Goal: Transaction & Acquisition: Book appointment/travel/reservation

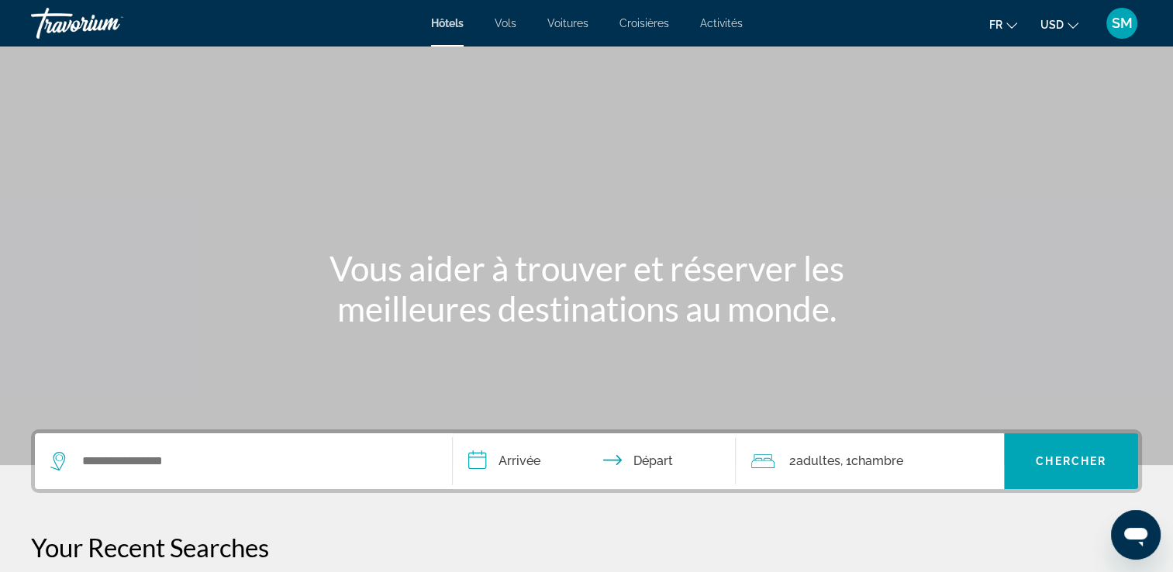
click at [1070, 22] on icon "Change currency" at bounding box center [1073, 25] width 11 height 11
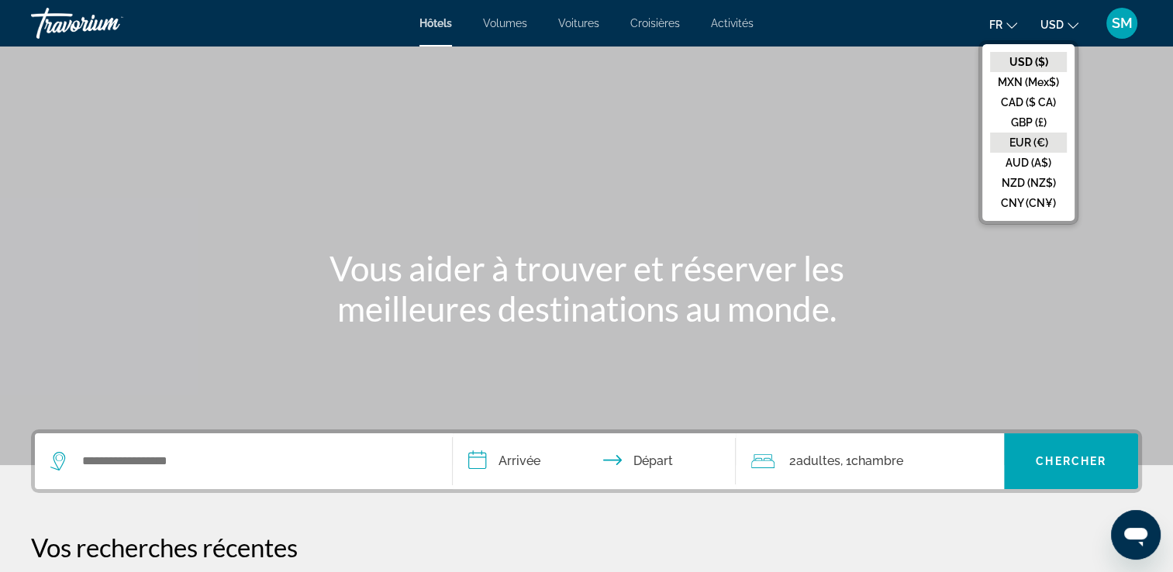
click at [1029, 150] on button "EUR (€)" at bounding box center [1028, 143] width 77 height 20
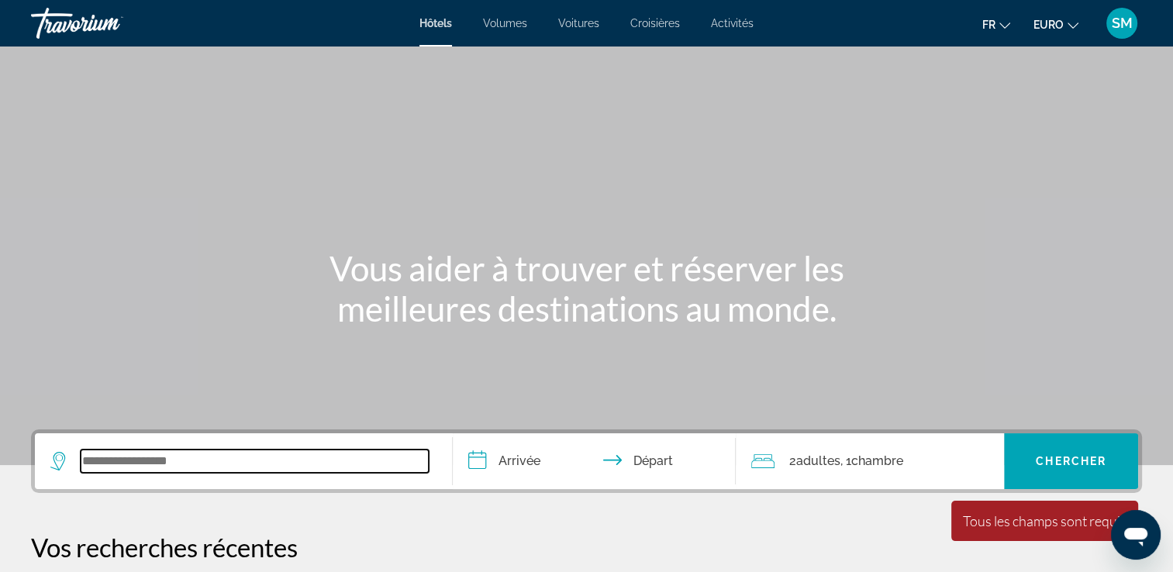
click at [226, 464] on input "Widget de recherche" at bounding box center [255, 461] width 348 height 23
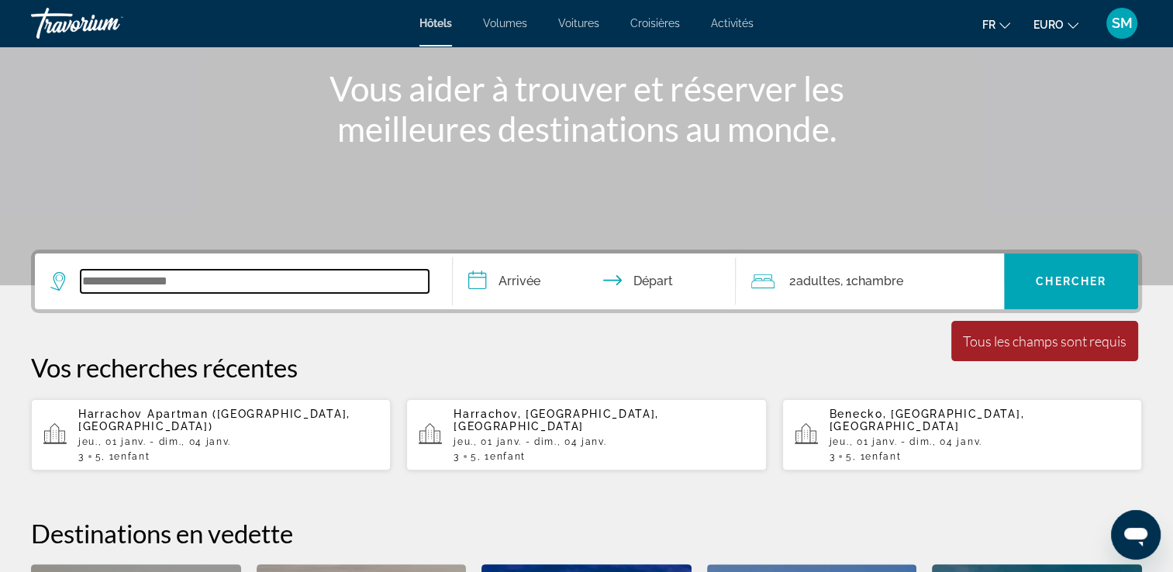
scroll to position [378, 0]
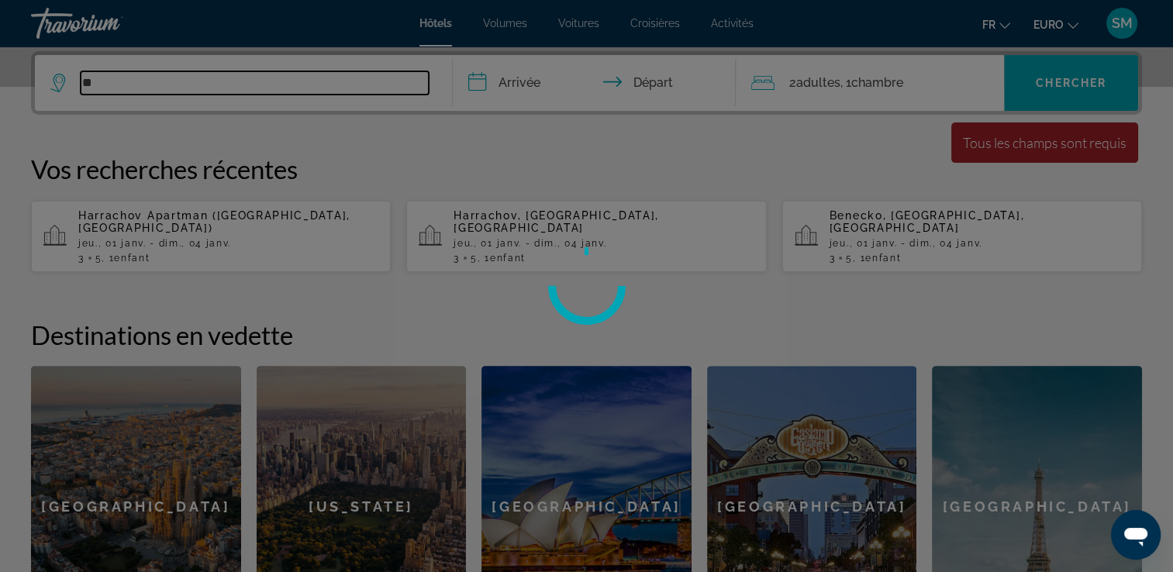
type input "*"
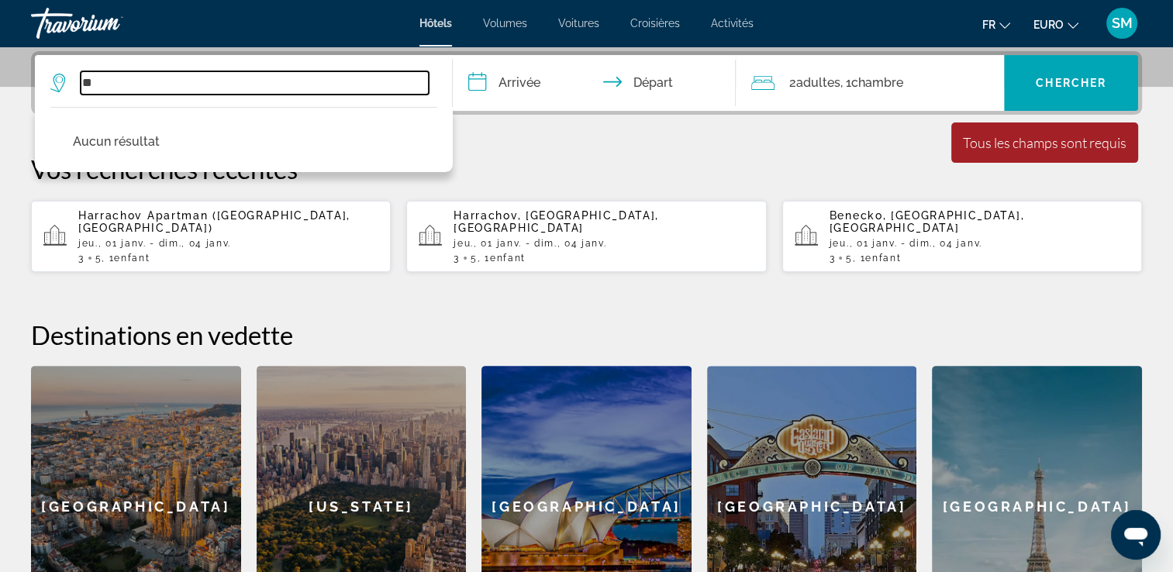
type input "*"
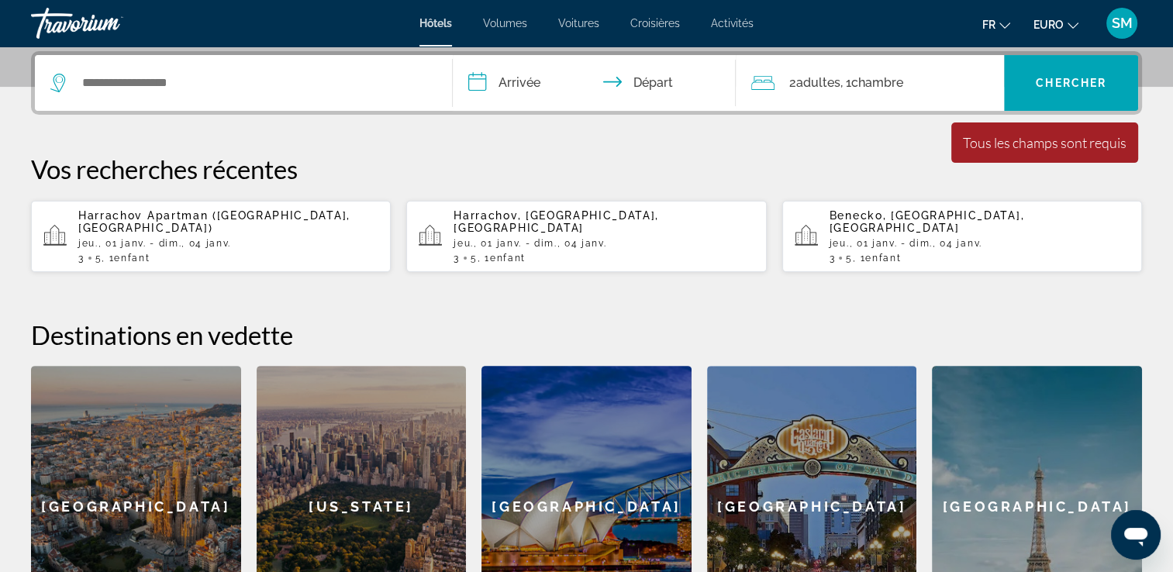
click at [548, 81] on input "**********" at bounding box center [598, 85] width 290 height 60
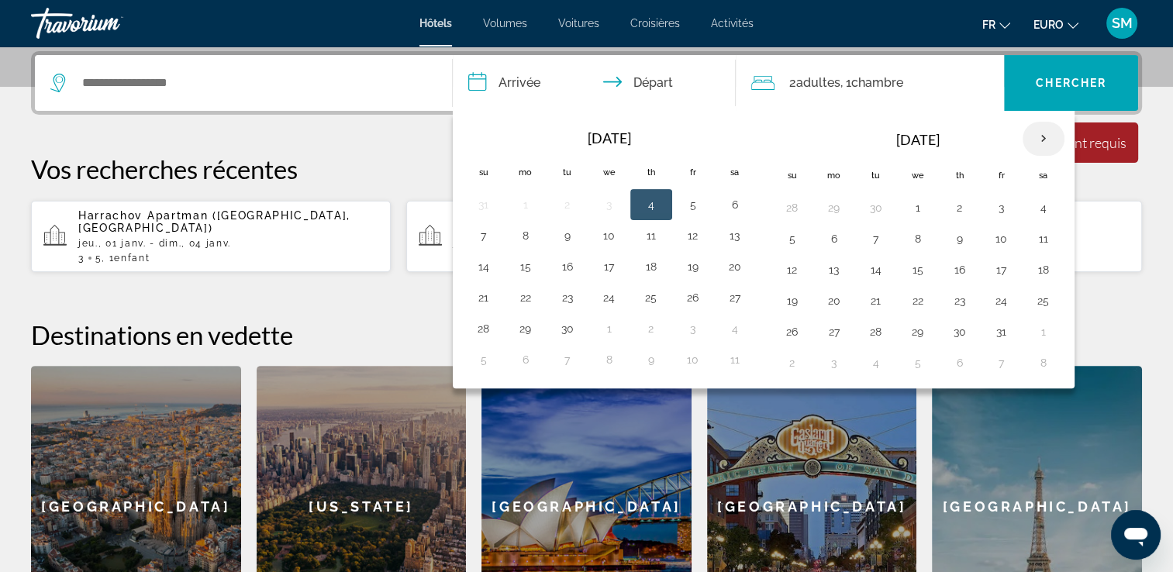
click at [1048, 129] on th "Next month" at bounding box center [1044, 139] width 42 height 34
click at [959, 200] on button "1" at bounding box center [960, 208] width 25 height 22
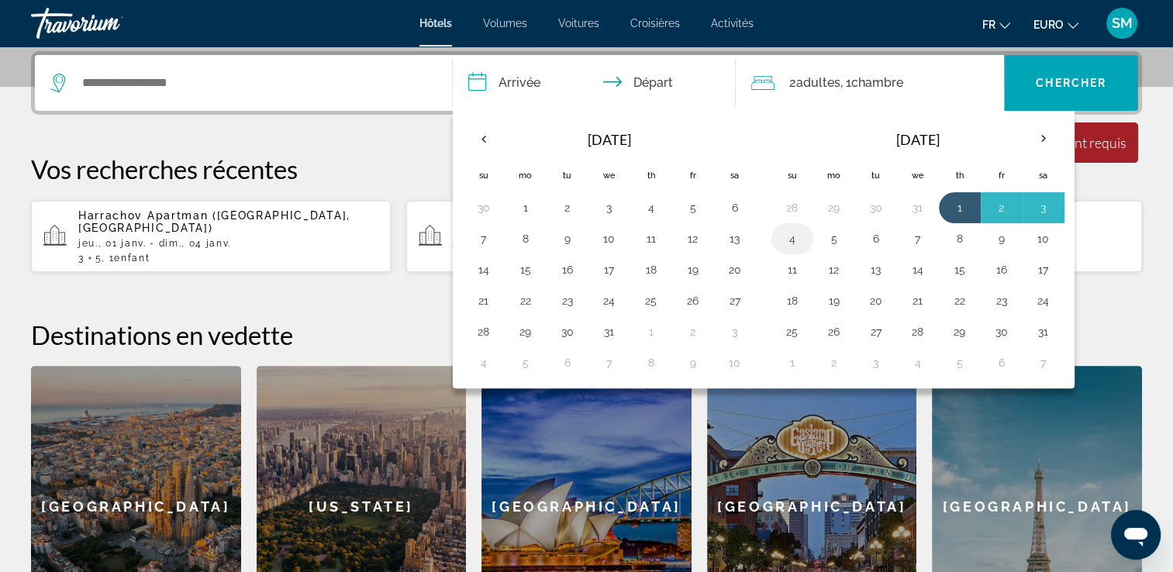
click at [787, 239] on button "4" at bounding box center [792, 239] width 25 height 22
type input "**********"
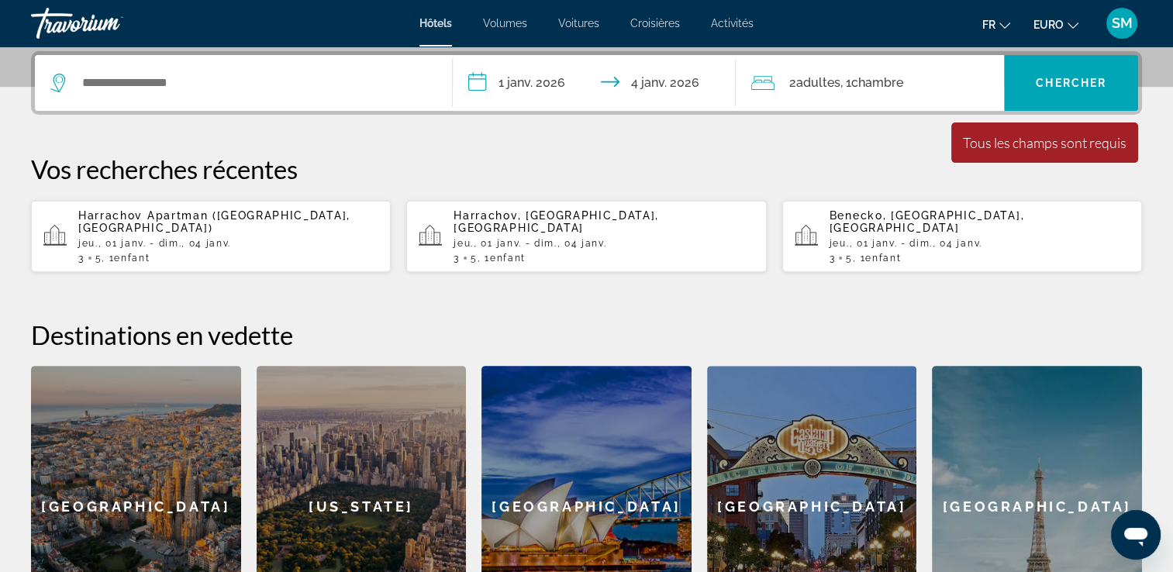
click at [362, 64] on div "Widget de recherche" at bounding box center [243, 83] width 386 height 56
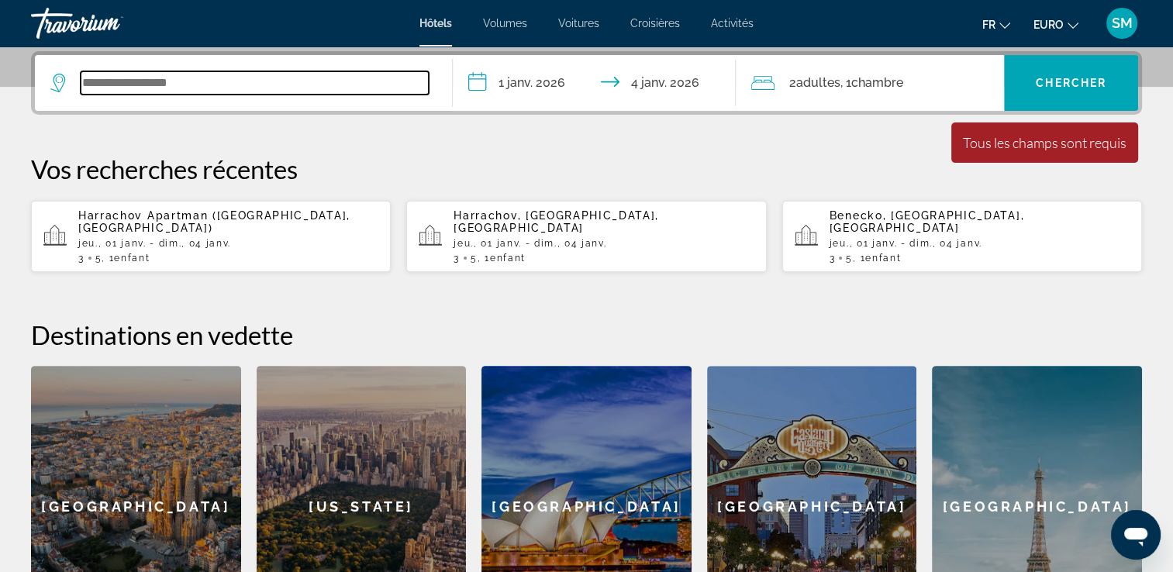
click at [346, 88] on input "Widget de recherche" at bounding box center [255, 82] width 348 height 23
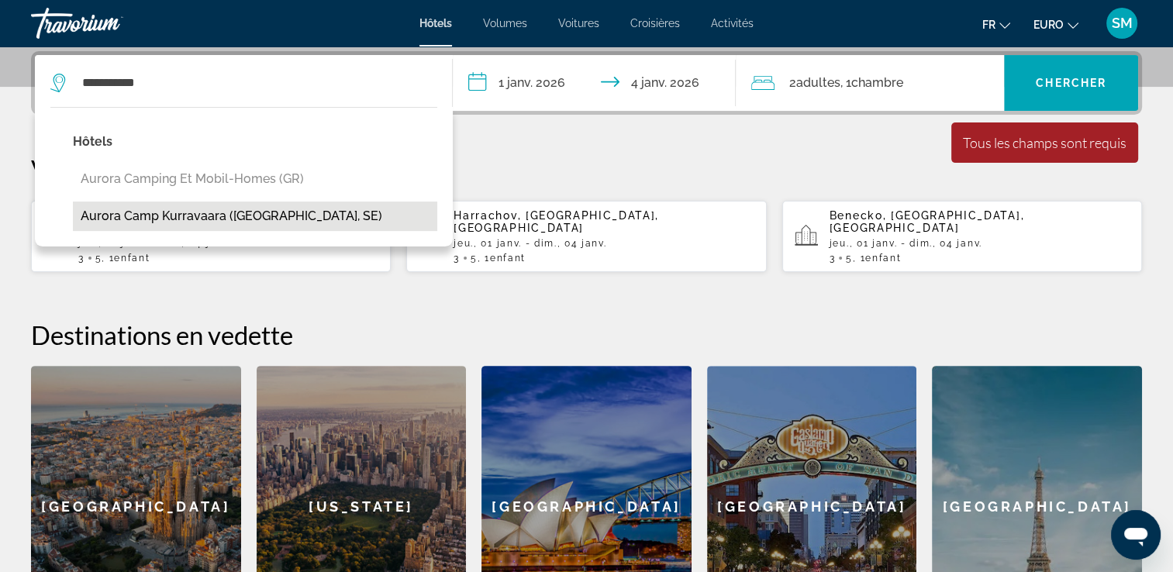
click at [255, 219] on button "Aurora Camp Kurravaara ([GEOGRAPHIC_DATA], SE)" at bounding box center [255, 216] width 364 height 29
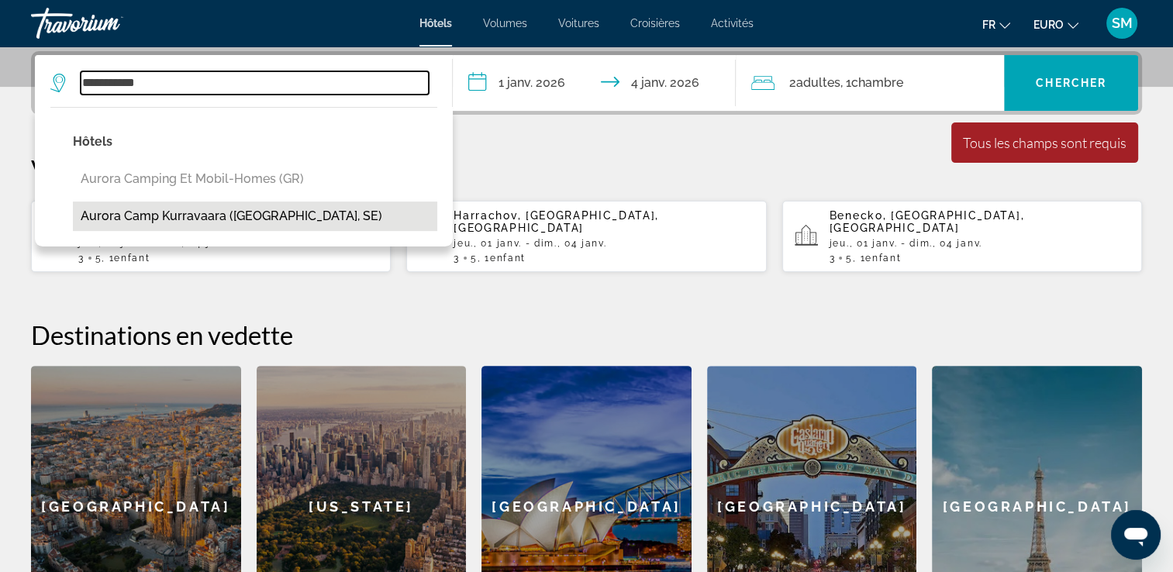
type input "**********"
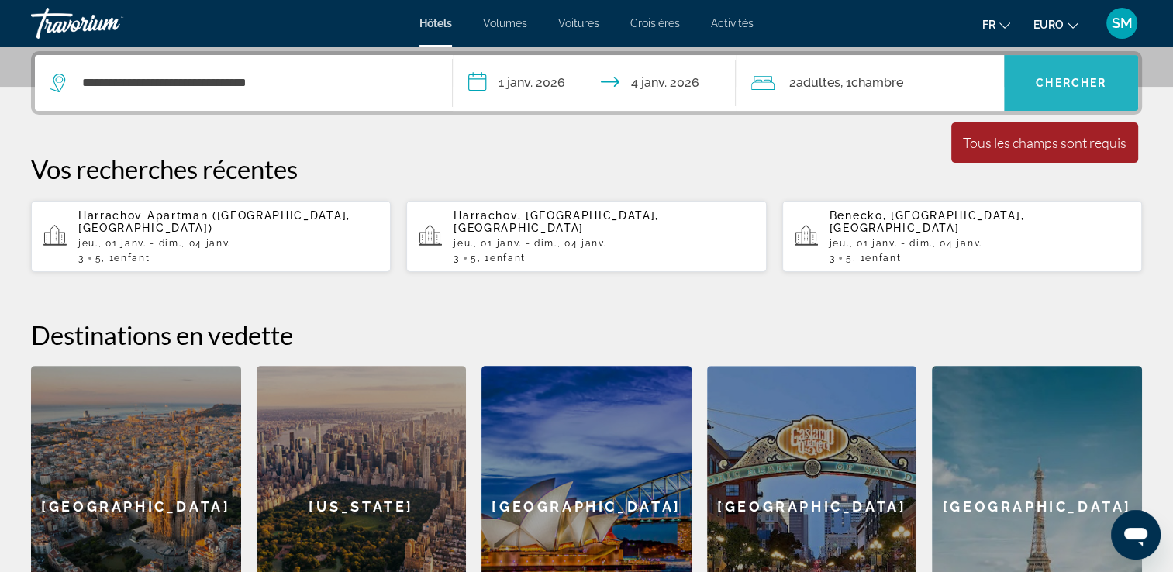
click at [1023, 73] on span "Widget de recherche" at bounding box center [1071, 82] width 134 height 37
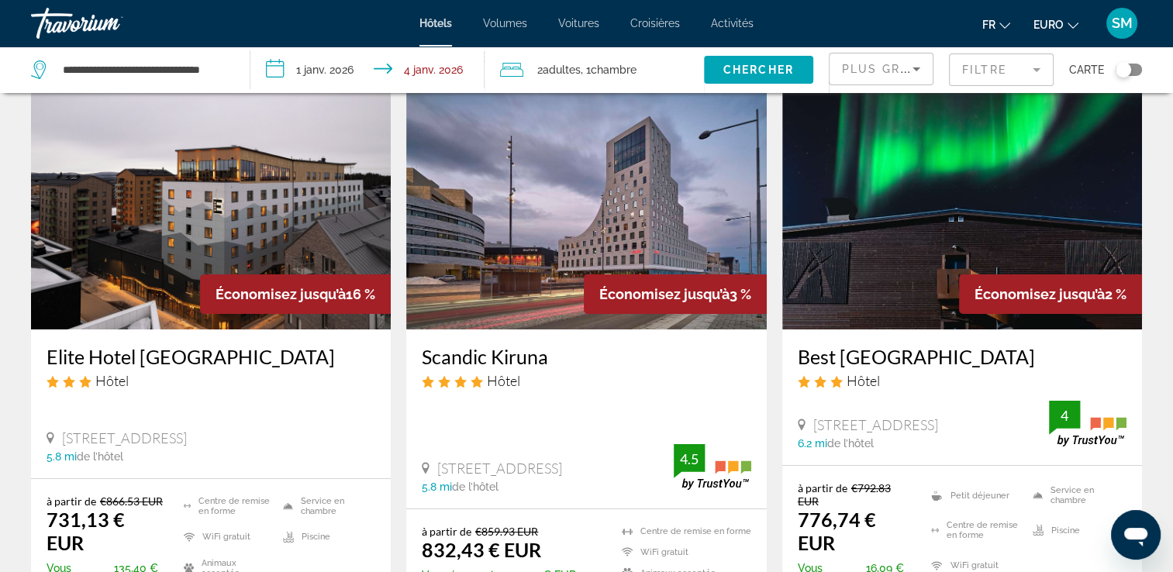
scroll to position [64, 0]
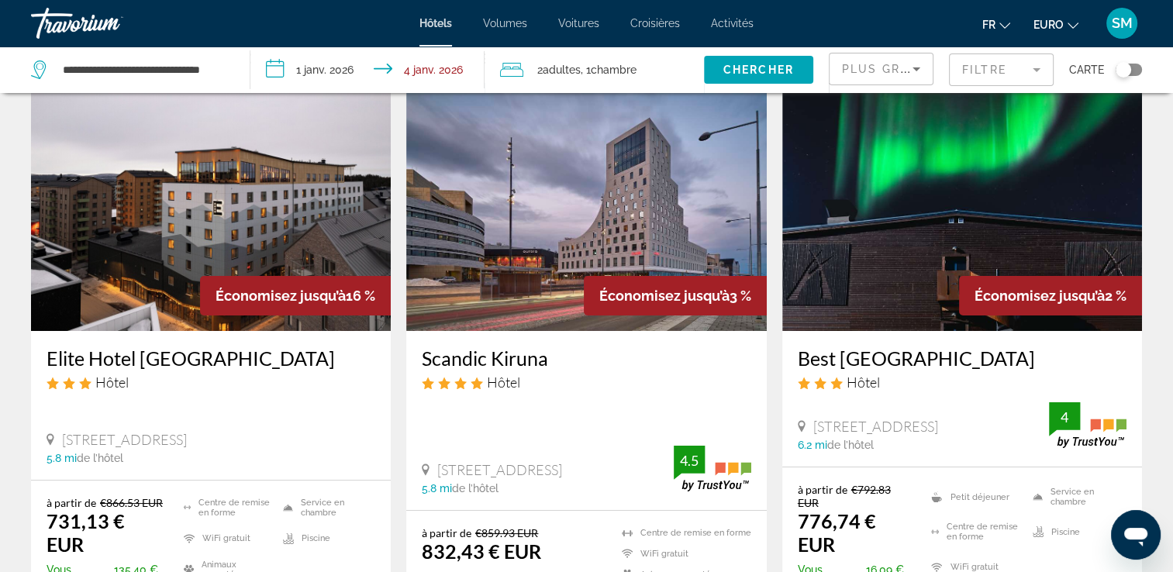
click at [978, 235] on img "Contenu principal" at bounding box center [962, 207] width 360 height 248
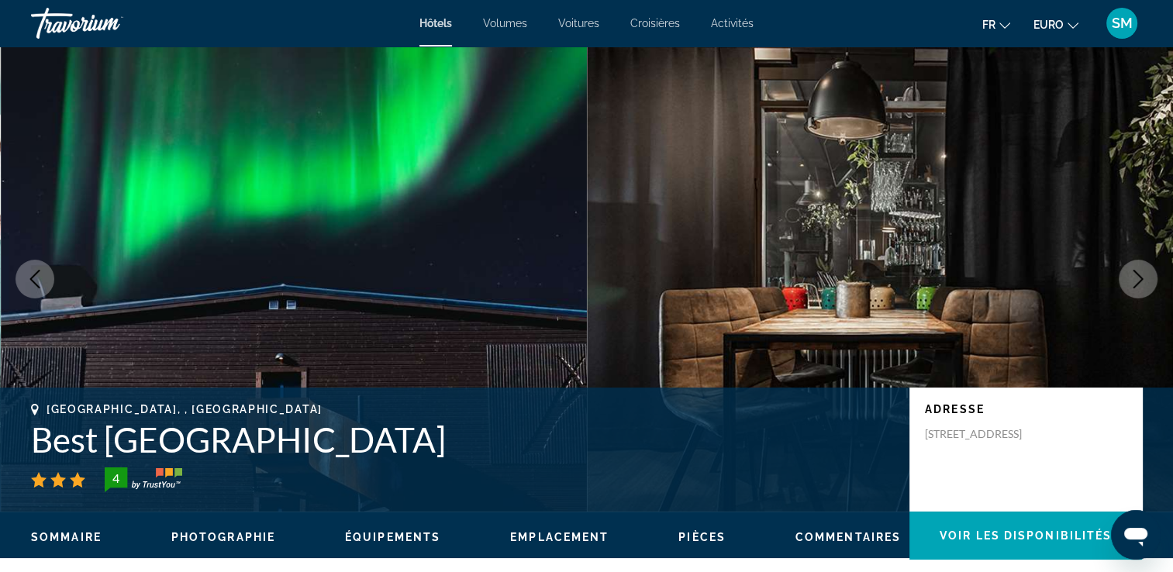
click at [1134, 272] on icon "Image suivante" at bounding box center [1138, 279] width 19 height 19
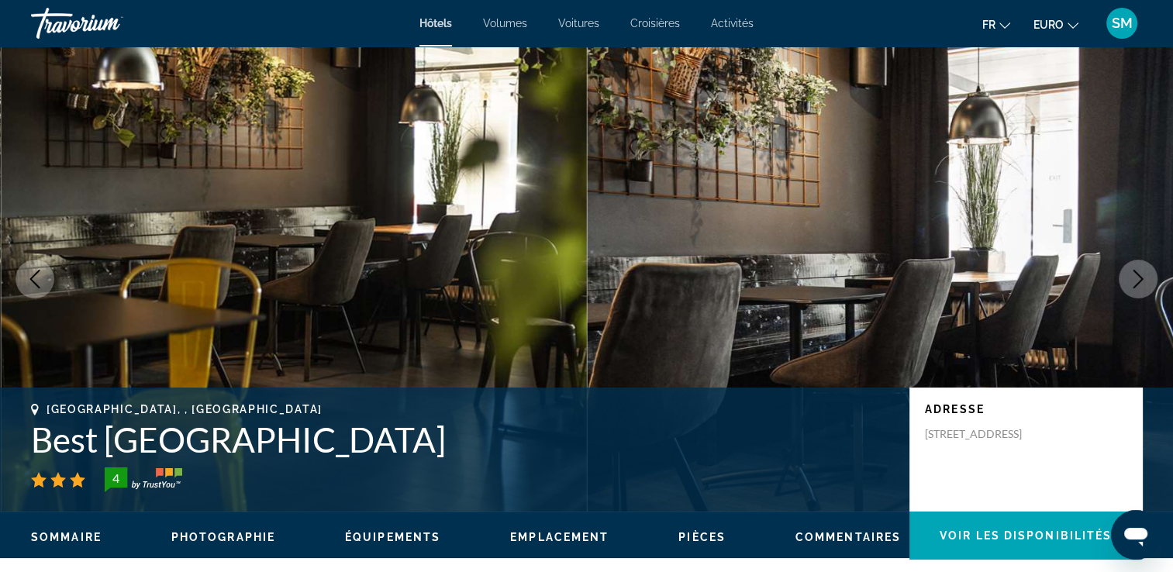
click at [1134, 274] on icon "Image suivante" at bounding box center [1138, 279] width 19 height 19
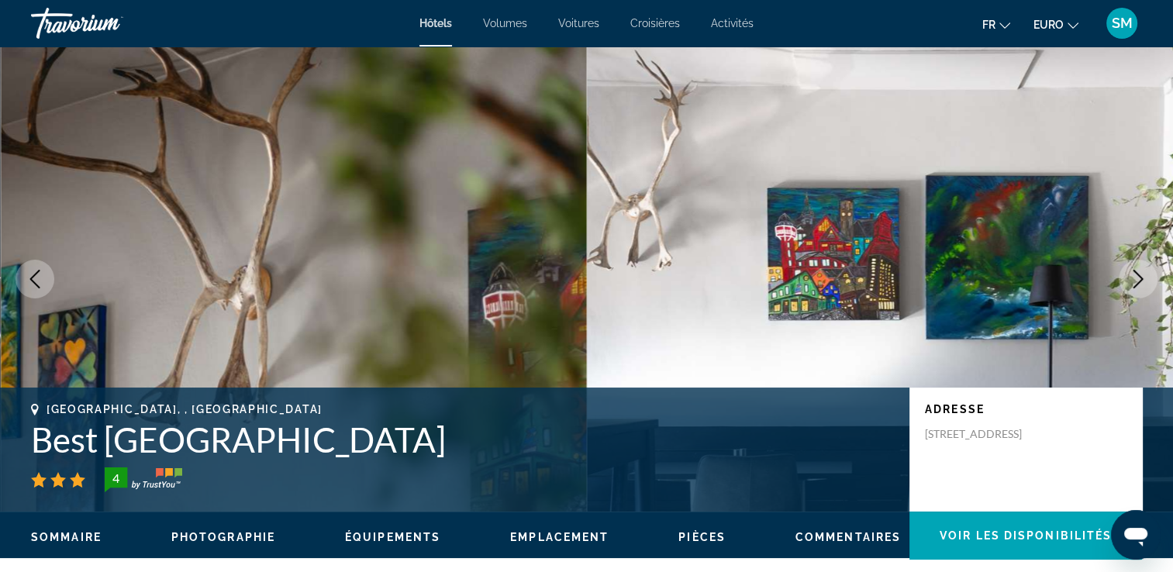
click at [1134, 274] on icon "Image suivante" at bounding box center [1138, 279] width 19 height 19
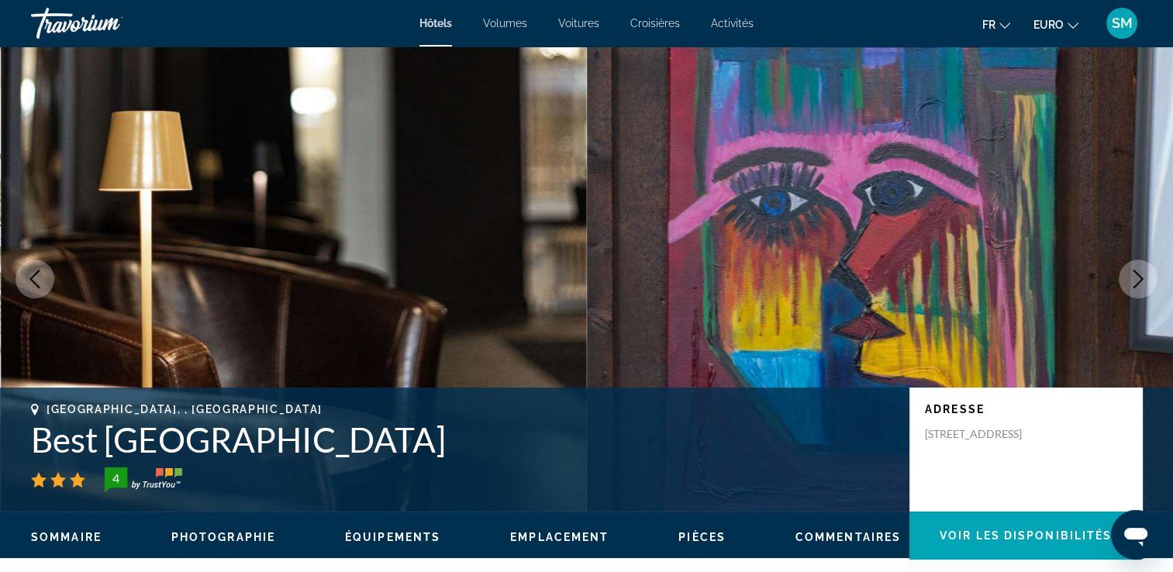
click at [1134, 274] on icon "Image suivante" at bounding box center [1138, 279] width 19 height 19
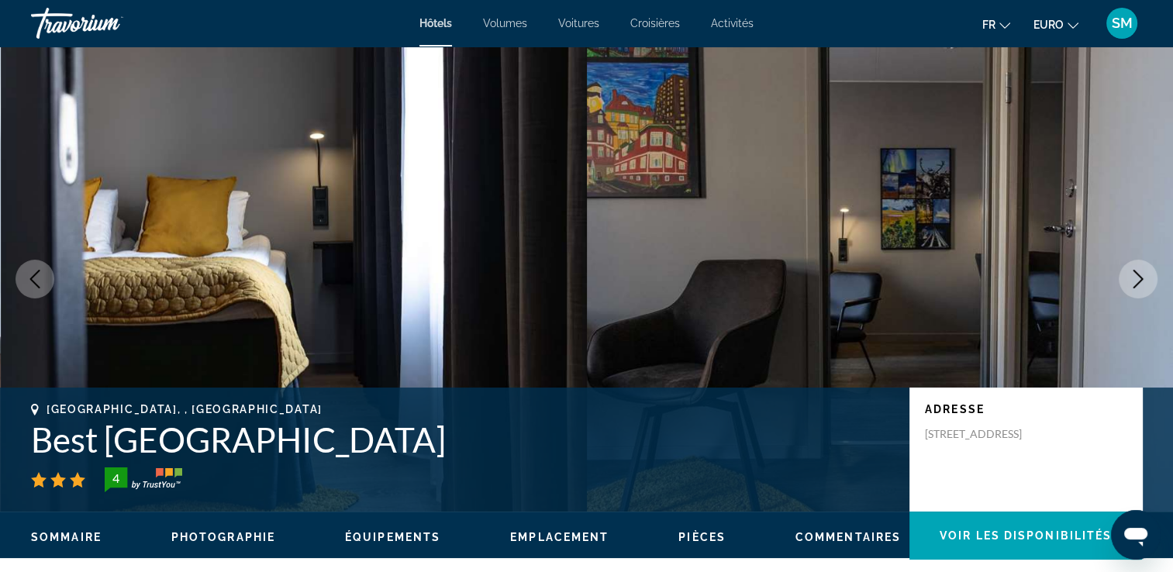
click at [1134, 274] on icon "Image suivante" at bounding box center [1138, 279] width 19 height 19
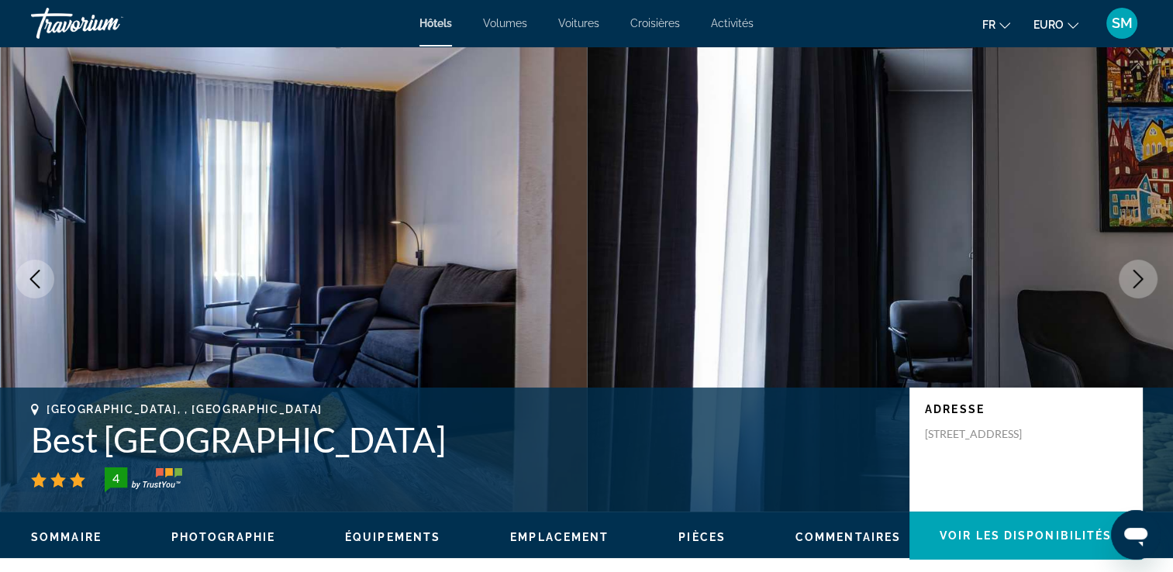
click at [1134, 274] on icon "Image suivante" at bounding box center [1138, 279] width 19 height 19
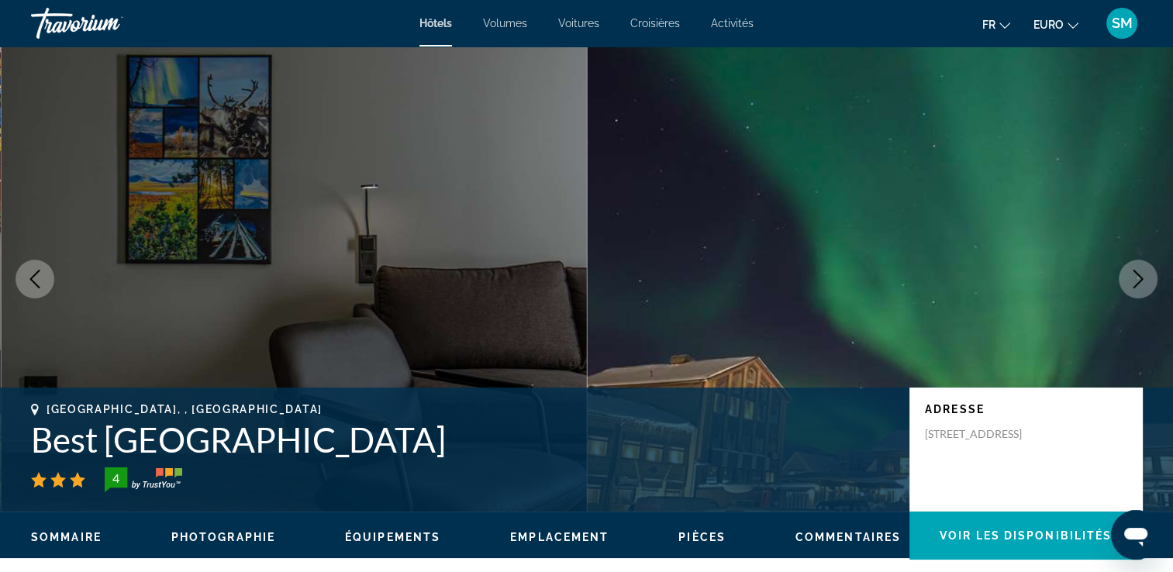
click at [1134, 274] on icon "Image suivante" at bounding box center [1138, 279] width 19 height 19
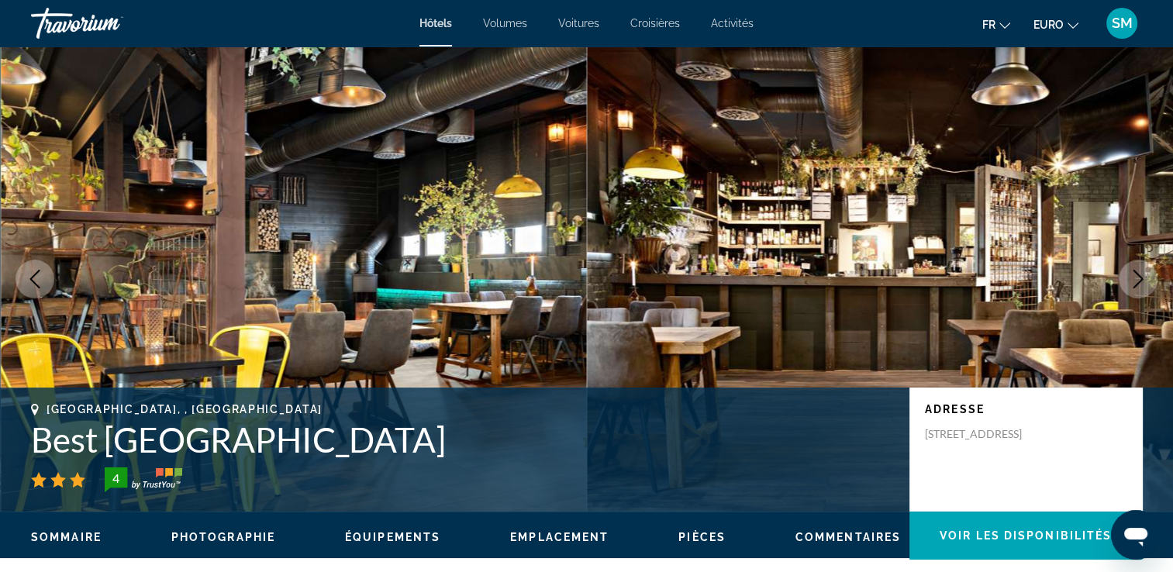
click at [1134, 274] on icon "Image suivante" at bounding box center [1138, 279] width 19 height 19
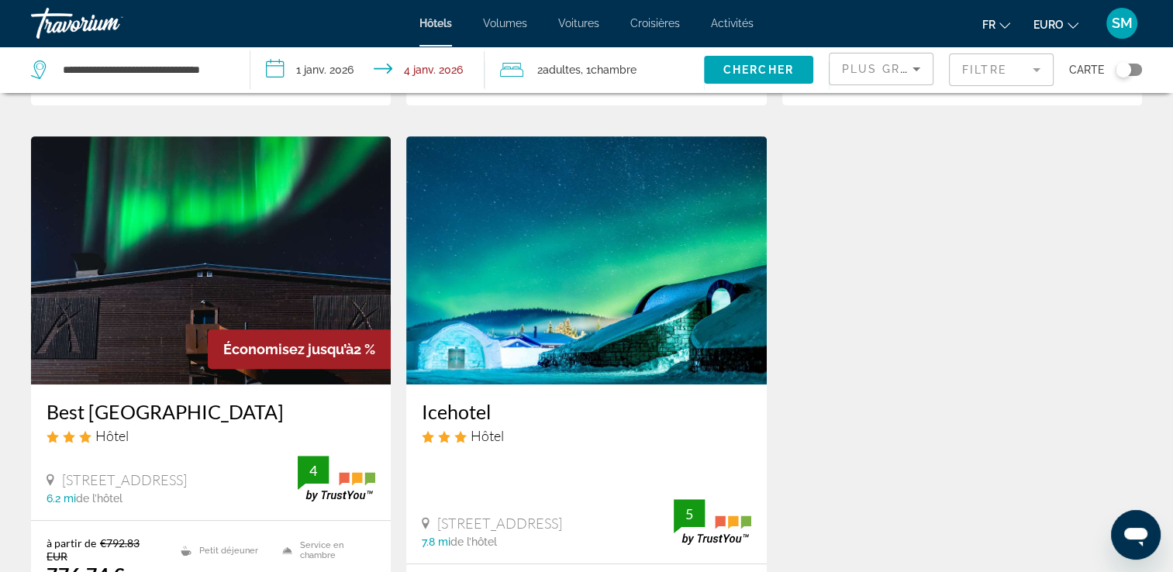
scroll to position [571, 0]
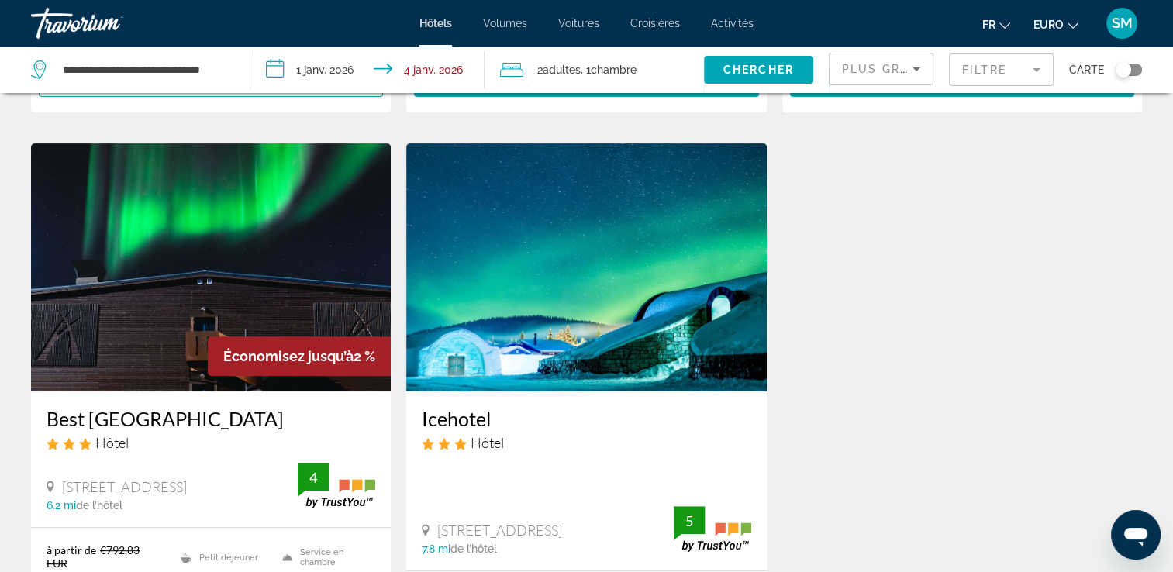
click at [557, 407] on h3 "Icehotel" at bounding box center [586, 418] width 329 height 23
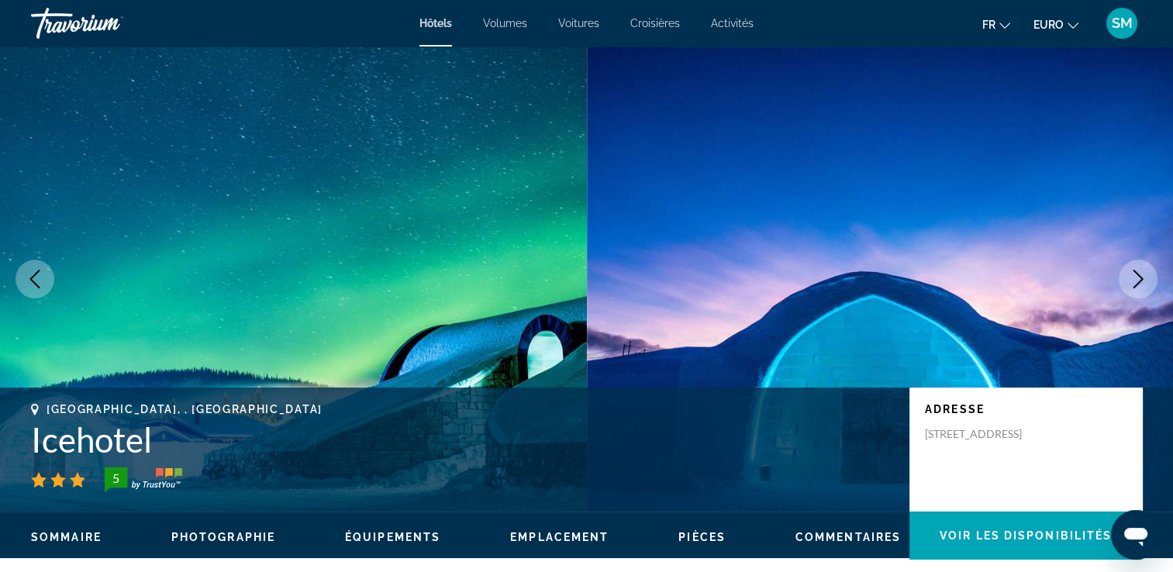
click at [1138, 271] on icon "Image suivante" at bounding box center [1138, 279] width 19 height 19
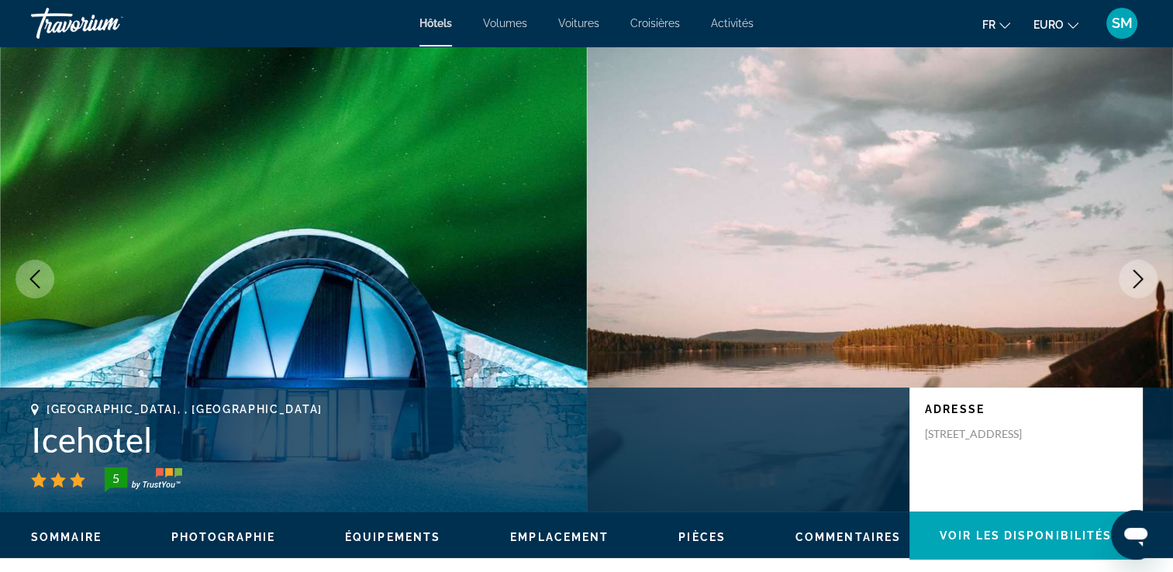
click at [1138, 271] on icon "Image suivante" at bounding box center [1138, 279] width 19 height 19
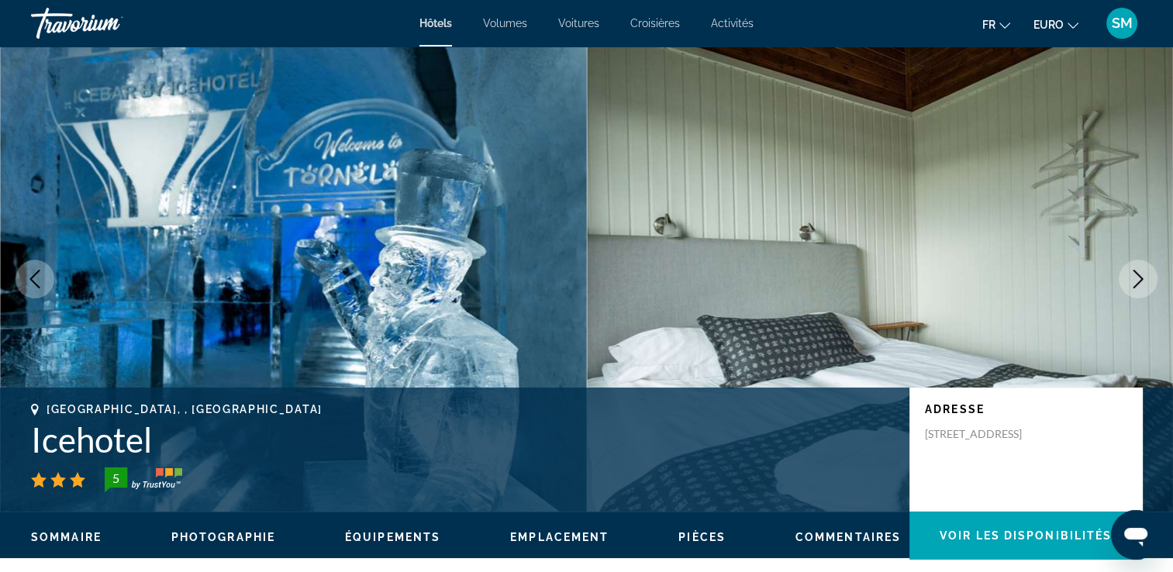
click at [1138, 271] on icon "Image suivante" at bounding box center [1138, 279] width 19 height 19
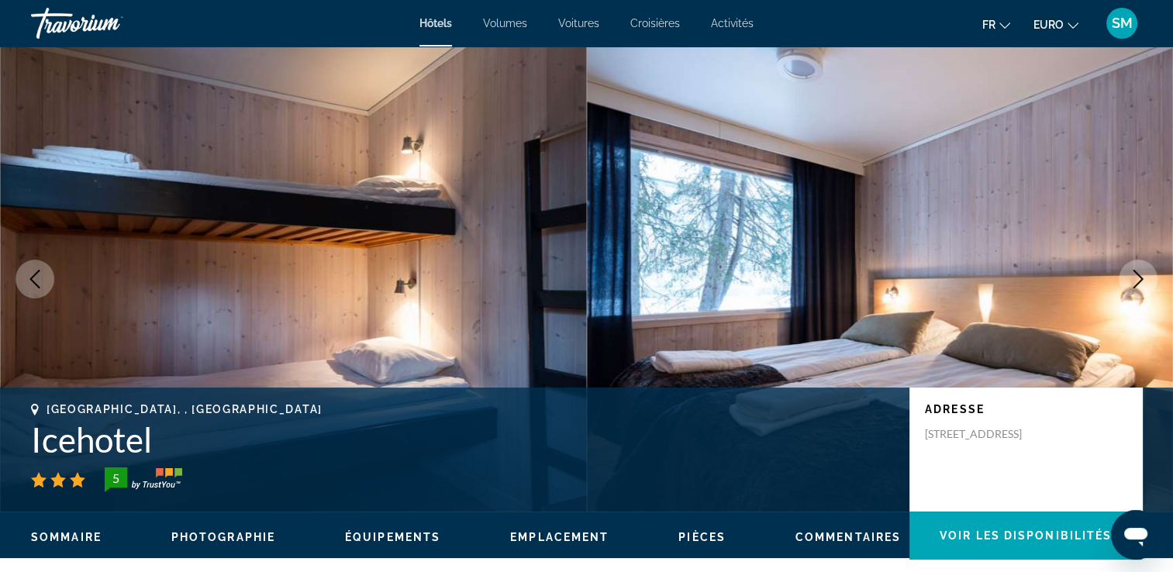
click at [1138, 271] on icon "Image suivante" at bounding box center [1138, 279] width 19 height 19
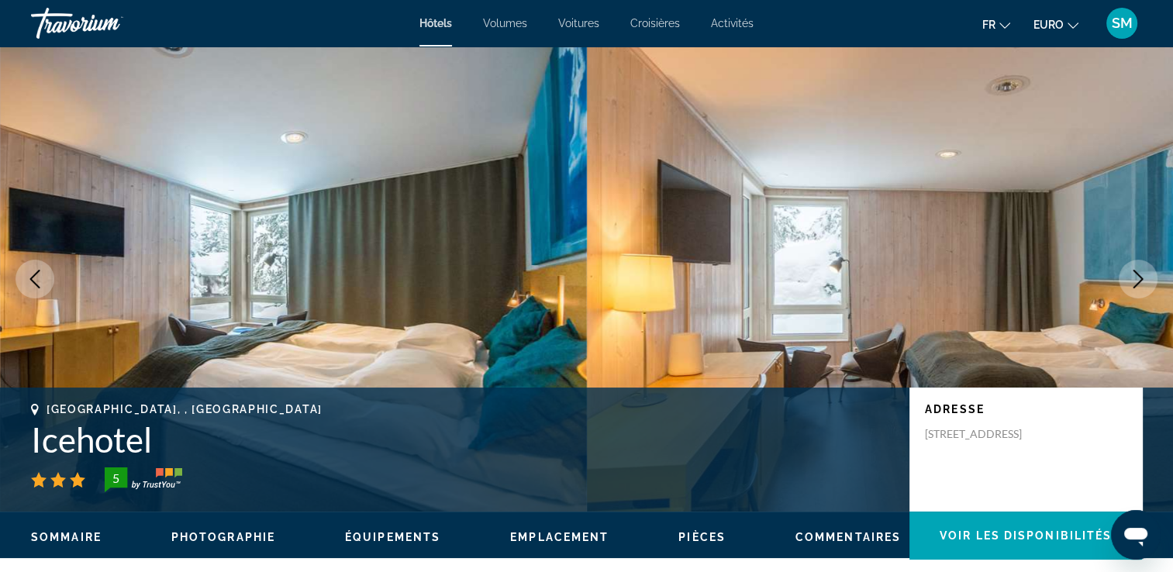
click at [1138, 271] on icon "Image suivante" at bounding box center [1138, 279] width 19 height 19
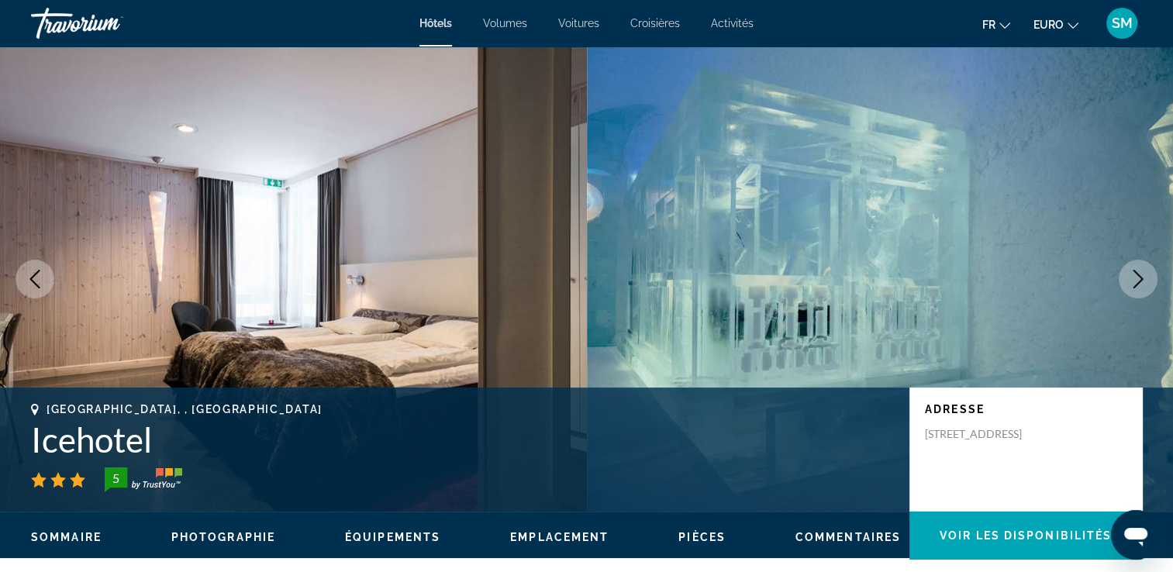
click at [1138, 271] on icon "Image suivante" at bounding box center [1138, 279] width 19 height 19
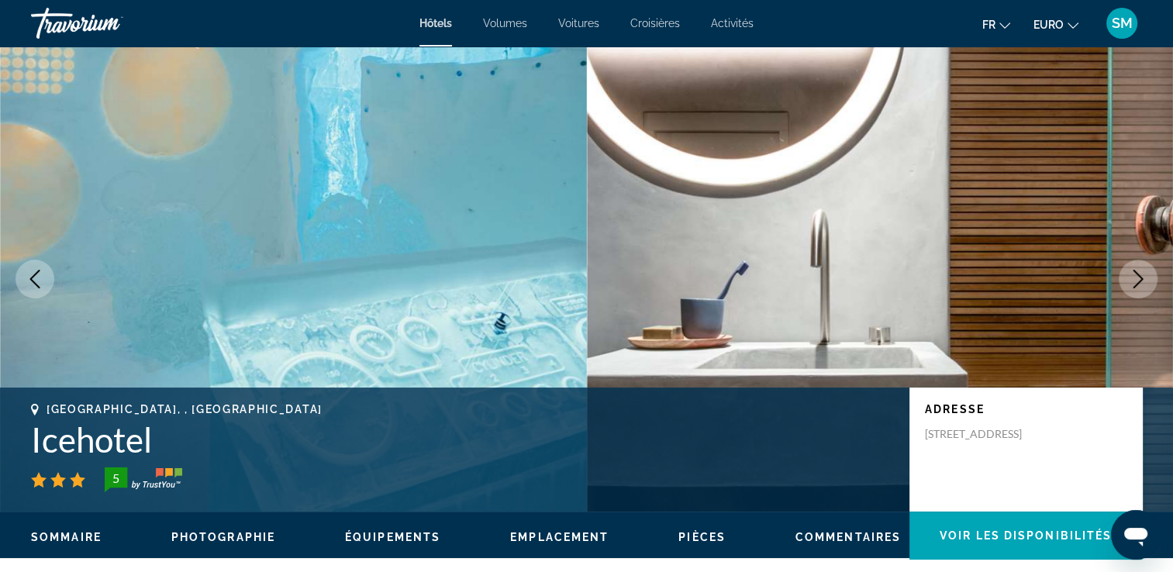
click at [1138, 271] on icon "Image suivante" at bounding box center [1138, 279] width 19 height 19
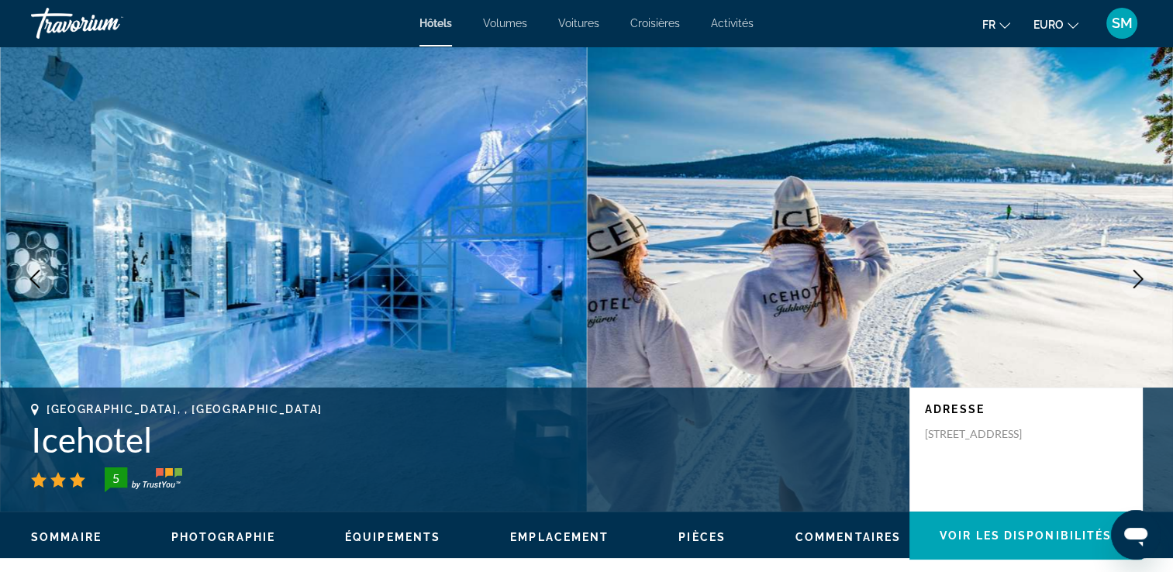
click at [1138, 271] on icon "Image suivante" at bounding box center [1138, 279] width 19 height 19
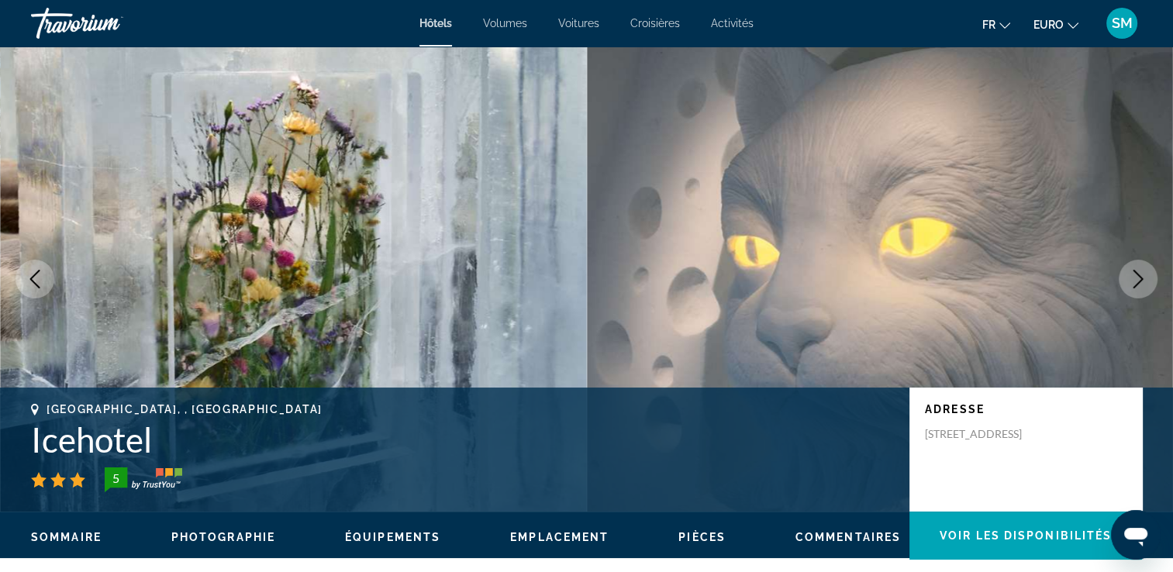
click at [1138, 271] on icon "Image suivante" at bounding box center [1138, 279] width 19 height 19
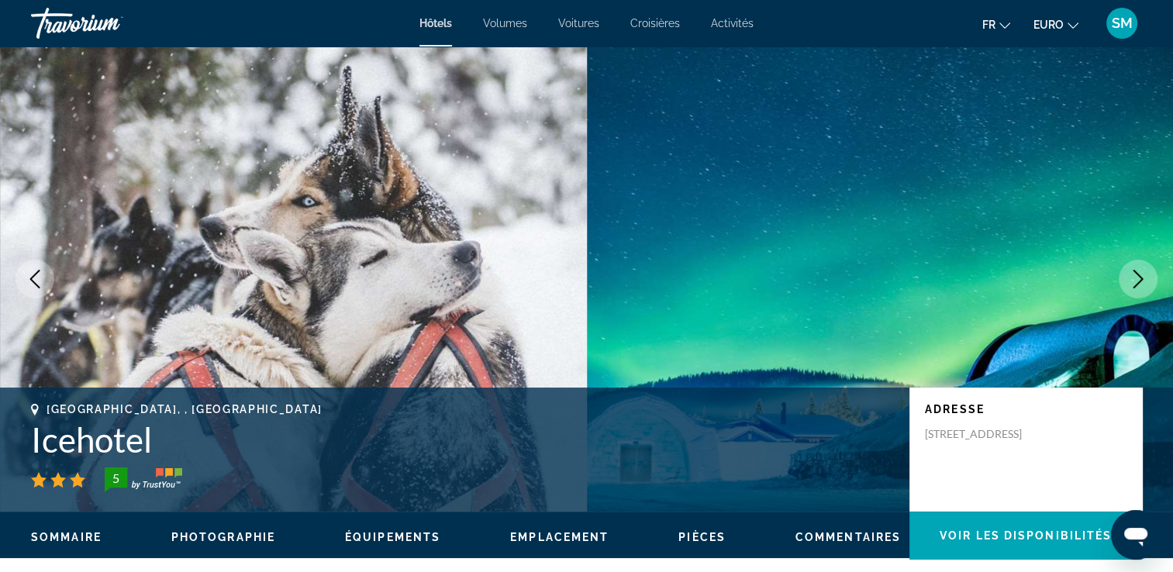
click at [1138, 271] on icon "Image suivante" at bounding box center [1138, 279] width 19 height 19
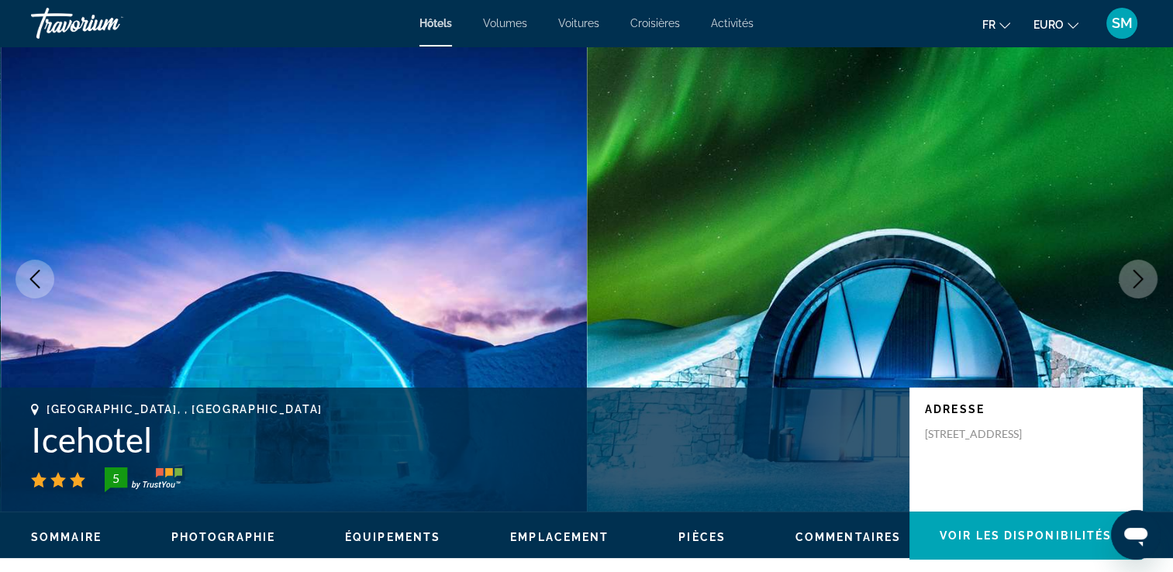
click at [1138, 271] on icon "Image suivante" at bounding box center [1138, 279] width 19 height 19
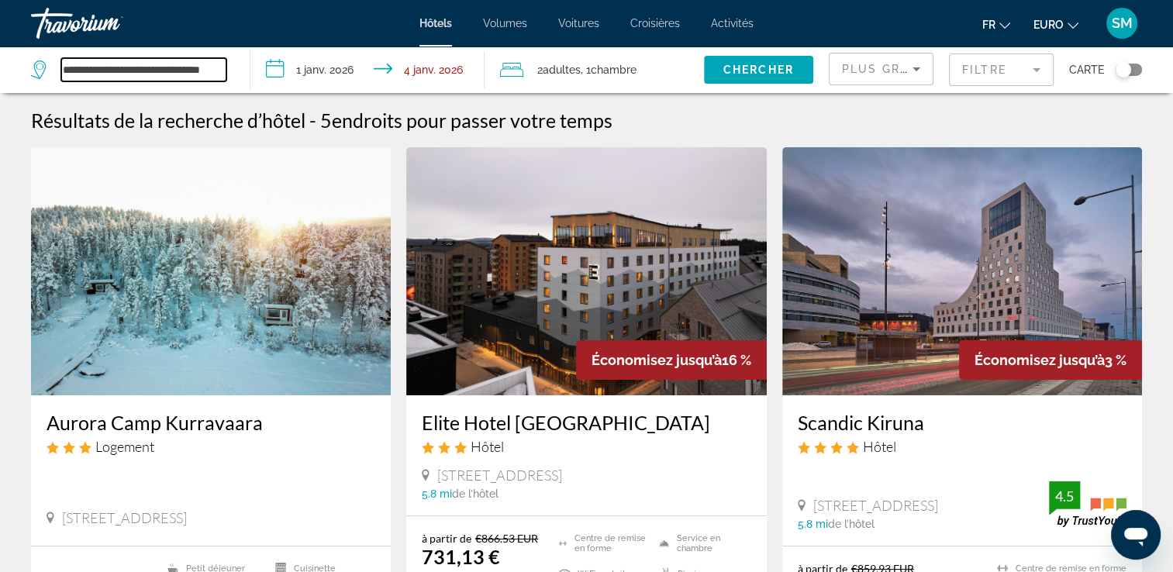
click at [202, 73] on input "**********" at bounding box center [143, 69] width 165 height 23
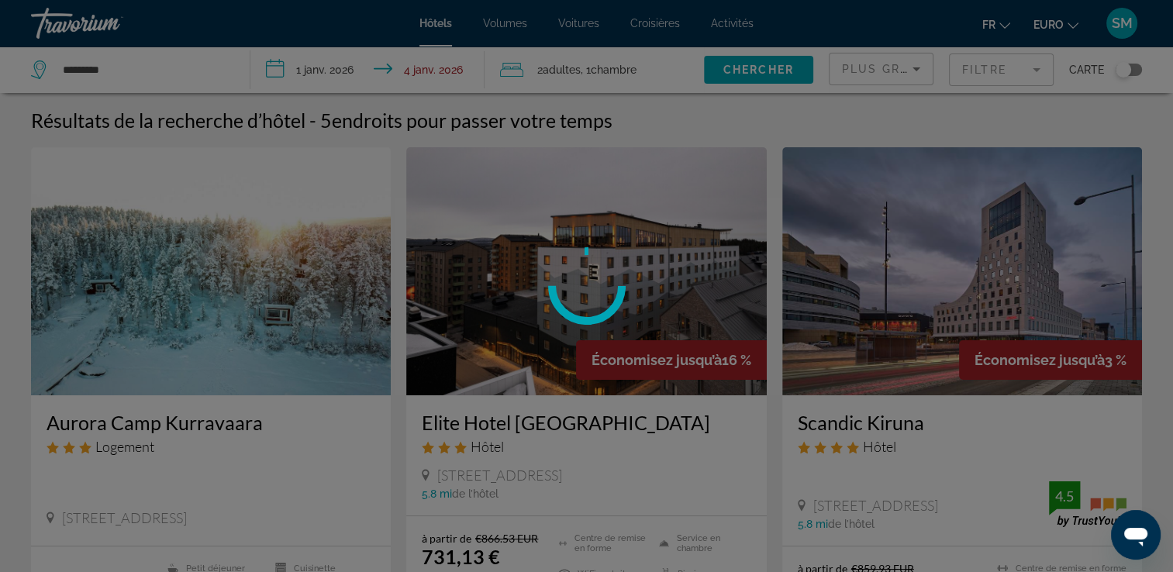
click at [202, 73] on div at bounding box center [586, 286] width 1173 height 572
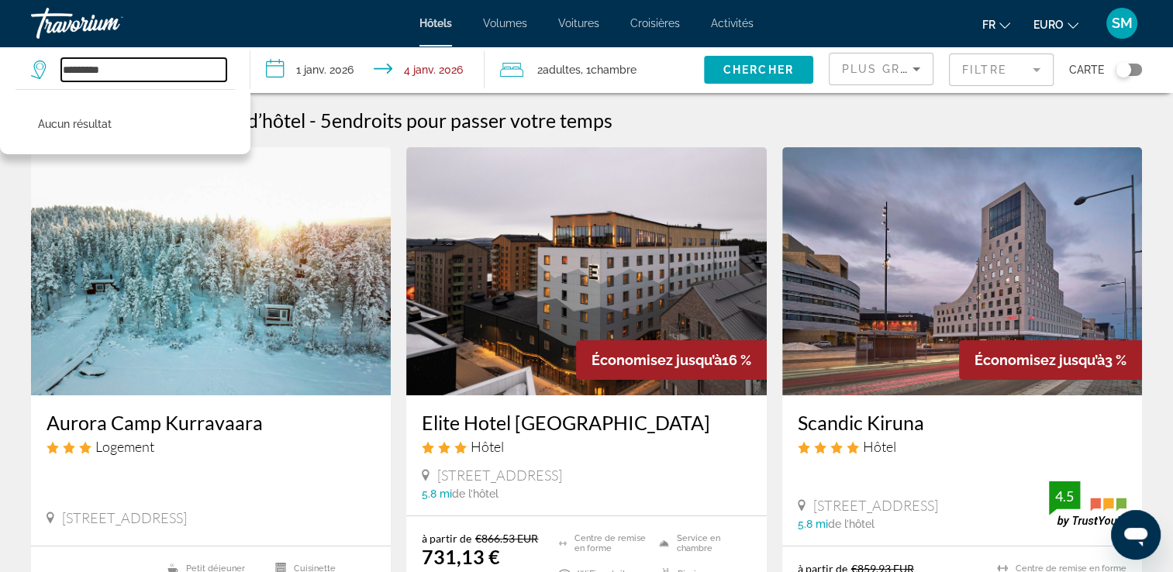
click at [216, 71] on input "*********" at bounding box center [143, 69] width 165 height 23
type input "*"
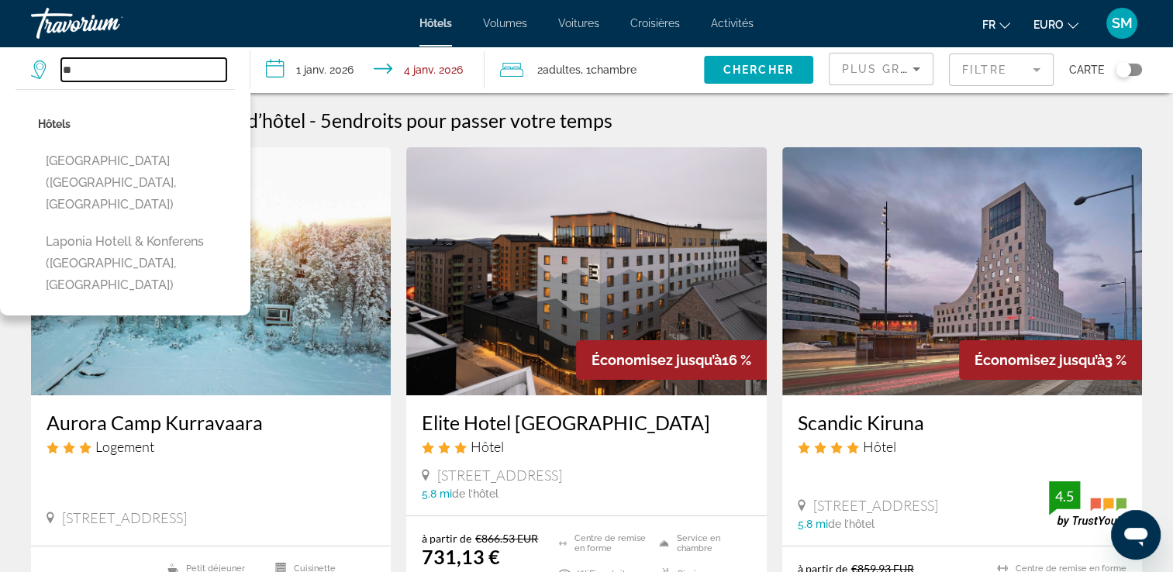
type input "*"
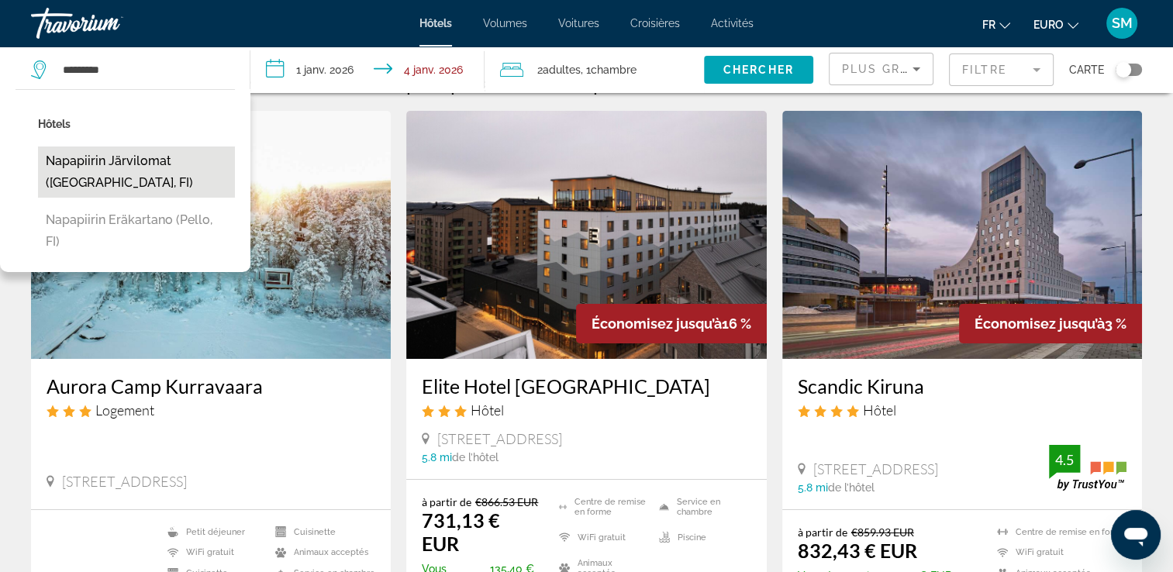
click at [196, 178] on button "Napapiirin Järvilomat ([GEOGRAPHIC_DATA], FI)" at bounding box center [136, 172] width 197 height 51
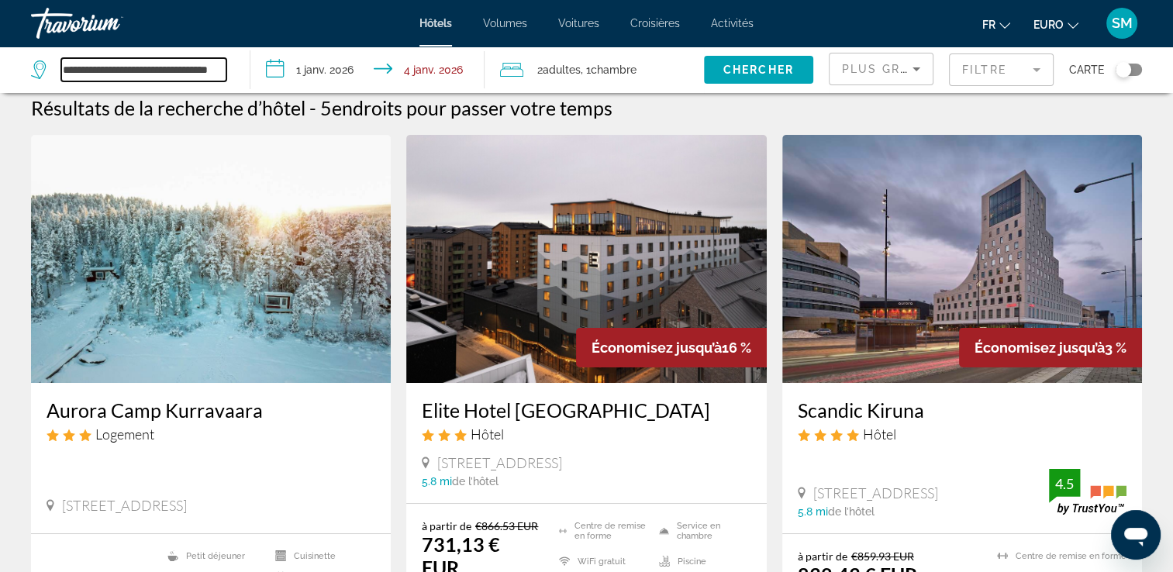
scroll to position [0, 0]
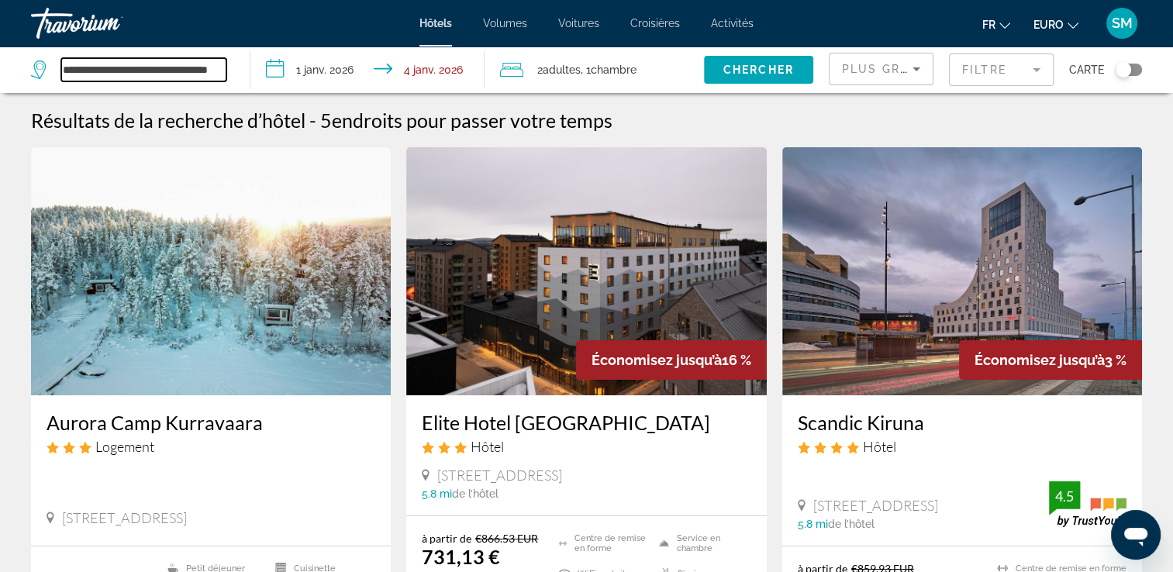
click at [157, 67] on input "**********" at bounding box center [143, 69] width 165 height 23
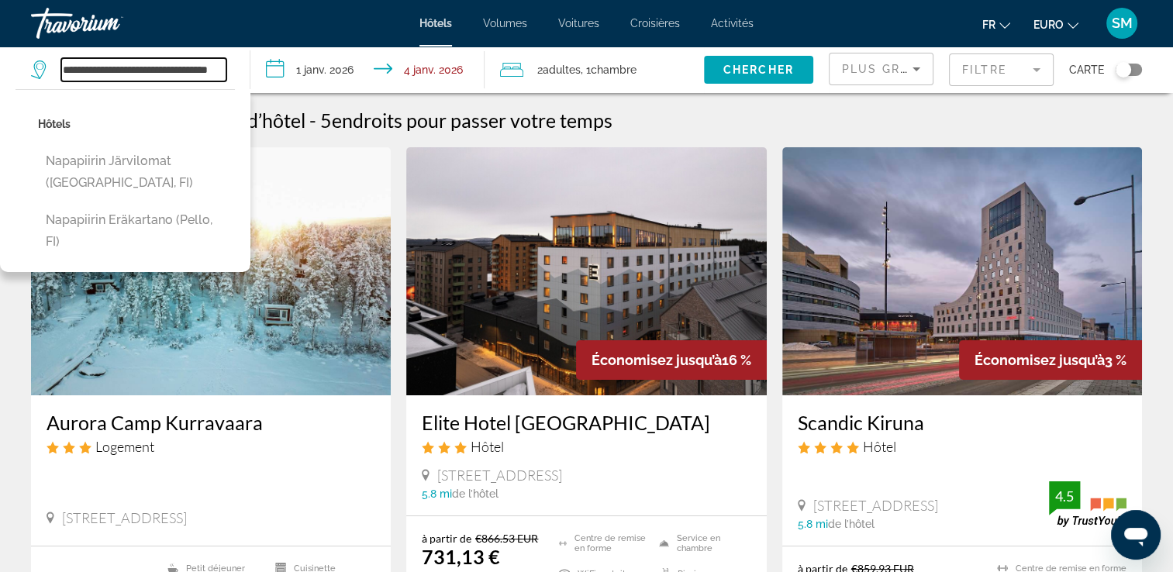
click at [157, 67] on input "**********" at bounding box center [143, 69] width 165 height 23
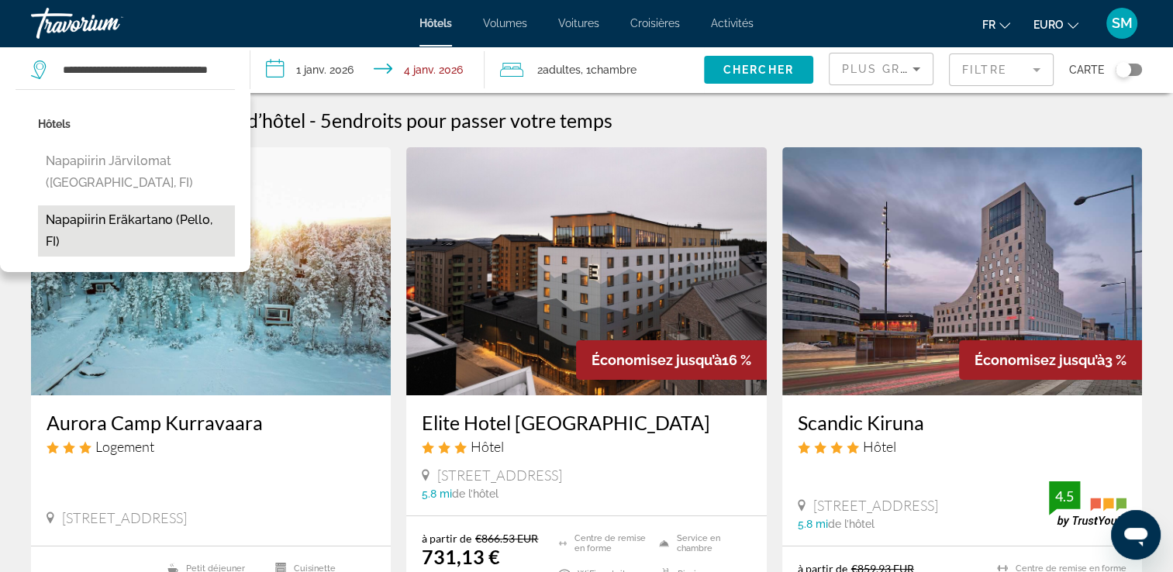
click at [202, 216] on button "Napapiirin Eräkartano (Pello, FI)" at bounding box center [136, 230] width 197 height 51
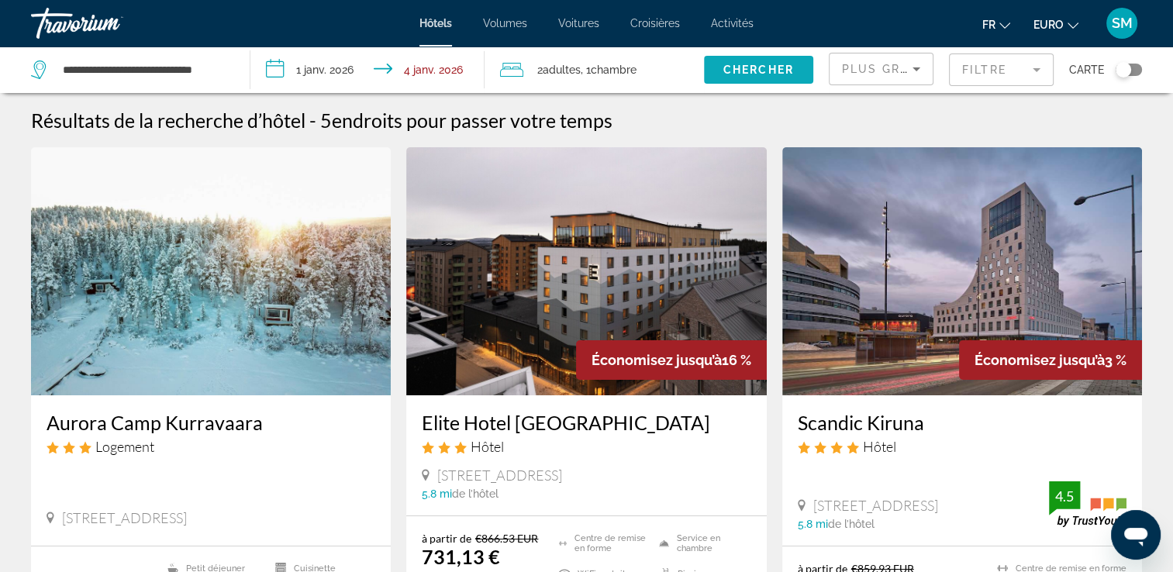
click at [789, 58] on span "Widget de recherche" at bounding box center [758, 69] width 109 height 37
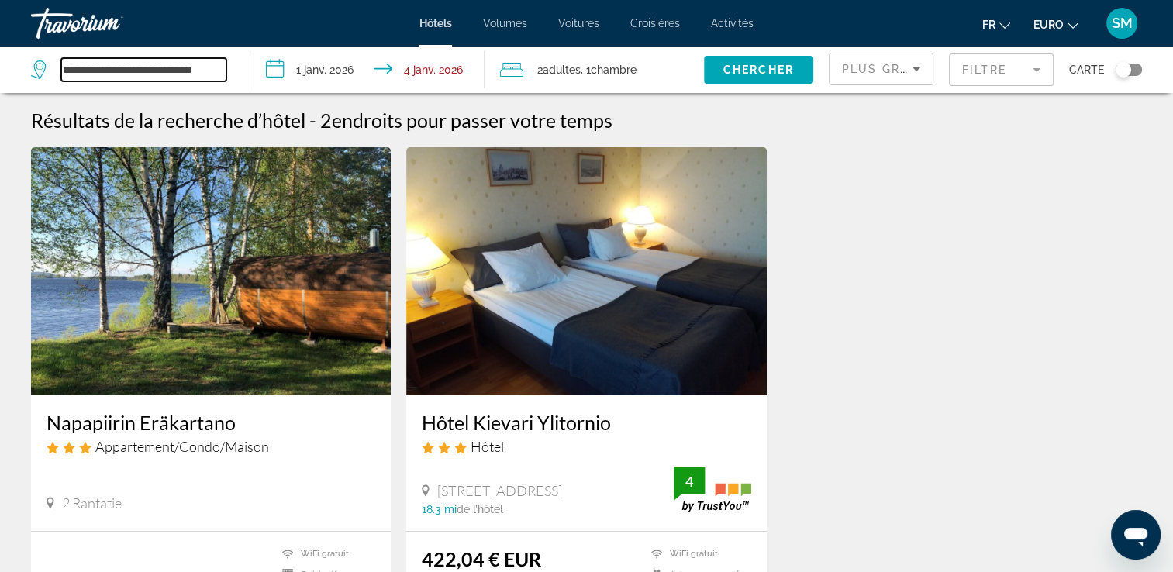
click at [202, 70] on input "**********" at bounding box center [143, 69] width 165 height 23
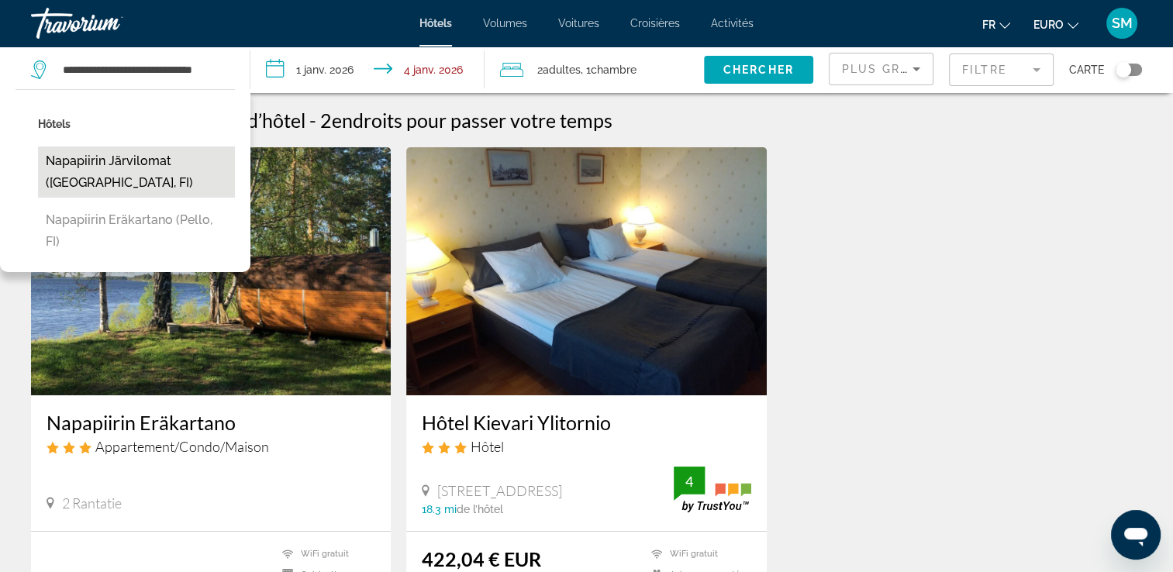
click at [199, 158] on button "Napapiirin Järvilomat ([GEOGRAPHIC_DATA], FI)" at bounding box center [136, 172] width 197 height 51
type input "**********"
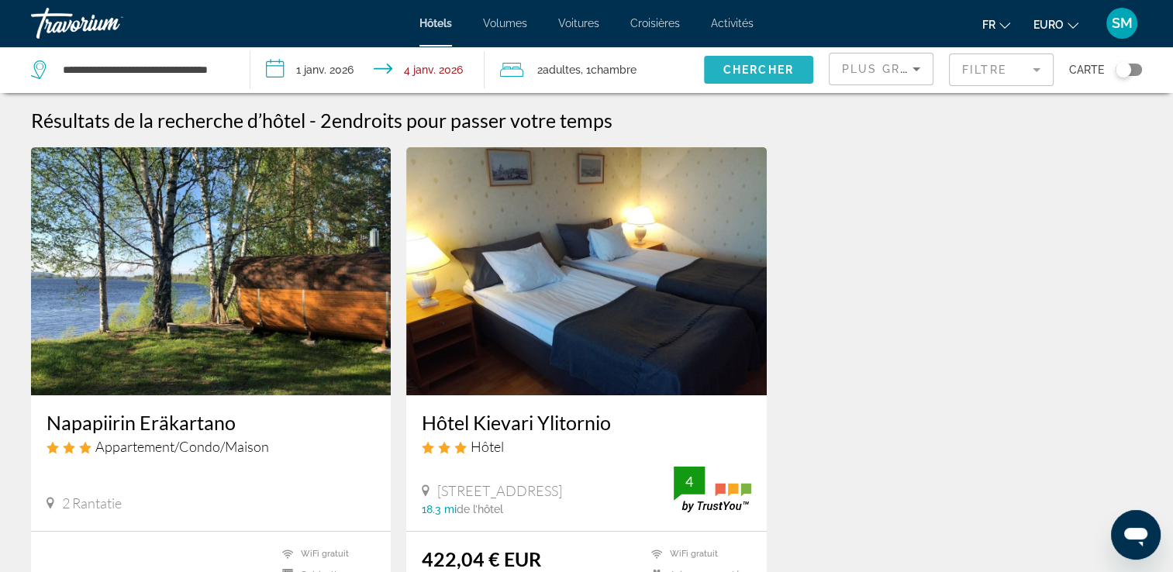
click at [757, 67] on span "Chercher" at bounding box center [758, 70] width 71 height 12
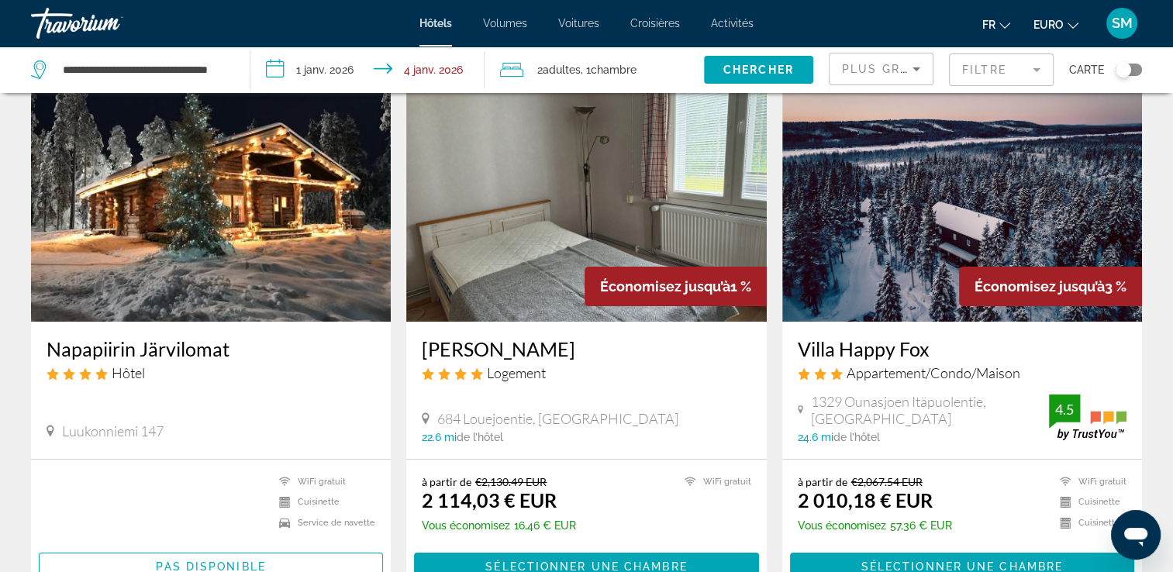
scroll to position [74, 0]
click at [985, 189] on img "Contenu principal" at bounding box center [962, 198] width 360 height 248
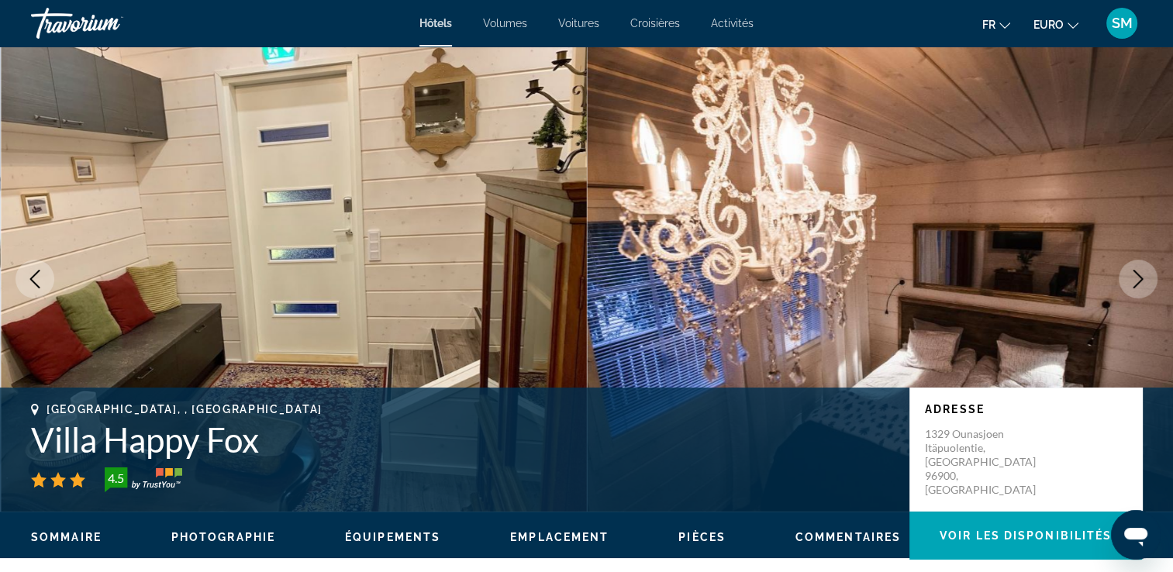
click at [1140, 285] on icon "Image suivante" at bounding box center [1138, 279] width 19 height 19
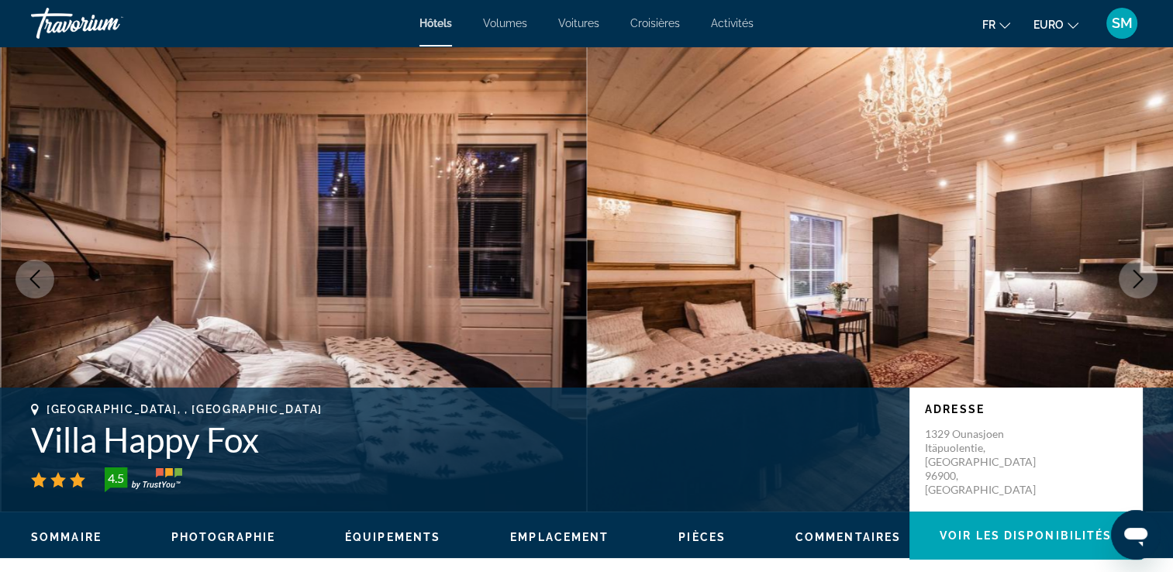
click at [1140, 285] on icon "Image suivante" at bounding box center [1138, 279] width 19 height 19
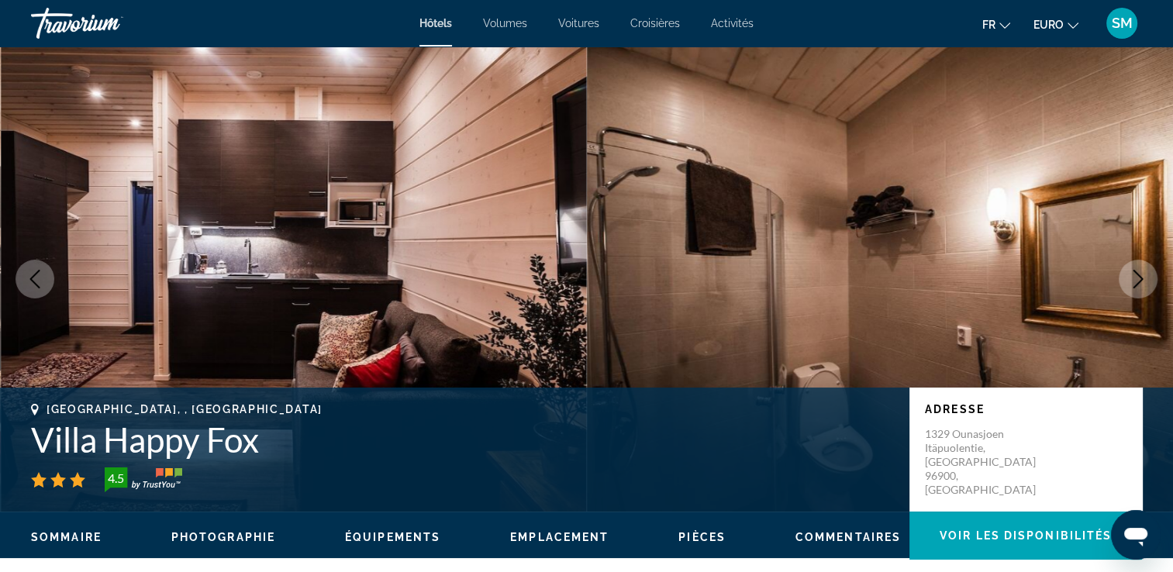
click at [1140, 285] on icon "Image suivante" at bounding box center [1138, 279] width 19 height 19
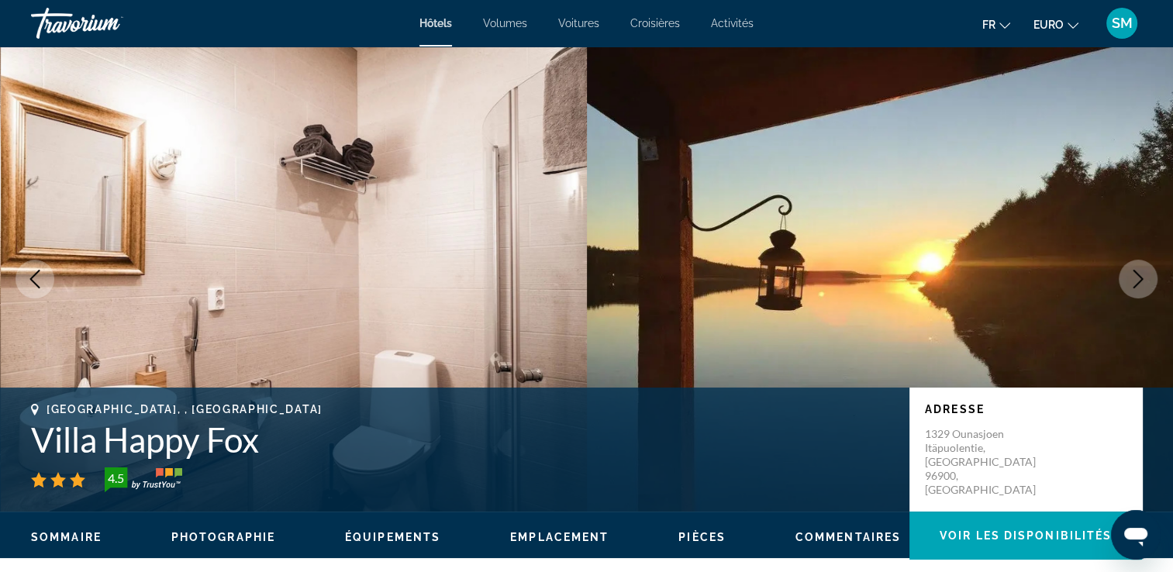
click at [1140, 285] on icon "Image suivante" at bounding box center [1138, 279] width 19 height 19
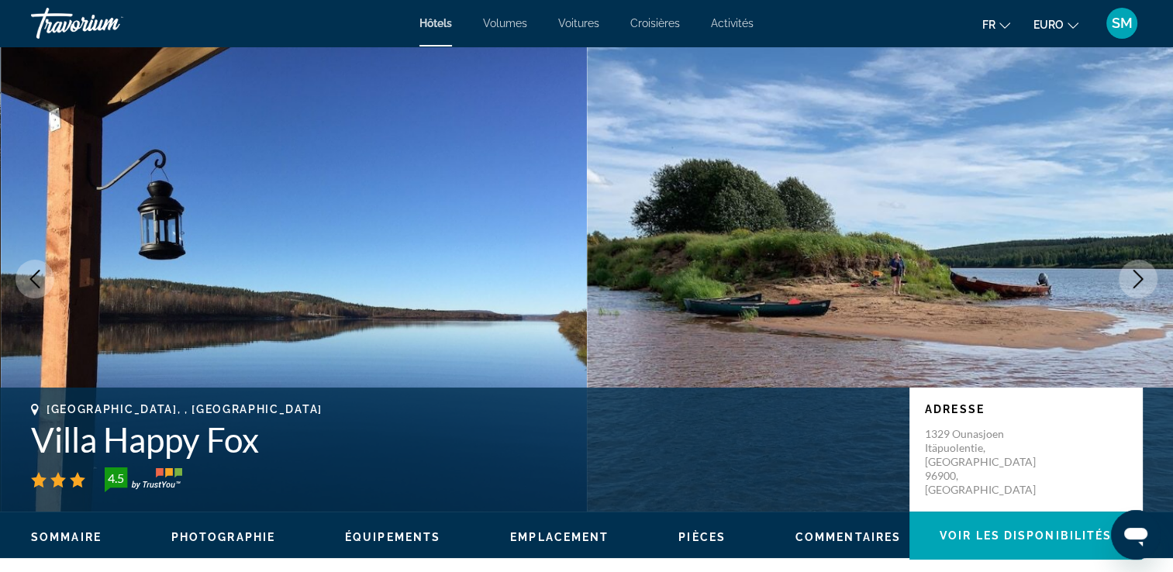
click at [1140, 285] on icon "Image suivante" at bounding box center [1138, 279] width 19 height 19
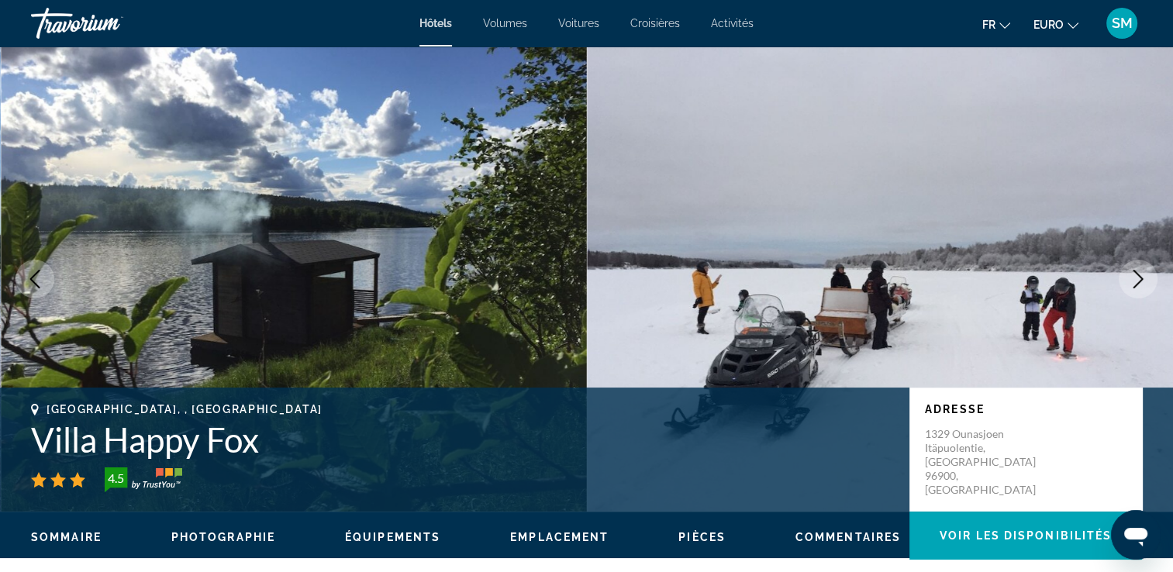
click at [1140, 285] on icon "Image suivante" at bounding box center [1138, 279] width 19 height 19
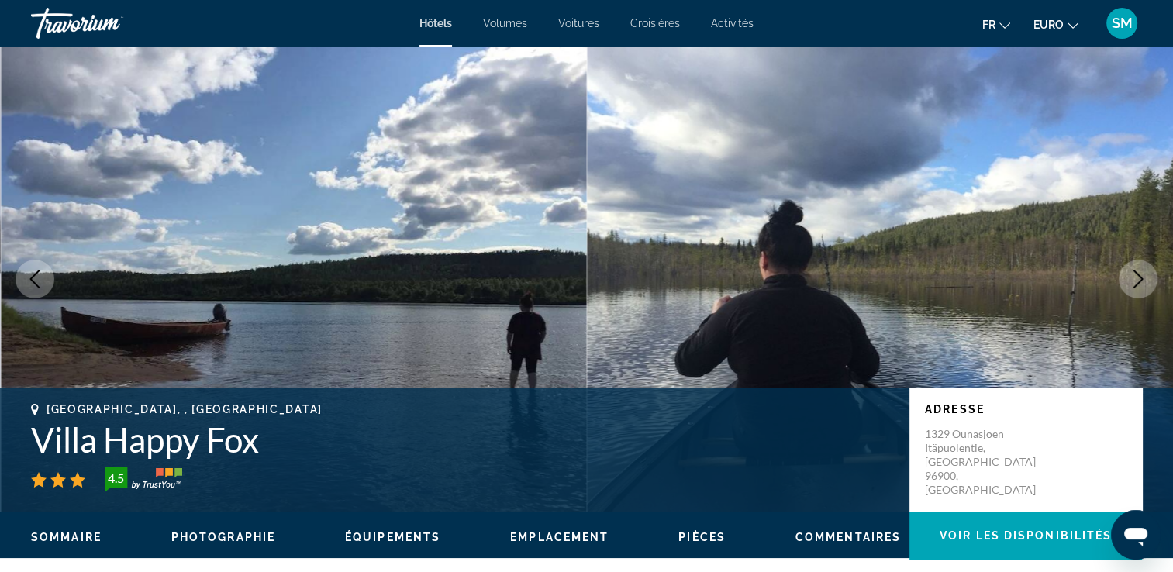
click at [1140, 285] on icon "Image suivante" at bounding box center [1138, 279] width 19 height 19
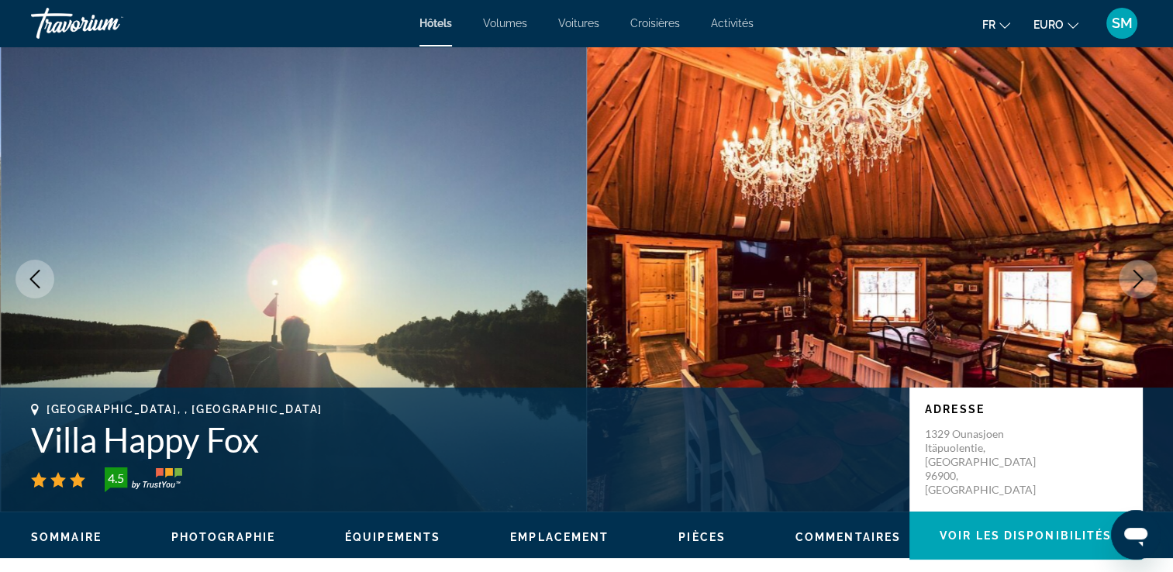
click at [1140, 285] on icon "Image suivante" at bounding box center [1138, 279] width 19 height 19
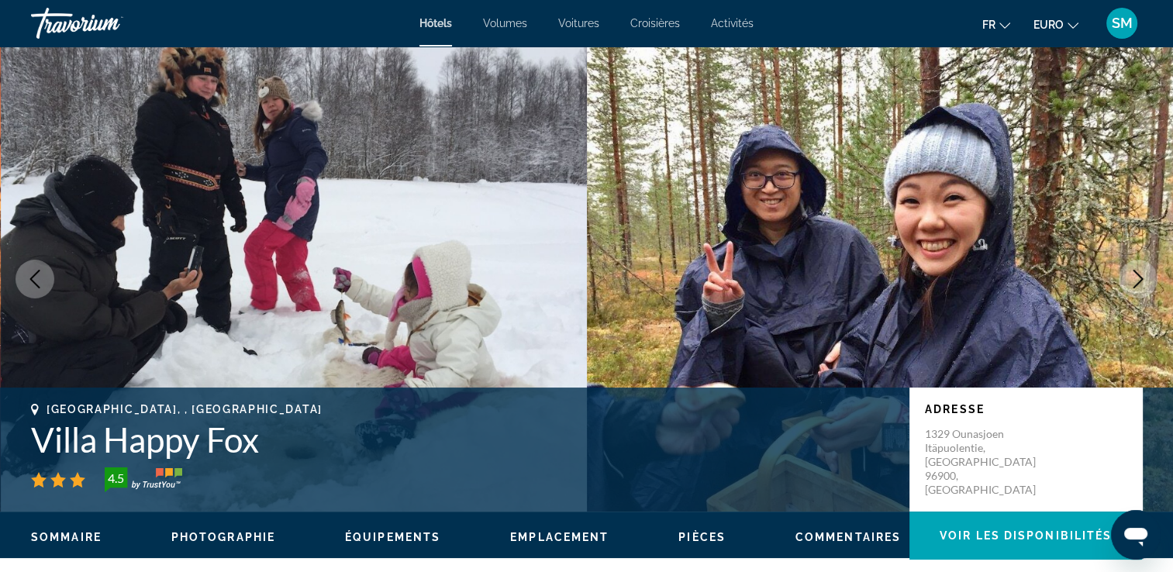
click at [1140, 285] on icon "Image suivante" at bounding box center [1138, 279] width 19 height 19
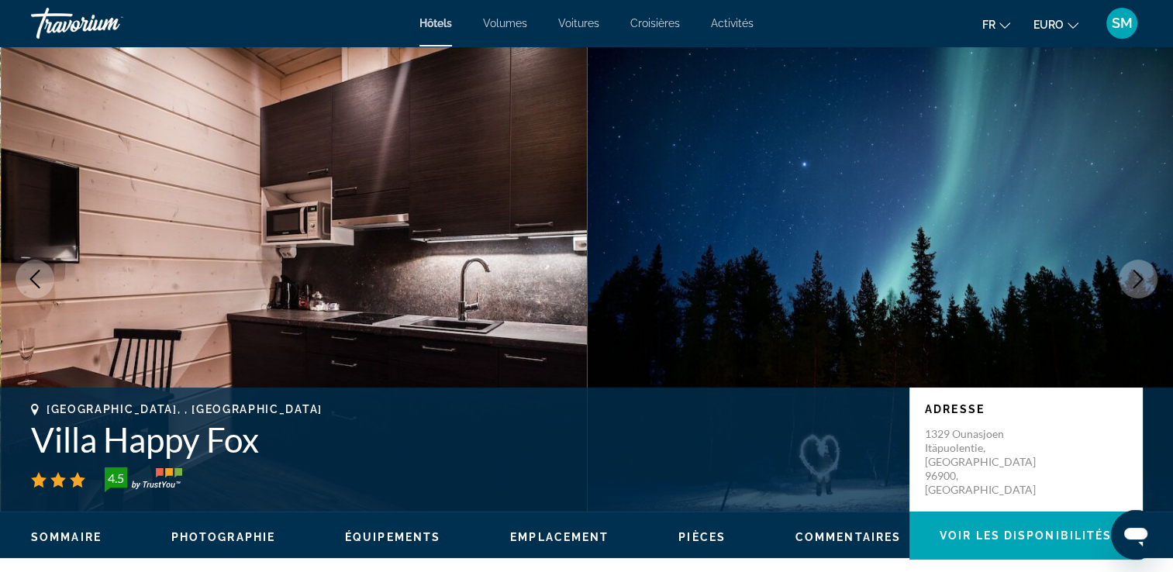
click at [1140, 285] on icon "Image suivante" at bounding box center [1138, 279] width 19 height 19
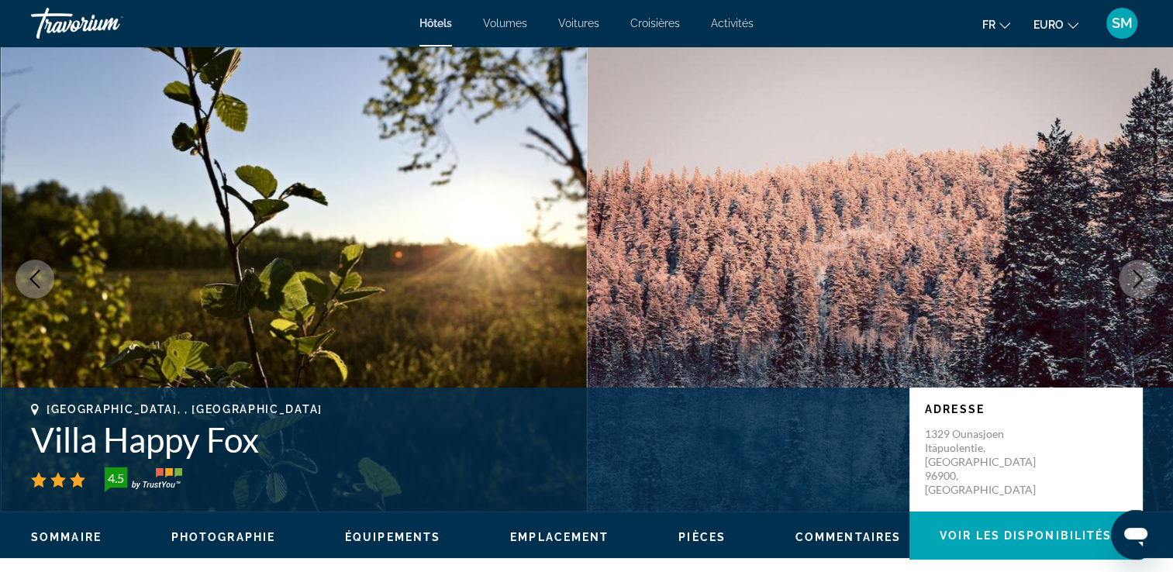
click at [1140, 285] on icon "Image suivante" at bounding box center [1138, 279] width 19 height 19
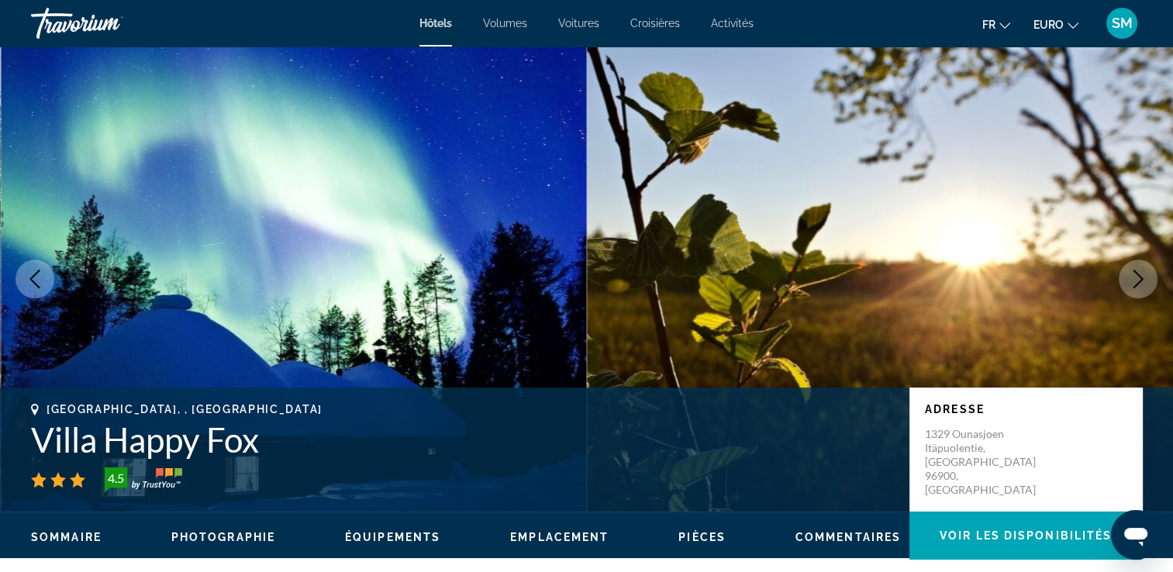
click at [1140, 285] on icon "Image suivante" at bounding box center [1138, 279] width 19 height 19
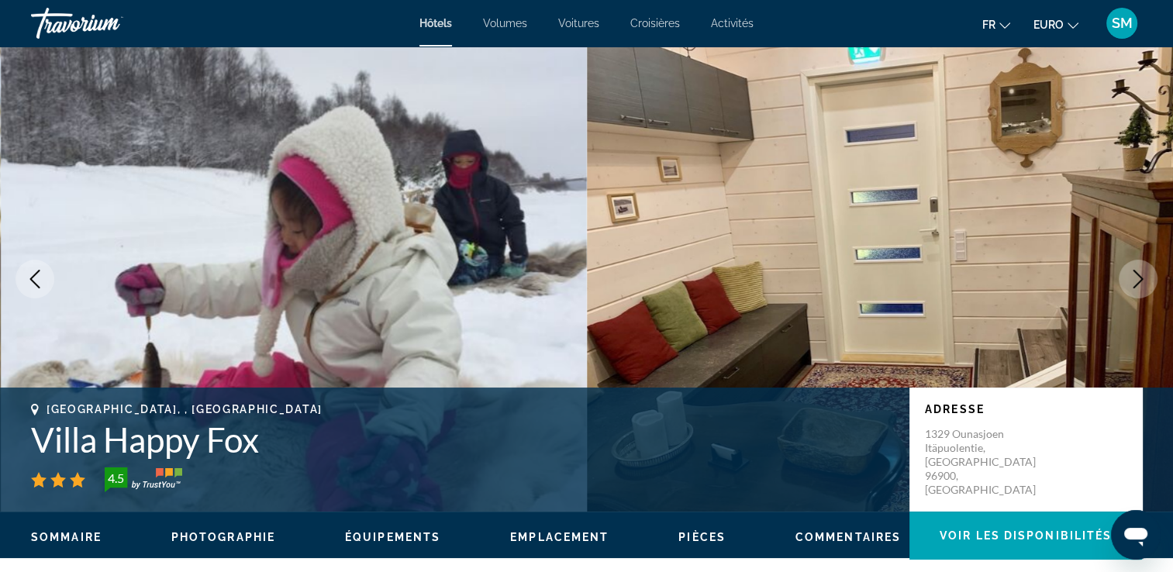
click at [1140, 285] on icon "Image suivante" at bounding box center [1138, 279] width 19 height 19
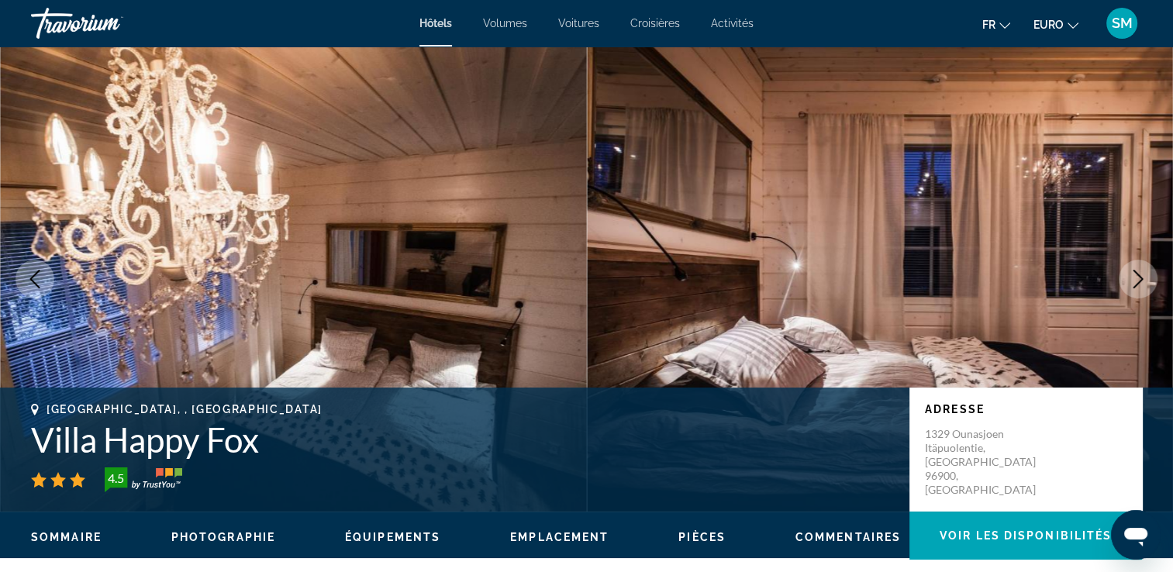
click at [1140, 285] on icon "Image suivante" at bounding box center [1138, 279] width 19 height 19
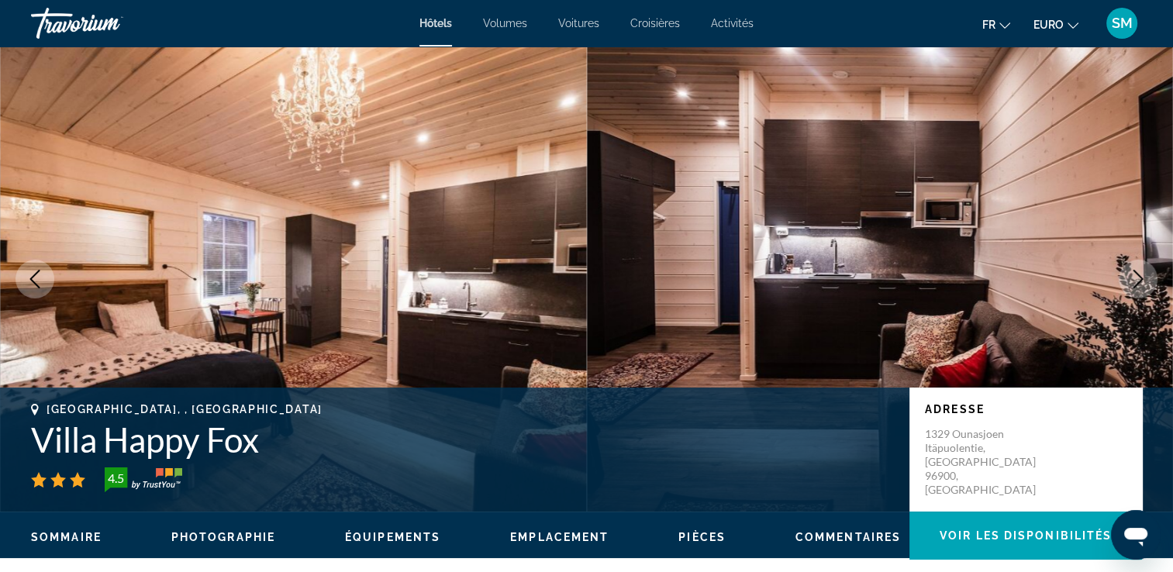
click at [1138, 284] on icon "Image suivante" at bounding box center [1139, 279] width 10 height 19
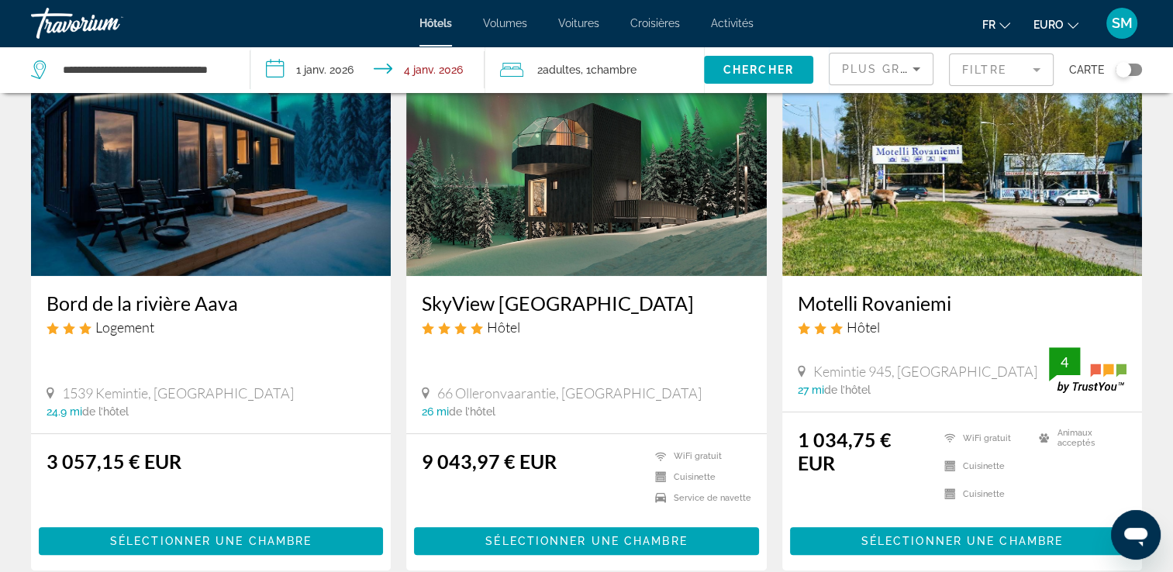
scroll to position [670, 0]
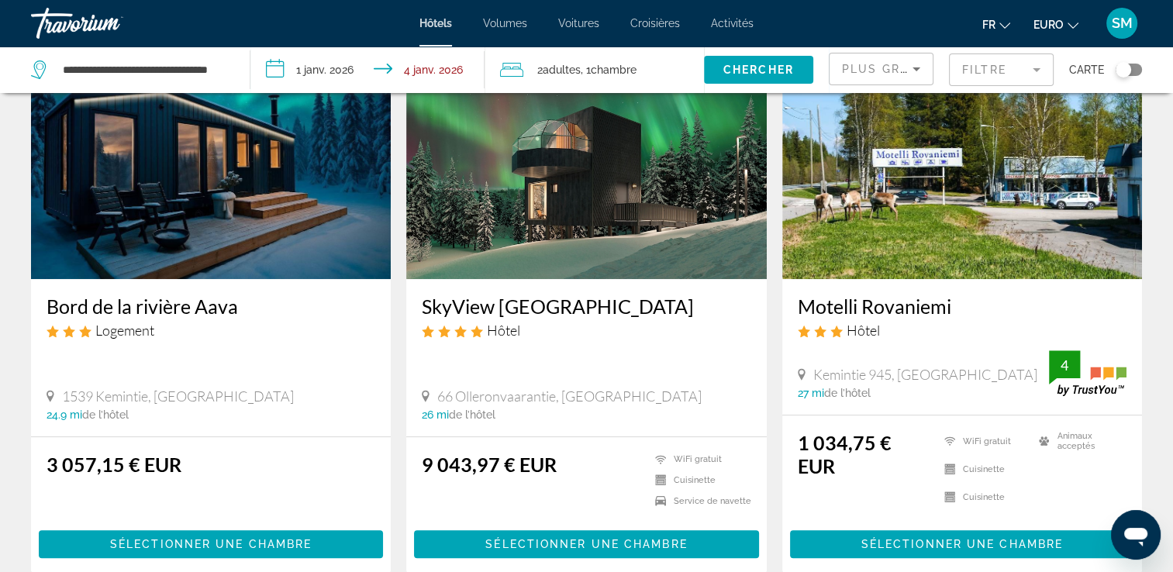
click at [579, 278] on img "Contenu principal" at bounding box center [586, 155] width 360 height 248
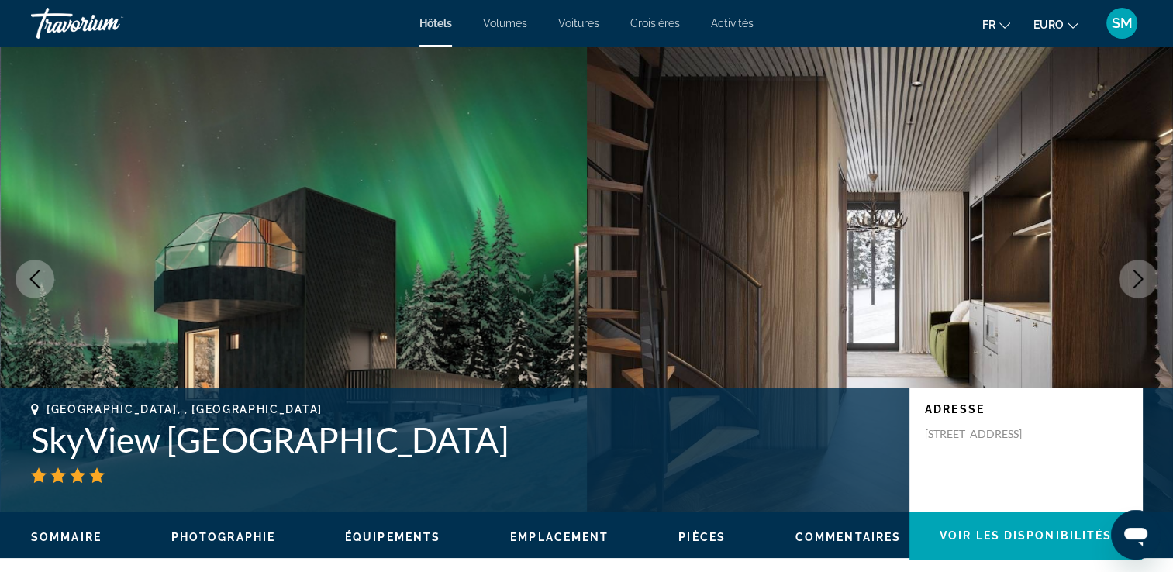
click at [1145, 293] on button "Image suivante" at bounding box center [1138, 279] width 39 height 39
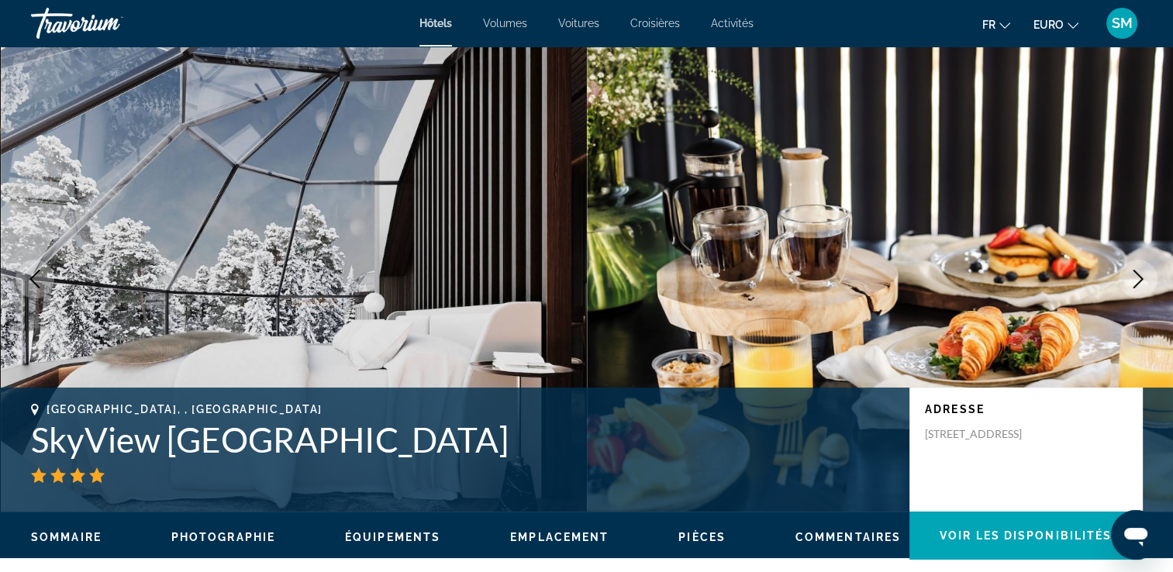
click at [1145, 293] on button "Image suivante" at bounding box center [1138, 279] width 39 height 39
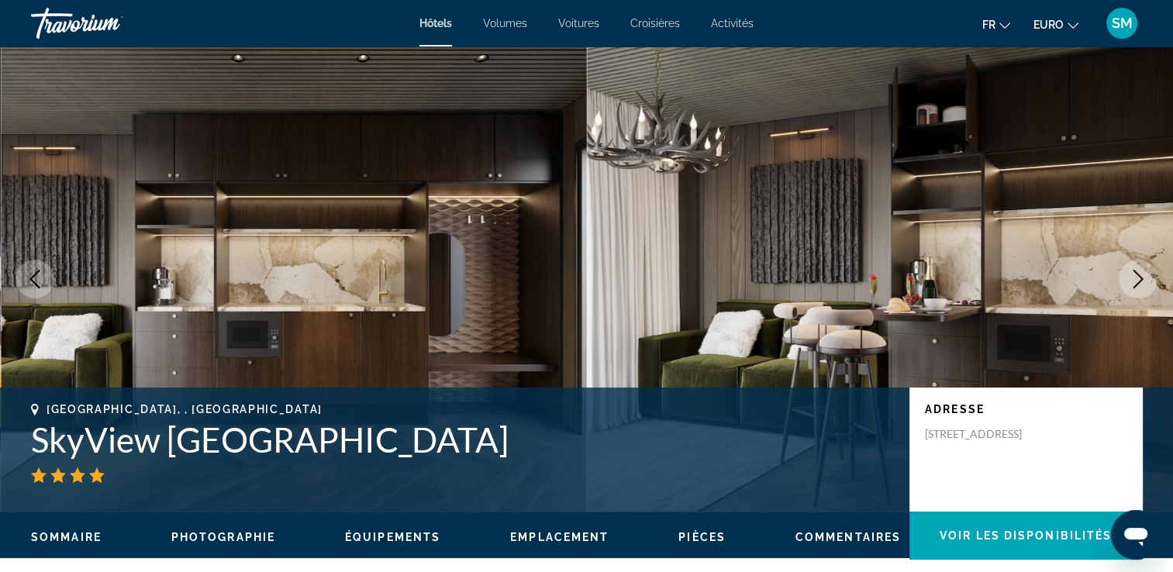
click at [1145, 293] on button "Image suivante" at bounding box center [1138, 279] width 39 height 39
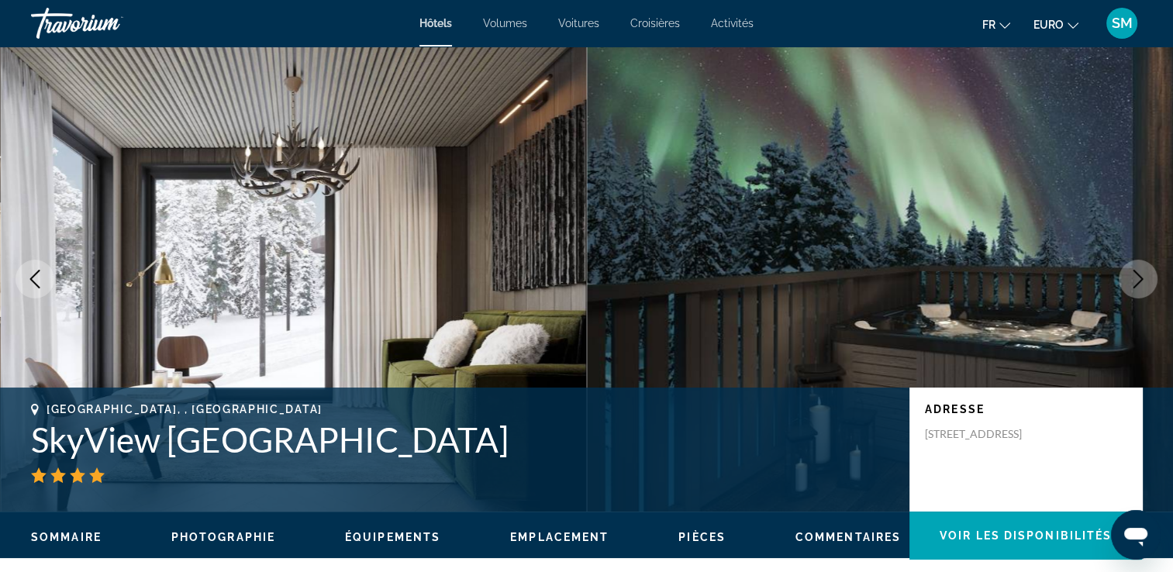
click at [1141, 276] on icon "Image suivante" at bounding box center [1138, 279] width 19 height 19
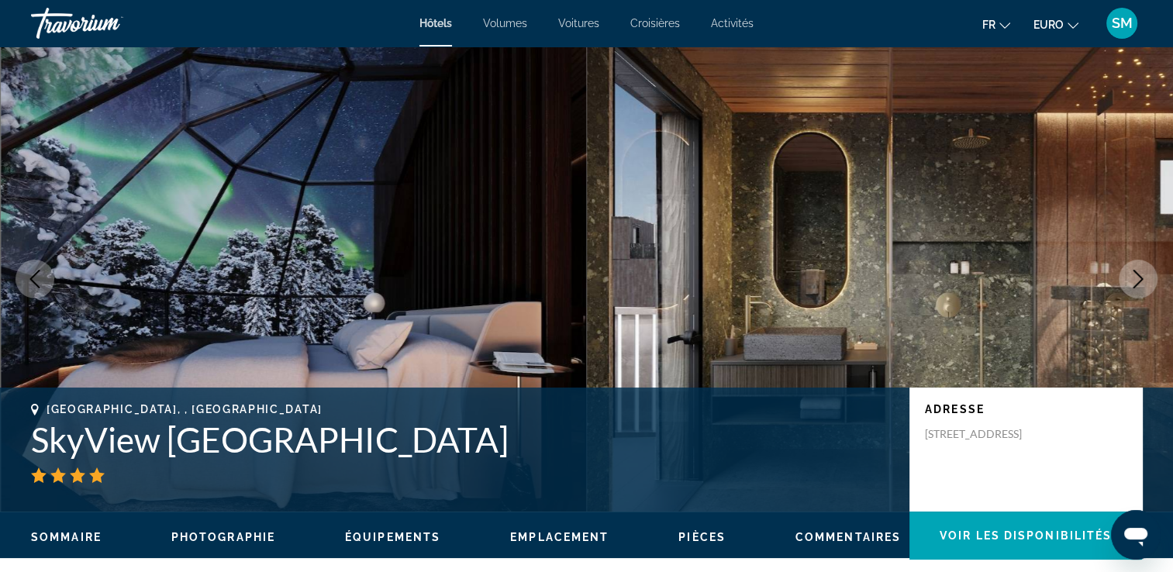
click at [1141, 276] on icon "Image suivante" at bounding box center [1138, 279] width 19 height 19
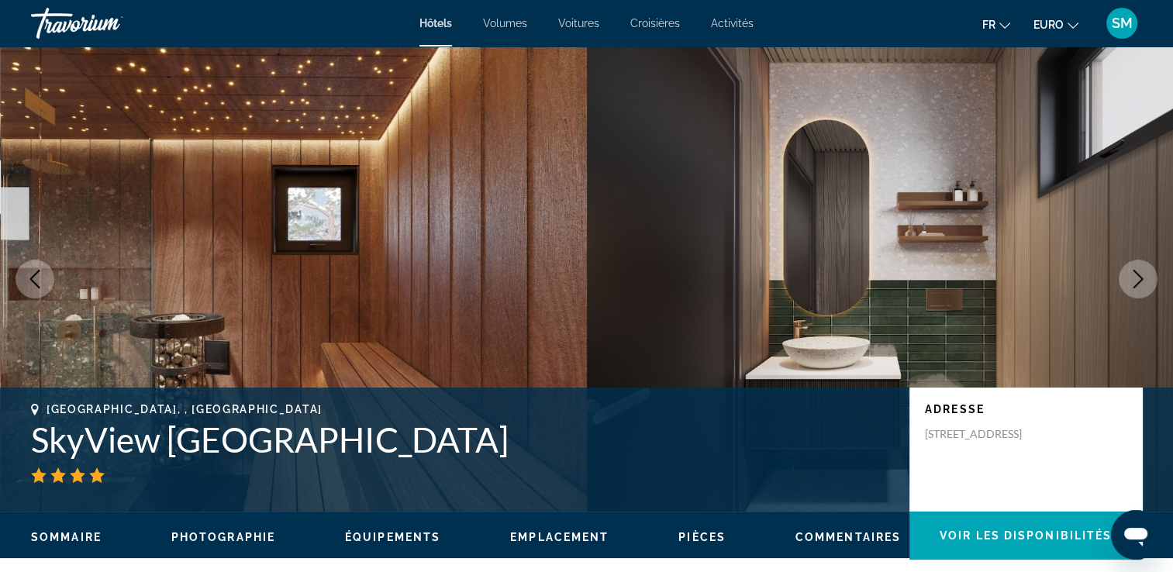
click at [1141, 276] on icon "Image suivante" at bounding box center [1138, 279] width 19 height 19
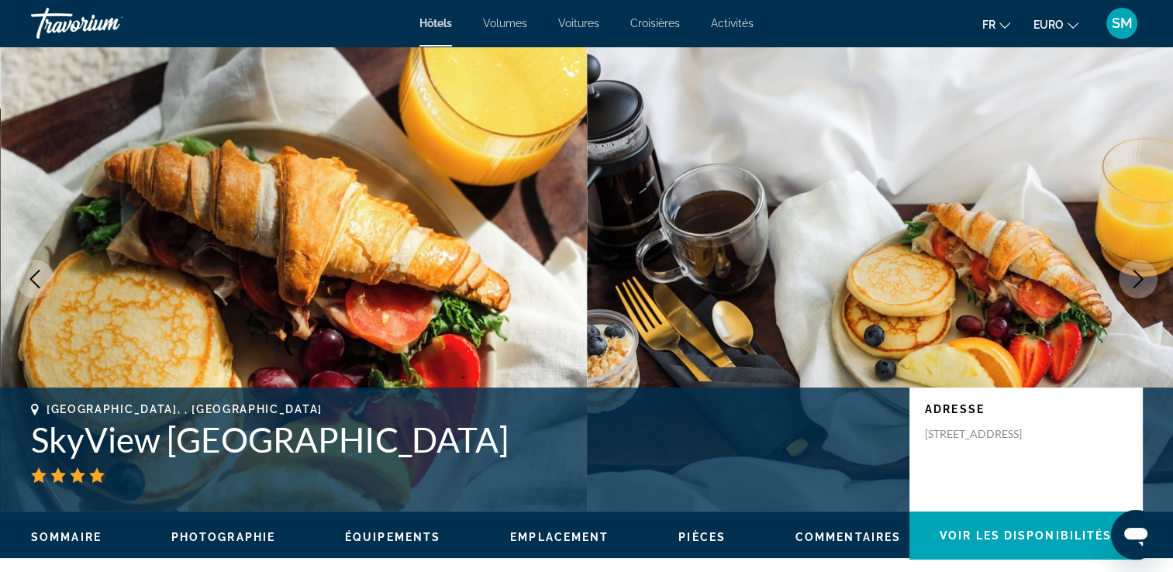
click at [1141, 276] on icon "Image suivante" at bounding box center [1138, 279] width 19 height 19
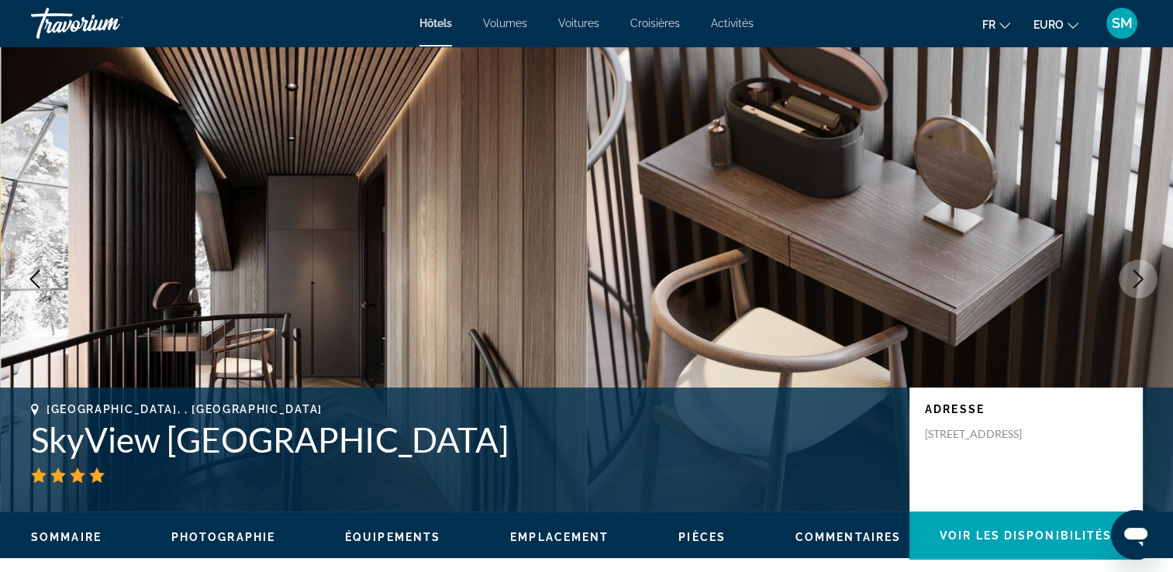
click at [1138, 274] on icon "Image suivante" at bounding box center [1138, 279] width 19 height 19
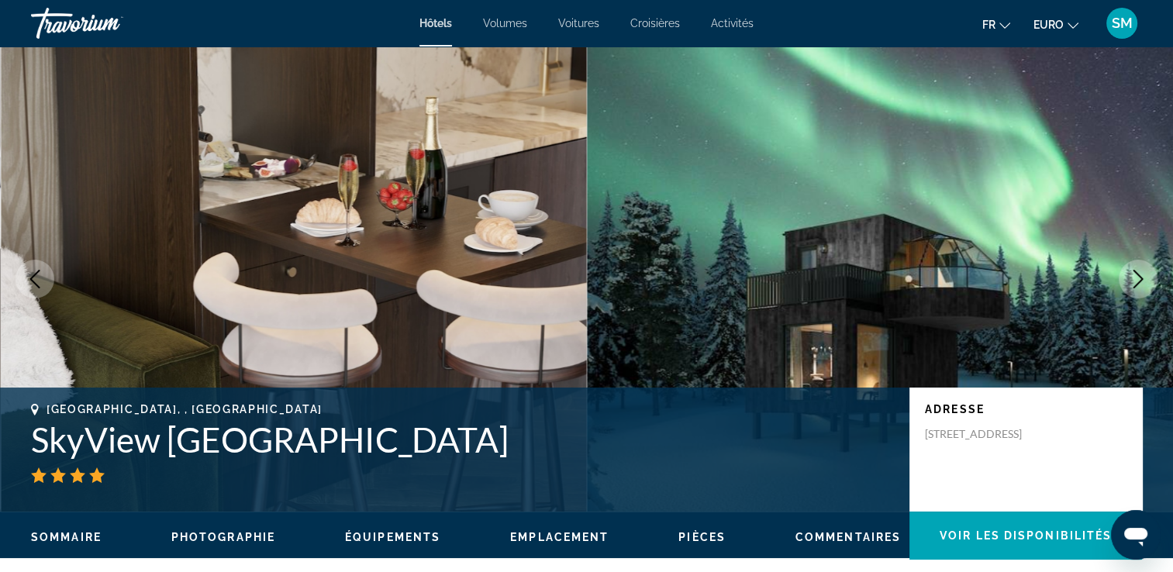
click at [1138, 274] on icon "Image suivante" at bounding box center [1138, 279] width 19 height 19
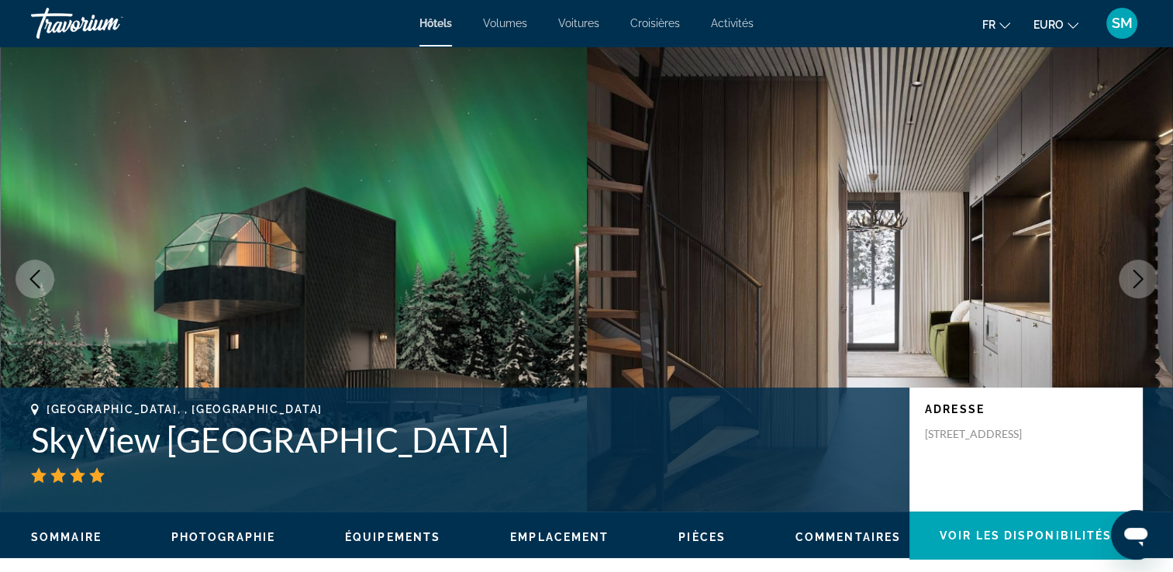
click at [1131, 277] on icon "Image suivante" at bounding box center [1138, 279] width 19 height 19
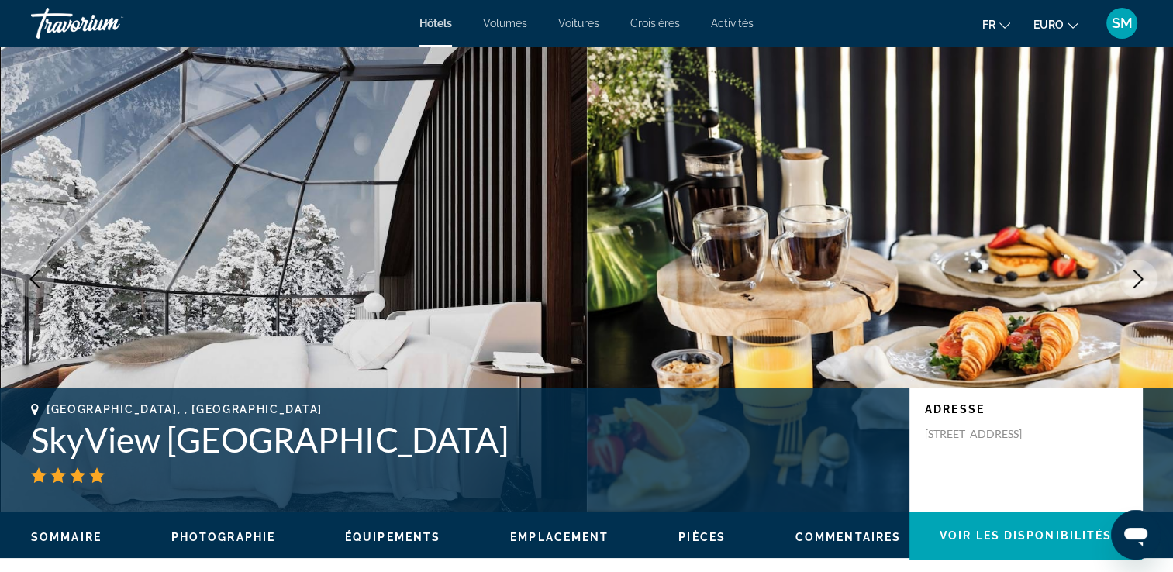
click at [1131, 277] on icon "Image suivante" at bounding box center [1138, 279] width 19 height 19
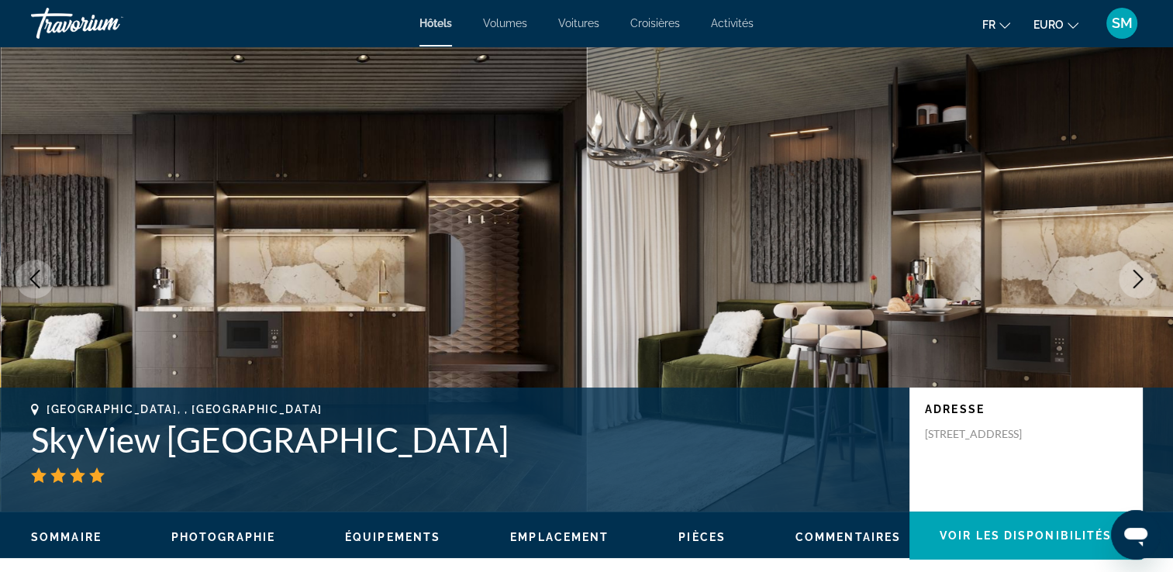
click at [1131, 277] on icon "Image suivante" at bounding box center [1138, 279] width 19 height 19
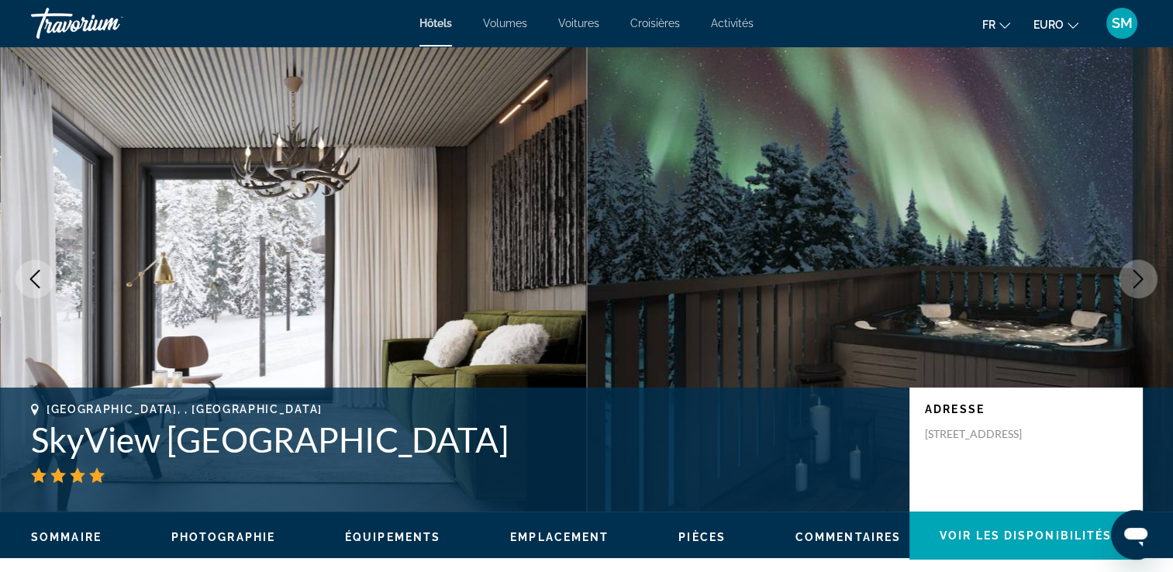
click at [1131, 277] on icon "Image suivante" at bounding box center [1138, 279] width 19 height 19
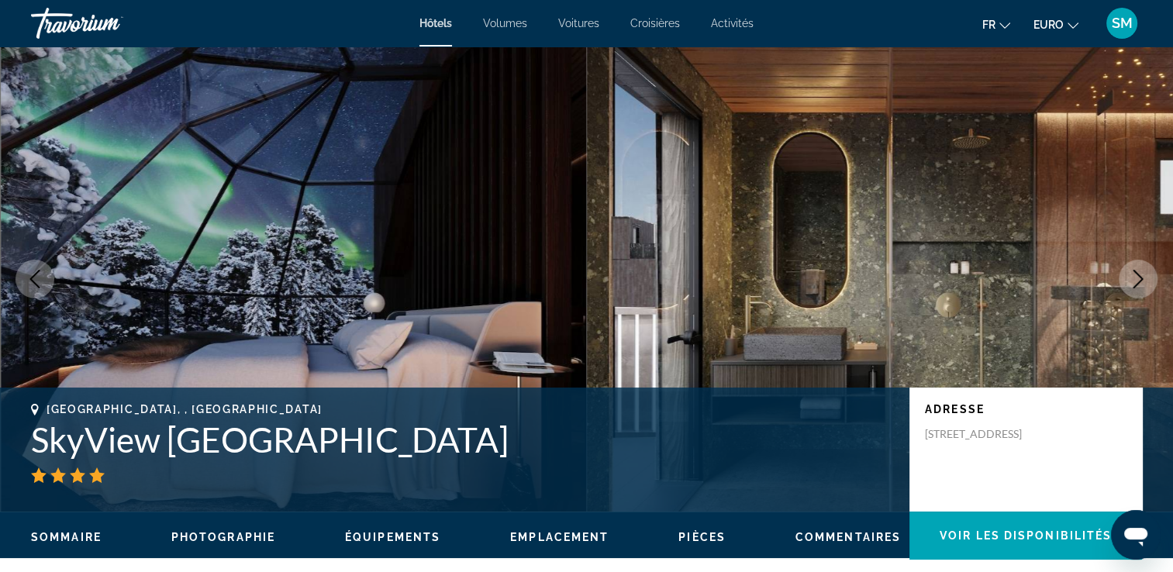
click at [1131, 277] on icon "Image suivante" at bounding box center [1138, 279] width 19 height 19
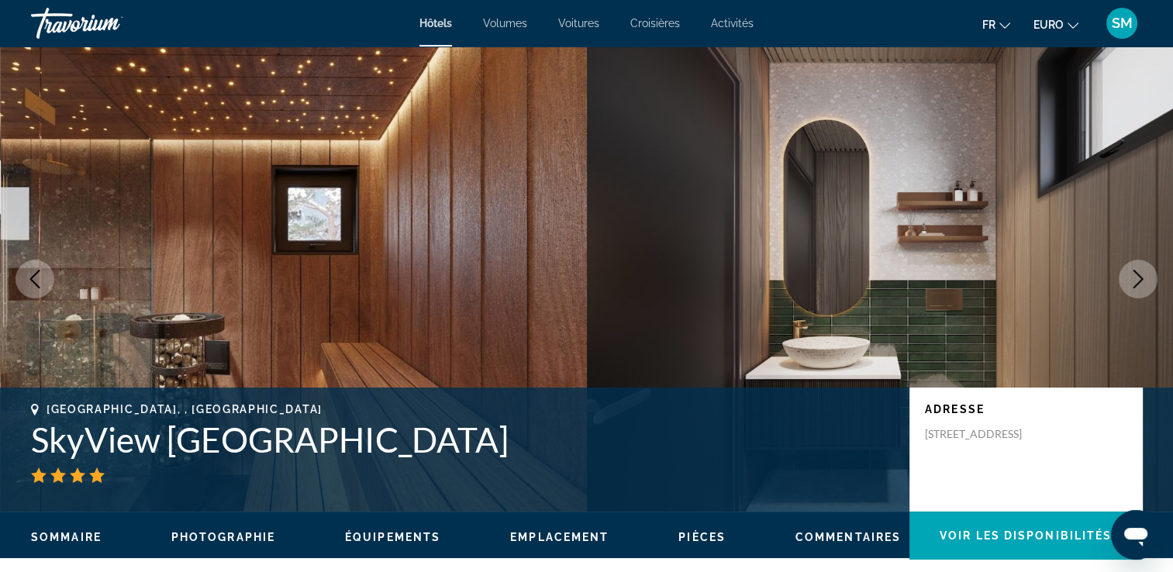
click at [1131, 277] on icon "Image suivante" at bounding box center [1138, 279] width 19 height 19
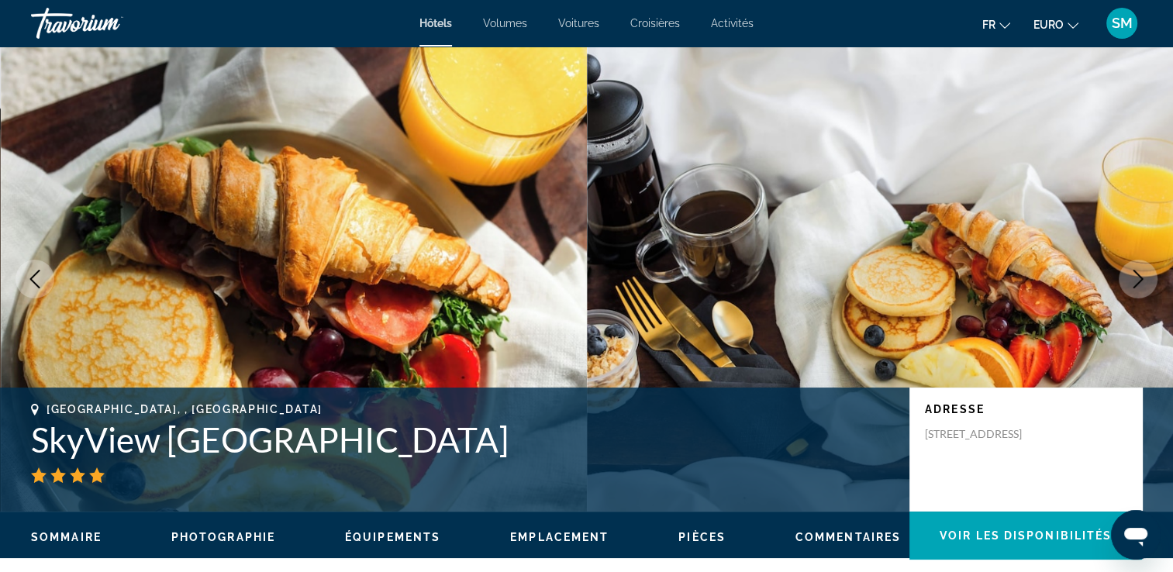
click at [1131, 277] on icon "Image suivante" at bounding box center [1138, 279] width 19 height 19
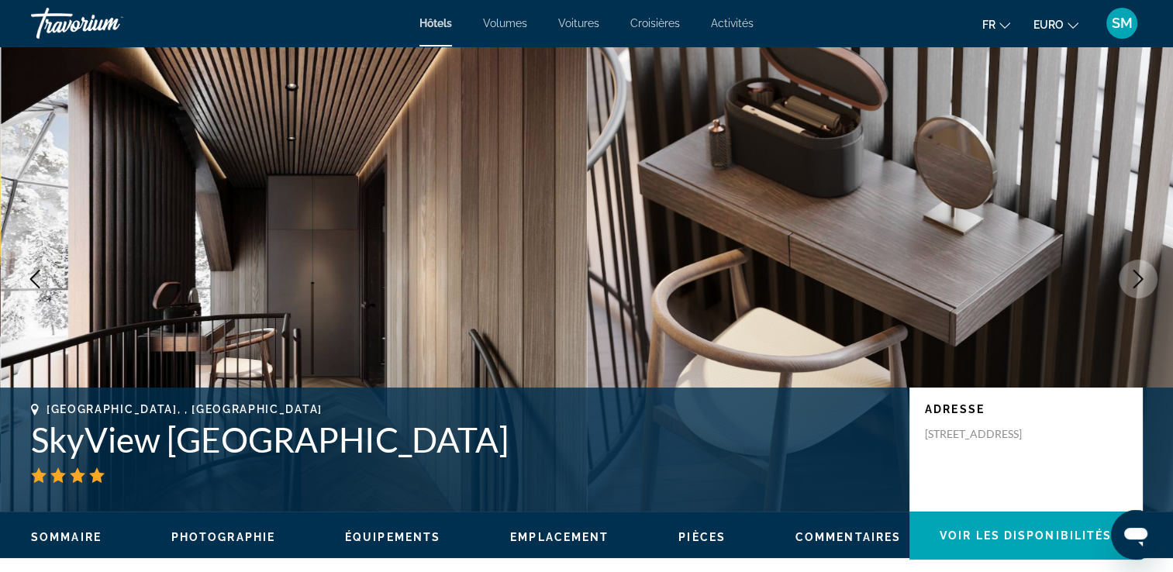
click at [1131, 277] on icon "Image suivante" at bounding box center [1138, 279] width 19 height 19
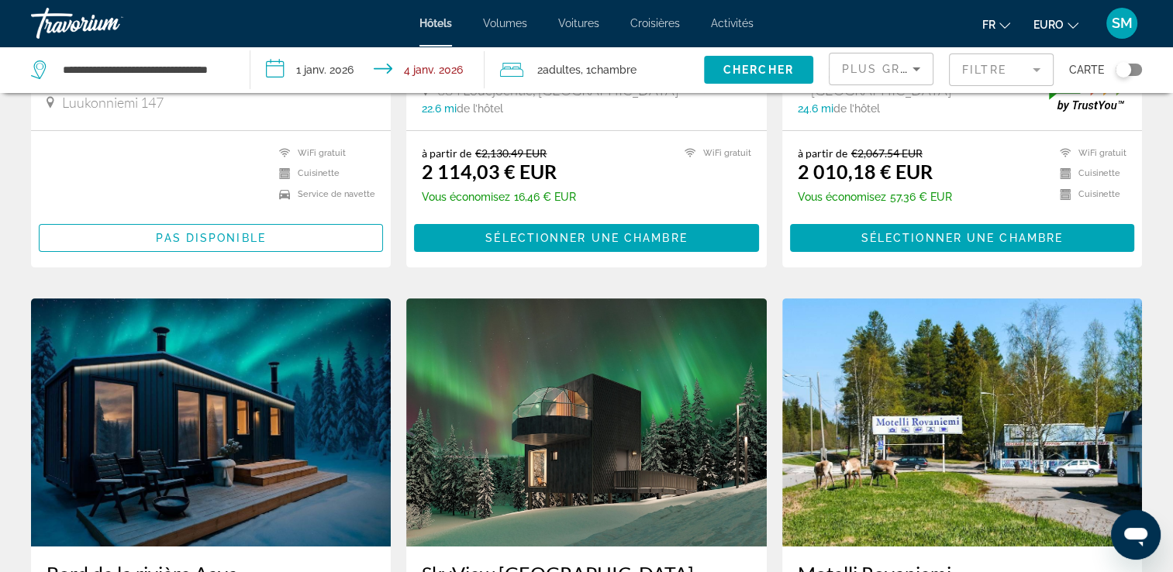
scroll to position [406, 0]
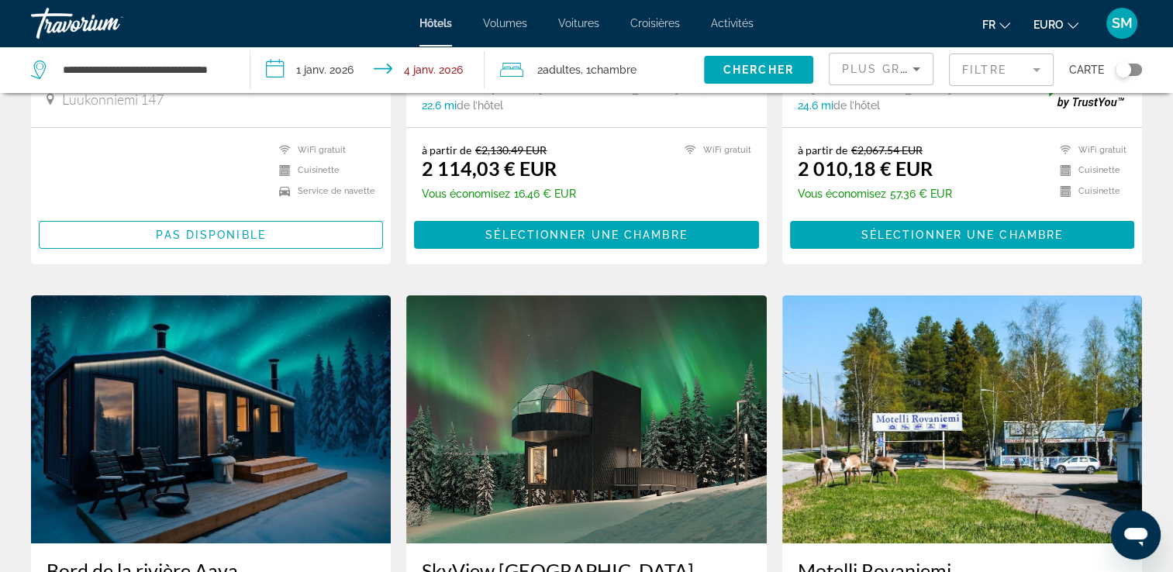
click at [1001, 185] on div "à partir de €2,067.54 EUR 2 010,18 € EUR Vous économisez 57,36 € EUR WiFi gratu…" at bounding box center [962, 174] width 329 height 62
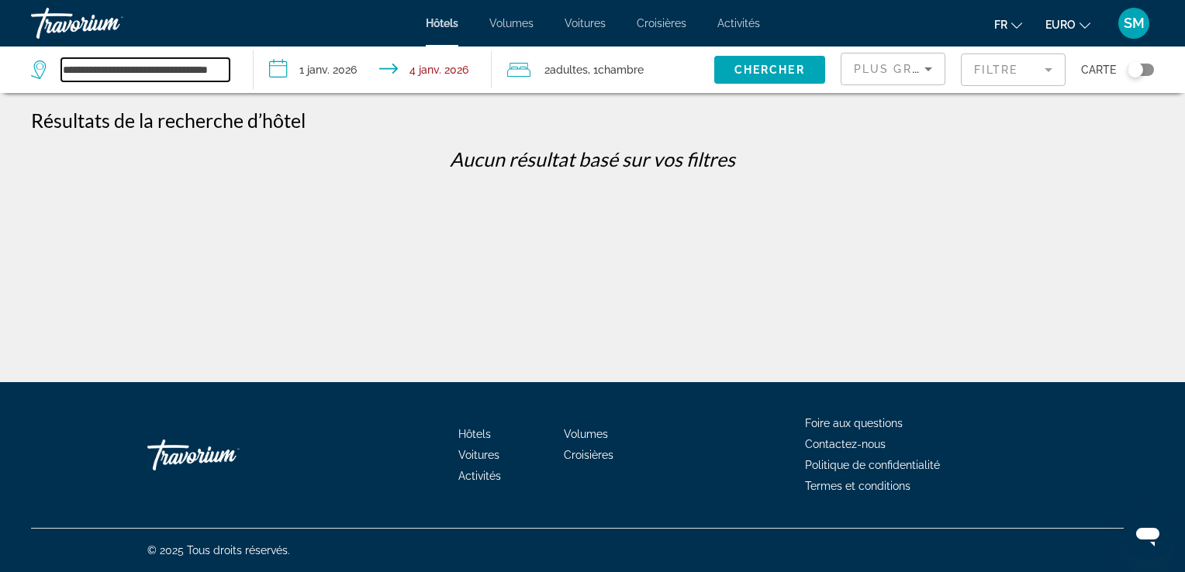
click at [141, 61] on input "**********" at bounding box center [145, 69] width 168 height 23
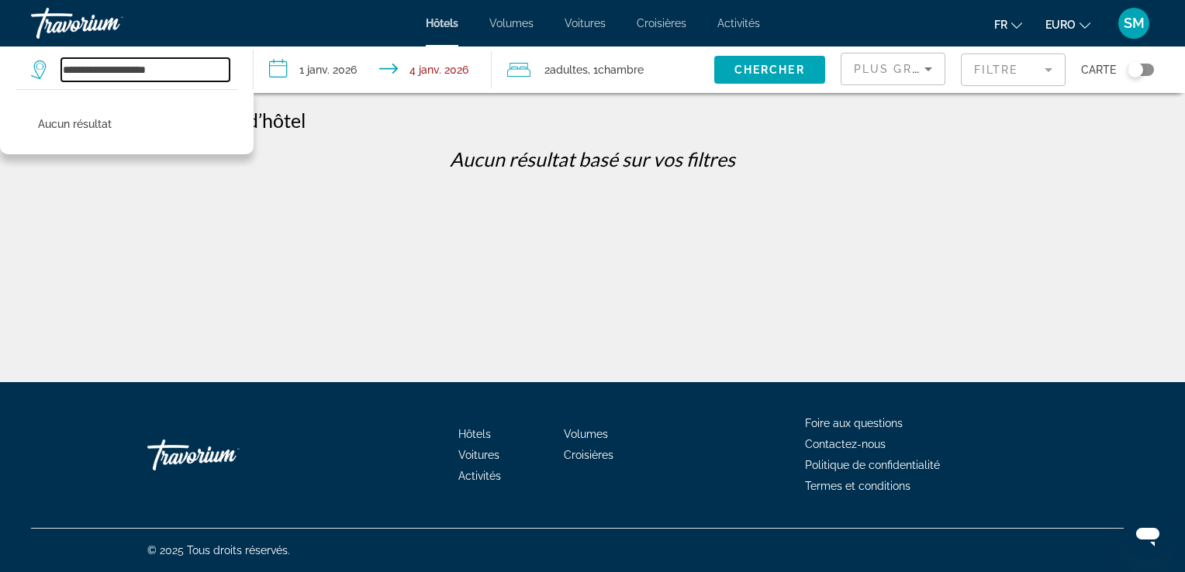
click at [188, 68] on input "**********" at bounding box center [145, 69] width 168 height 23
type input "*"
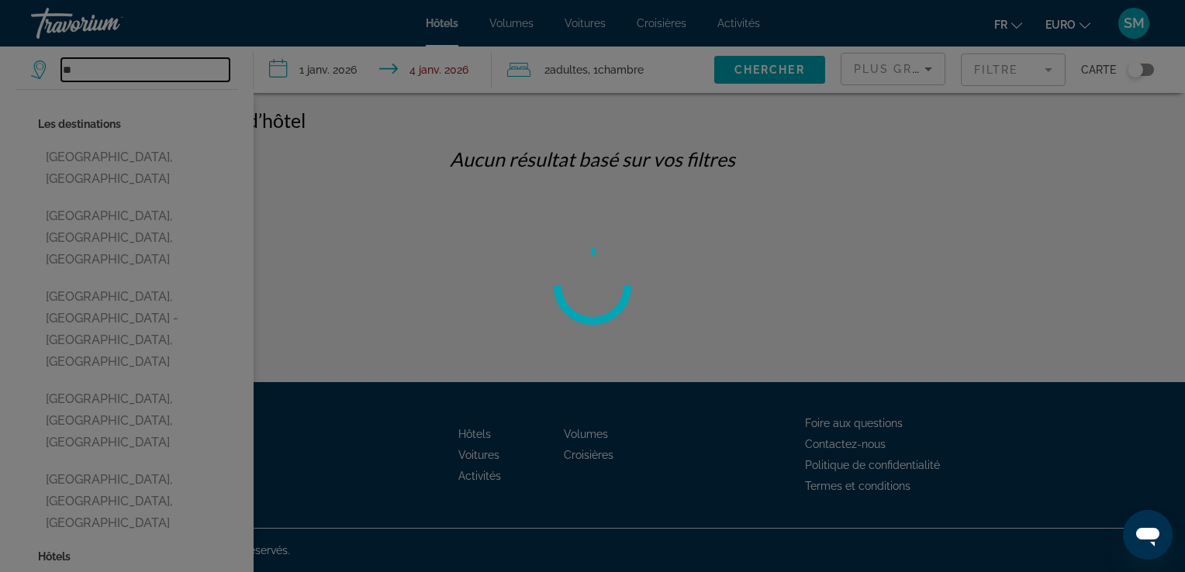
type input "*"
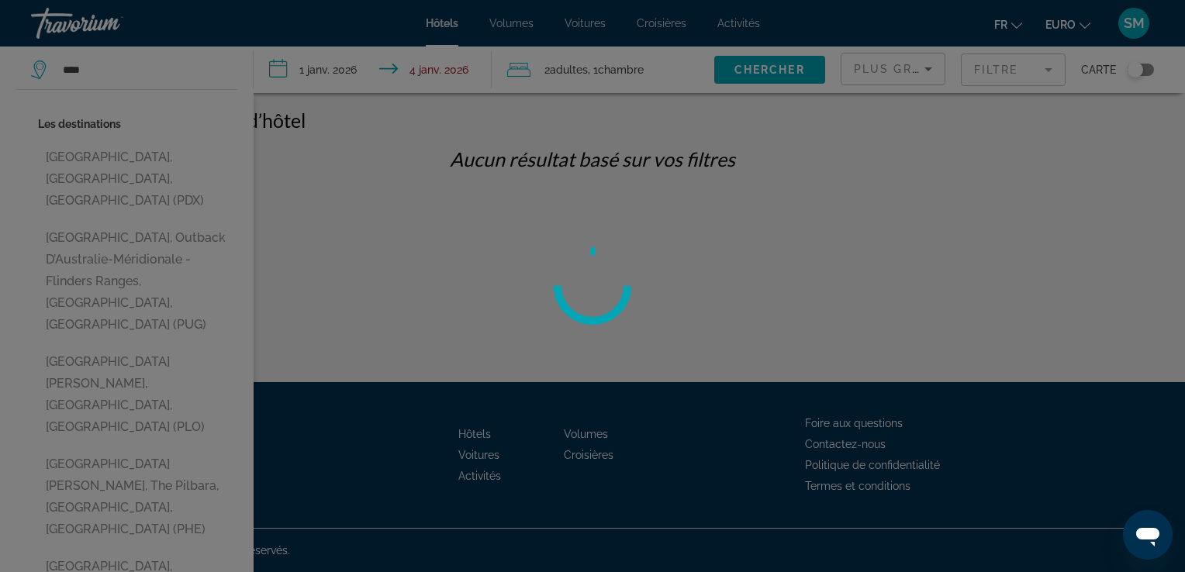
click at [99, 420] on div at bounding box center [592, 286] width 1185 height 572
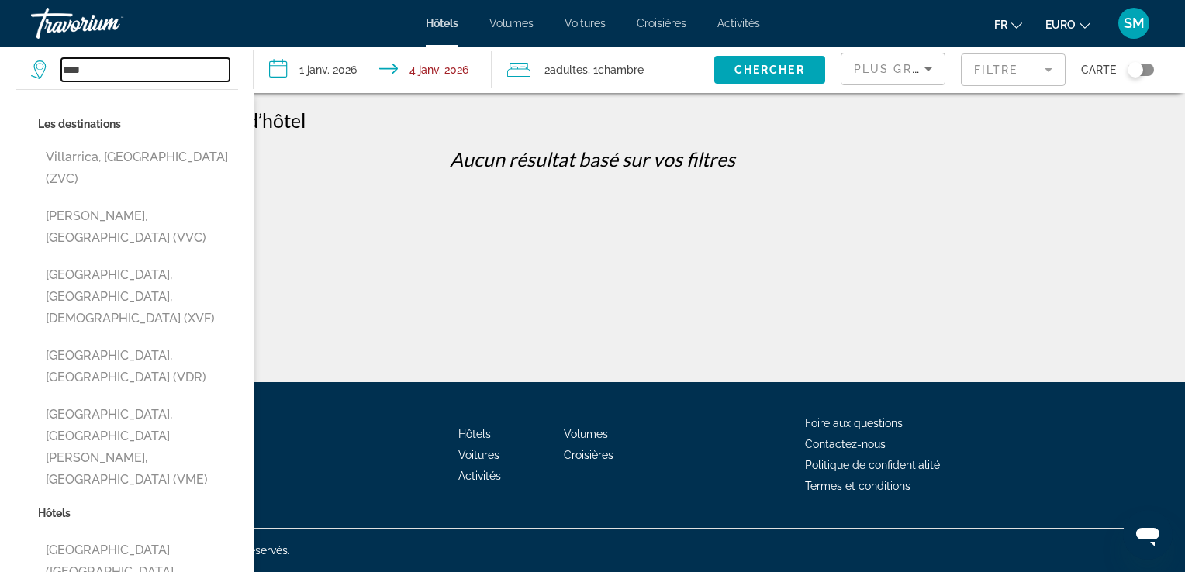
click at [189, 76] on input "****" at bounding box center [145, 69] width 168 height 23
type input "*"
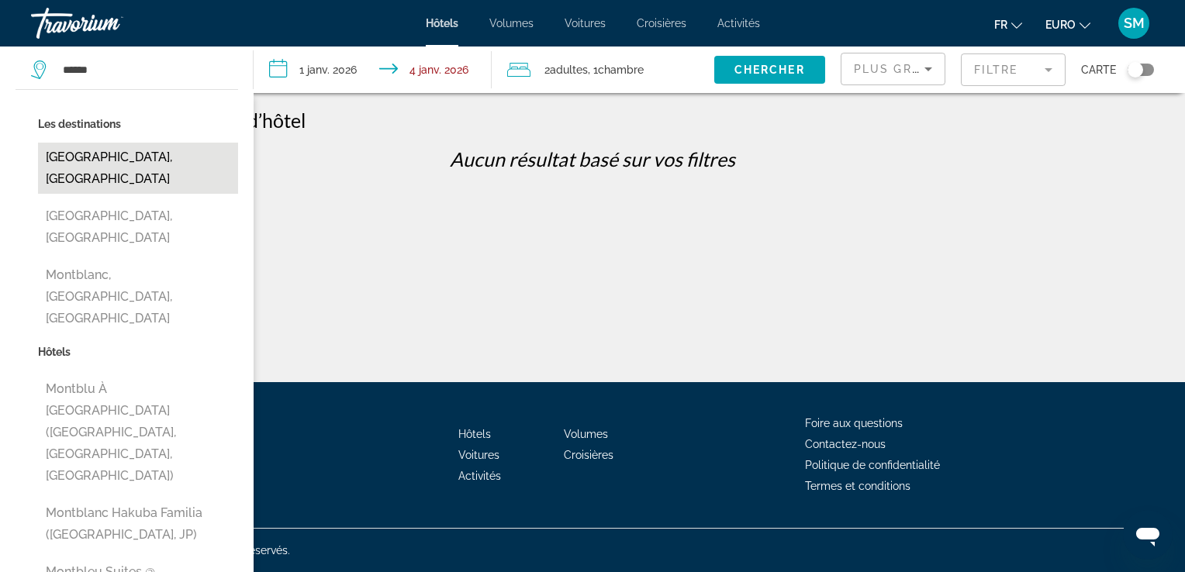
click at [146, 150] on button "[GEOGRAPHIC_DATA], [GEOGRAPHIC_DATA]" at bounding box center [138, 168] width 200 height 51
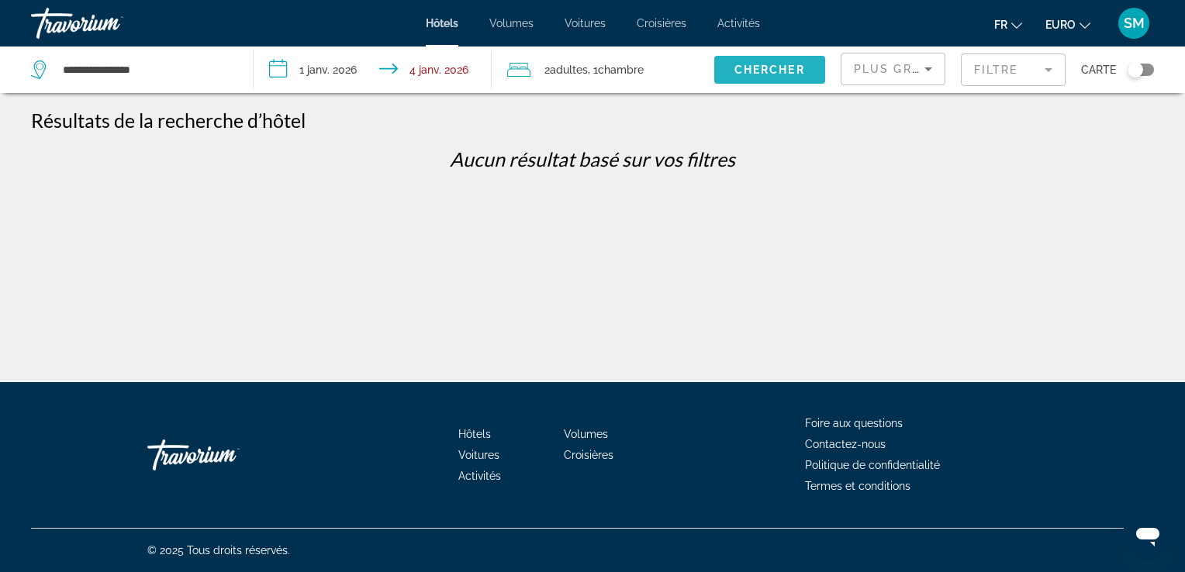
click at [759, 69] on span "Chercher" at bounding box center [769, 70] width 71 height 12
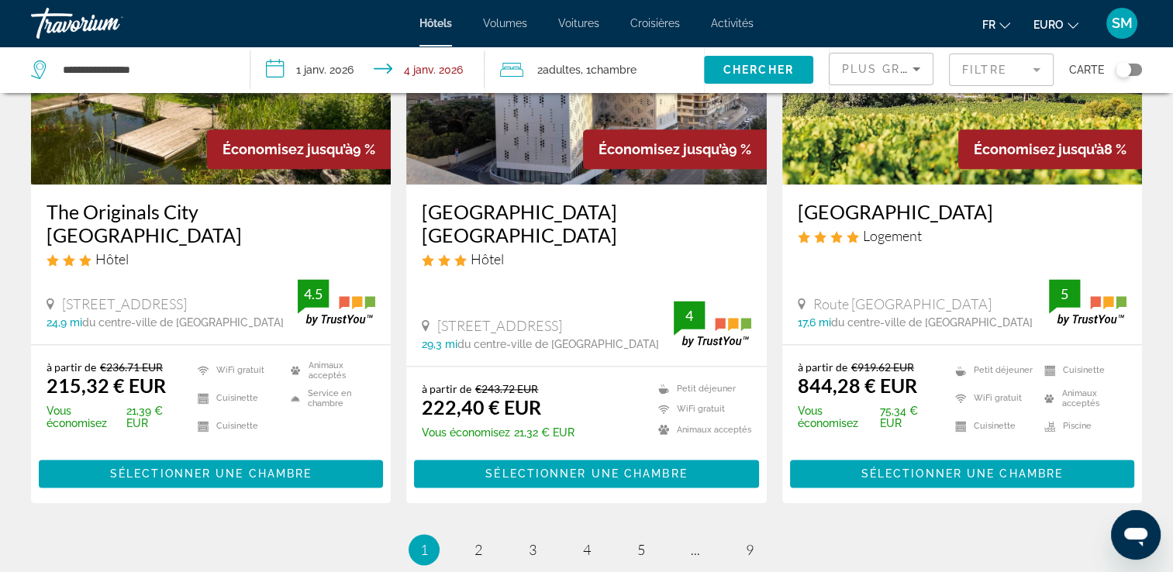
scroll to position [2173, 0]
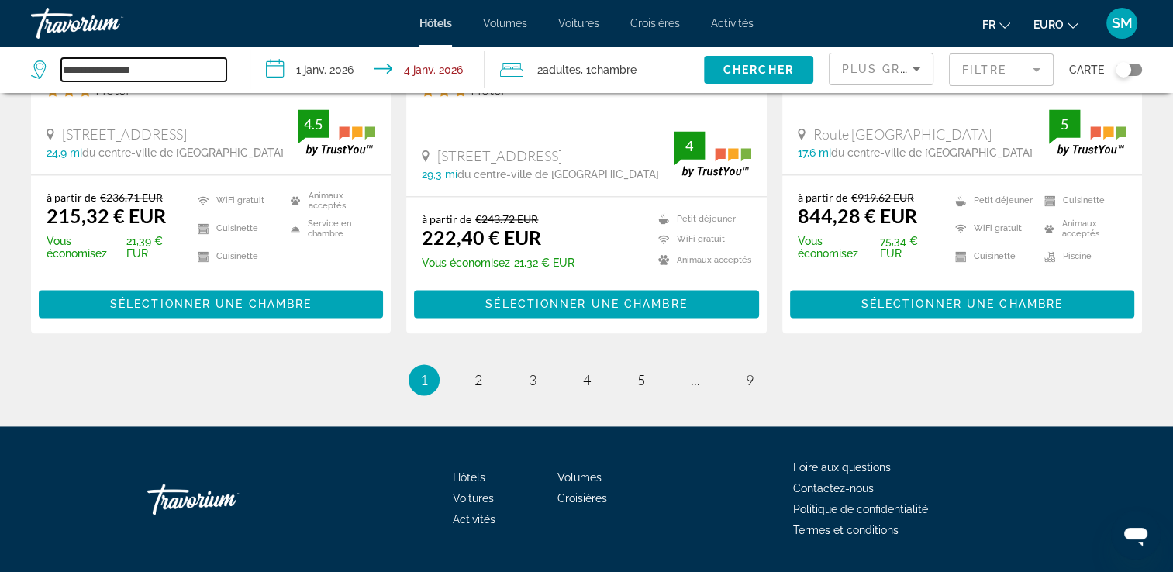
click at [149, 70] on input "**********" at bounding box center [143, 69] width 165 height 23
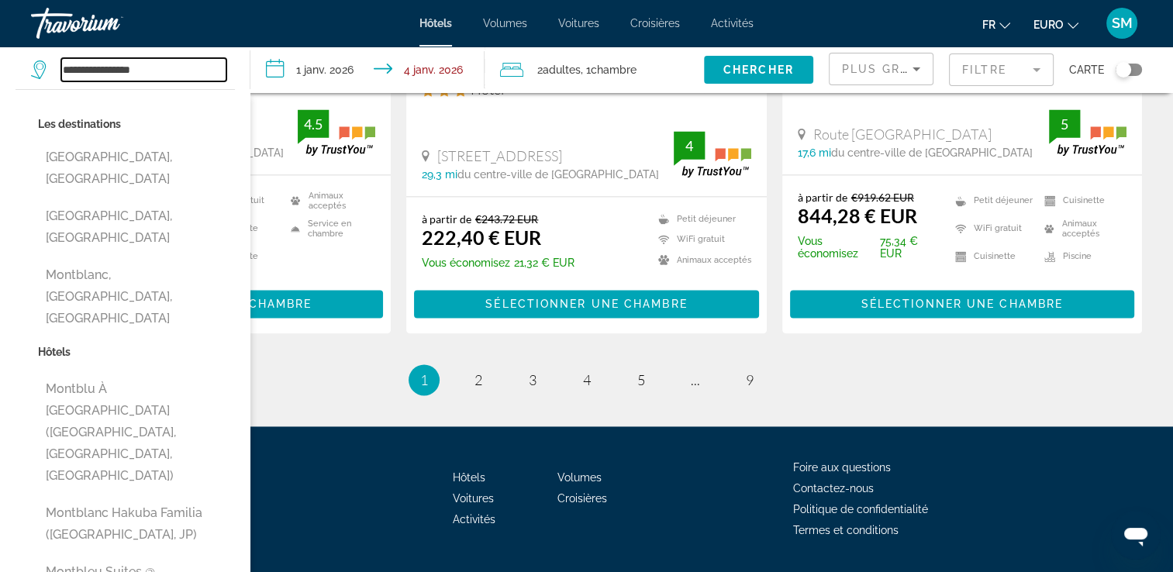
click at [168, 73] on input "**********" at bounding box center [143, 69] width 165 height 23
type input "*"
click at [150, 60] on input "Widget de recherche" at bounding box center [143, 69] width 165 height 23
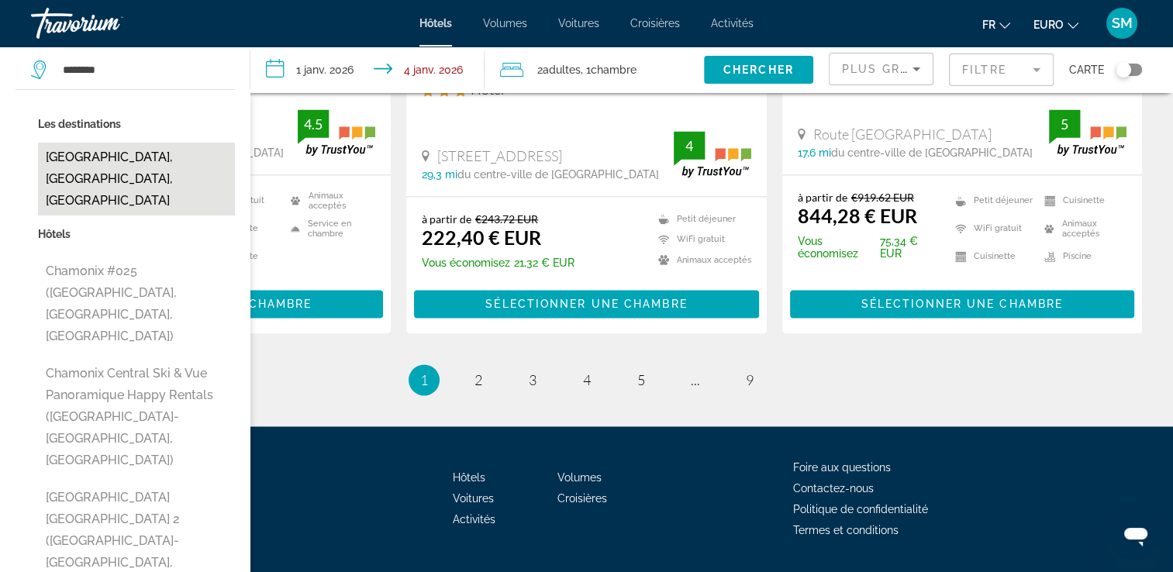
click at [142, 157] on button "[GEOGRAPHIC_DATA], [GEOGRAPHIC_DATA], [GEOGRAPHIC_DATA]" at bounding box center [136, 179] width 197 height 73
type input "**********"
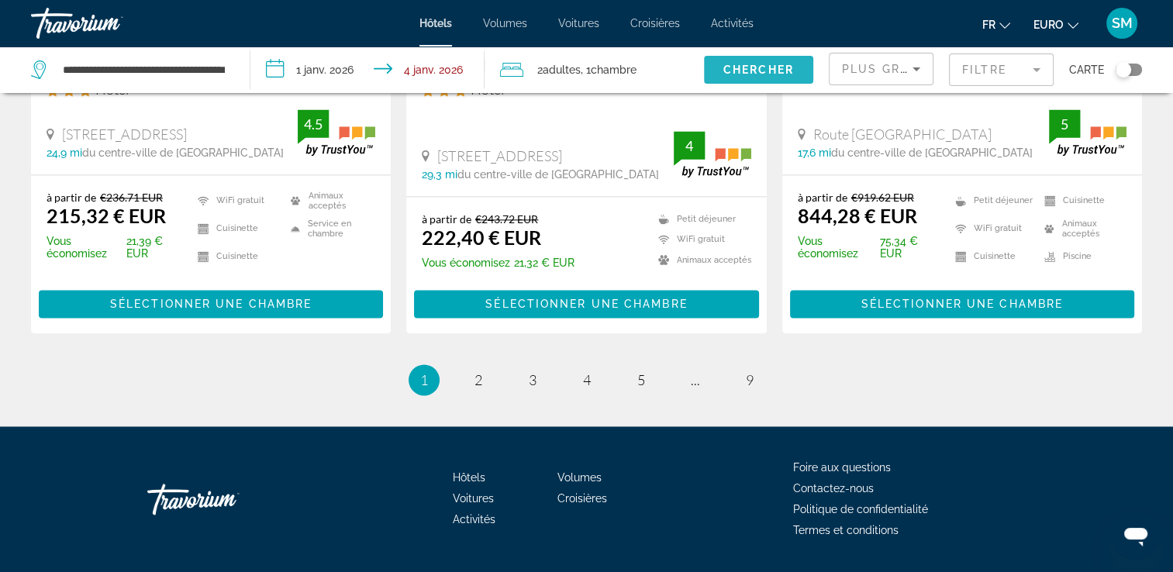
click at [785, 66] on span "Chercher" at bounding box center [758, 70] width 71 height 12
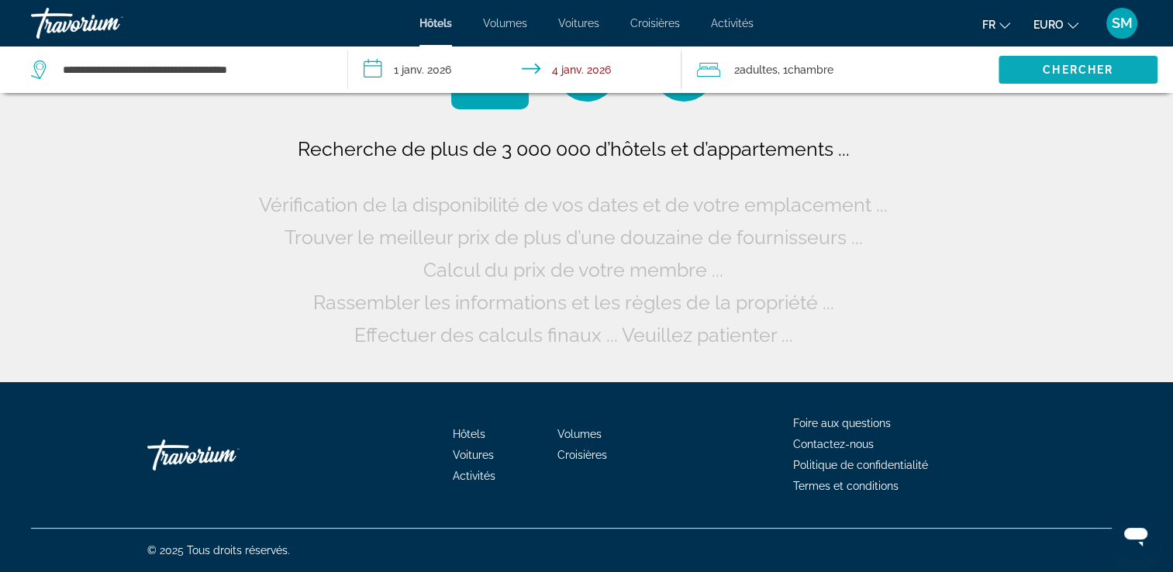
scroll to position [0, 0]
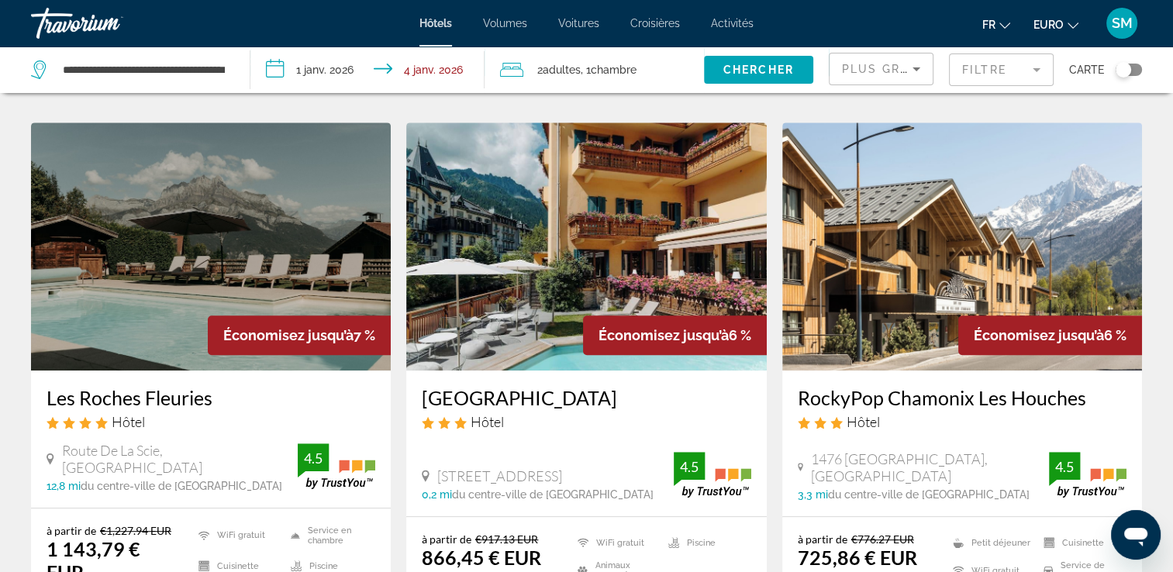
scroll to position [2153, 0]
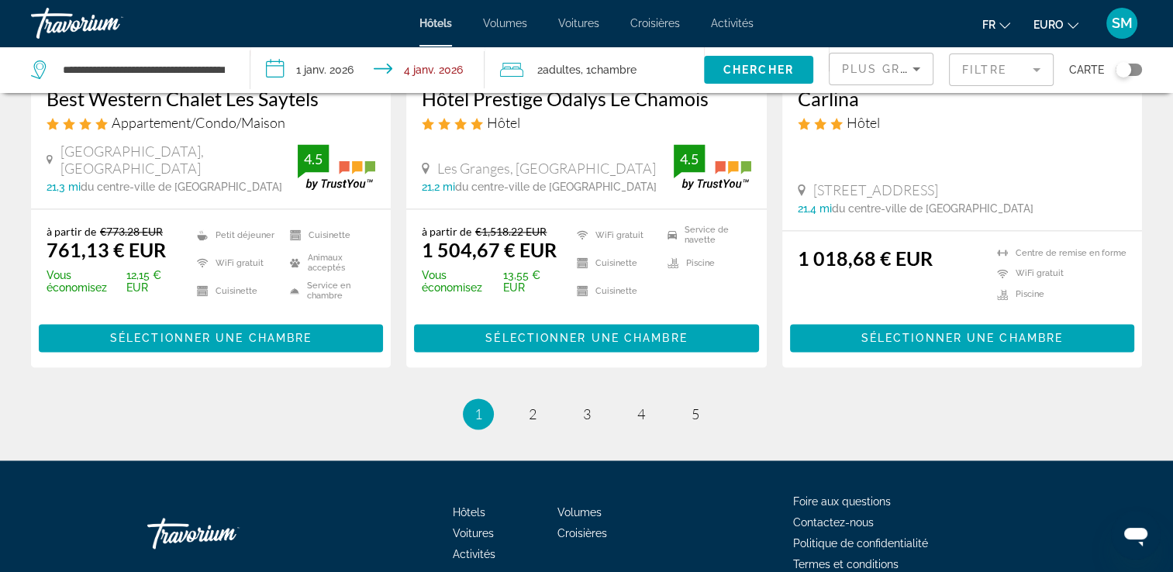
click at [1027, 69] on mat-form-field "Filtre" at bounding box center [1001, 70] width 105 height 33
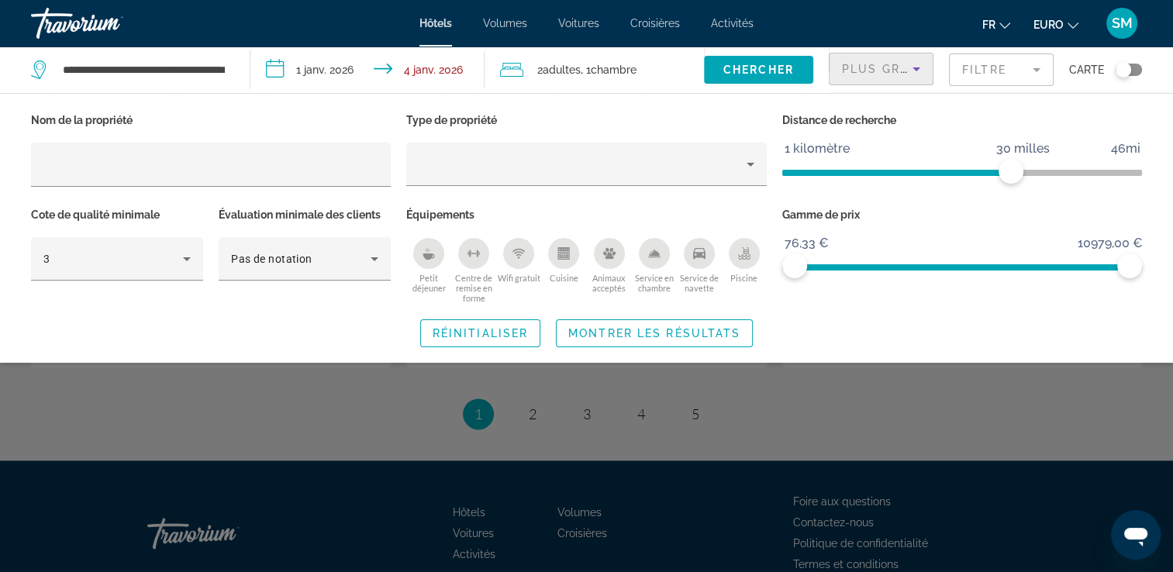
click at [909, 74] on icon "Trier par" at bounding box center [916, 69] width 19 height 19
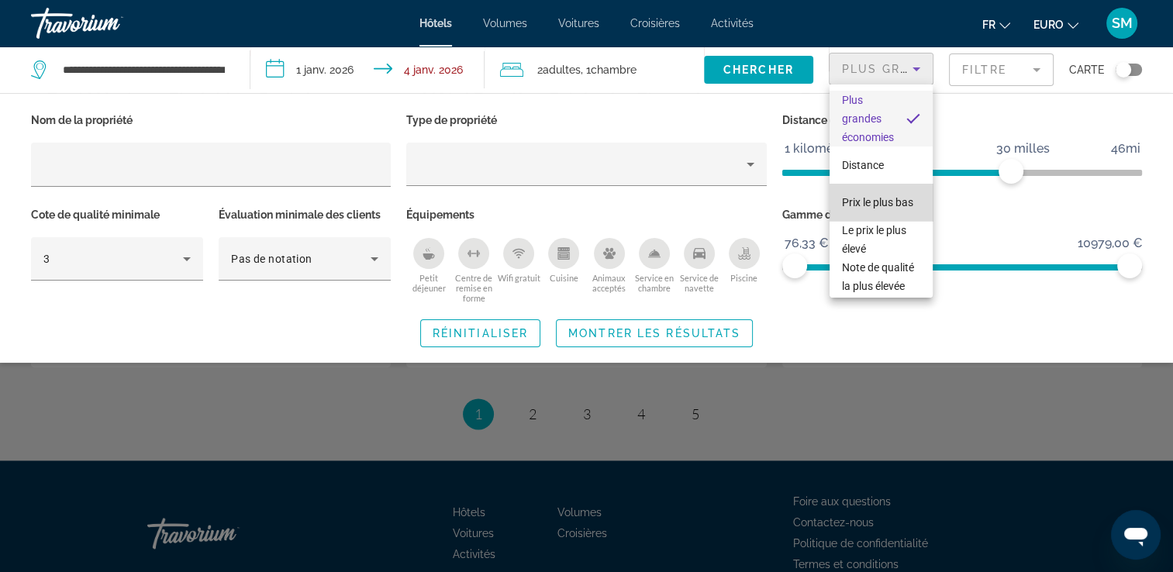
click at [898, 197] on span "Prix le plus bas" at bounding box center [877, 202] width 71 height 19
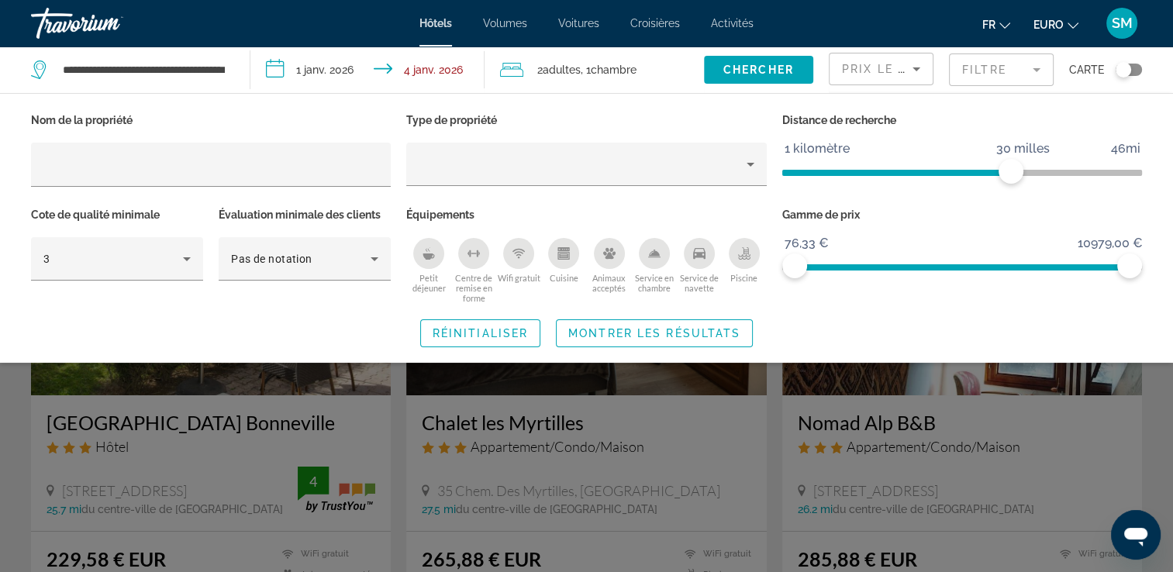
click at [918, 9] on div "Fr English Español Français Italiano Português русский EURO USD ($) MXN (Mex$) …" at bounding box center [955, 23] width 373 height 33
click at [980, 76] on mat-form-field "Filtre" at bounding box center [1001, 70] width 105 height 33
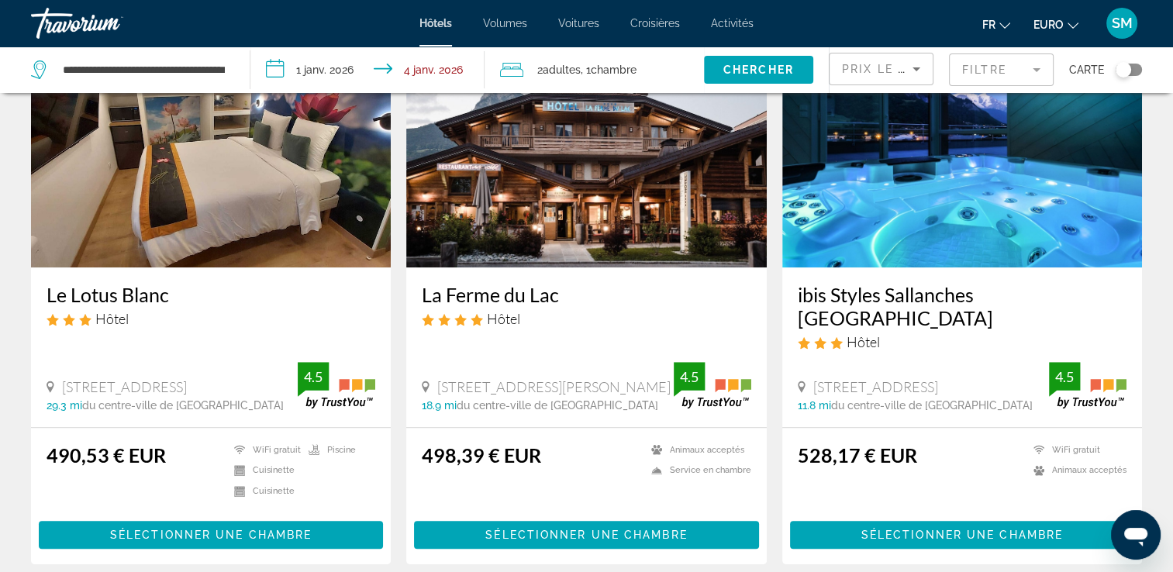
scroll to position [1246, 0]
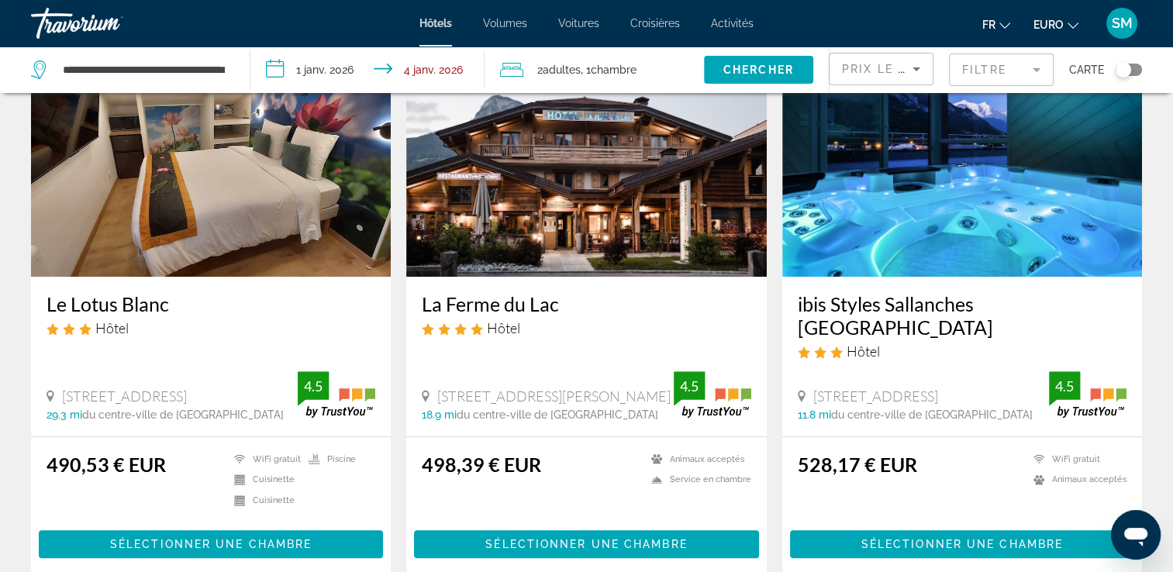
click at [671, 252] on img "Contenu principal" at bounding box center [586, 153] width 360 height 248
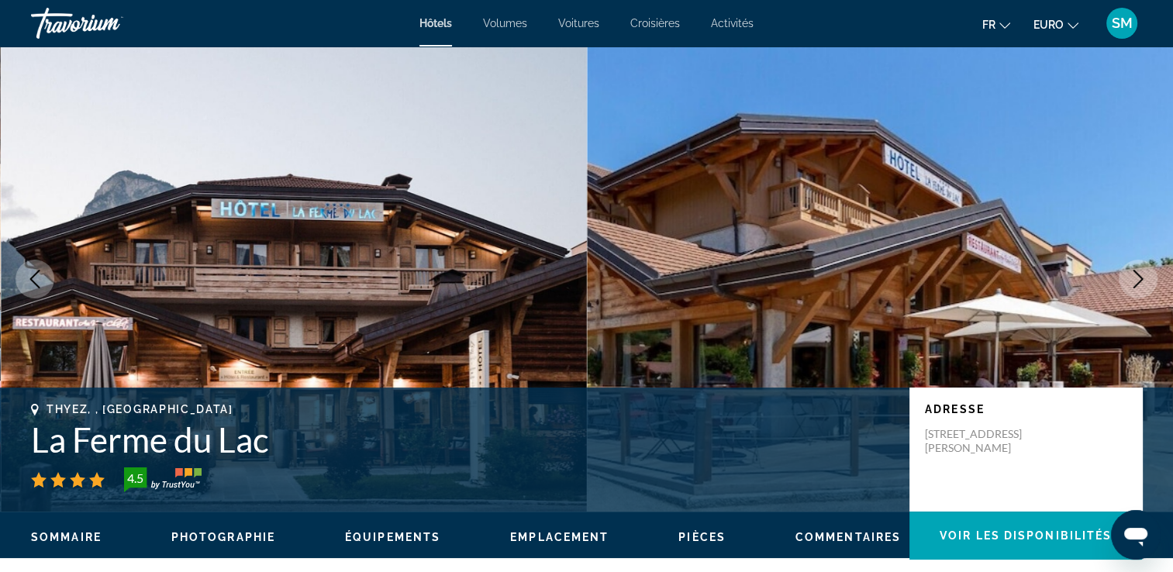
click at [1143, 279] on icon "Image suivante" at bounding box center [1138, 279] width 19 height 19
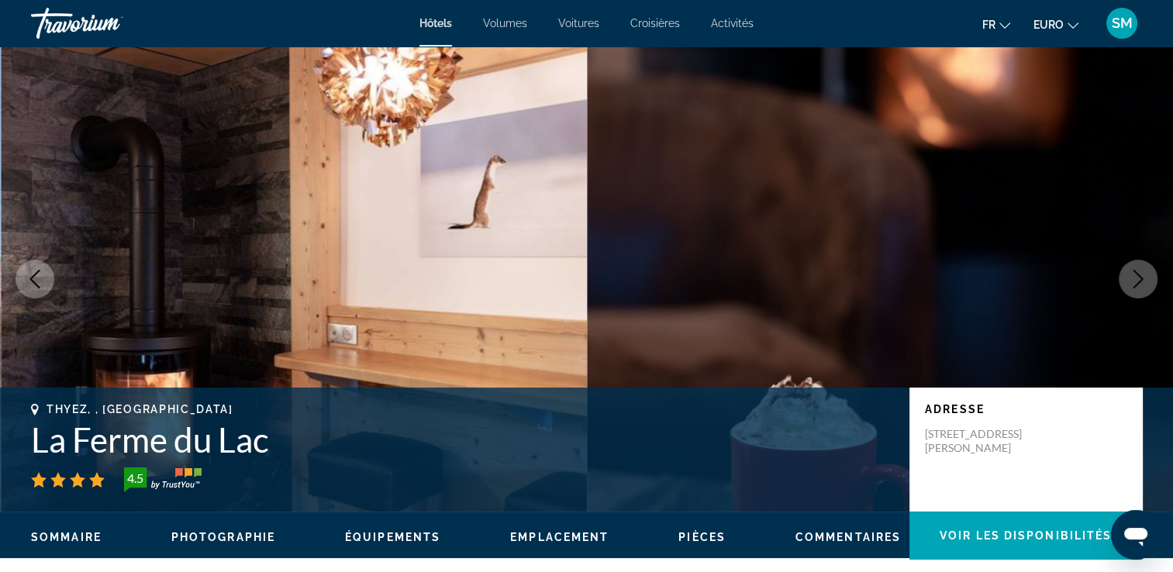
click at [1143, 278] on icon "Image suivante" at bounding box center [1138, 279] width 19 height 19
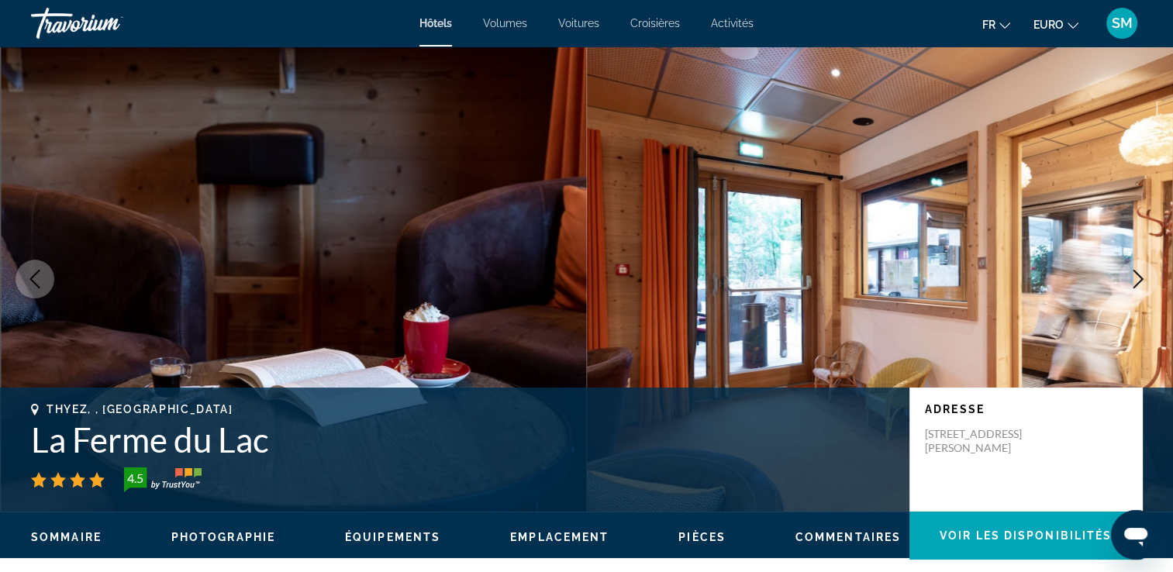
click at [1142, 278] on icon "Image suivante" at bounding box center [1138, 279] width 19 height 19
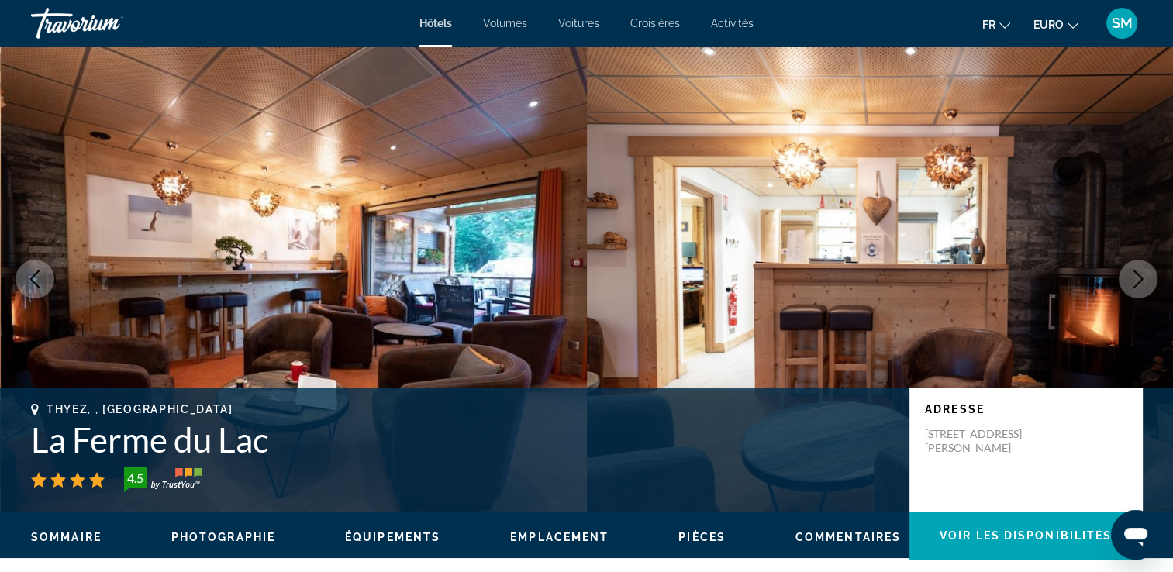
click at [1142, 278] on icon "Image suivante" at bounding box center [1138, 279] width 19 height 19
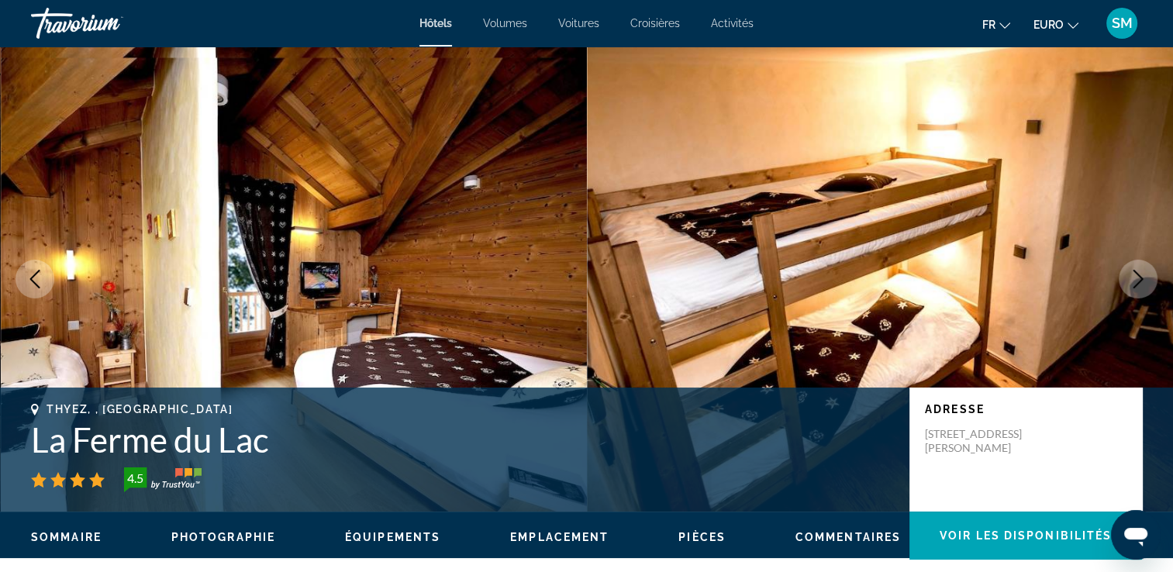
click at [1142, 278] on icon "Image suivante" at bounding box center [1138, 279] width 19 height 19
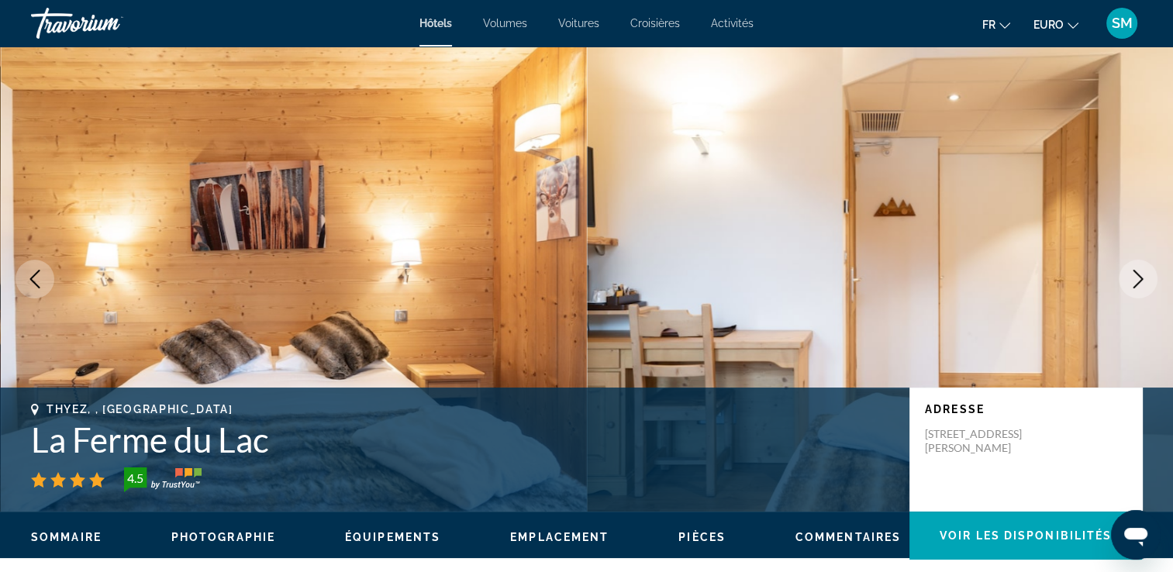
click at [1142, 278] on icon "Image suivante" at bounding box center [1138, 279] width 19 height 19
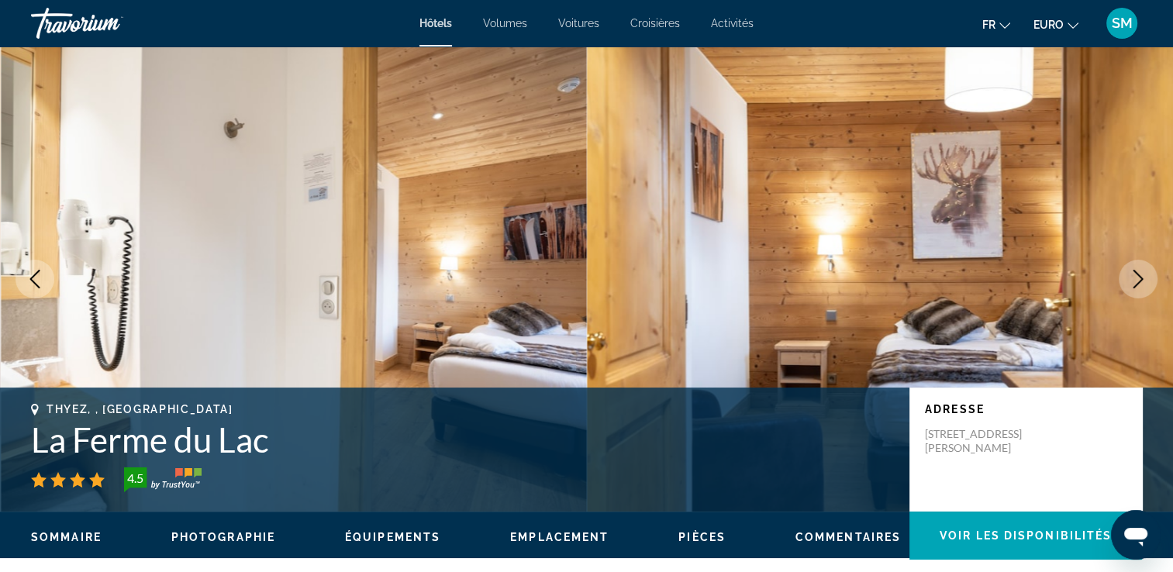
click at [1142, 278] on icon "Image suivante" at bounding box center [1138, 279] width 19 height 19
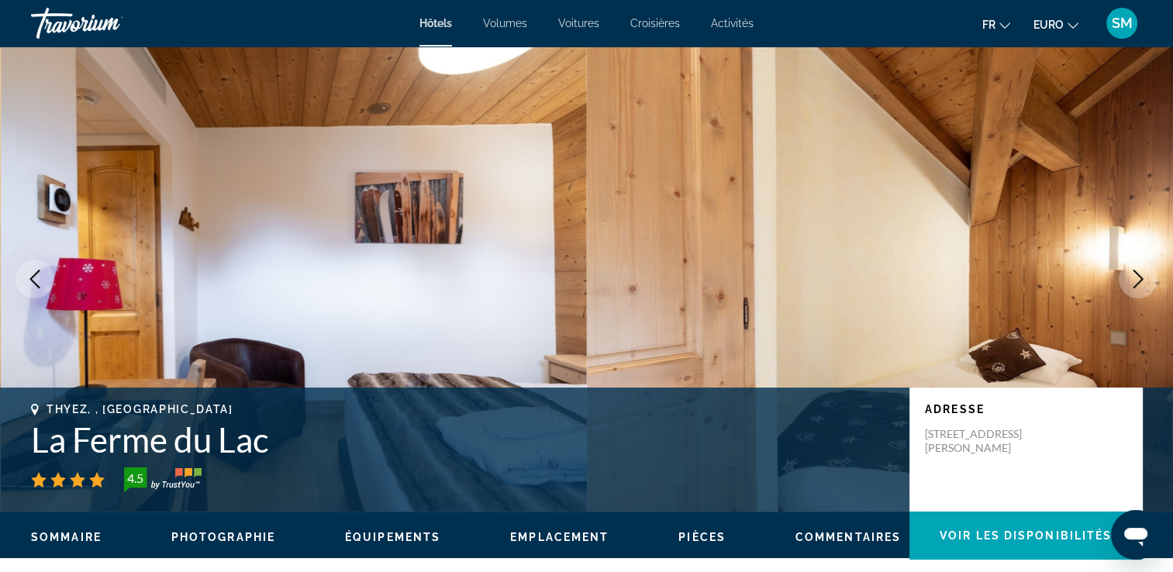
click at [1142, 278] on icon "Image suivante" at bounding box center [1138, 279] width 19 height 19
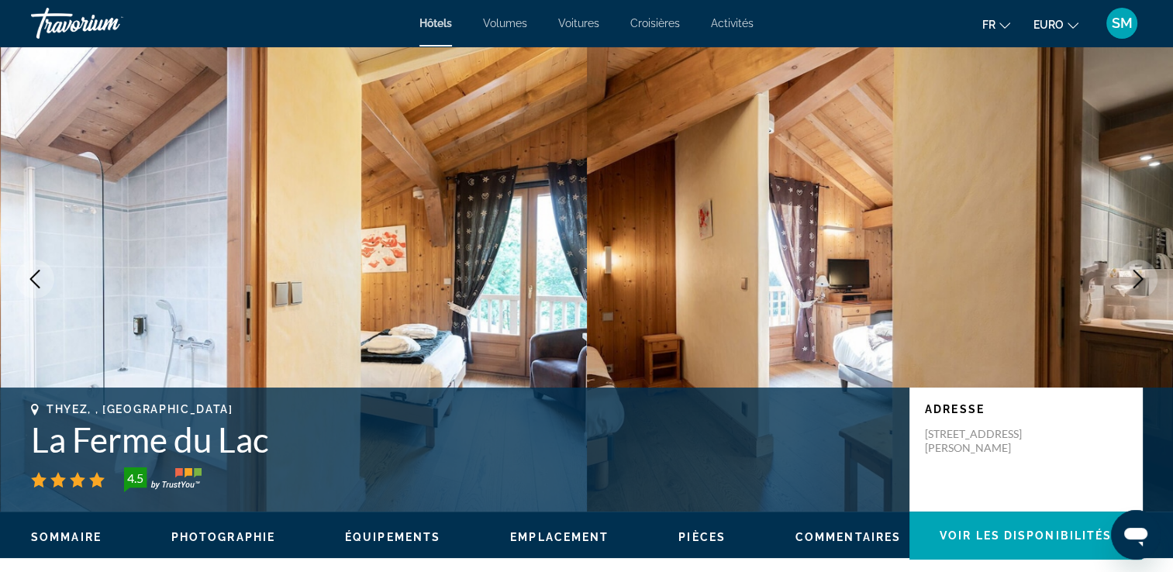
click at [1142, 278] on icon "Image suivante" at bounding box center [1138, 279] width 19 height 19
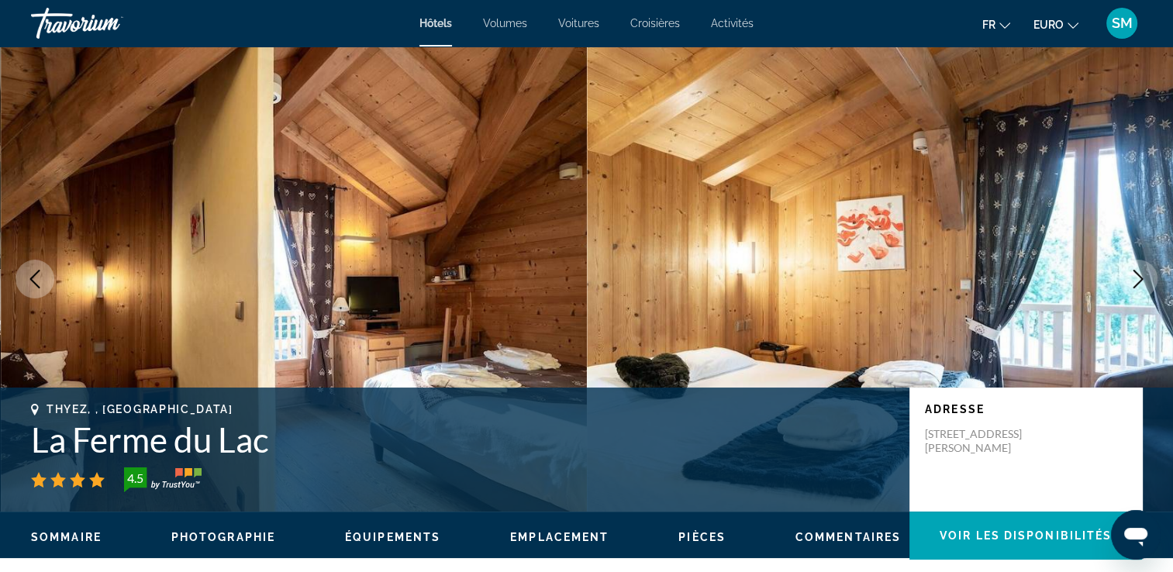
click at [1142, 278] on icon "Image suivante" at bounding box center [1138, 279] width 19 height 19
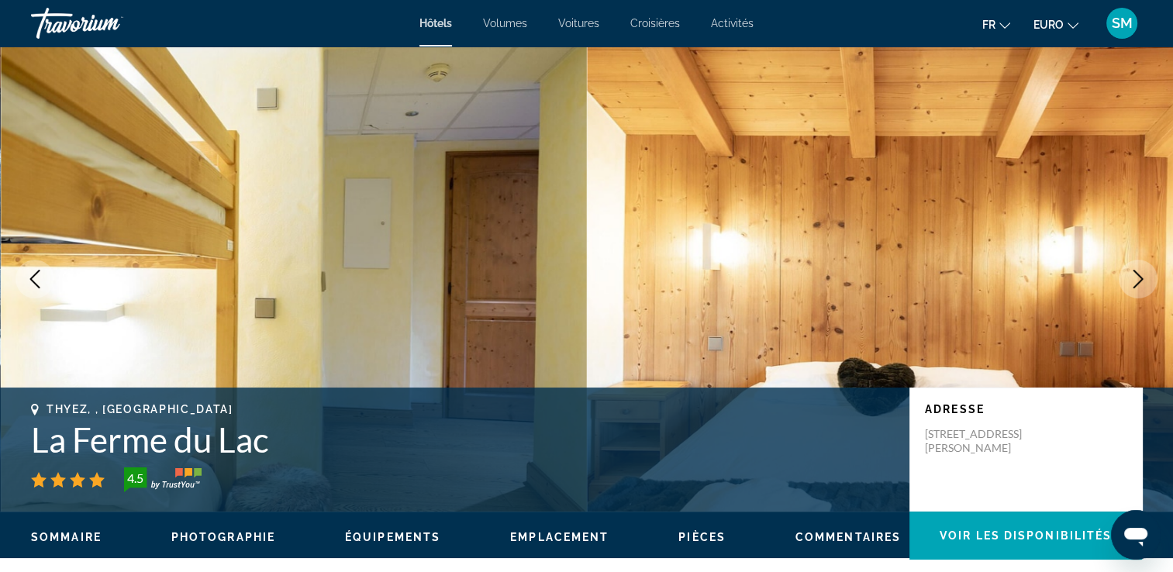
click at [1142, 278] on icon "Image suivante" at bounding box center [1138, 279] width 19 height 19
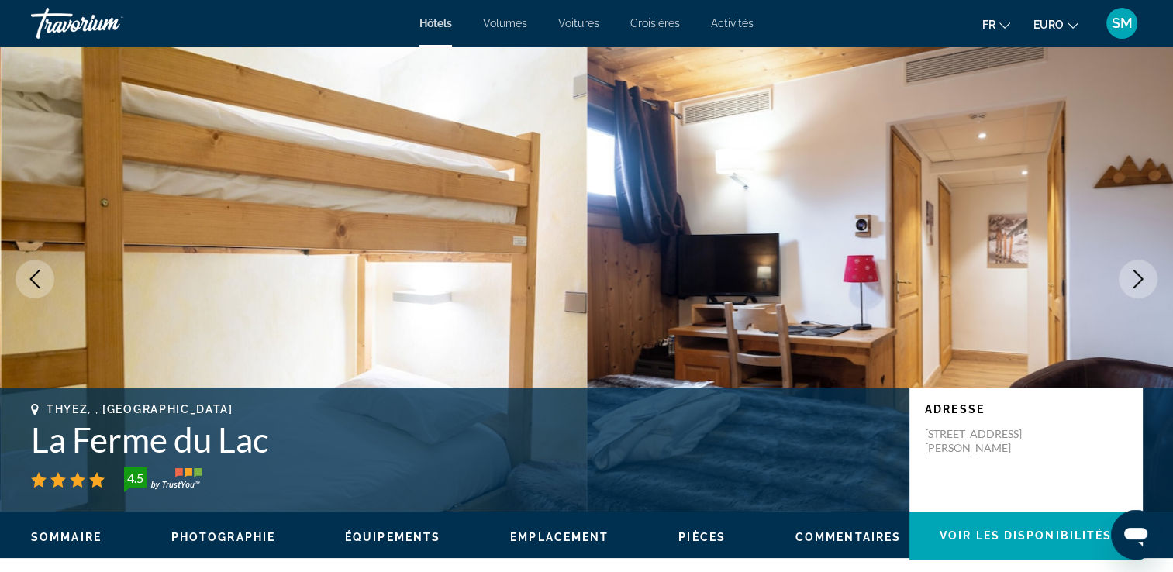
click at [1142, 278] on icon "Image suivante" at bounding box center [1138, 279] width 19 height 19
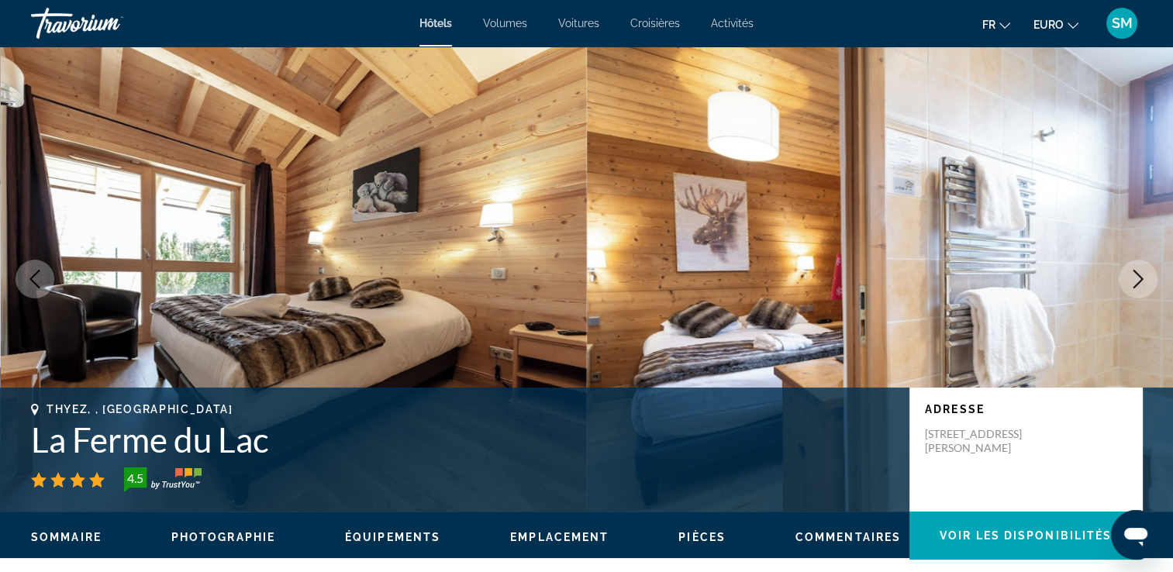
click at [1142, 278] on icon "Image suivante" at bounding box center [1138, 279] width 19 height 19
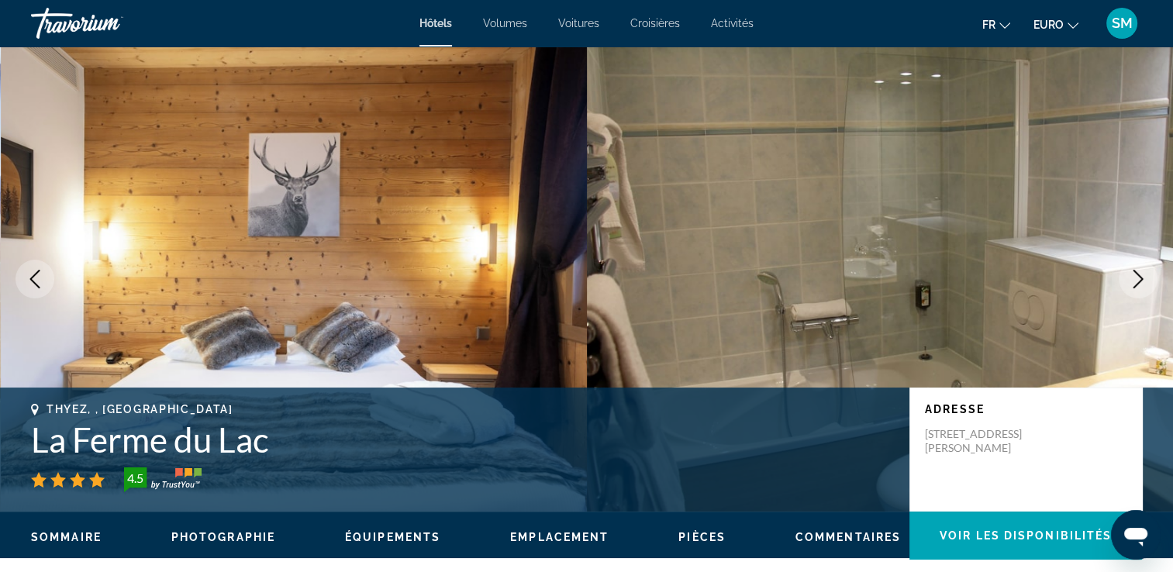
click at [1142, 278] on icon "Image suivante" at bounding box center [1138, 279] width 19 height 19
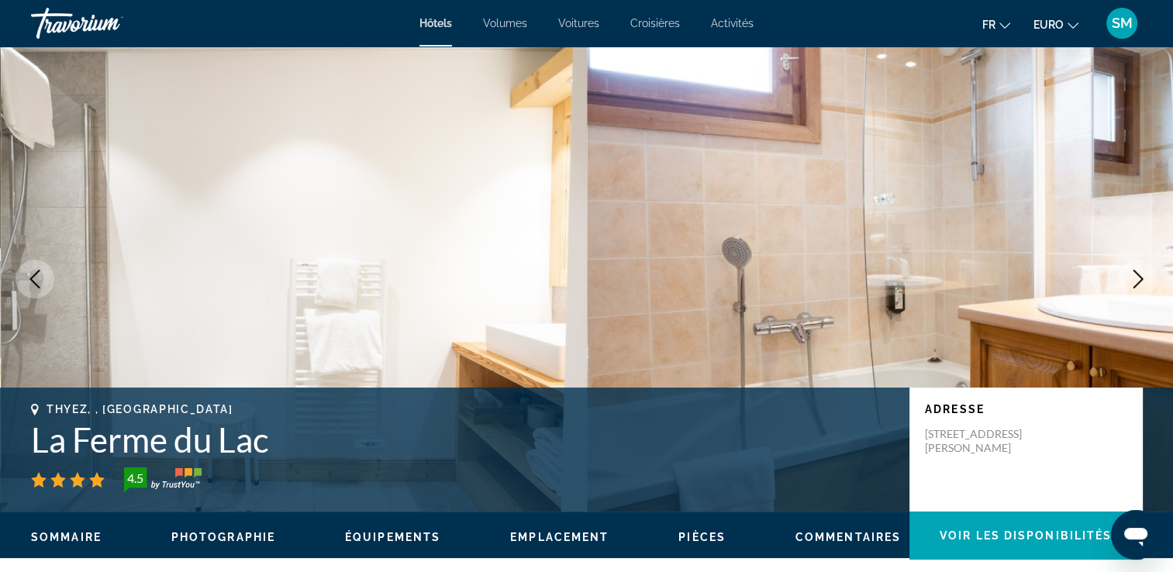
click at [1142, 278] on icon "Image suivante" at bounding box center [1138, 279] width 19 height 19
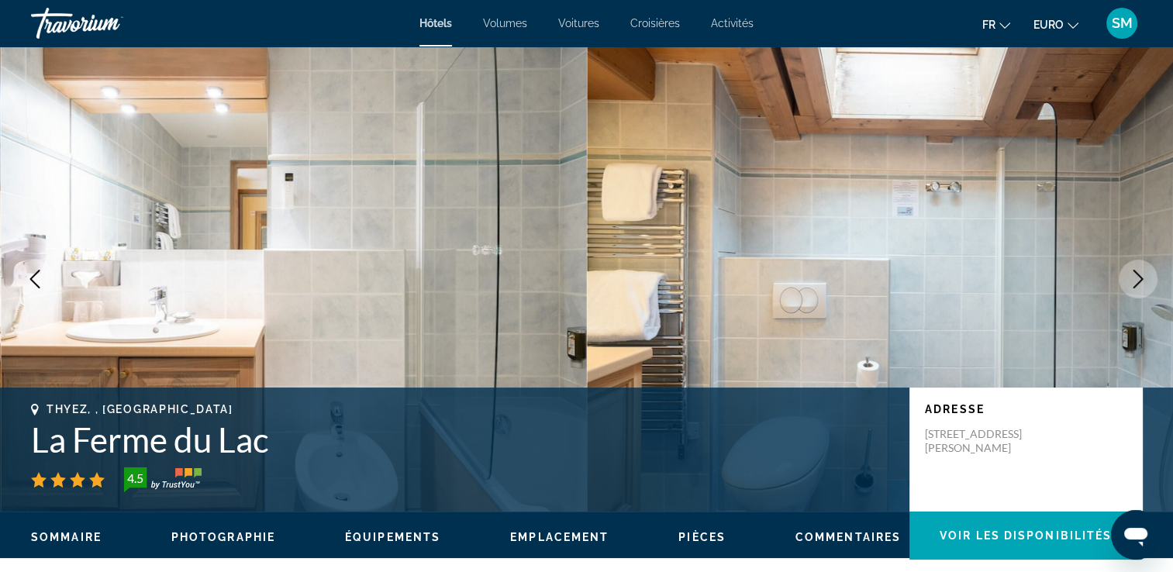
click at [1133, 281] on icon "Image suivante" at bounding box center [1138, 279] width 19 height 19
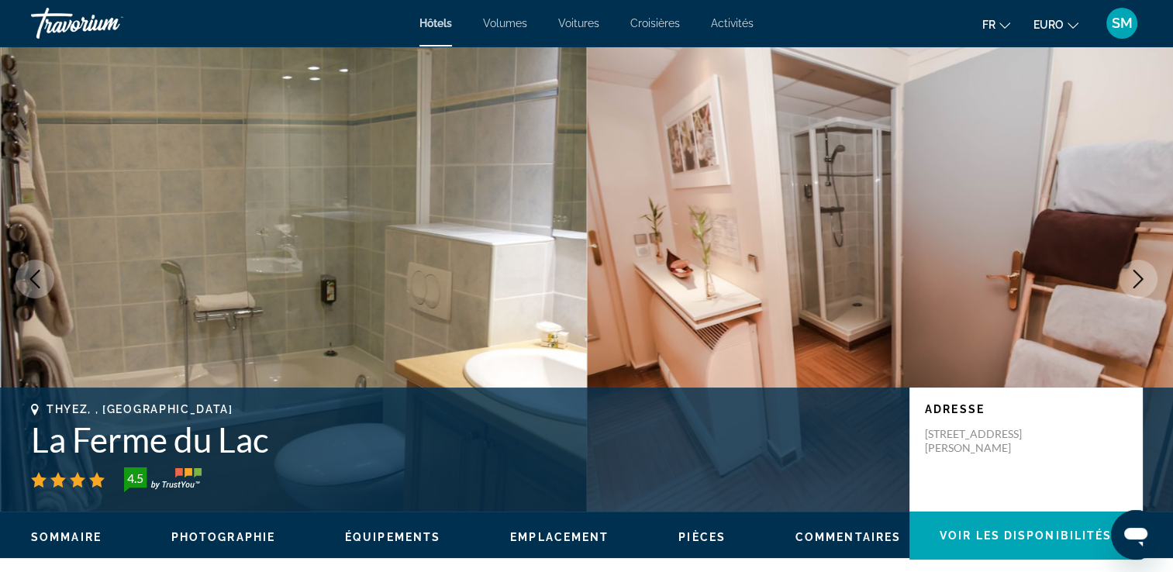
click at [1138, 281] on icon "Image suivante" at bounding box center [1138, 279] width 19 height 19
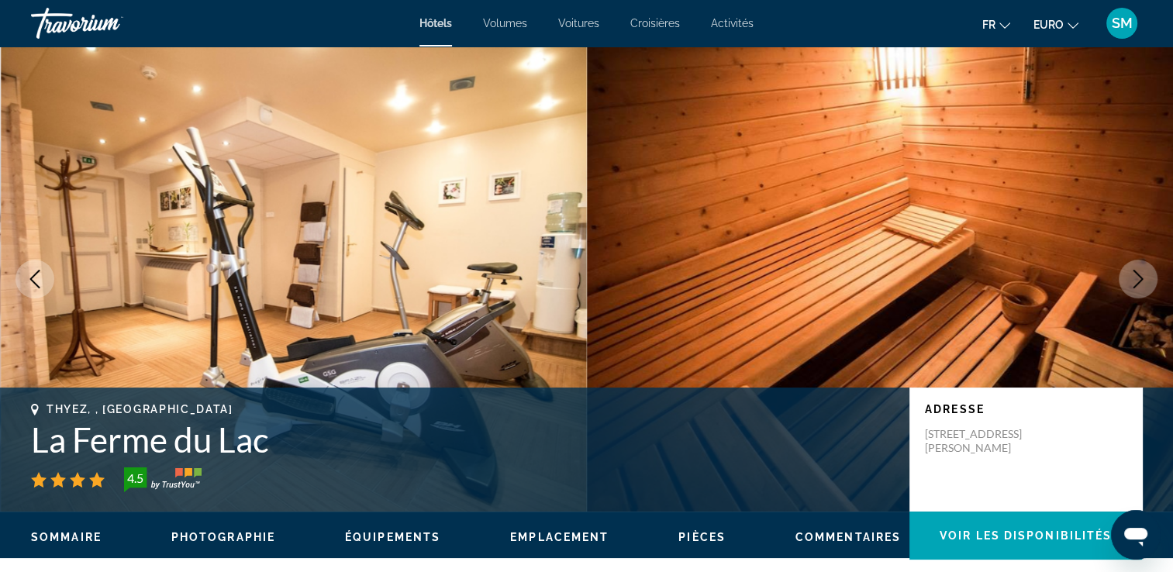
click at [1138, 281] on icon "Image suivante" at bounding box center [1138, 279] width 19 height 19
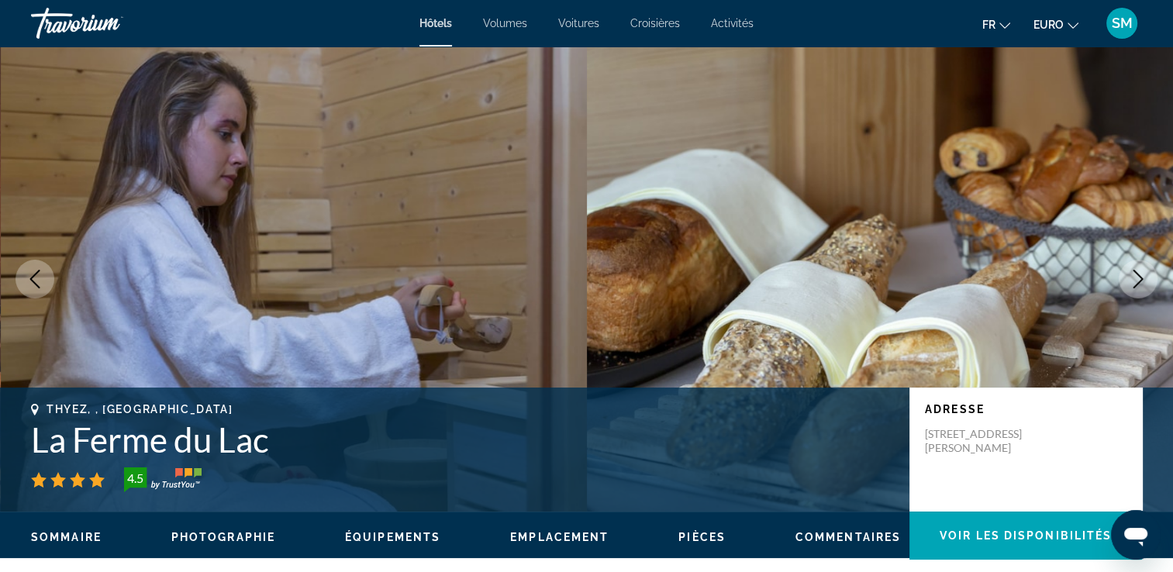
click at [1138, 281] on icon "Image suivante" at bounding box center [1138, 279] width 19 height 19
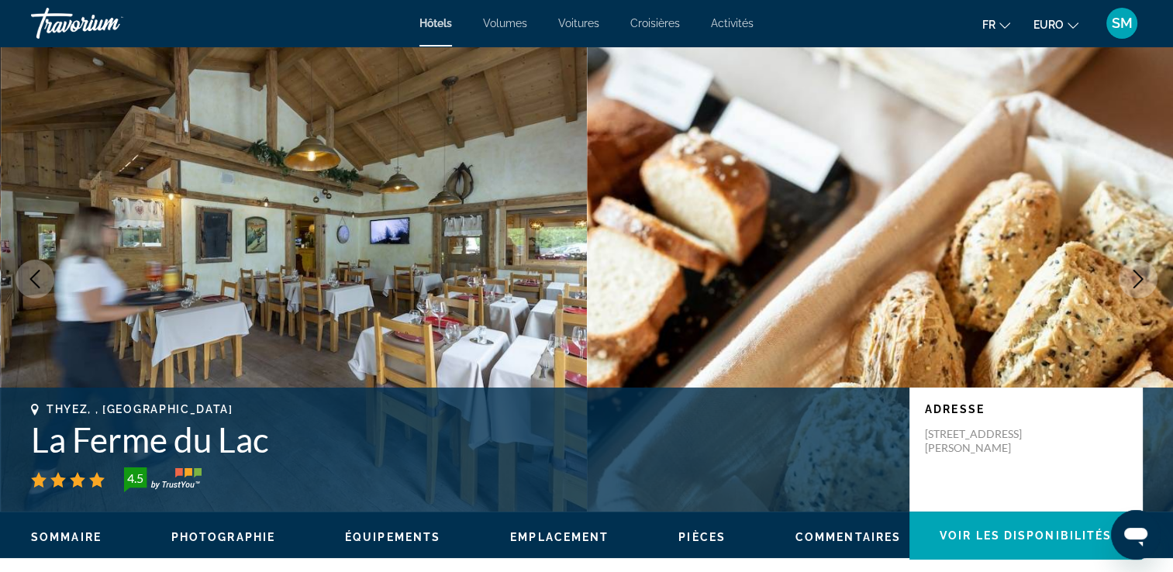
click at [1138, 281] on icon "Image suivante" at bounding box center [1138, 279] width 19 height 19
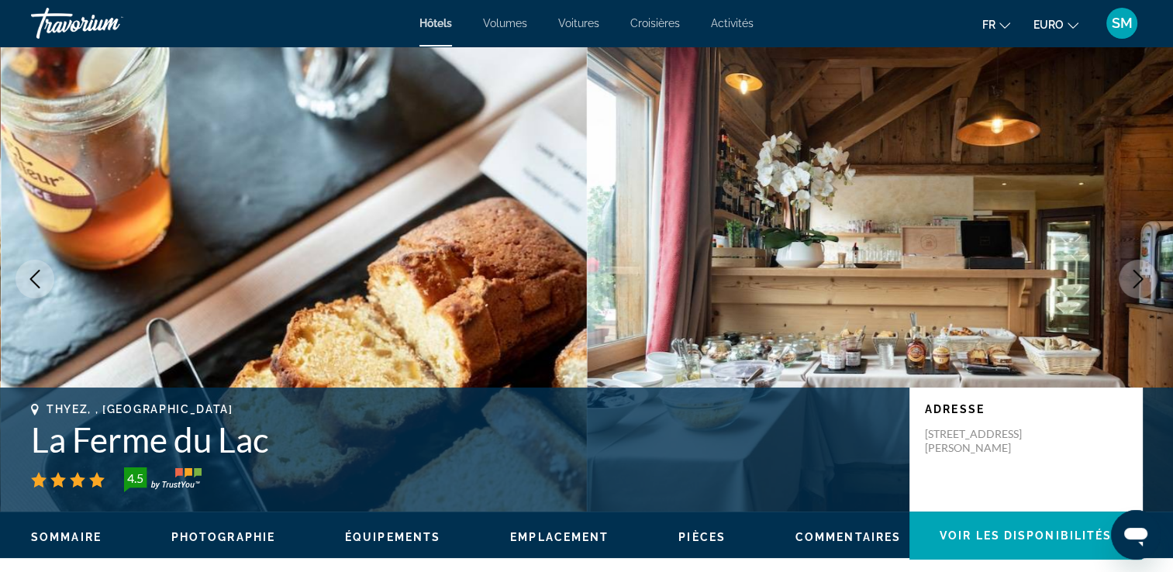
click at [1138, 281] on icon "Image suivante" at bounding box center [1138, 279] width 19 height 19
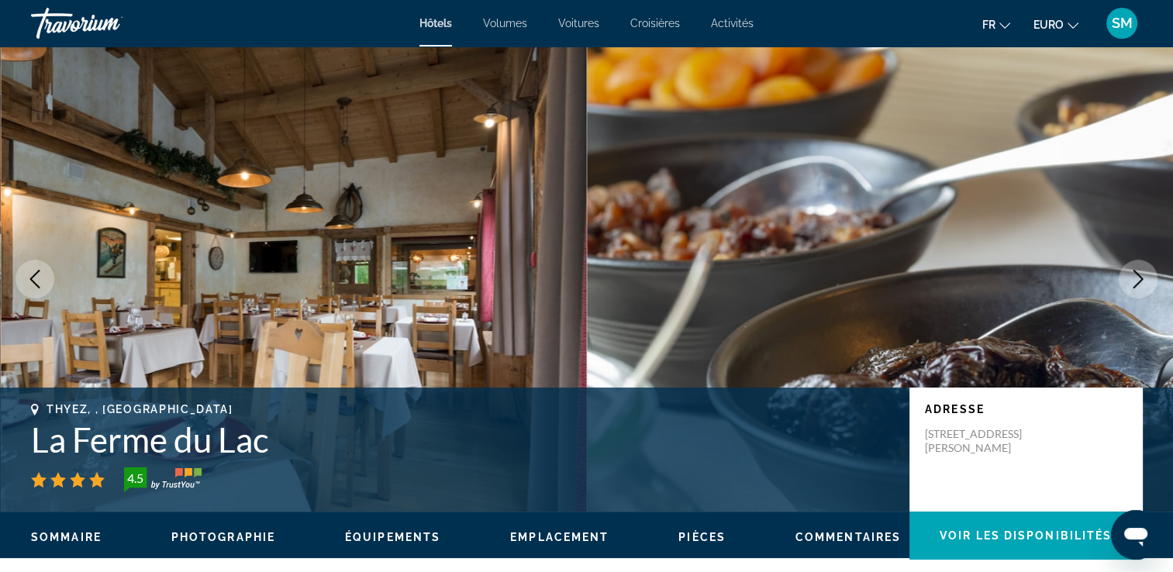
click at [1138, 281] on icon "Image suivante" at bounding box center [1138, 279] width 19 height 19
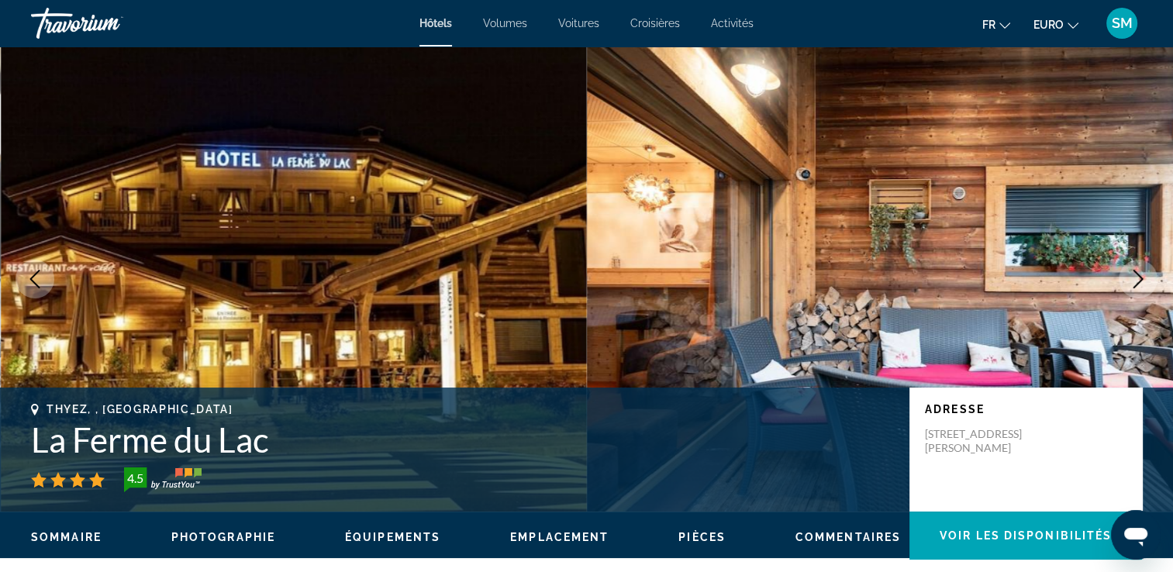
click at [1138, 281] on icon "Image suivante" at bounding box center [1138, 279] width 19 height 19
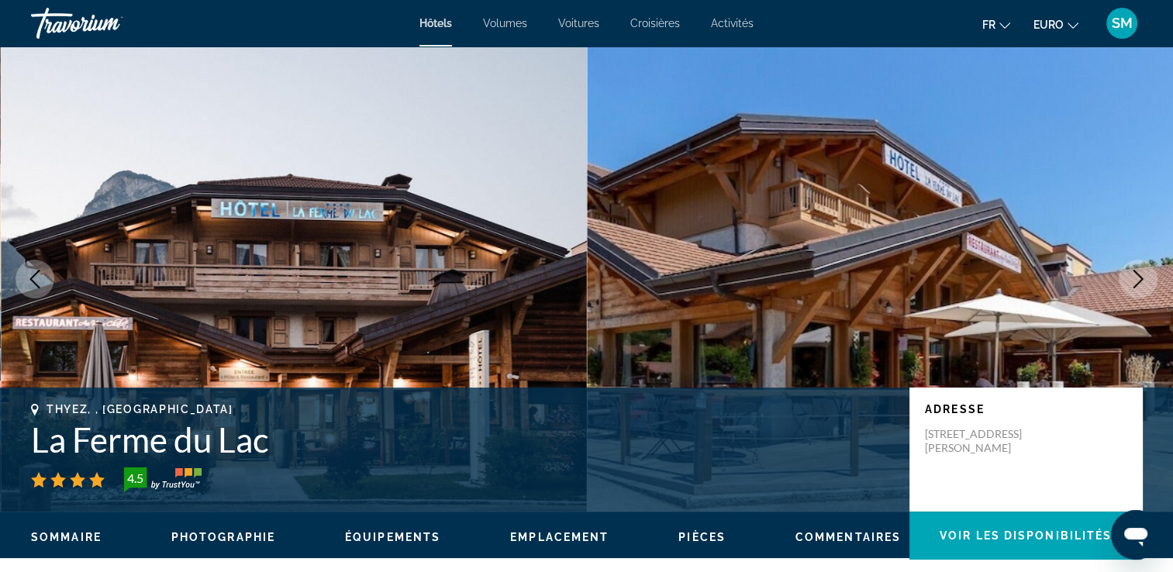
click at [1138, 281] on icon "Image suivante" at bounding box center [1138, 279] width 19 height 19
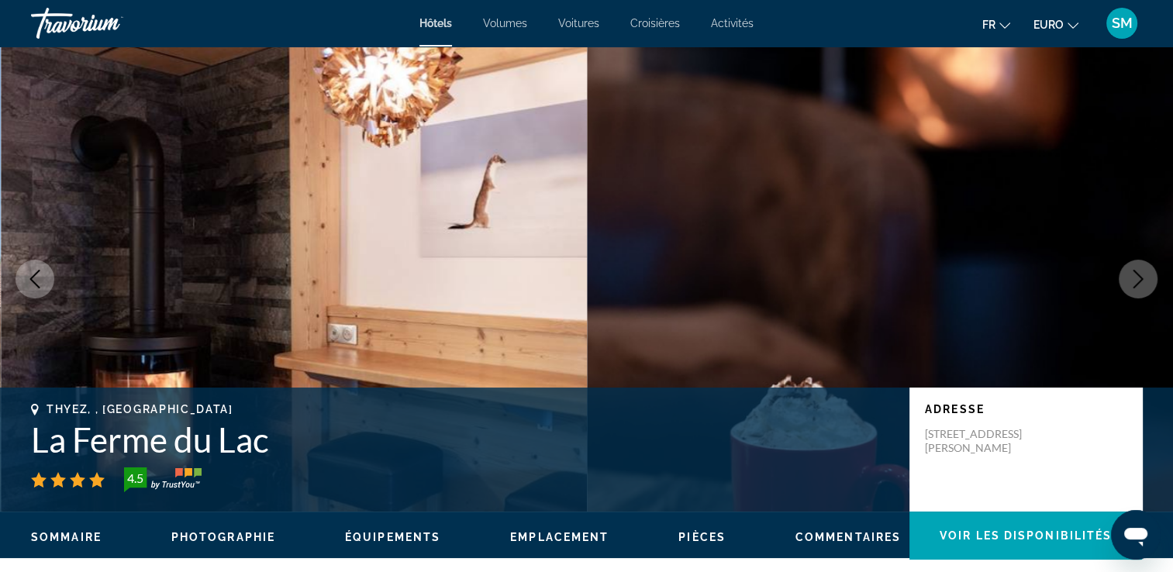
click at [1138, 281] on icon "Image suivante" at bounding box center [1138, 279] width 19 height 19
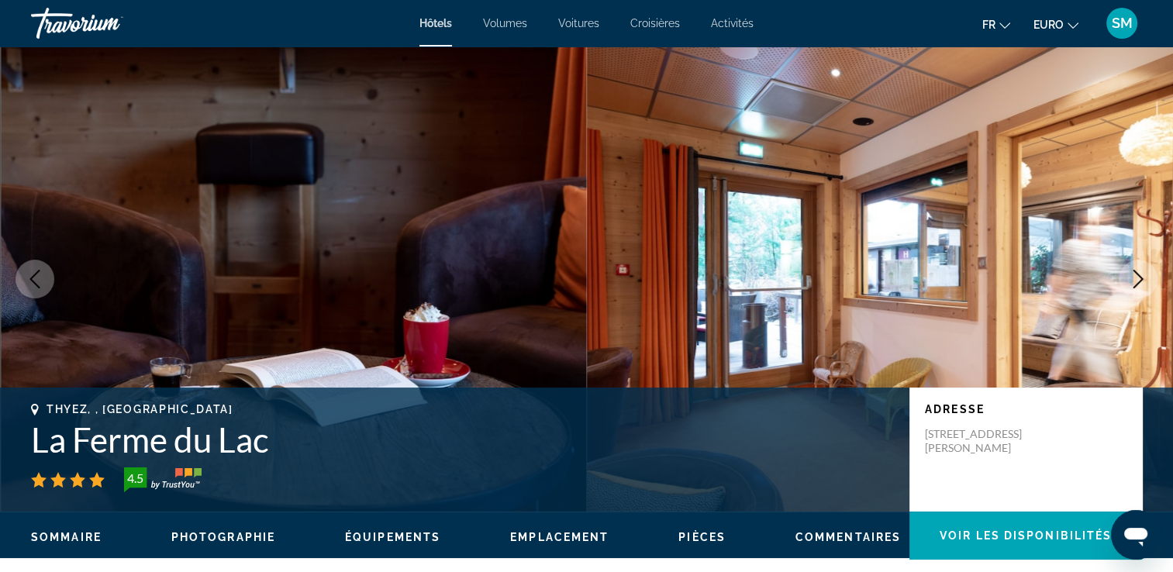
click at [1138, 281] on icon "Image suivante" at bounding box center [1138, 279] width 19 height 19
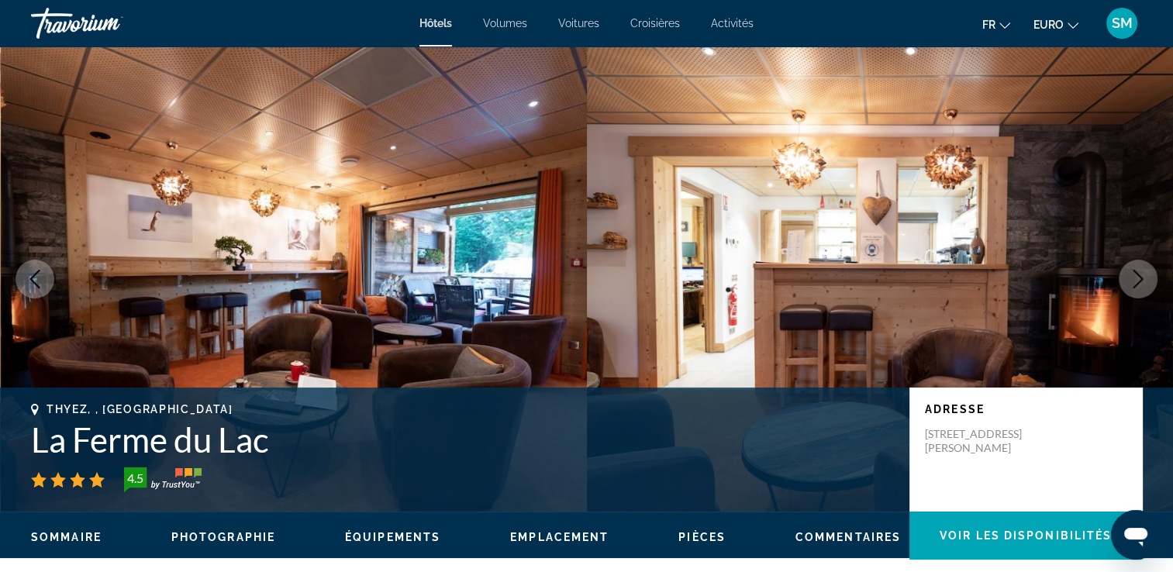
click at [1138, 281] on icon "Image suivante" at bounding box center [1138, 279] width 19 height 19
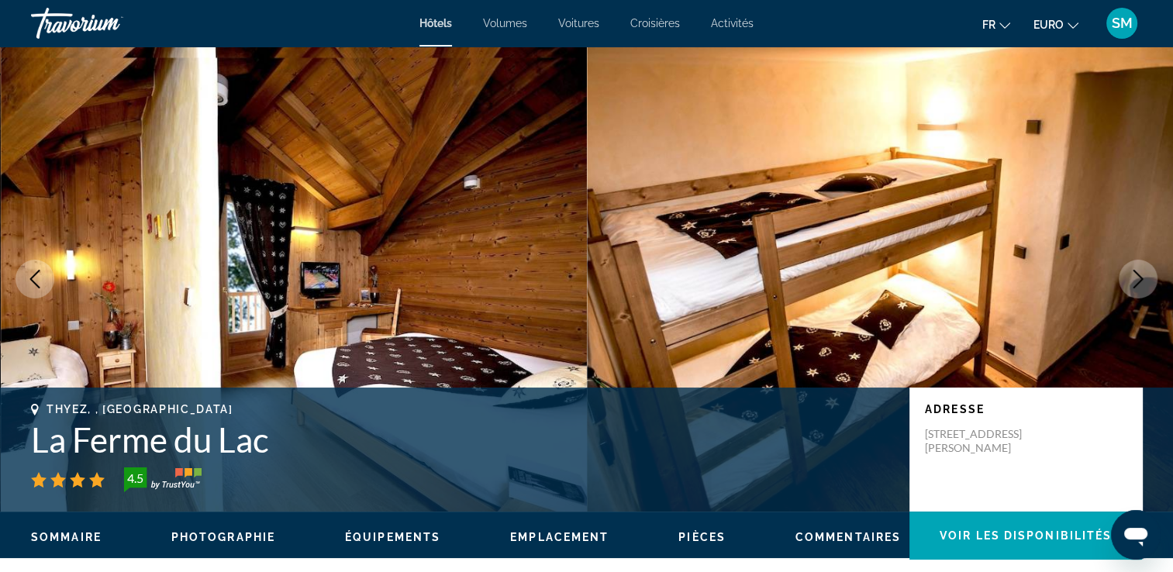
click at [1138, 281] on icon "Image suivante" at bounding box center [1138, 279] width 19 height 19
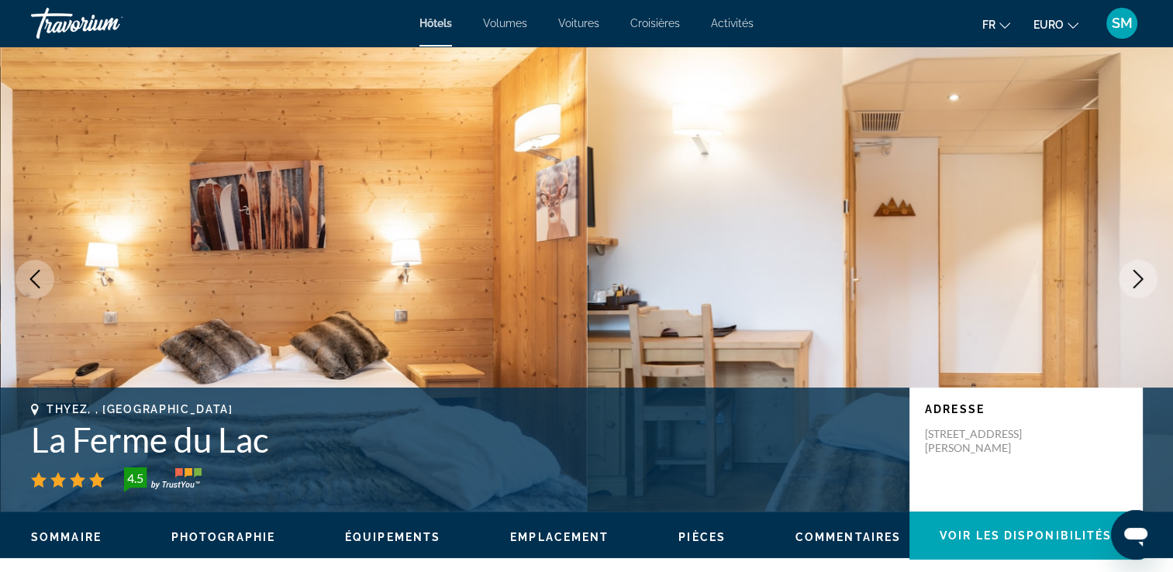
click at [1138, 281] on icon "Image suivante" at bounding box center [1138, 279] width 19 height 19
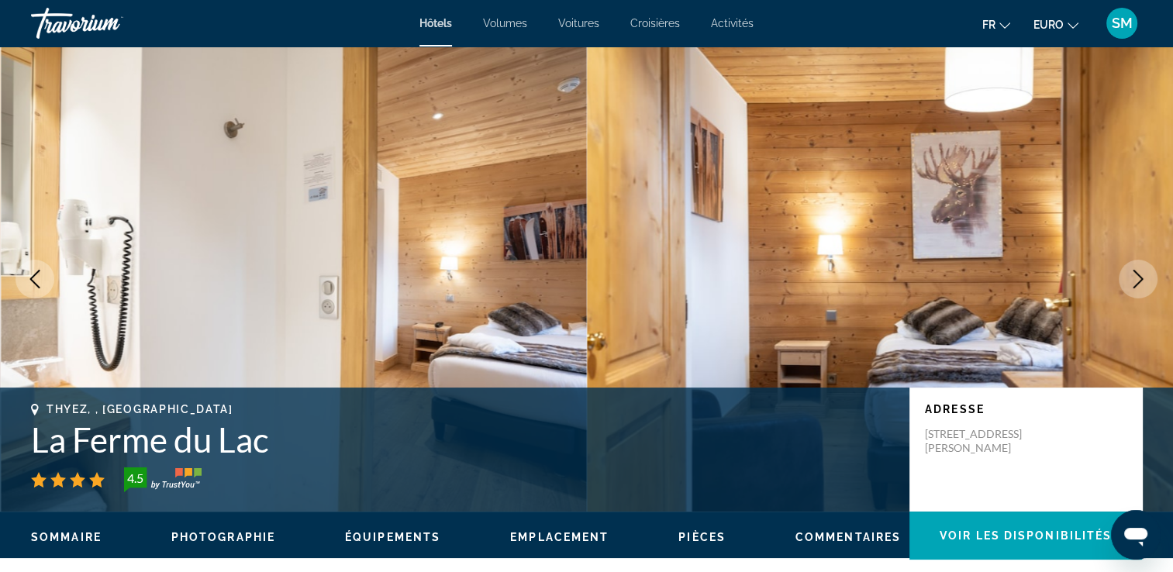
click at [1138, 281] on icon "Image suivante" at bounding box center [1138, 279] width 19 height 19
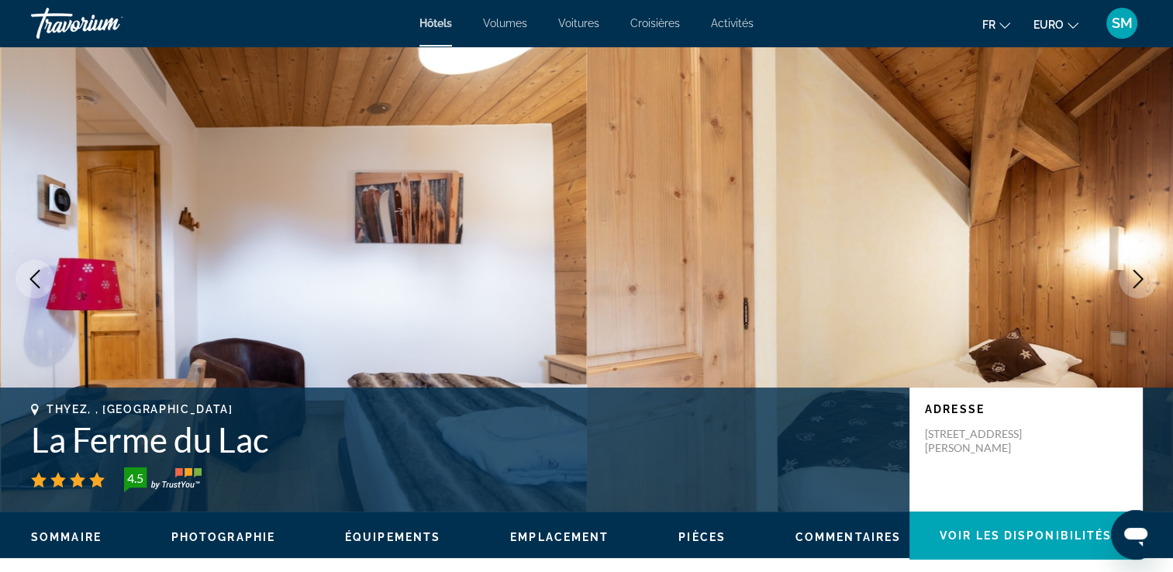
click at [1138, 281] on icon "Image suivante" at bounding box center [1138, 279] width 19 height 19
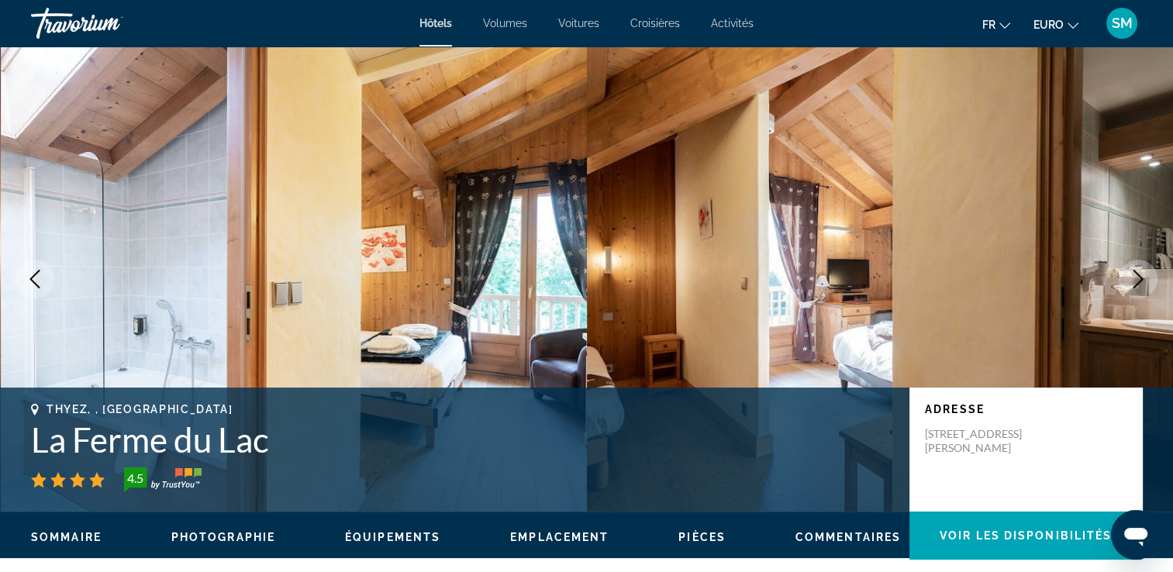
click at [1138, 281] on icon "Image suivante" at bounding box center [1138, 279] width 19 height 19
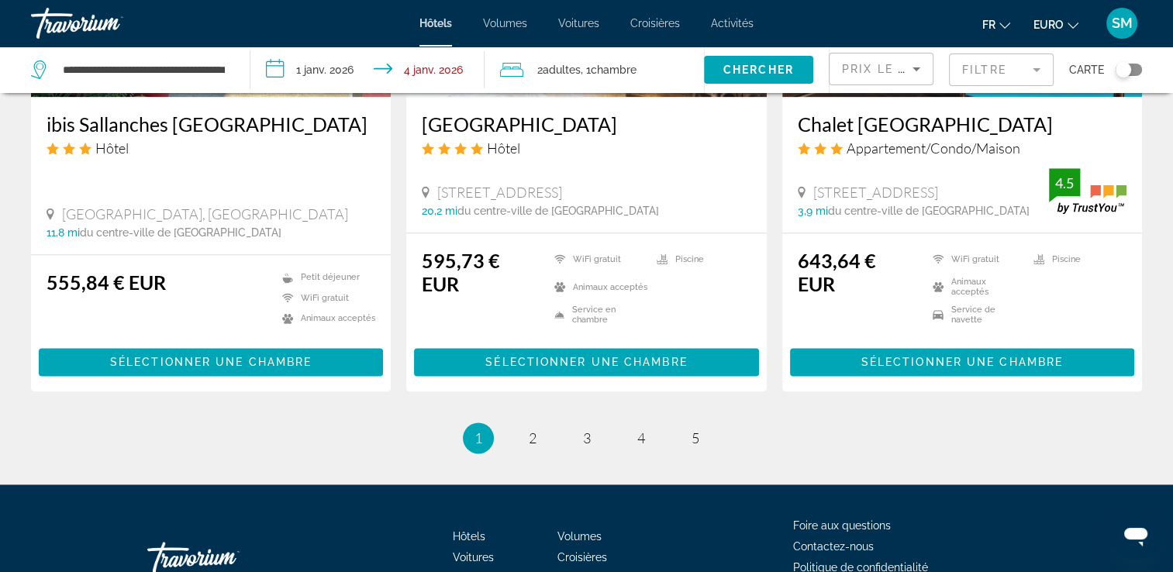
scroll to position [2015, 0]
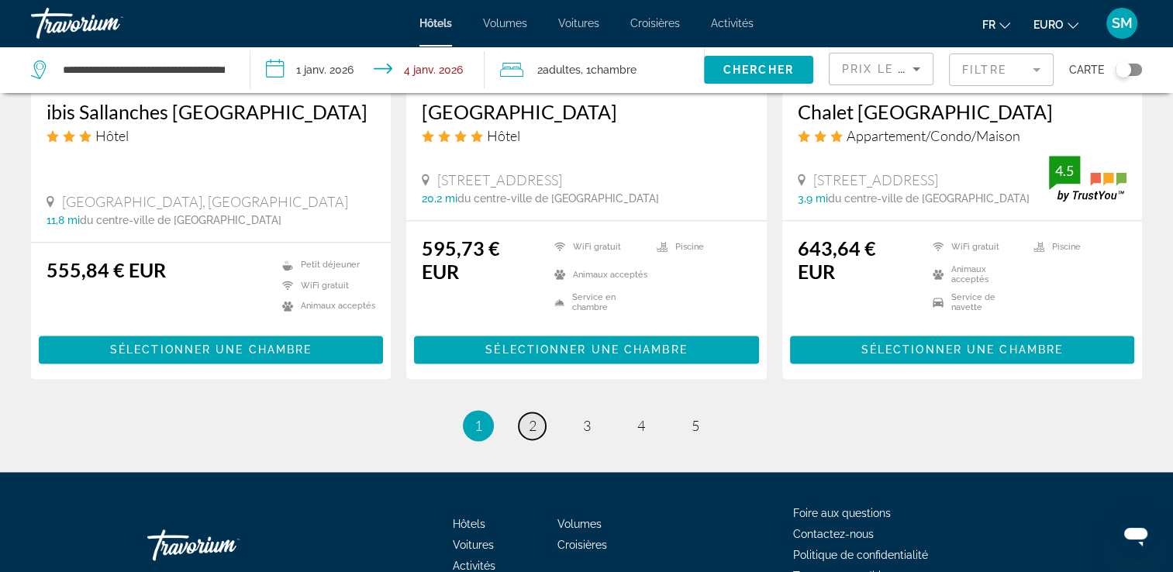
click at [533, 434] on span "2" at bounding box center [533, 425] width 8 height 17
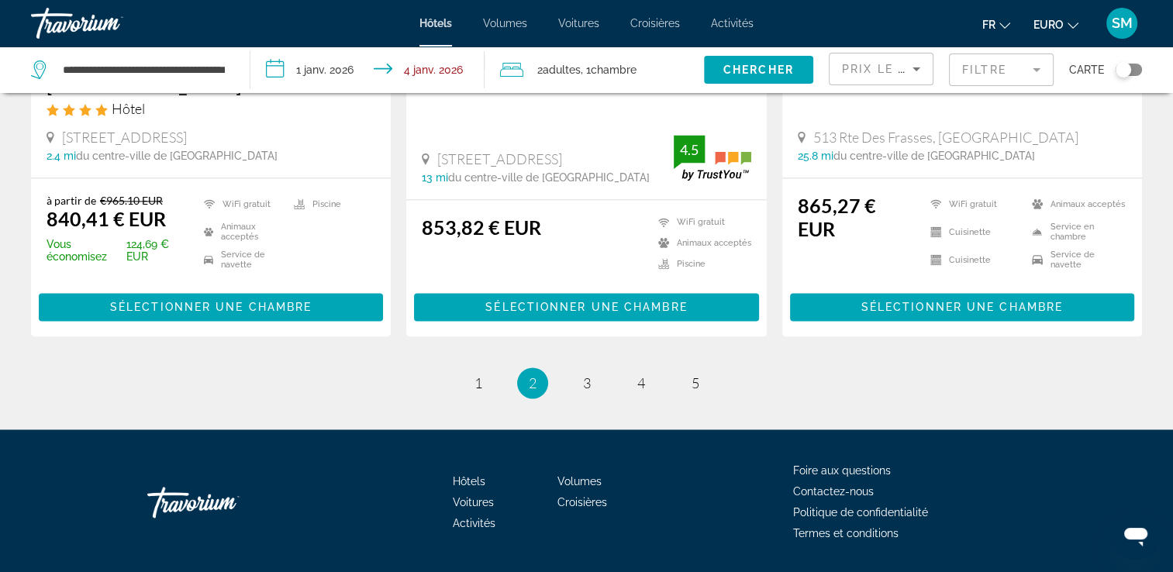
scroll to position [2128, 0]
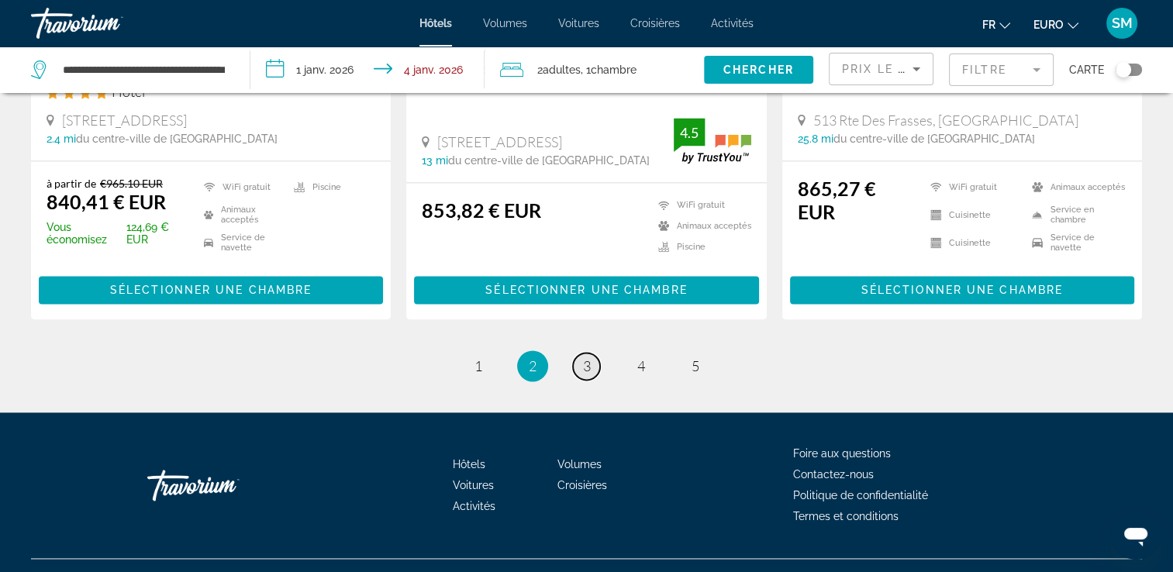
click at [590, 357] on span "3" at bounding box center [587, 365] width 8 height 17
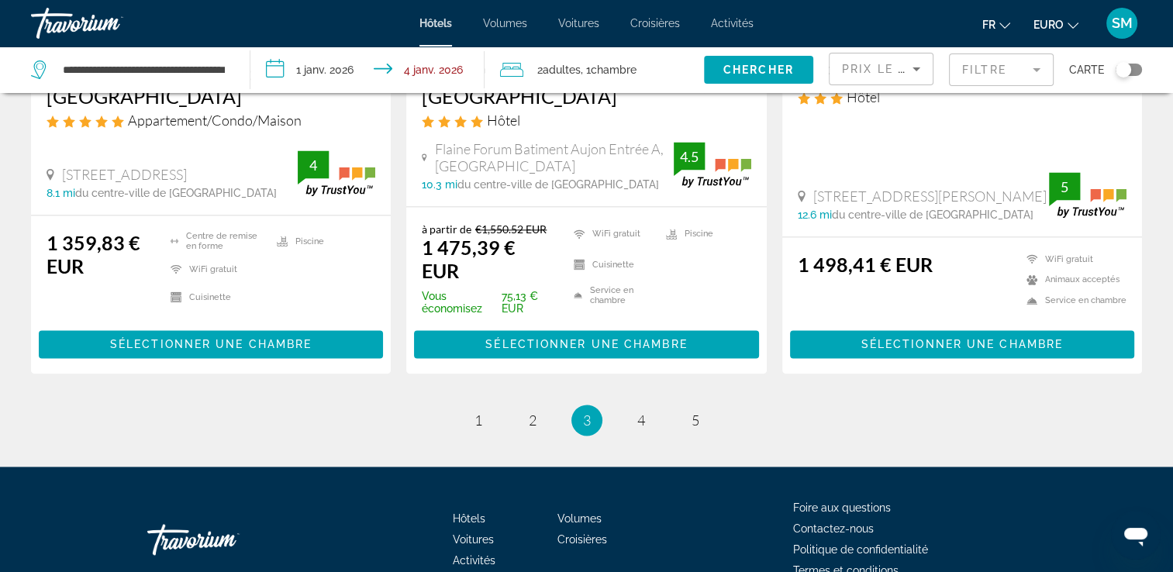
scroll to position [2170, 0]
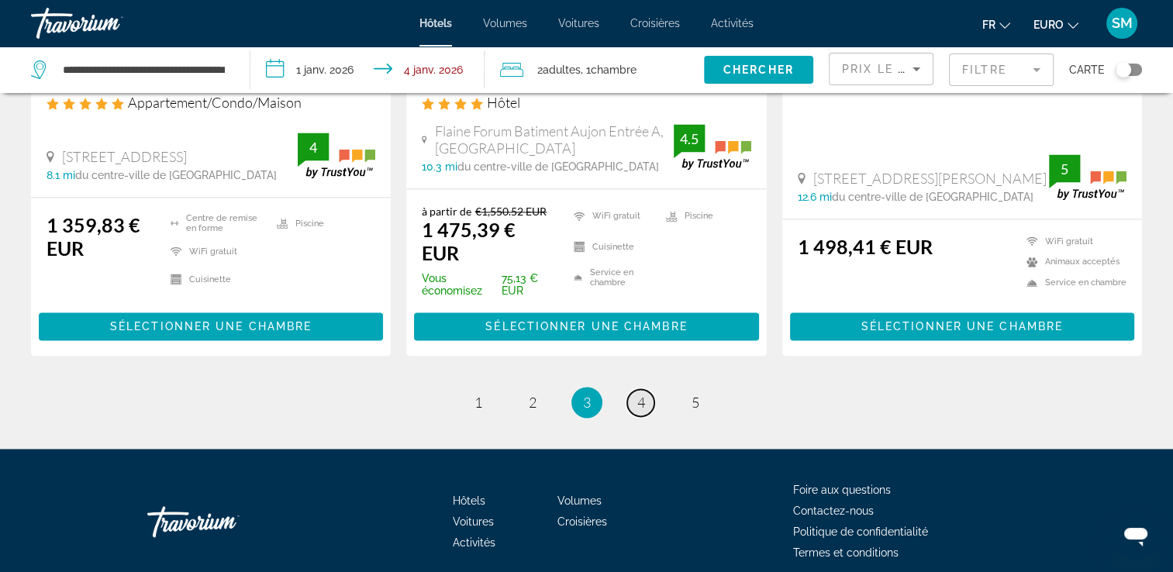
click at [641, 394] on span "4" at bounding box center [641, 402] width 8 height 17
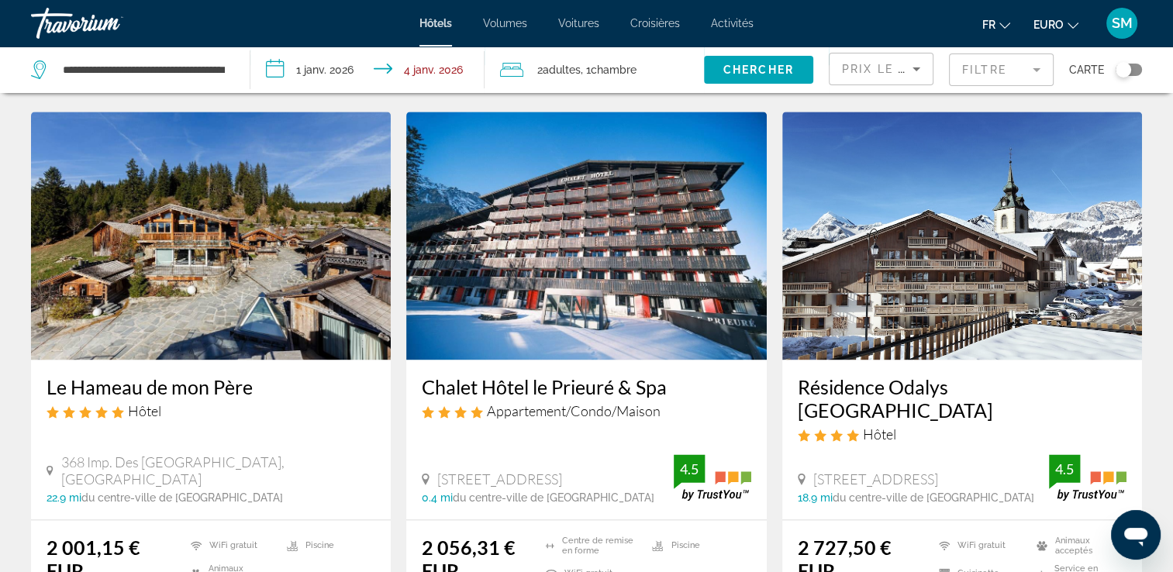
scroll to position [1879, 0]
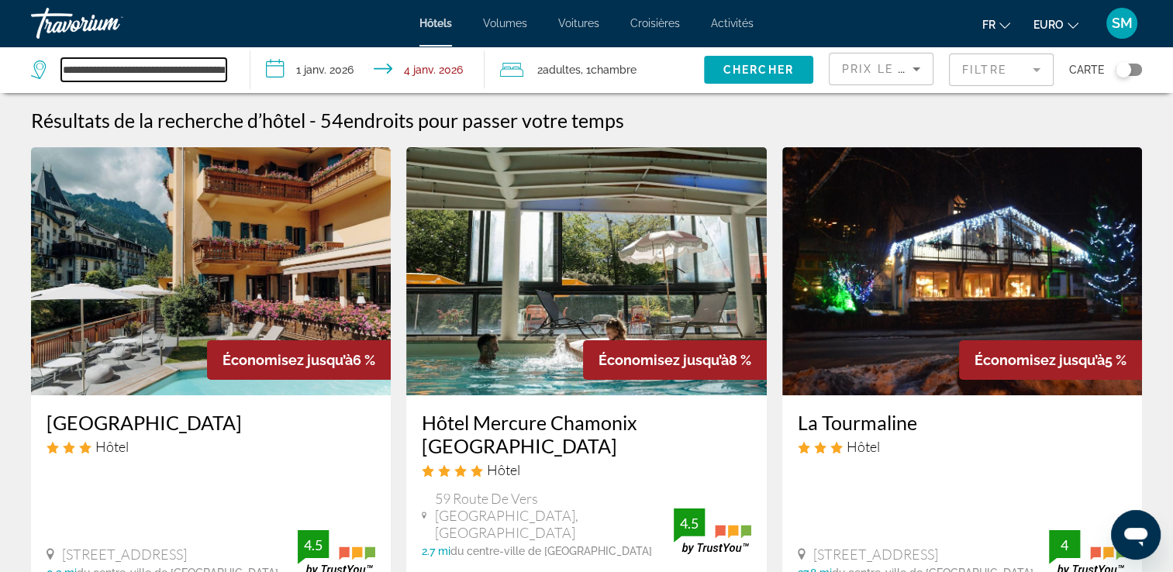
click at [194, 68] on input "**********" at bounding box center [143, 69] width 165 height 23
click at [219, 69] on input "**********" at bounding box center [143, 69] width 165 height 23
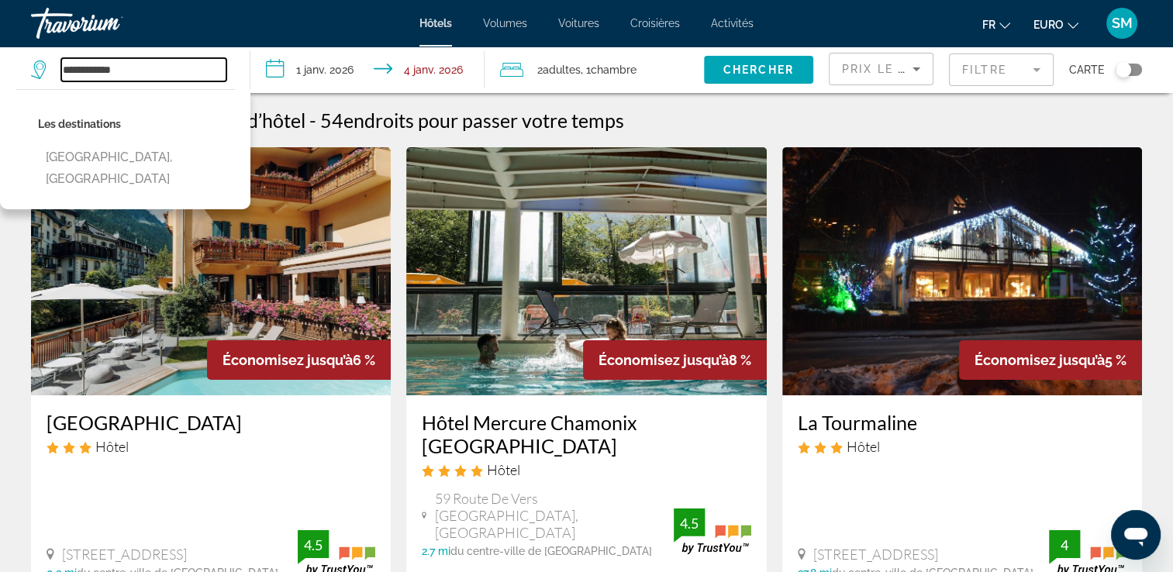
click at [186, 71] on input "**********" at bounding box center [143, 69] width 165 height 23
type input "*"
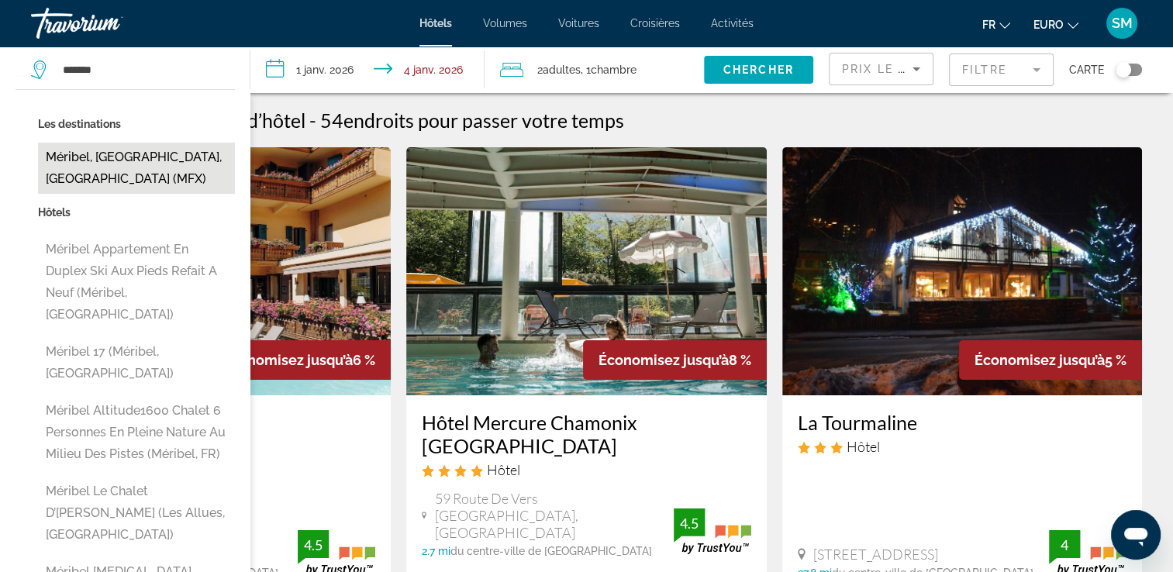
click at [205, 171] on button "Méribel, [GEOGRAPHIC_DATA], [GEOGRAPHIC_DATA] (MFX)" at bounding box center [136, 168] width 197 height 51
type input "**********"
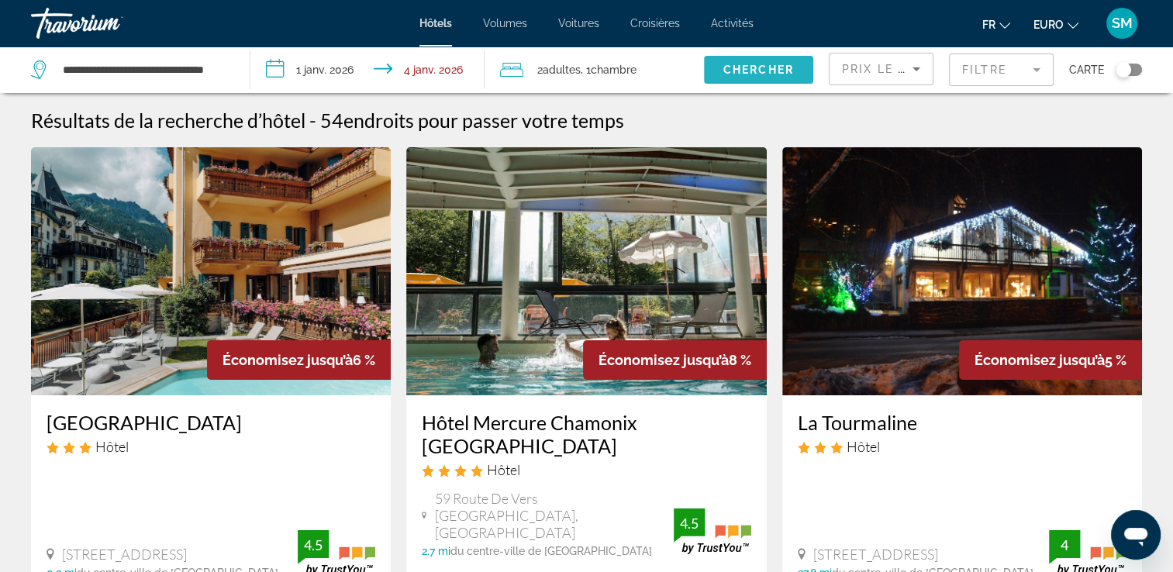
click at [772, 63] on span "Widget de recherche" at bounding box center [758, 69] width 109 height 37
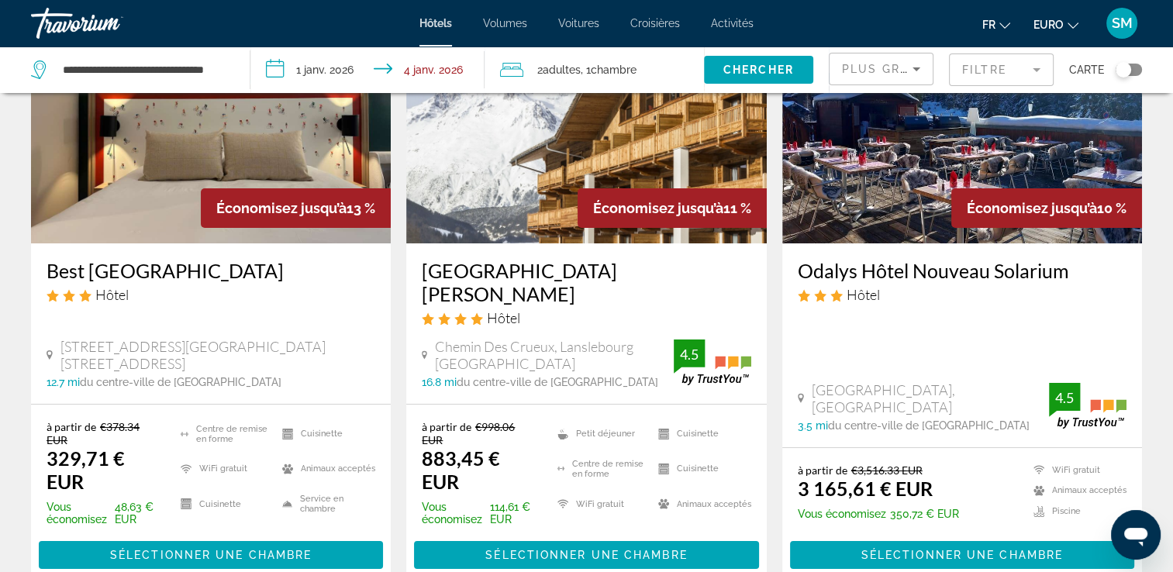
scroll to position [111, 0]
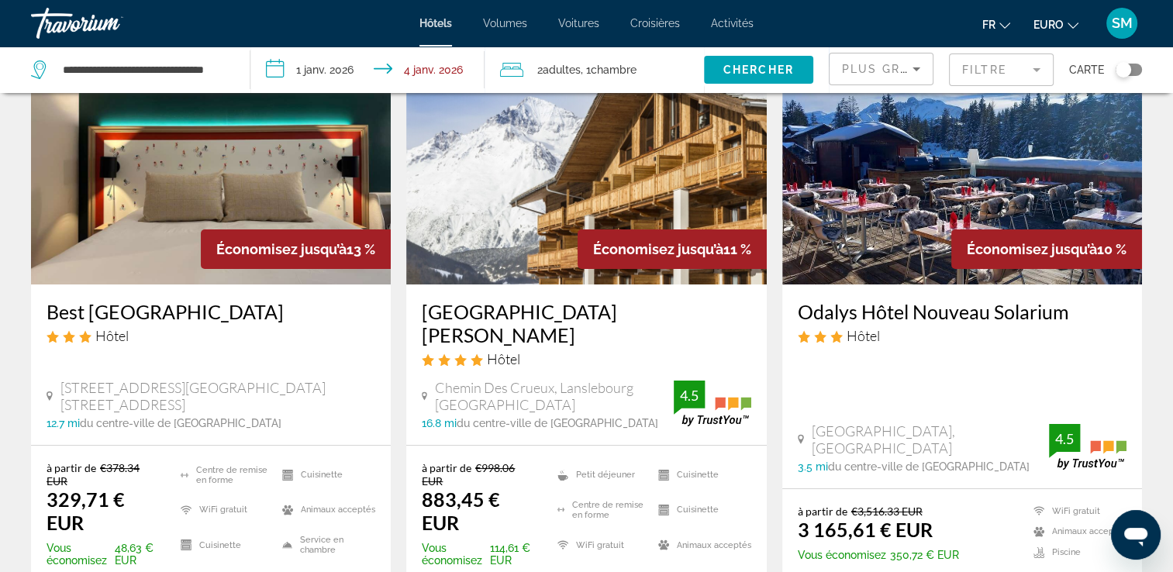
click at [210, 312] on h3 "Best [GEOGRAPHIC_DATA]" at bounding box center [211, 311] width 329 height 23
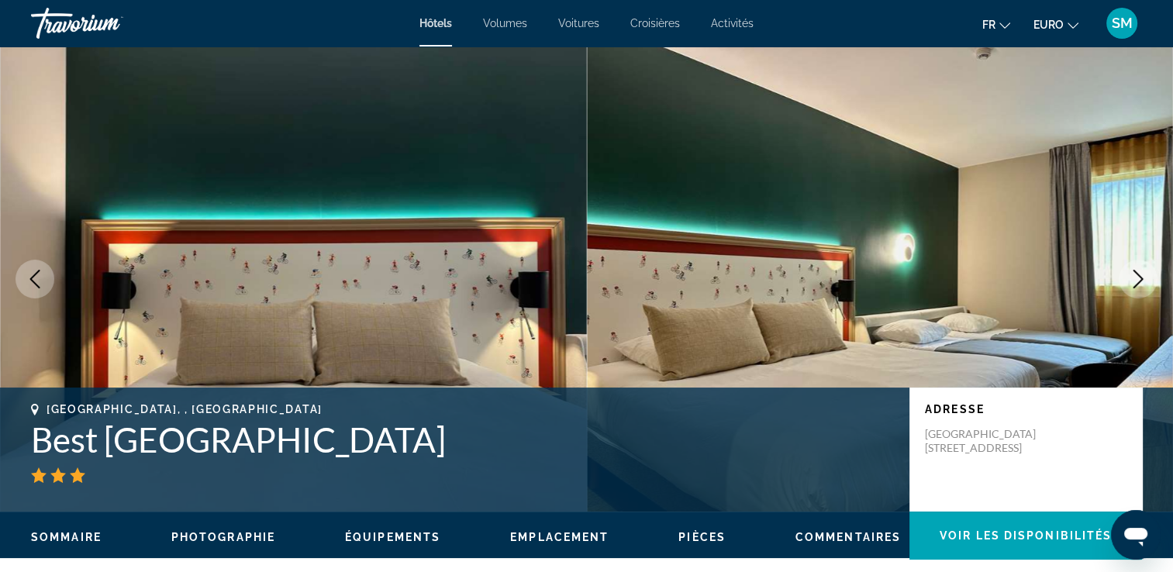
click at [1138, 278] on icon "Image suivante" at bounding box center [1138, 279] width 19 height 19
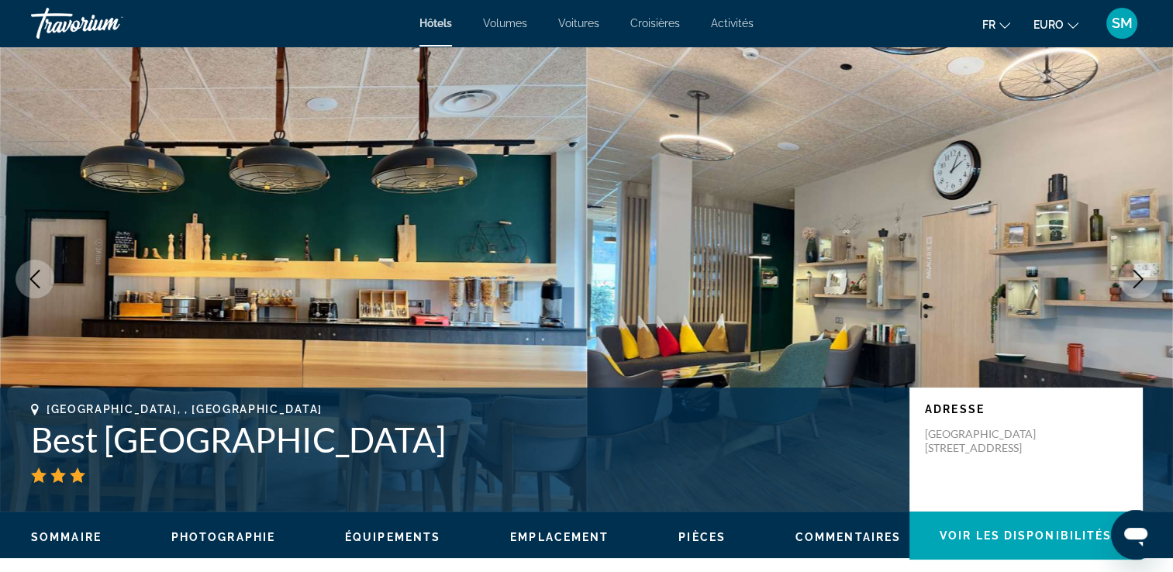
click at [1138, 278] on icon "Image suivante" at bounding box center [1138, 279] width 19 height 19
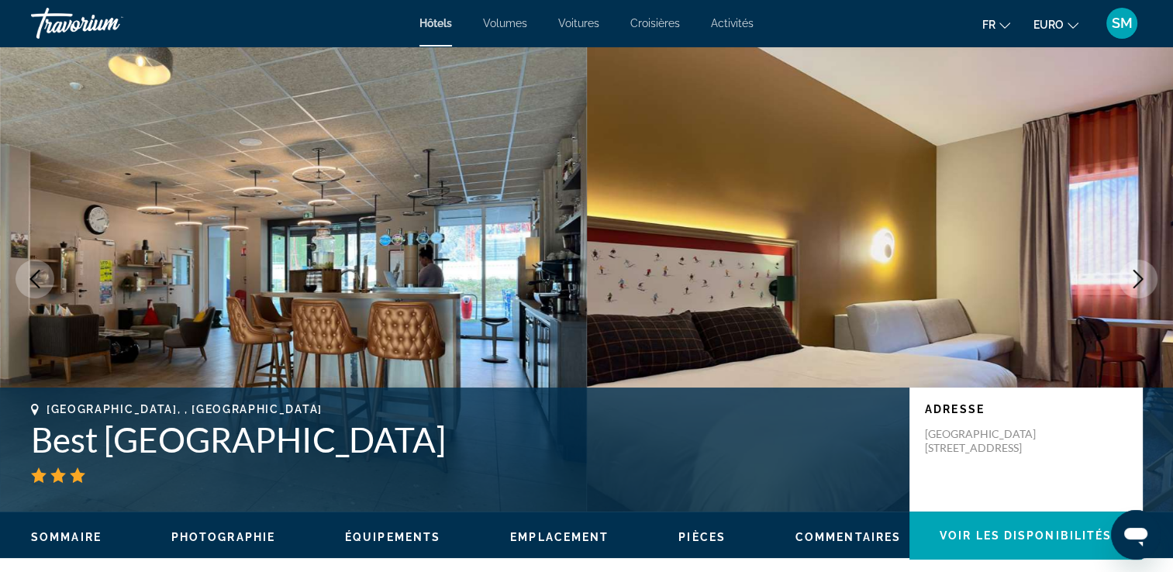
click at [1138, 278] on icon "Image suivante" at bounding box center [1138, 279] width 19 height 19
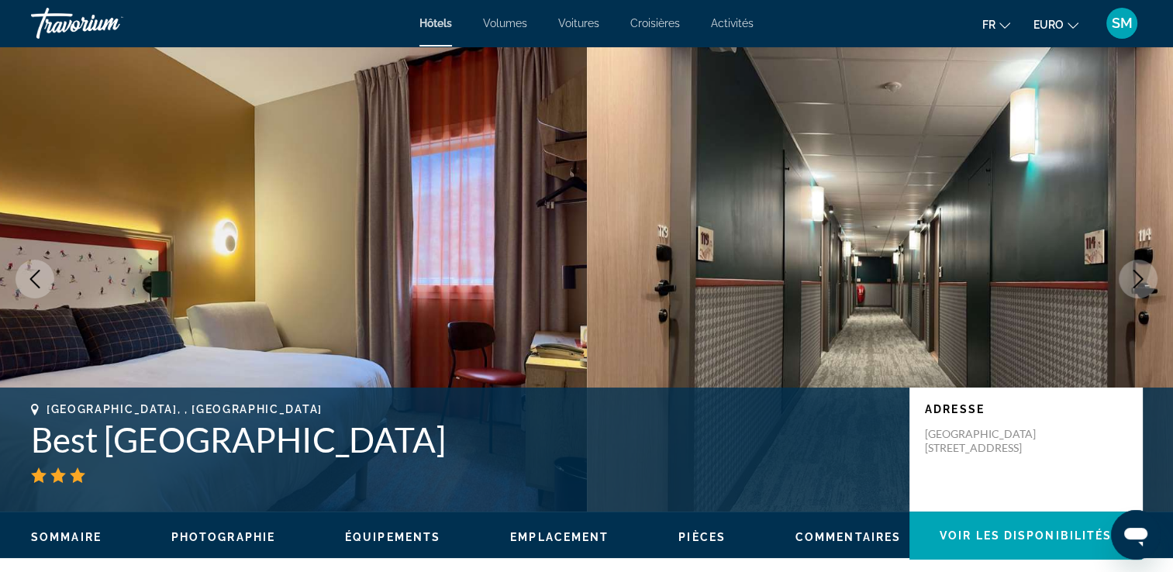
click at [1138, 278] on icon "Image suivante" at bounding box center [1138, 279] width 19 height 19
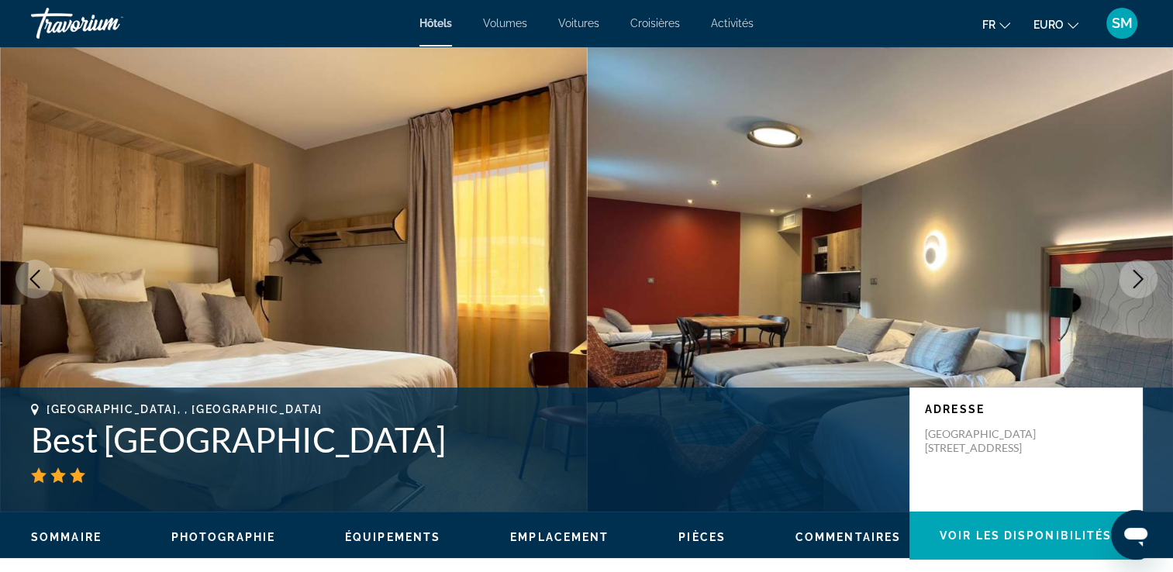
click at [1138, 278] on icon "Image suivante" at bounding box center [1138, 279] width 19 height 19
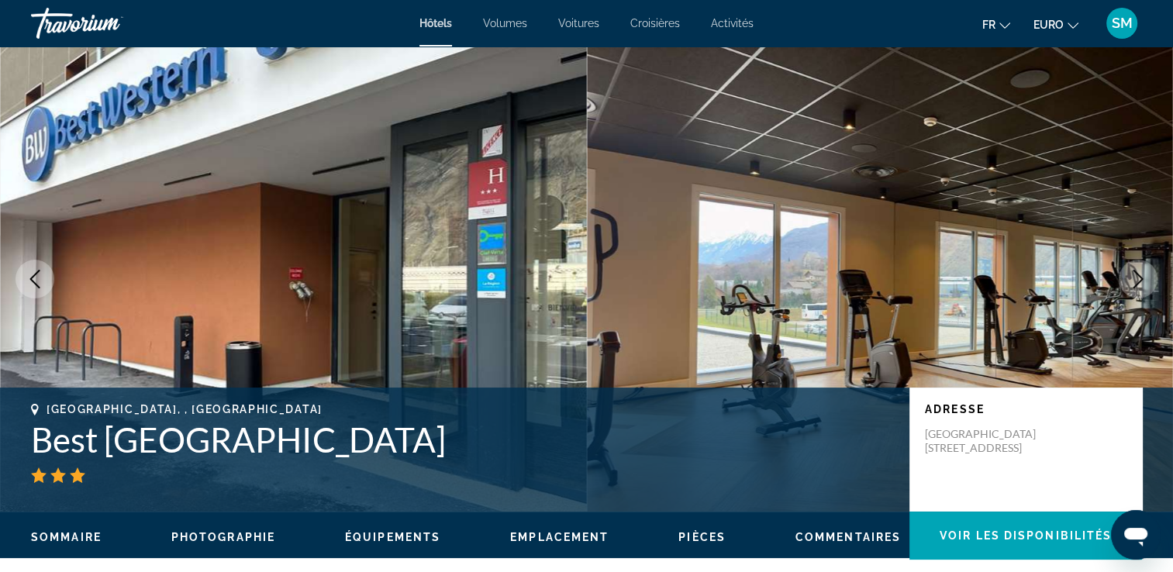
click at [1138, 278] on icon "Image suivante" at bounding box center [1138, 279] width 19 height 19
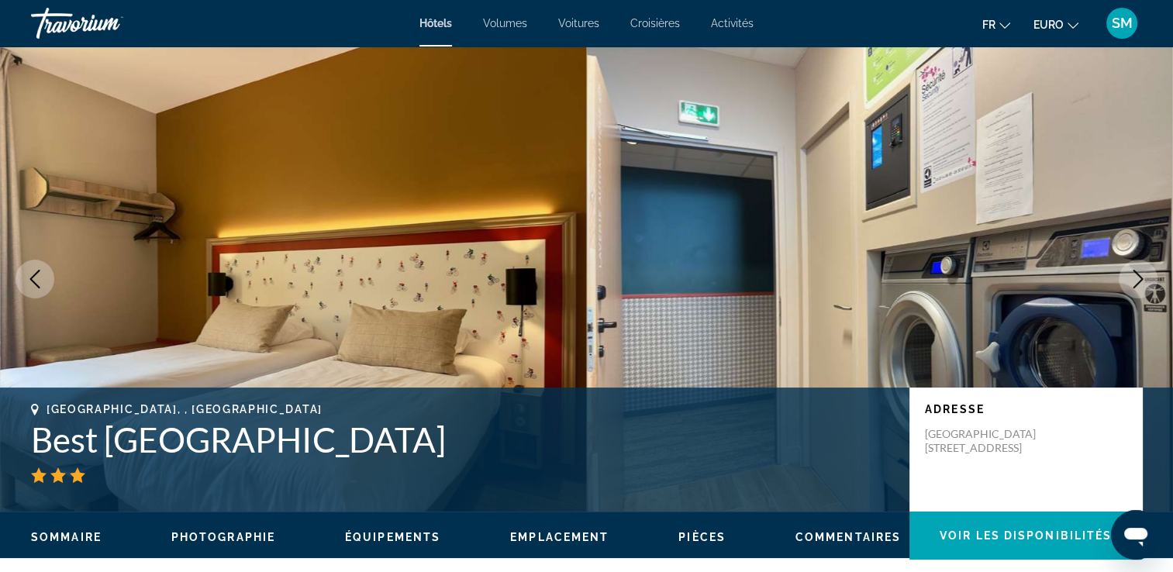
click at [1138, 278] on icon "Image suivante" at bounding box center [1138, 279] width 19 height 19
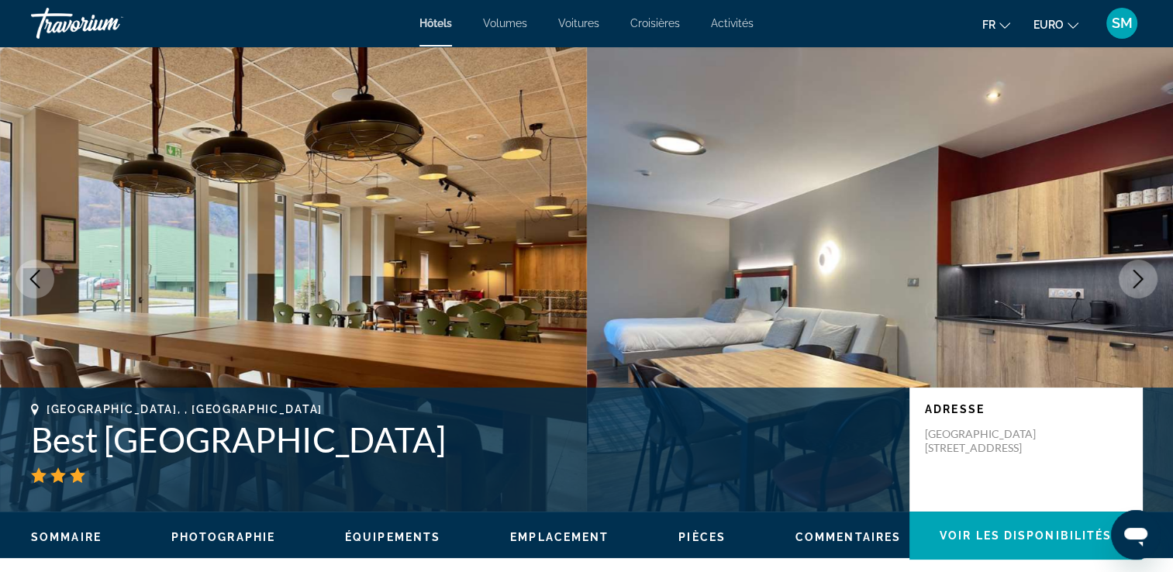
click at [1138, 278] on icon "Image suivante" at bounding box center [1138, 279] width 19 height 19
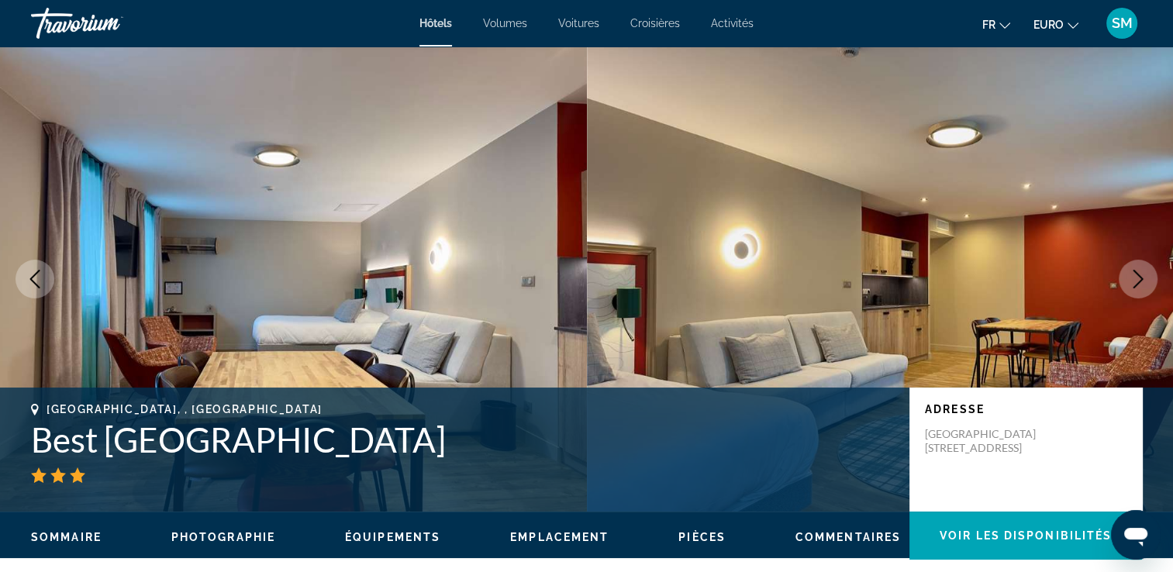
click at [1138, 278] on icon "Image suivante" at bounding box center [1138, 279] width 19 height 19
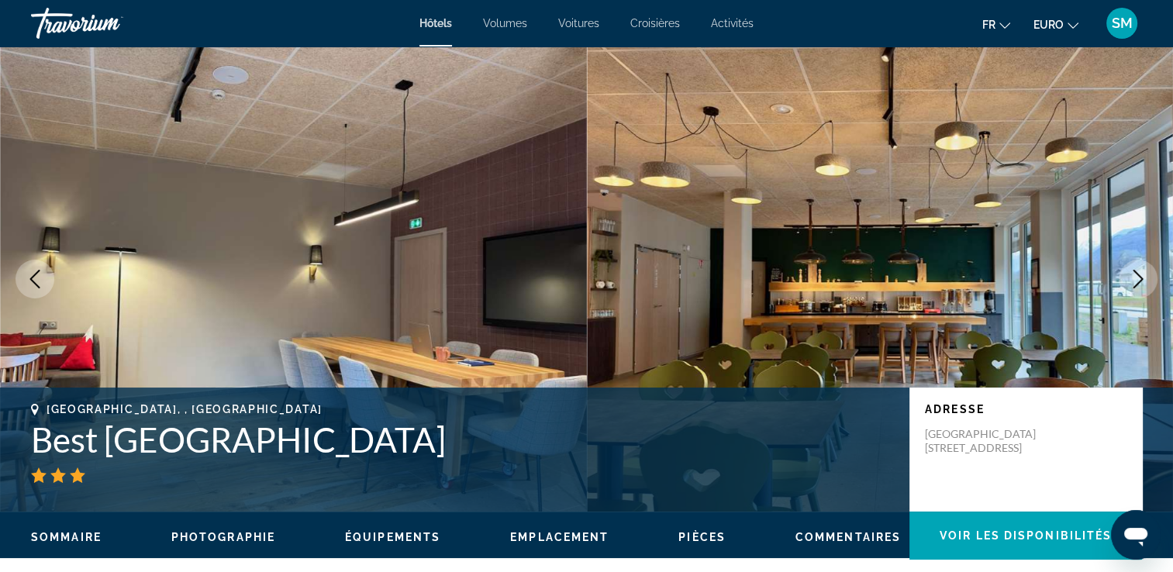
click at [1138, 278] on icon "Image suivante" at bounding box center [1138, 279] width 19 height 19
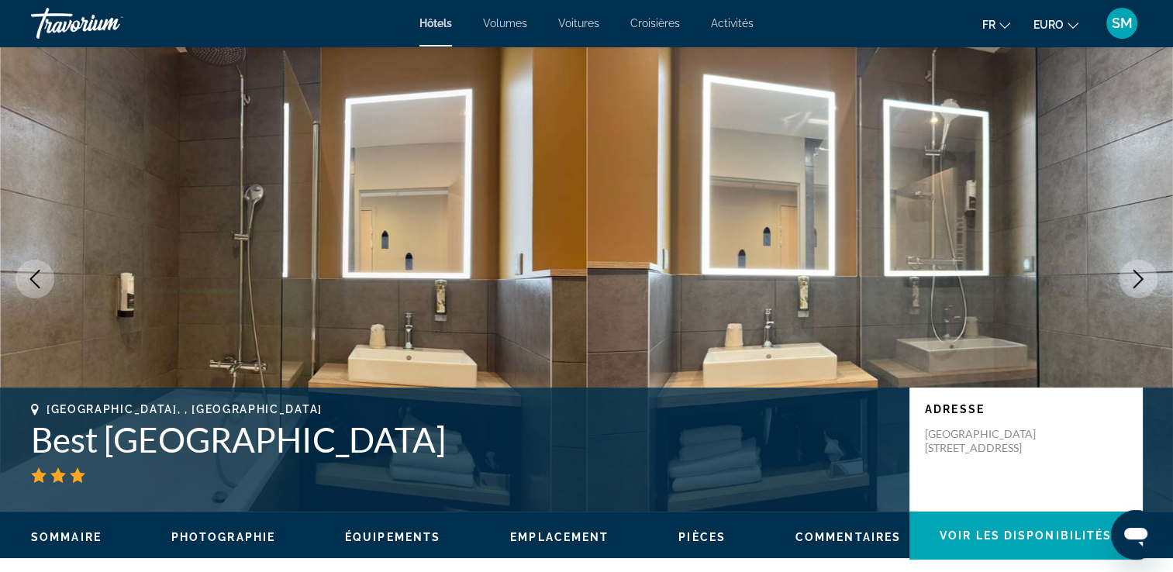
click at [1138, 278] on icon "Image suivante" at bounding box center [1138, 279] width 19 height 19
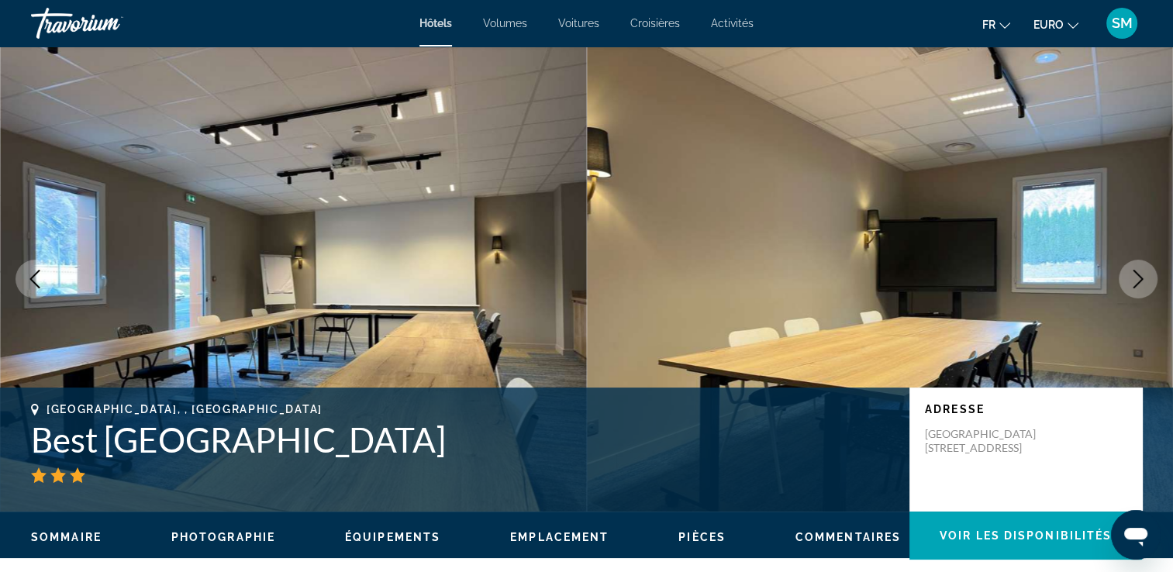
click at [1138, 278] on icon "Image suivante" at bounding box center [1138, 279] width 19 height 19
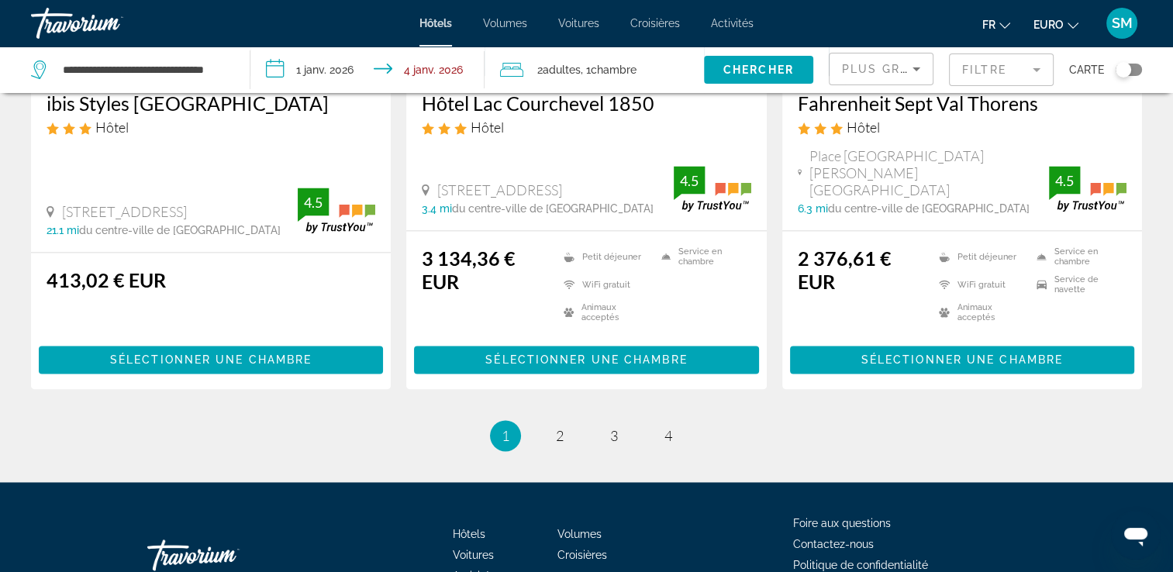
scroll to position [2179, 0]
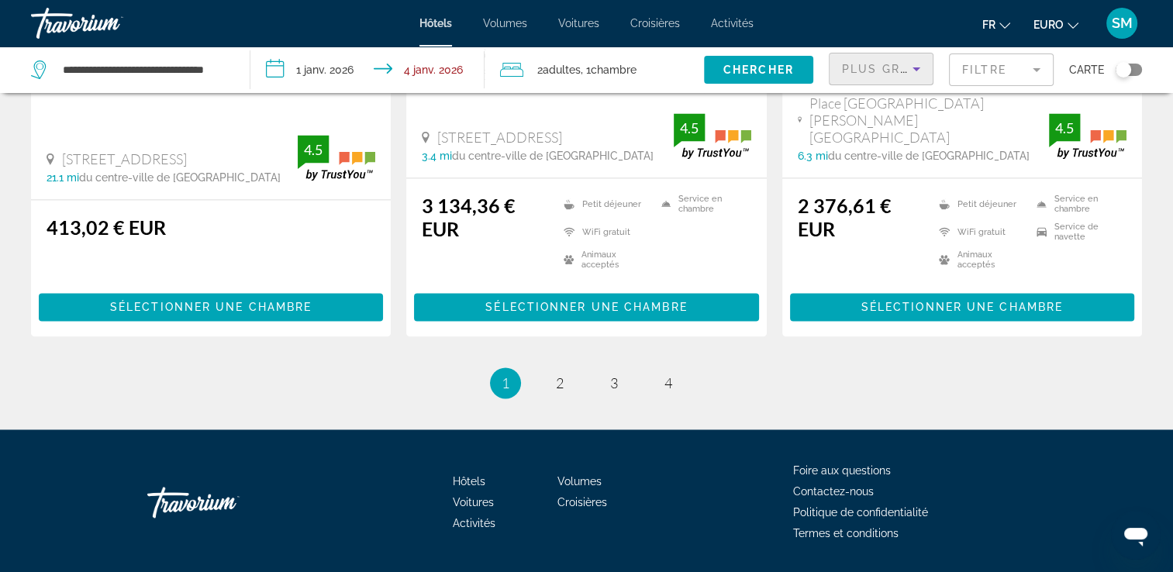
click at [920, 71] on icon "Trier par" at bounding box center [916, 69] width 19 height 19
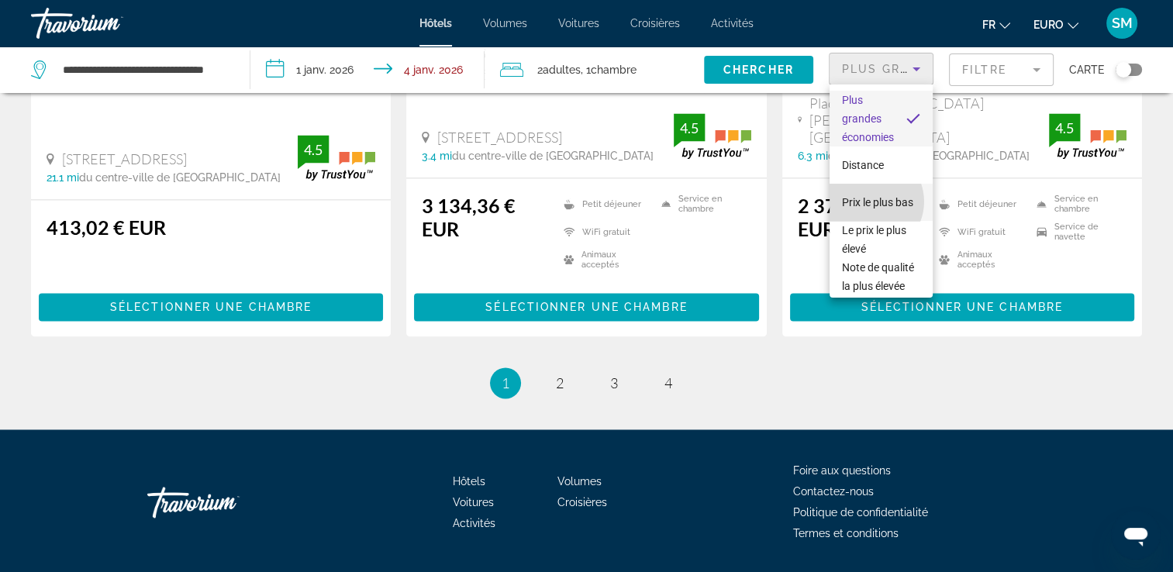
click at [868, 202] on span "Prix le plus bas" at bounding box center [877, 202] width 71 height 19
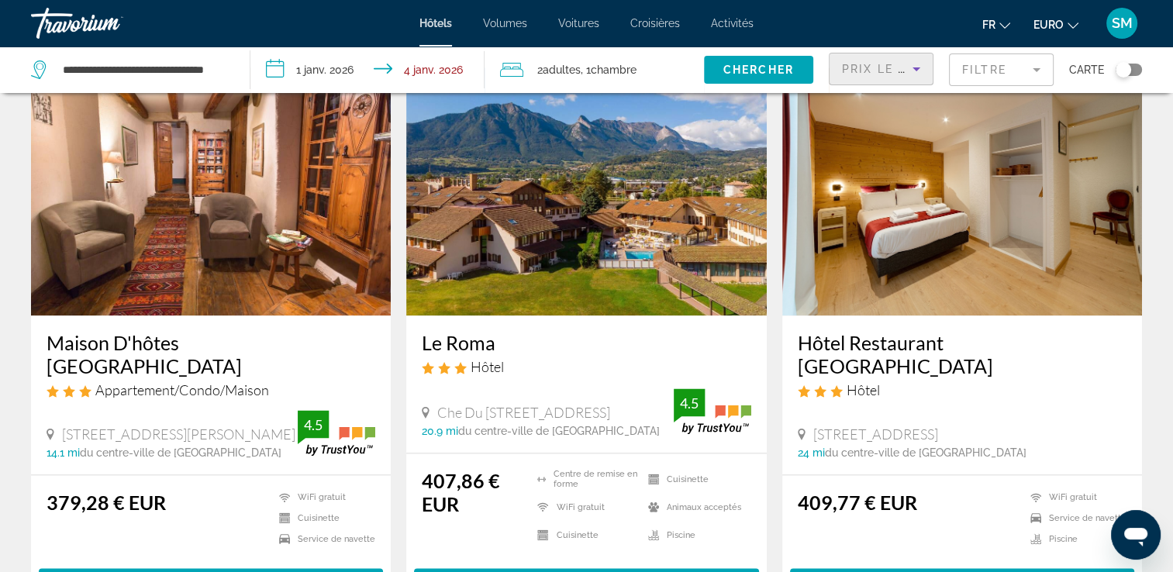
scroll to position [1863, 0]
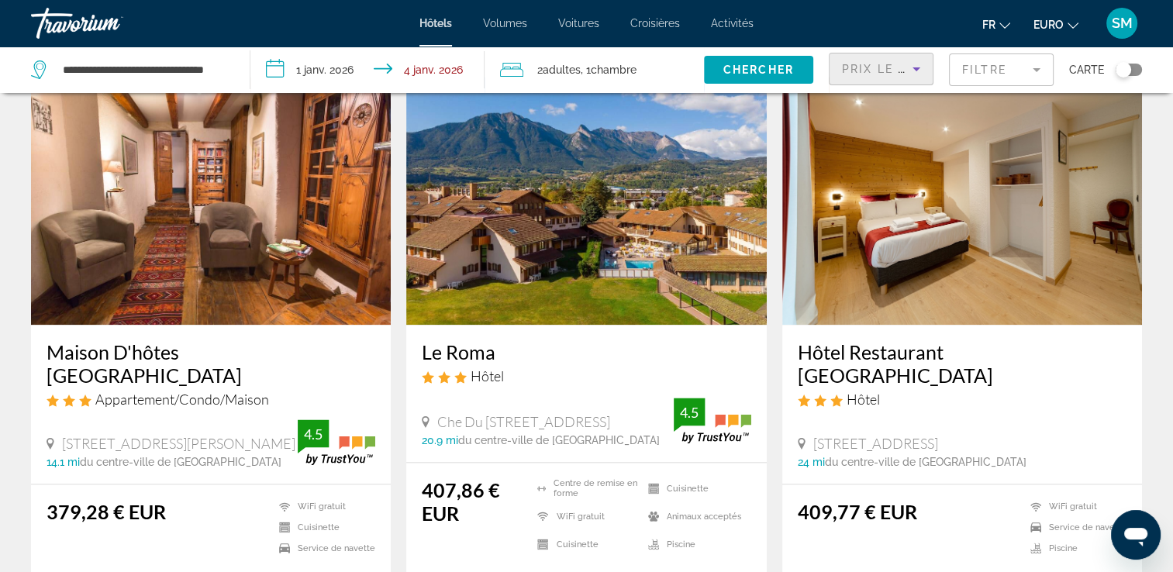
click at [140, 340] on h3 "Maison D'hôtes [GEOGRAPHIC_DATA]" at bounding box center [211, 363] width 329 height 47
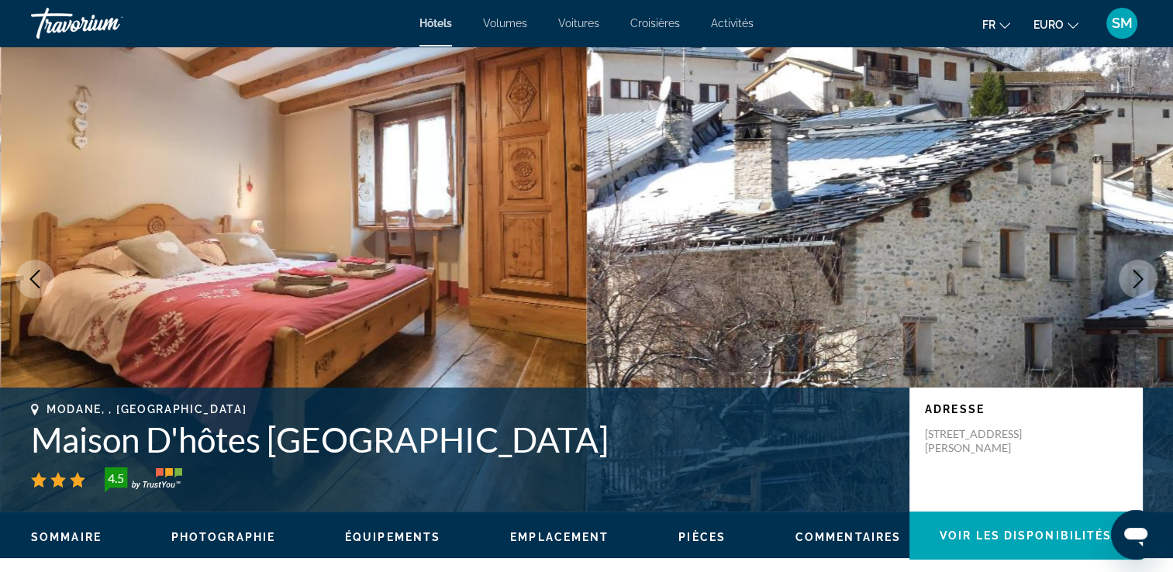
click at [1137, 272] on icon "Image suivante" at bounding box center [1138, 279] width 19 height 19
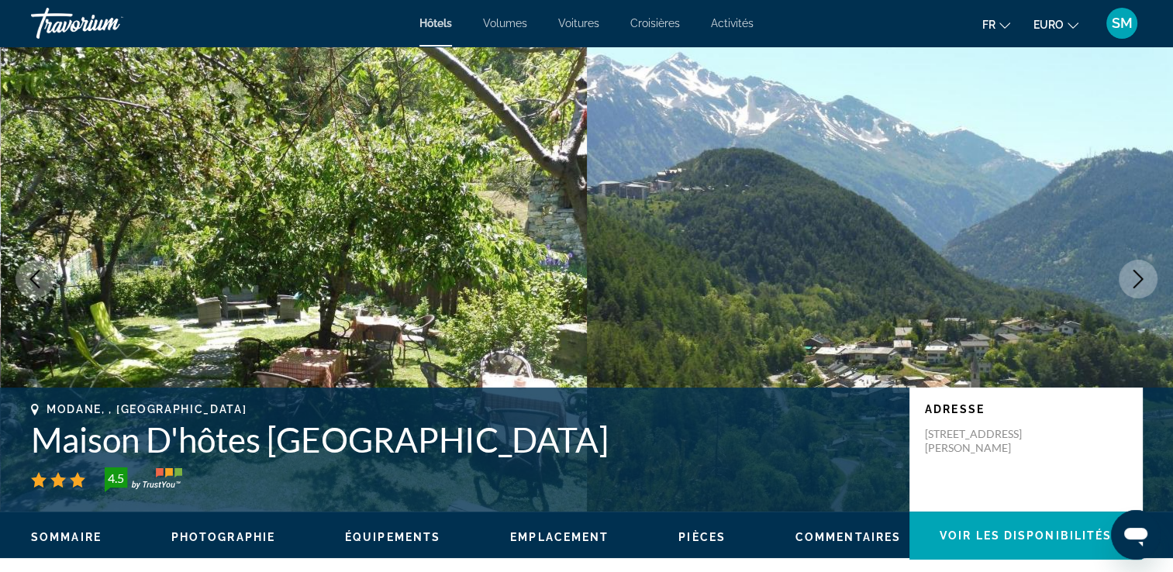
click at [1137, 272] on icon "Image suivante" at bounding box center [1138, 279] width 19 height 19
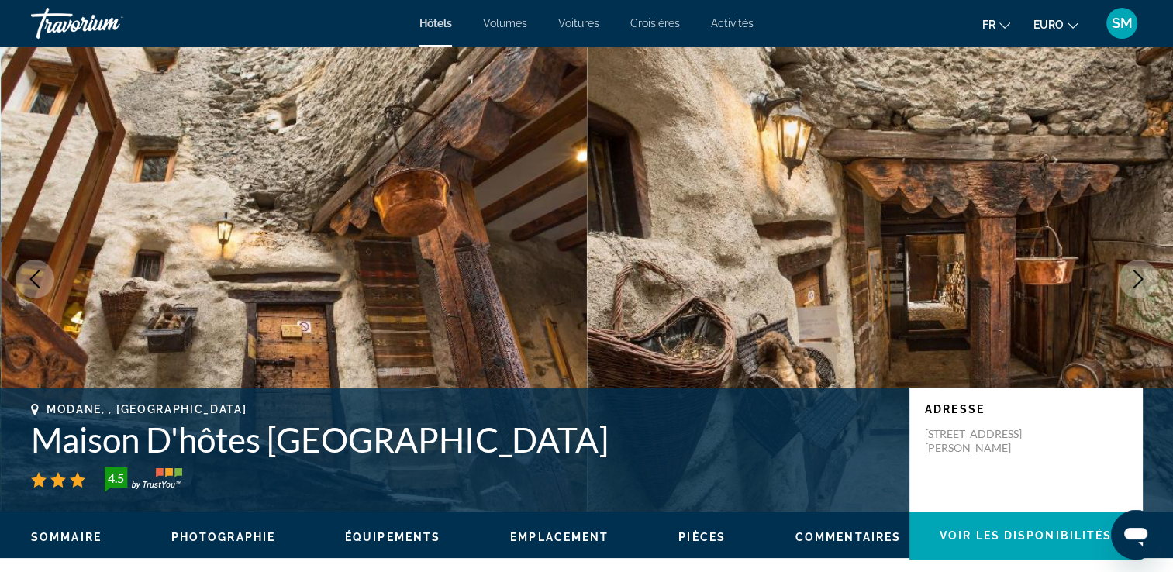
click at [1137, 272] on icon "Image suivante" at bounding box center [1138, 279] width 19 height 19
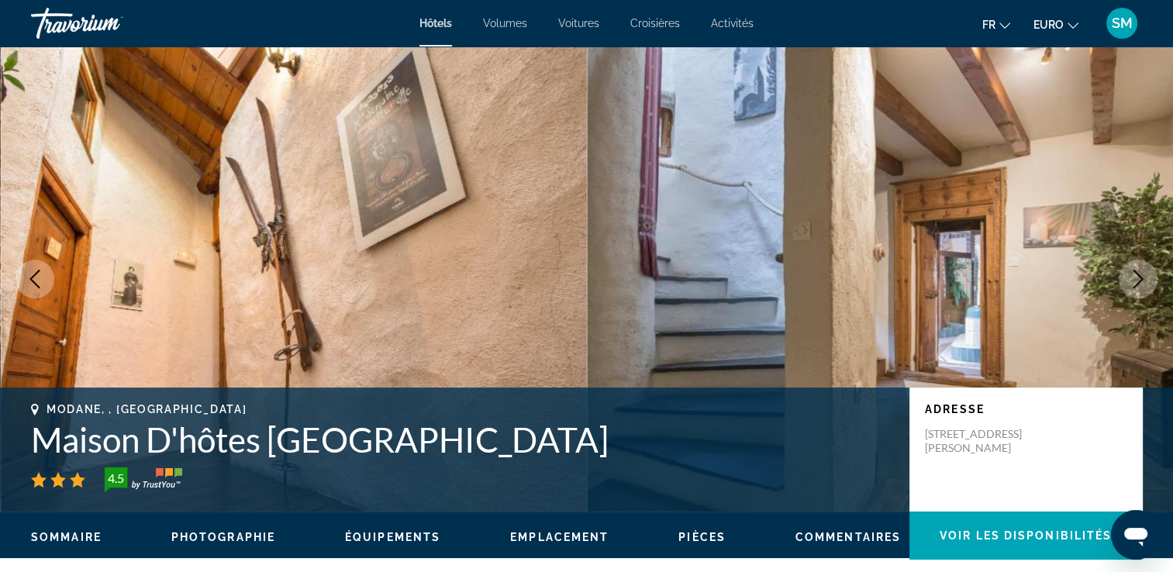
click at [1137, 274] on icon "Image suivante" at bounding box center [1139, 279] width 10 height 19
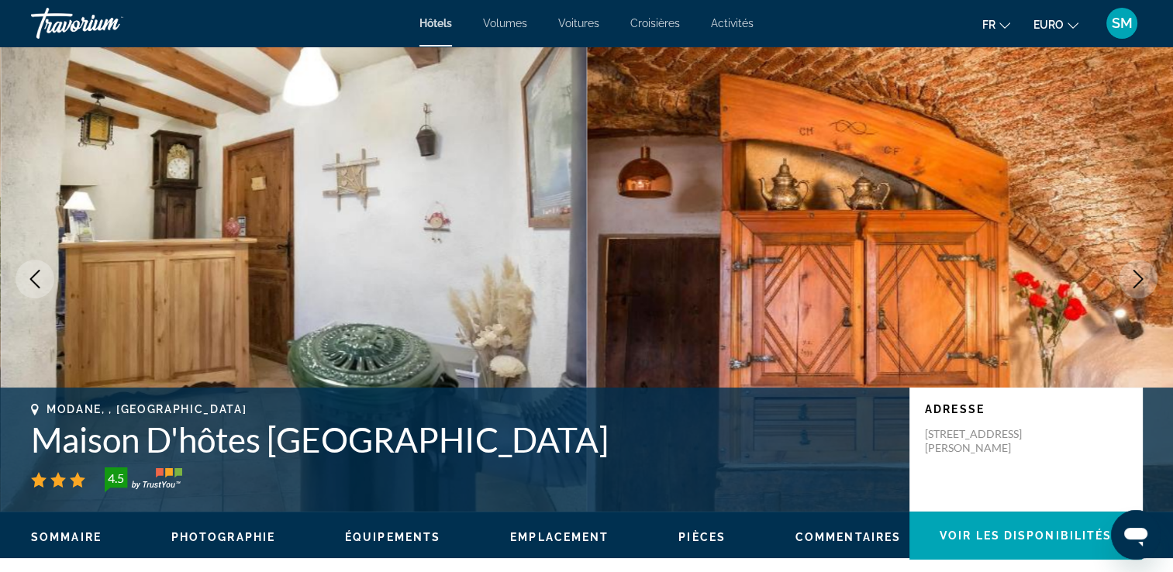
click at [1137, 274] on icon "Image suivante" at bounding box center [1139, 279] width 10 height 19
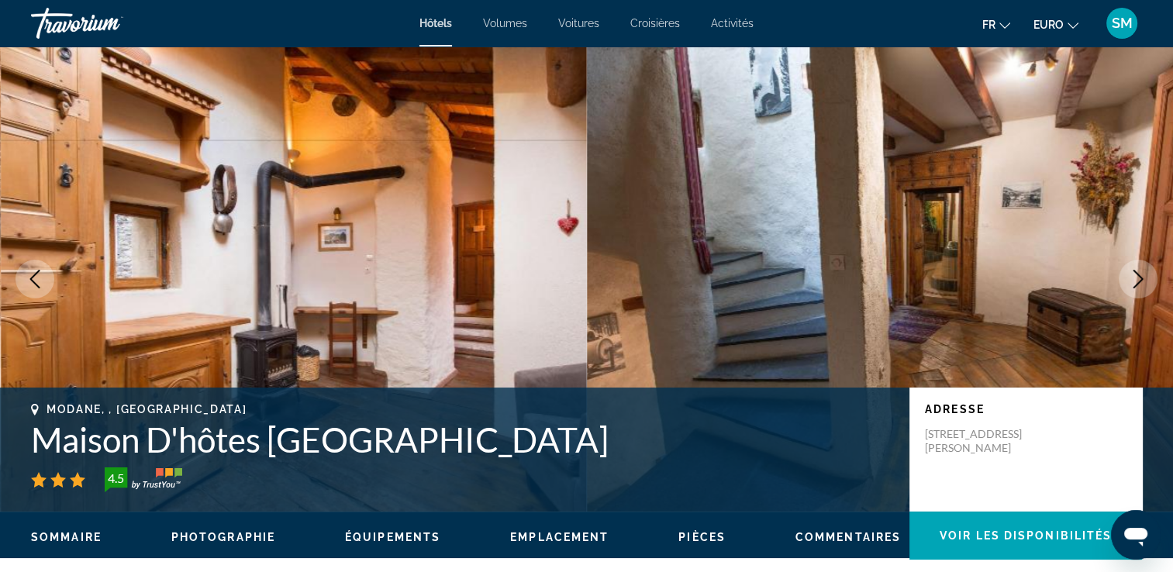
click at [1137, 274] on icon "Image suivante" at bounding box center [1139, 279] width 10 height 19
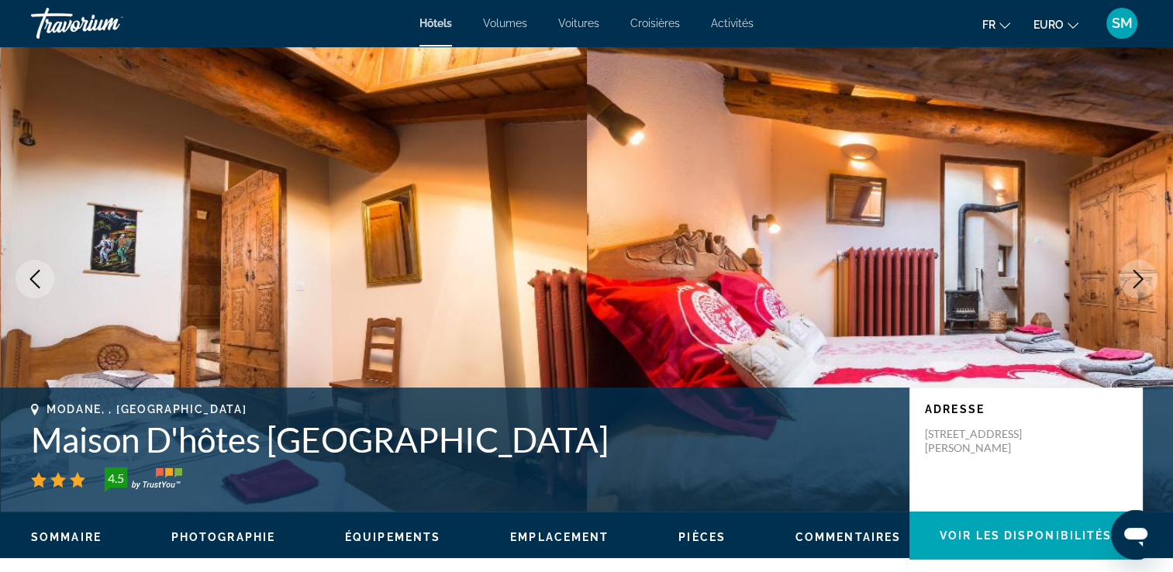
click at [1137, 274] on icon "Image suivante" at bounding box center [1139, 279] width 10 height 19
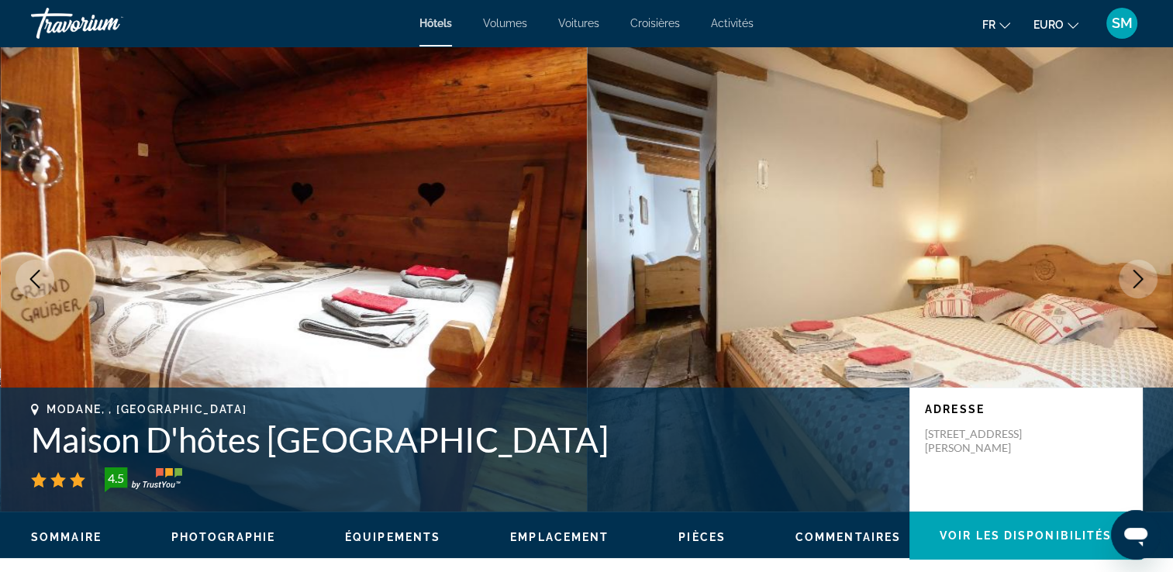
click at [1137, 274] on icon "Image suivante" at bounding box center [1139, 279] width 10 height 19
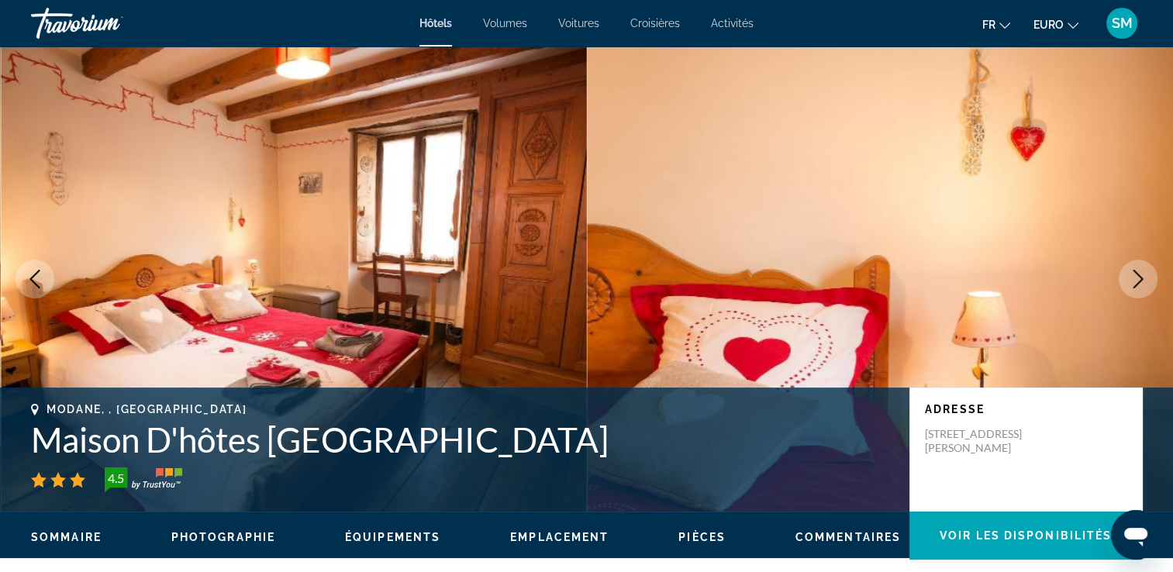
click at [1137, 274] on icon "Image suivante" at bounding box center [1139, 279] width 10 height 19
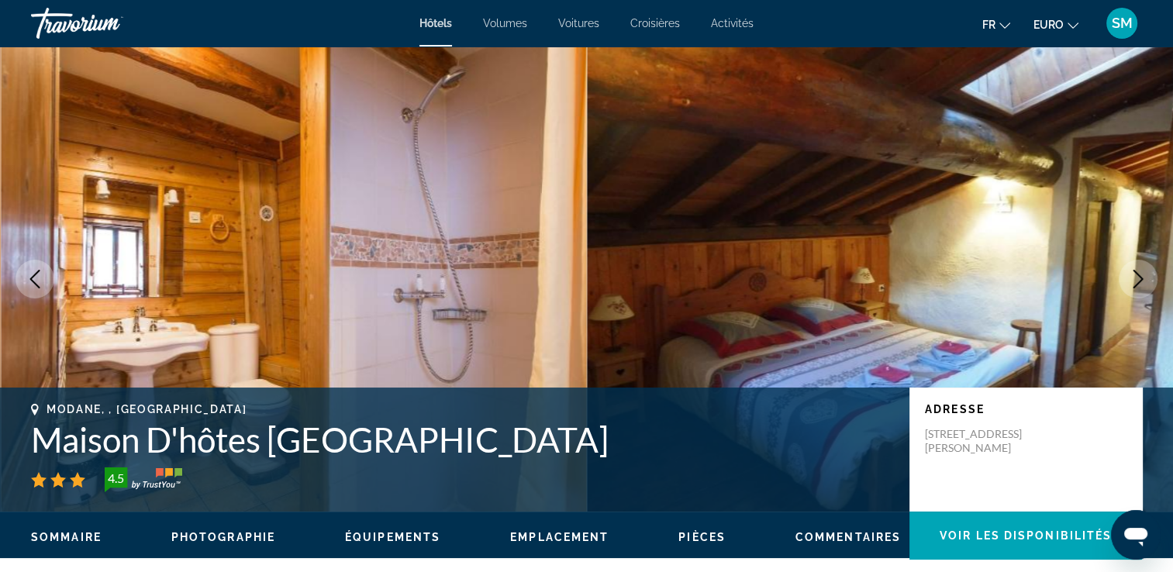
click at [1137, 274] on icon "Image suivante" at bounding box center [1139, 279] width 10 height 19
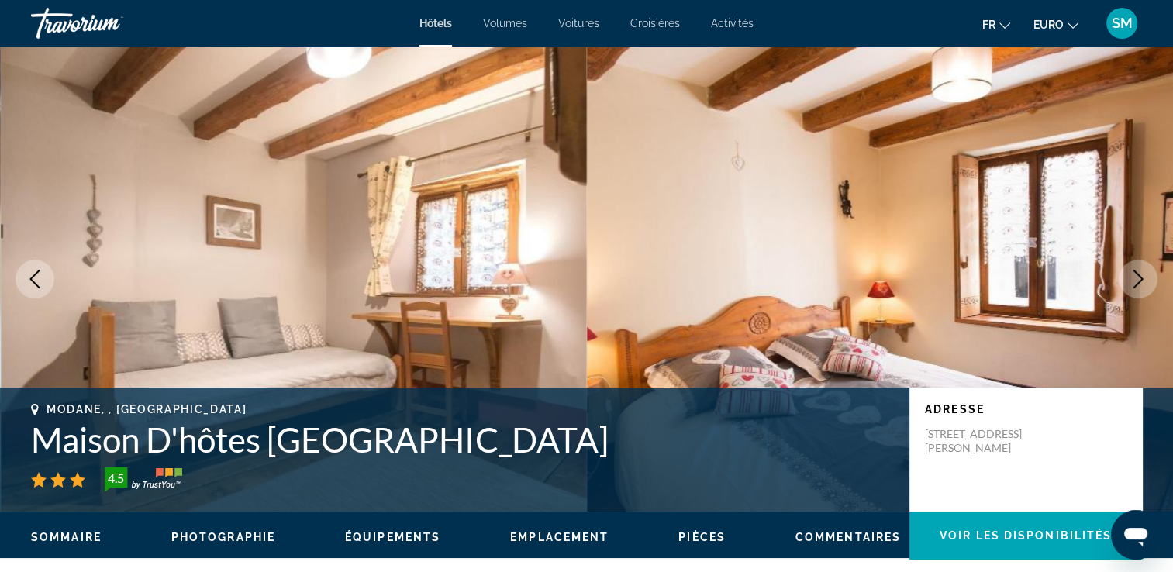
click at [1137, 274] on icon "Image suivante" at bounding box center [1139, 279] width 10 height 19
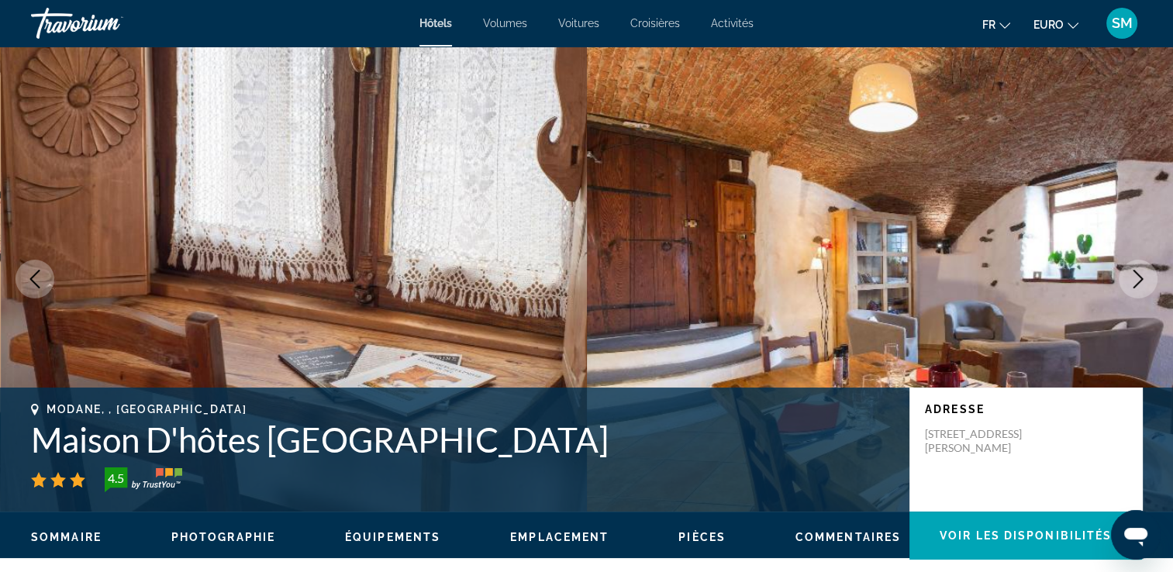
click at [1137, 274] on icon "Image suivante" at bounding box center [1139, 279] width 10 height 19
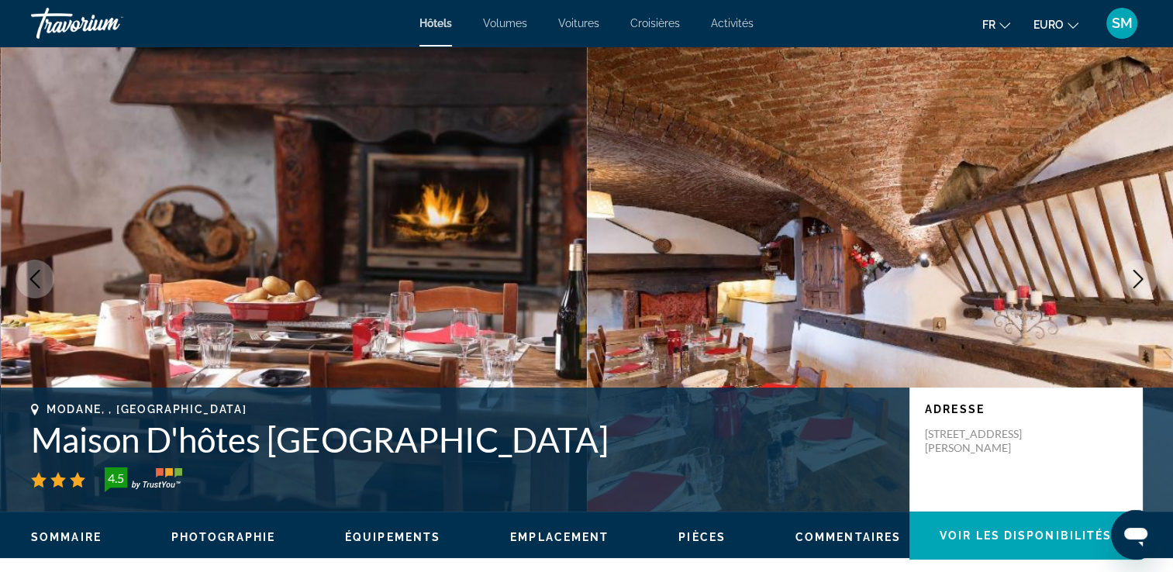
click at [1137, 274] on icon "Image suivante" at bounding box center [1139, 279] width 10 height 19
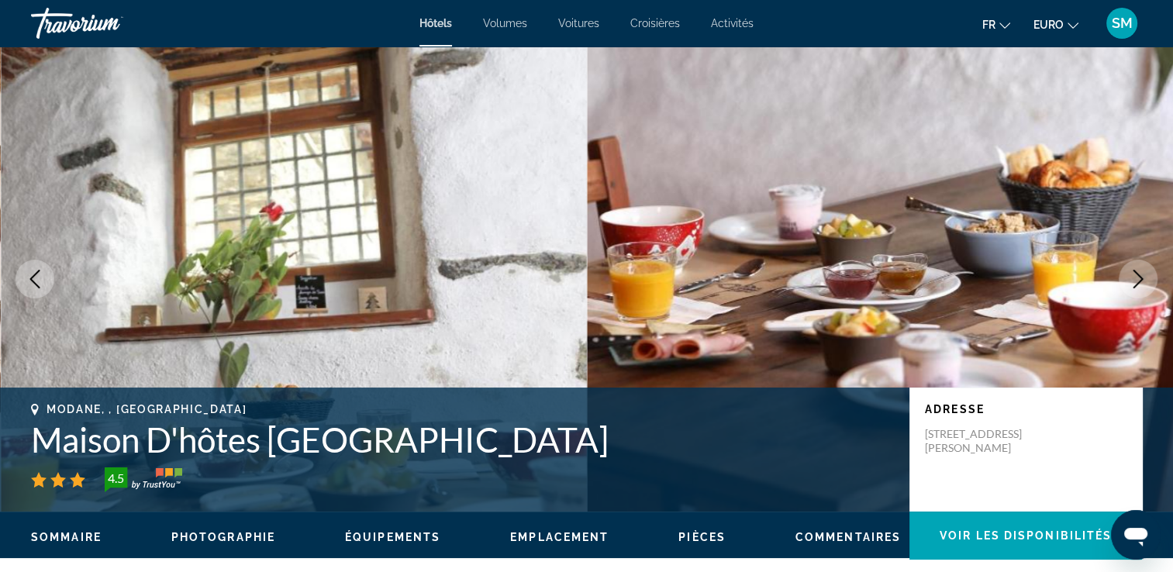
click at [1137, 274] on icon "Image suivante" at bounding box center [1139, 279] width 10 height 19
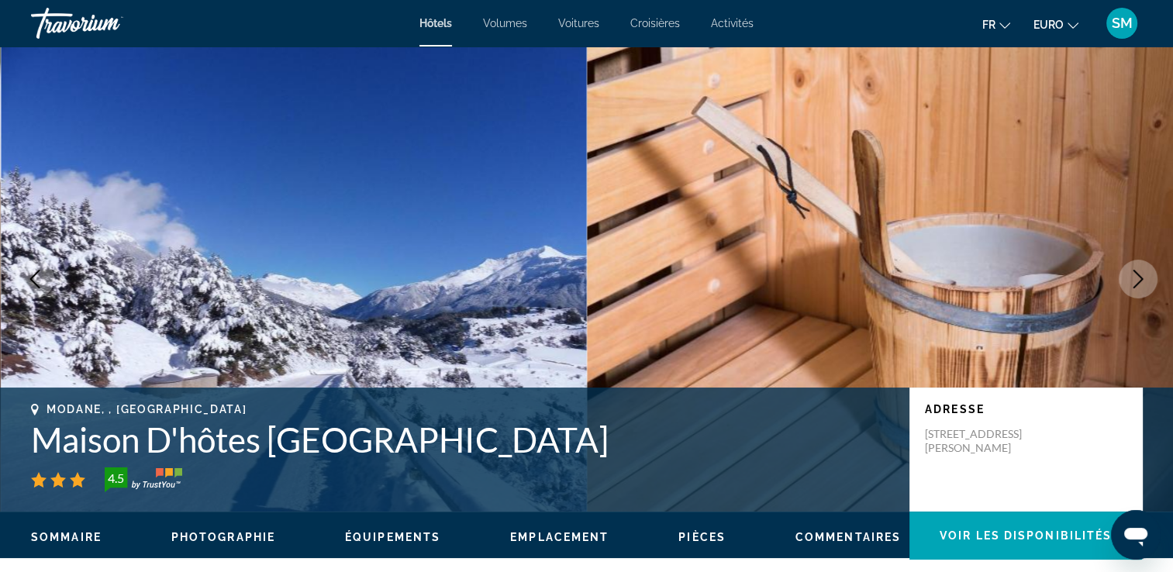
click at [1137, 274] on icon "Image suivante" at bounding box center [1139, 279] width 10 height 19
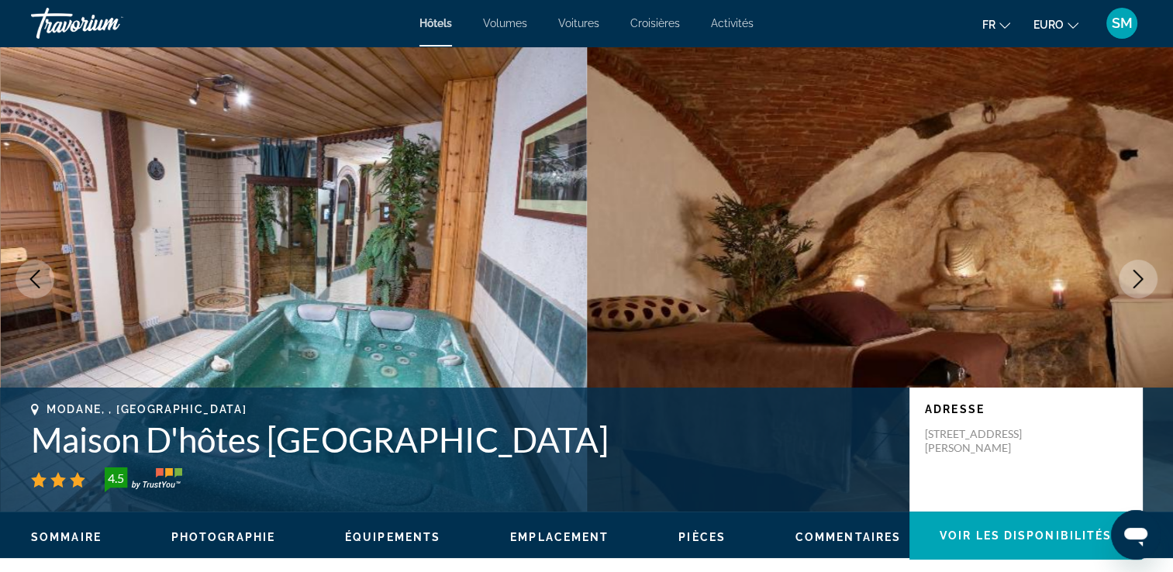
click at [1137, 274] on icon "Image suivante" at bounding box center [1139, 279] width 10 height 19
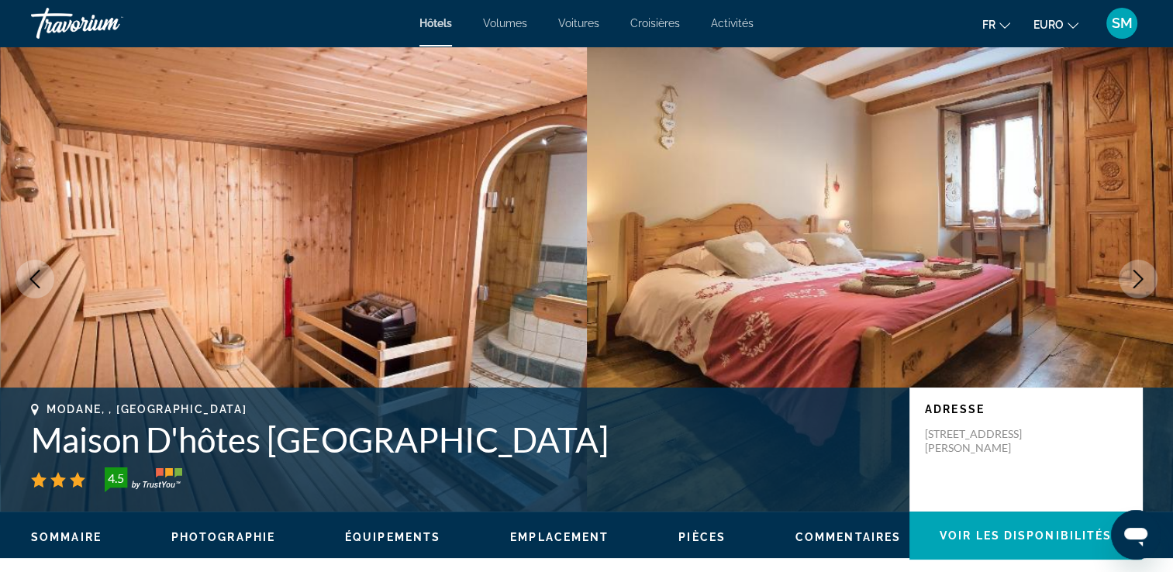
click at [1137, 274] on icon "Image suivante" at bounding box center [1139, 279] width 10 height 19
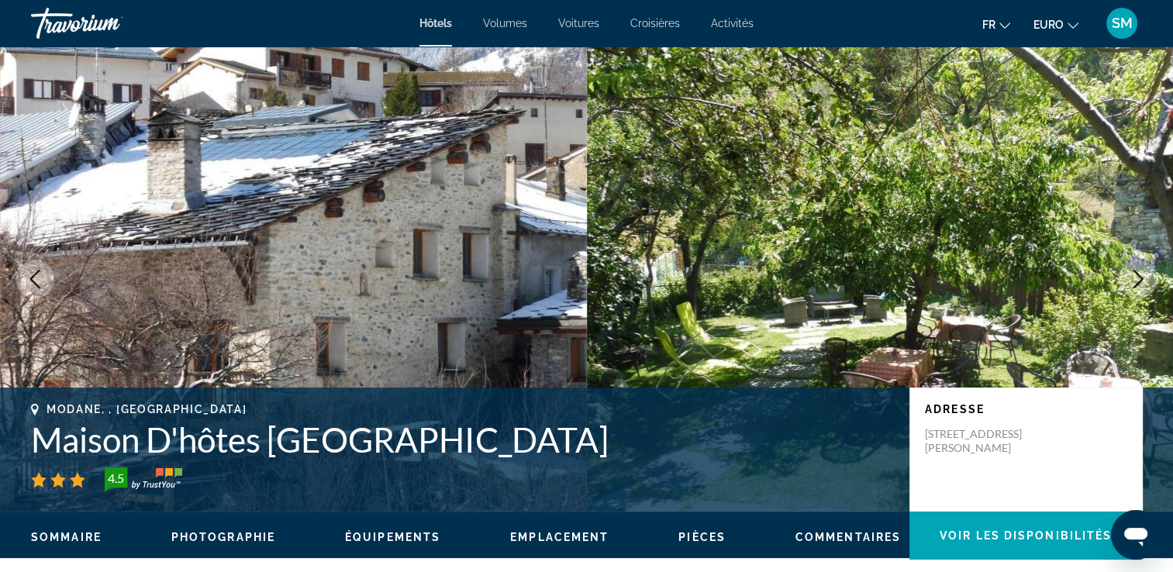
click at [1137, 274] on icon "Image suivante" at bounding box center [1139, 279] width 10 height 19
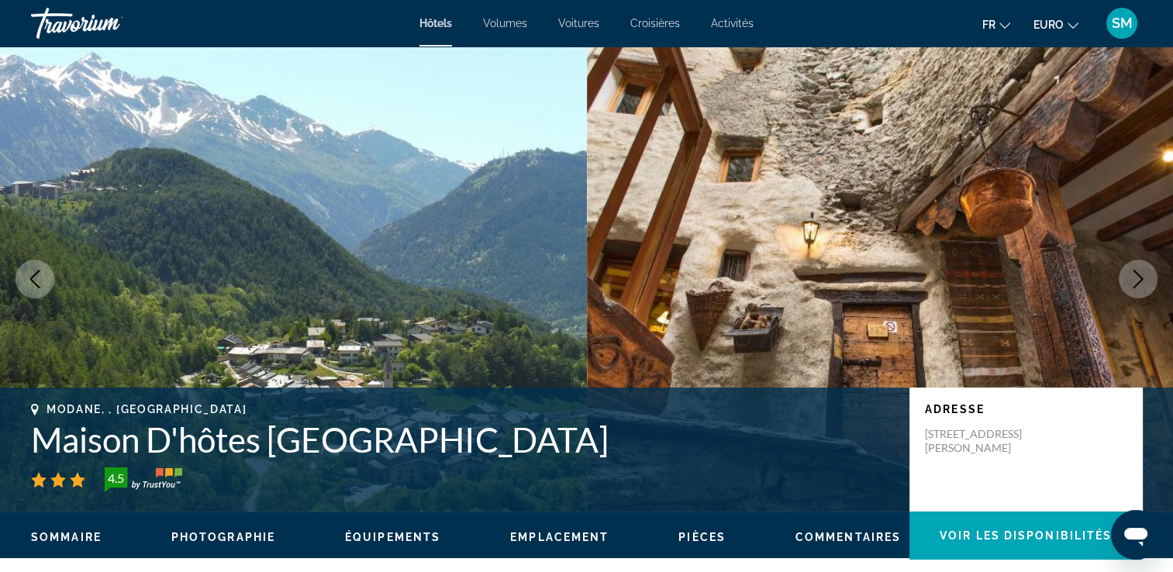
click at [1137, 274] on icon "Image suivante" at bounding box center [1139, 279] width 10 height 19
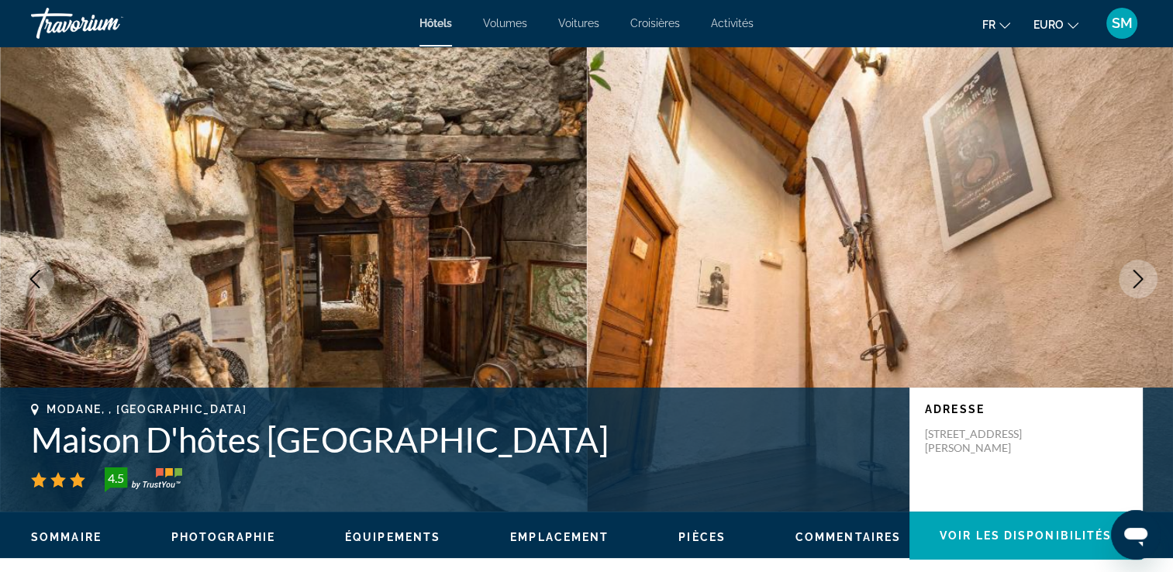
click at [1137, 274] on icon "Image suivante" at bounding box center [1139, 279] width 10 height 19
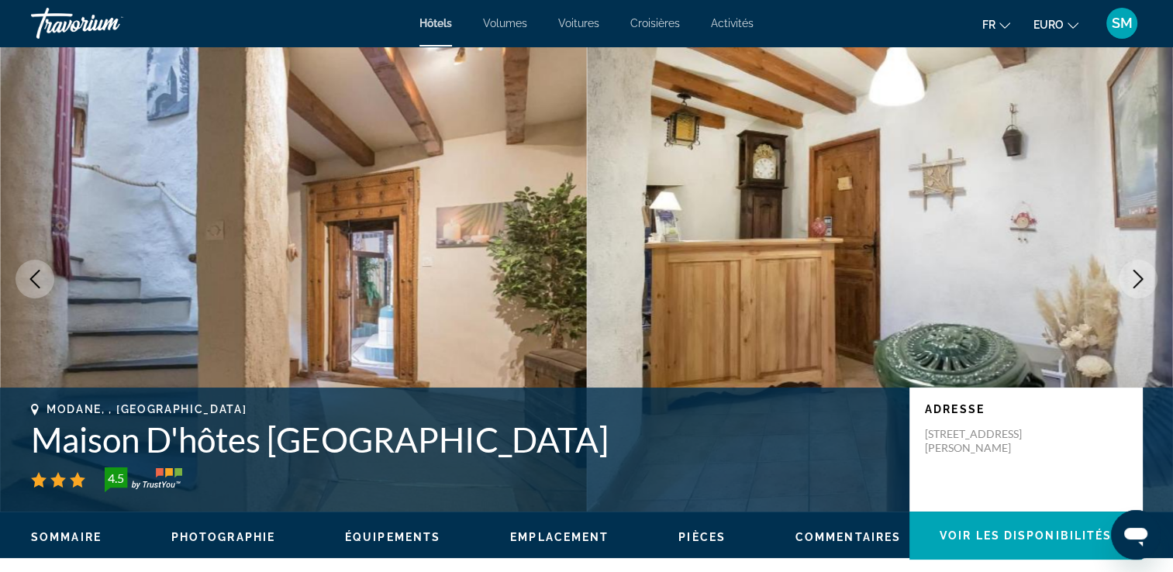
click at [1137, 274] on icon "Image suivante" at bounding box center [1139, 279] width 10 height 19
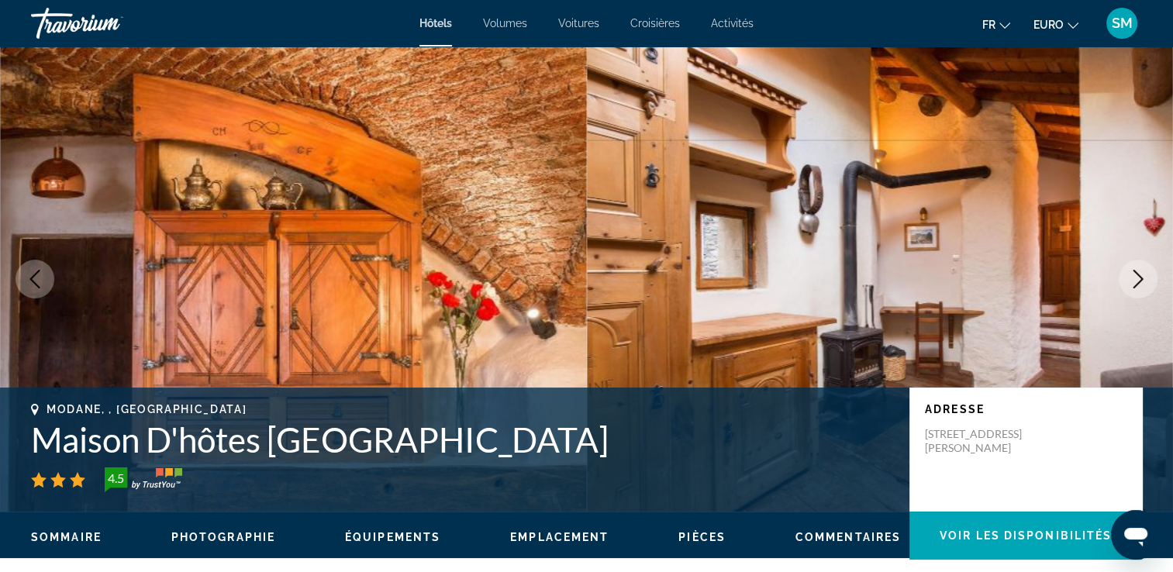
click at [1137, 274] on icon "Image suivante" at bounding box center [1139, 279] width 10 height 19
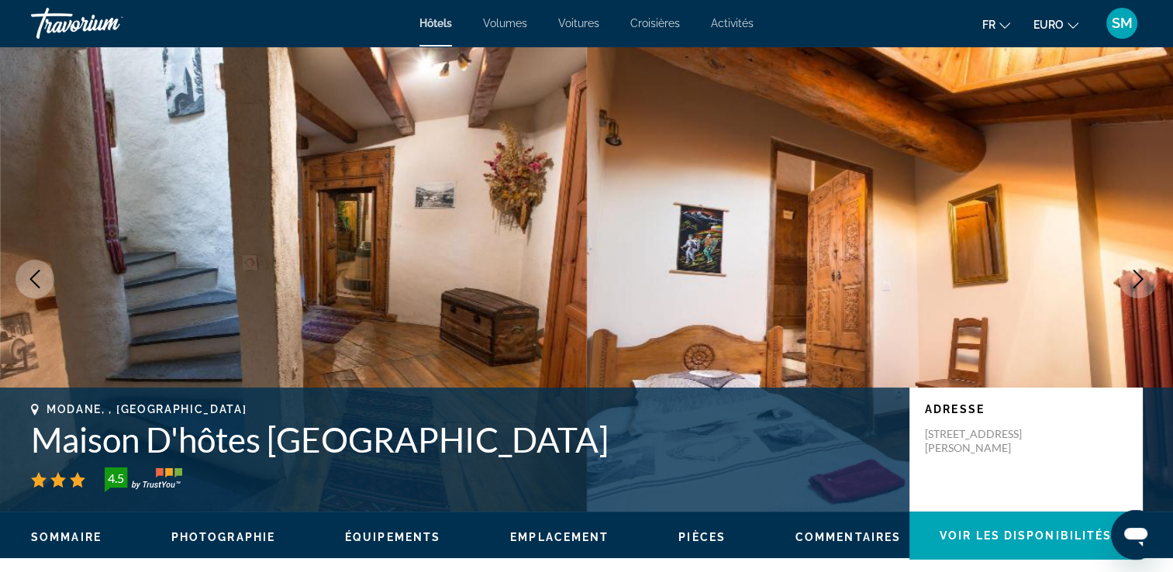
click at [1137, 274] on icon "Image suivante" at bounding box center [1139, 279] width 10 height 19
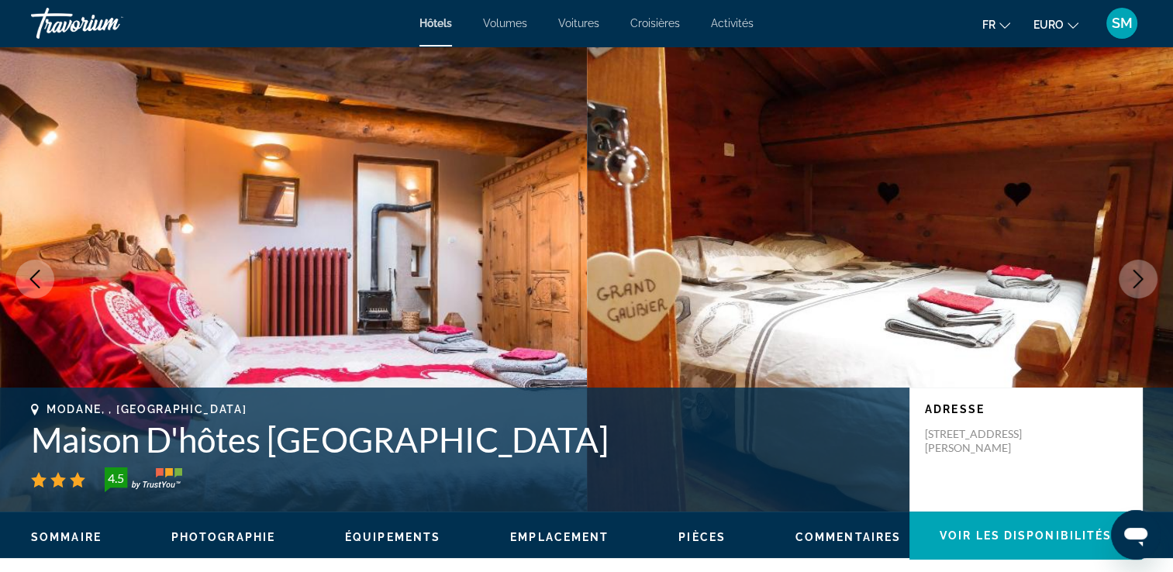
click at [1137, 274] on icon "Image suivante" at bounding box center [1139, 279] width 10 height 19
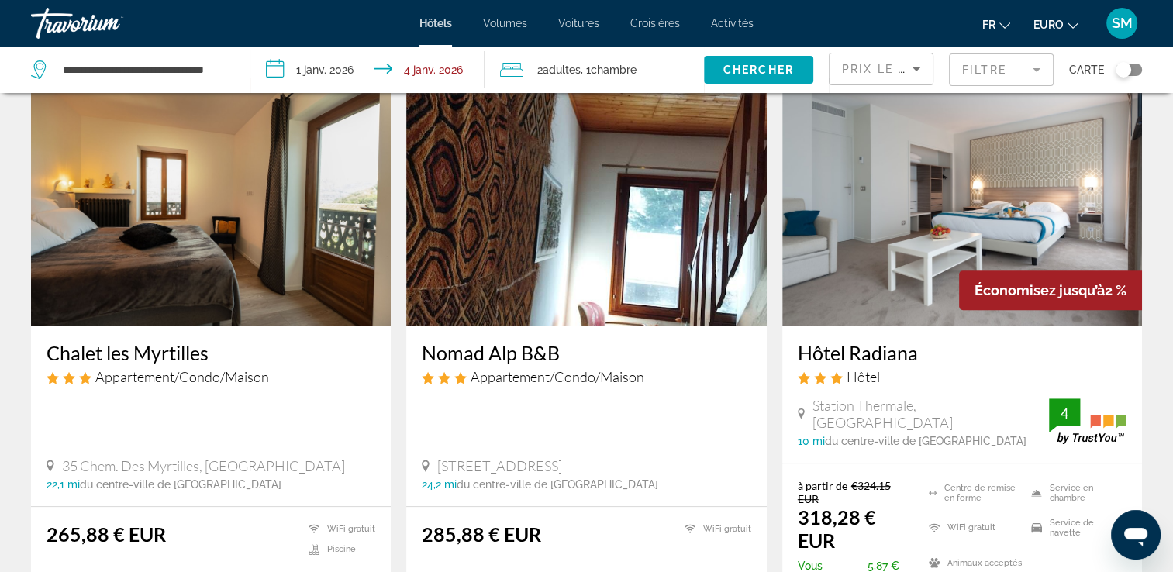
scroll to position [661, 0]
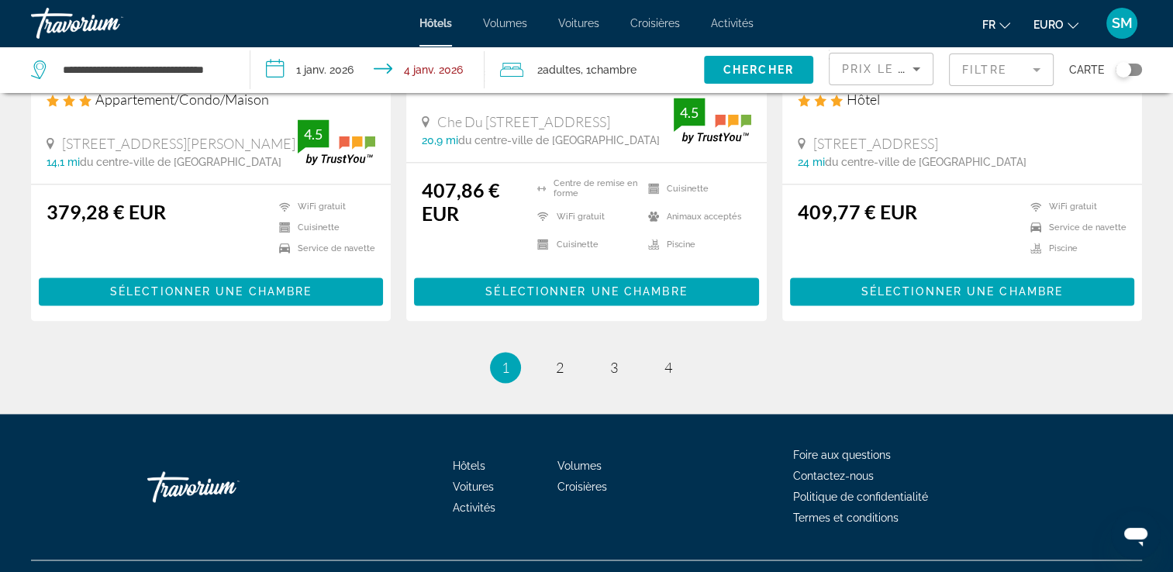
scroll to position [2180, 0]
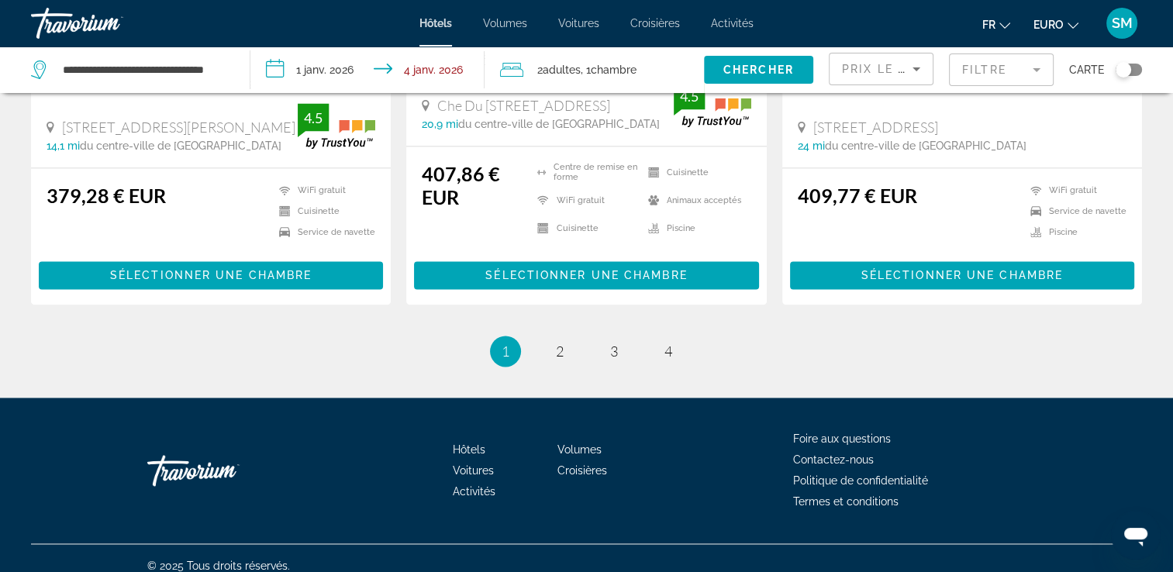
drag, startPoint x: 1178, startPoint y: 241, endPoint x: 31, endPoint y: 44, distance: 1163.6
click at [762, 502] on div "Hôtels Volumes Voitures Croisières Activités Foire aux questions Contactez-nous…" at bounding box center [586, 471] width 1111 height 146
click at [548, 344] on link "page 2" at bounding box center [559, 351] width 27 height 27
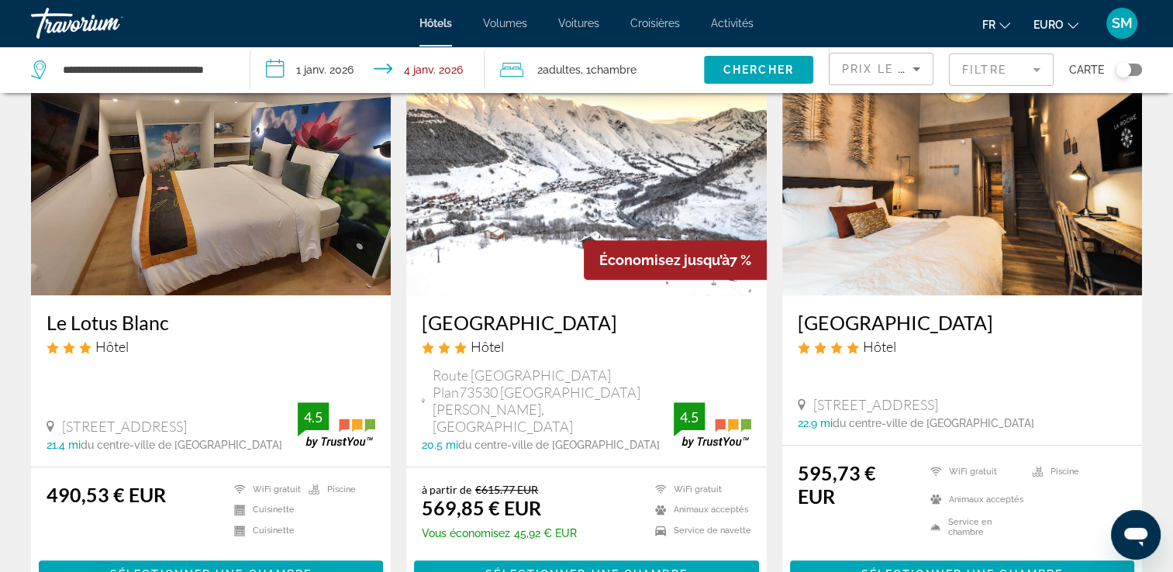
scroll to position [682, 0]
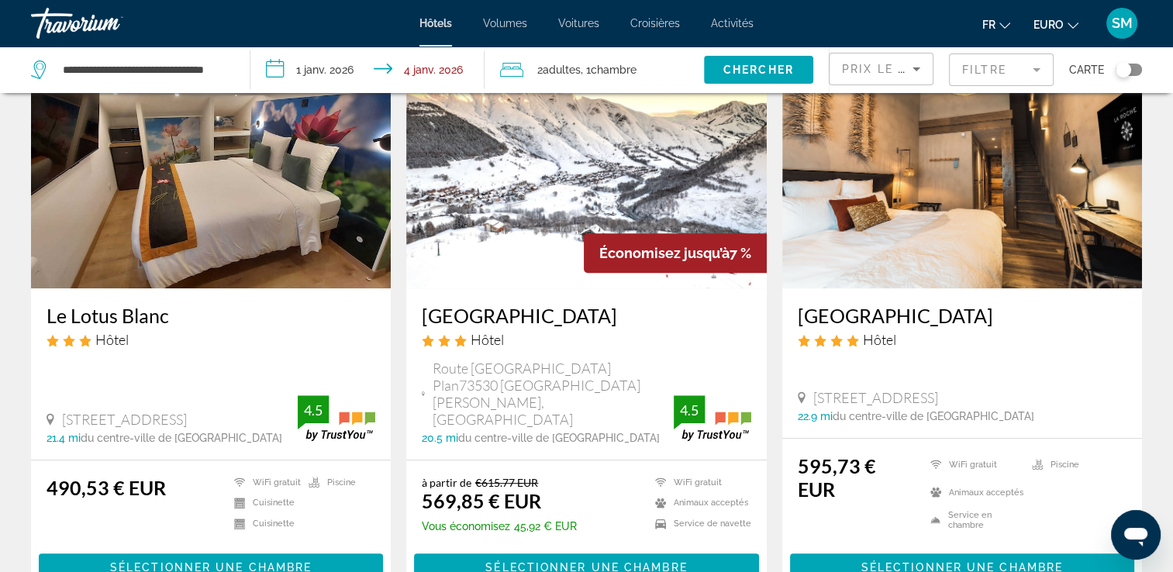
click at [584, 266] on div "Économisez jusqu’à 7 %" at bounding box center [675, 253] width 183 height 40
click at [542, 319] on h3 "[GEOGRAPHIC_DATA]" at bounding box center [586, 315] width 329 height 23
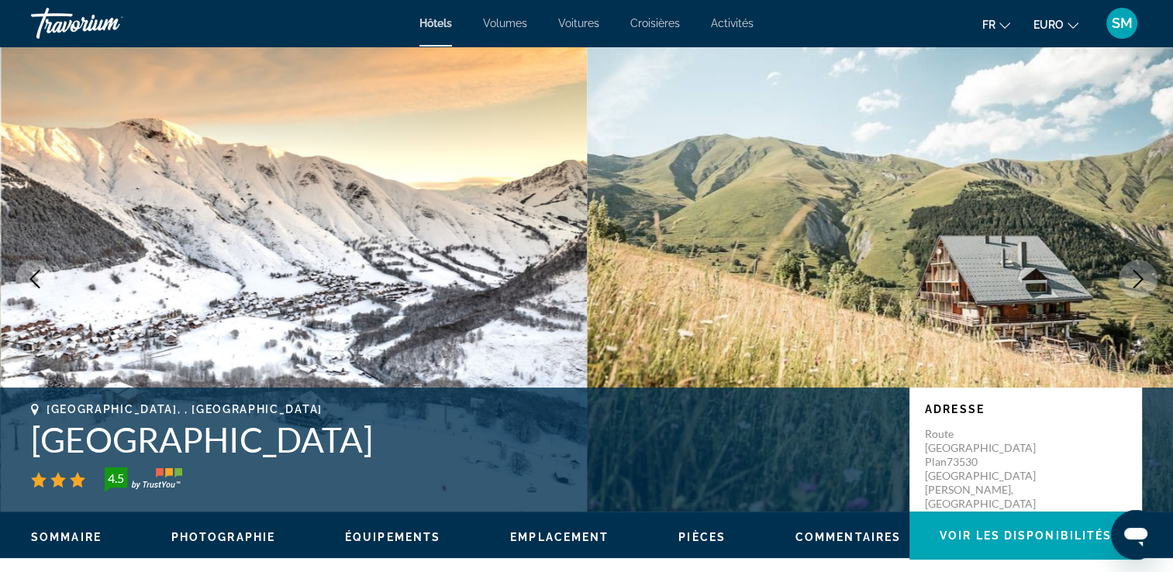
click at [1130, 274] on icon "Image suivante" at bounding box center [1138, 279] width 19 height 19
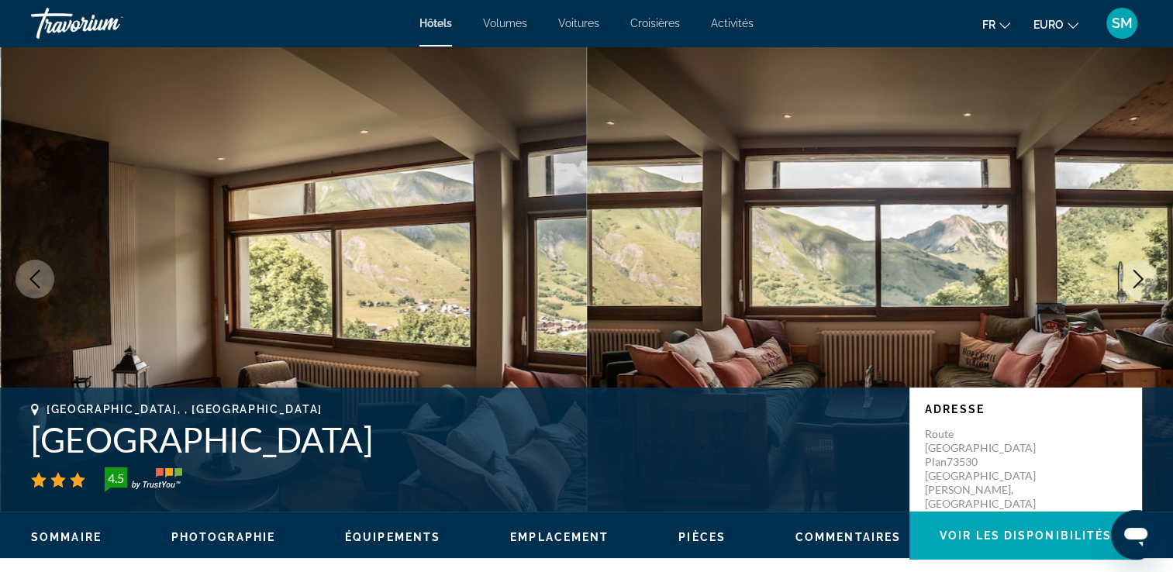
click at [1138, 277] on icon "Image suivante" at bounding box center [1138, 279] width 19 height 19
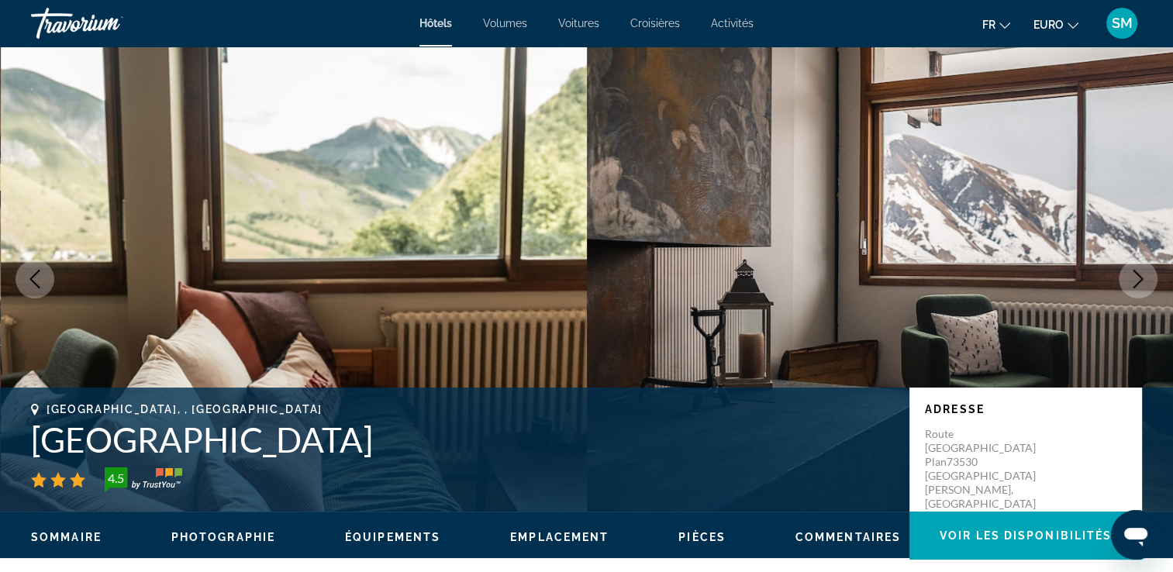
click at [1138, 277] on icon "Image suivante" at bounding box center [1138, 279] width 19 height 19
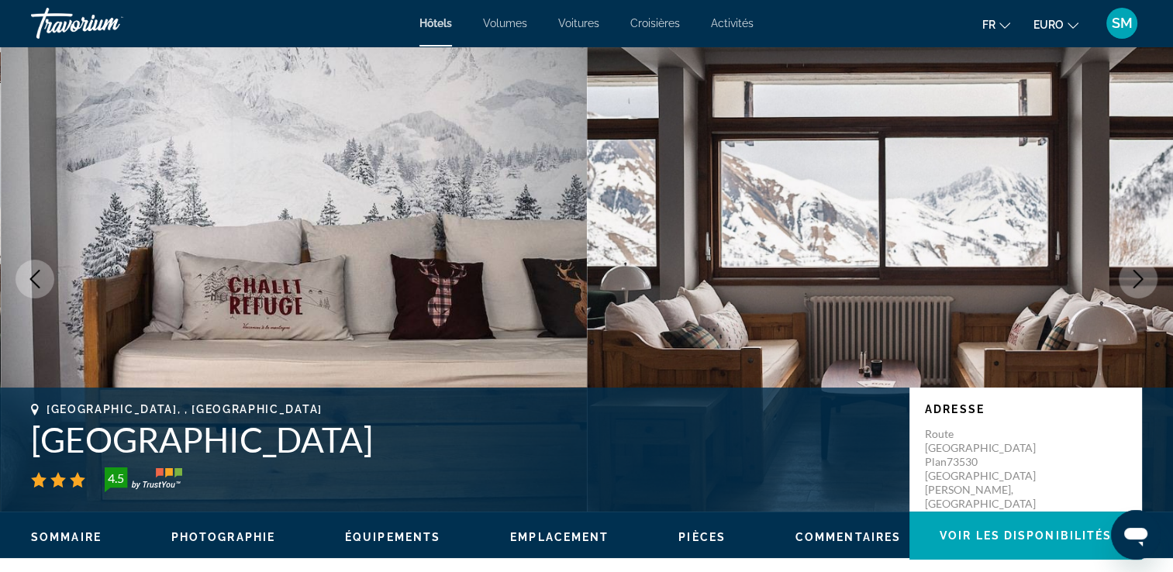
click at [1138, 277] on icon "Image suivante" at bounding box center [1138, 279] width 19 height 19
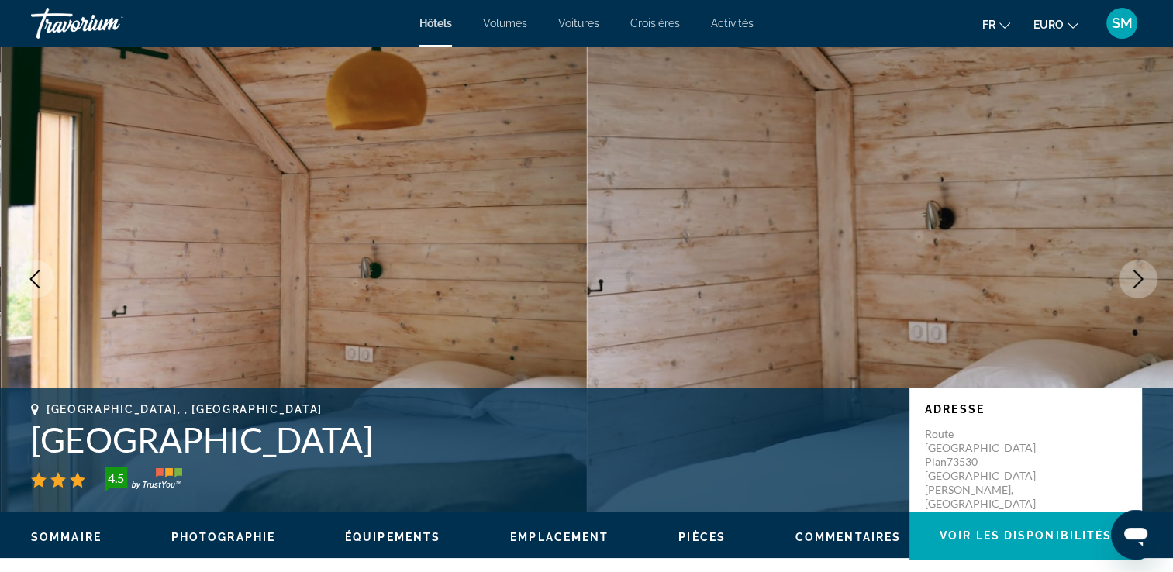
click at [1138, 277] on icon "Image suivante" at bounding box center [1138, 279] width 19 height 19
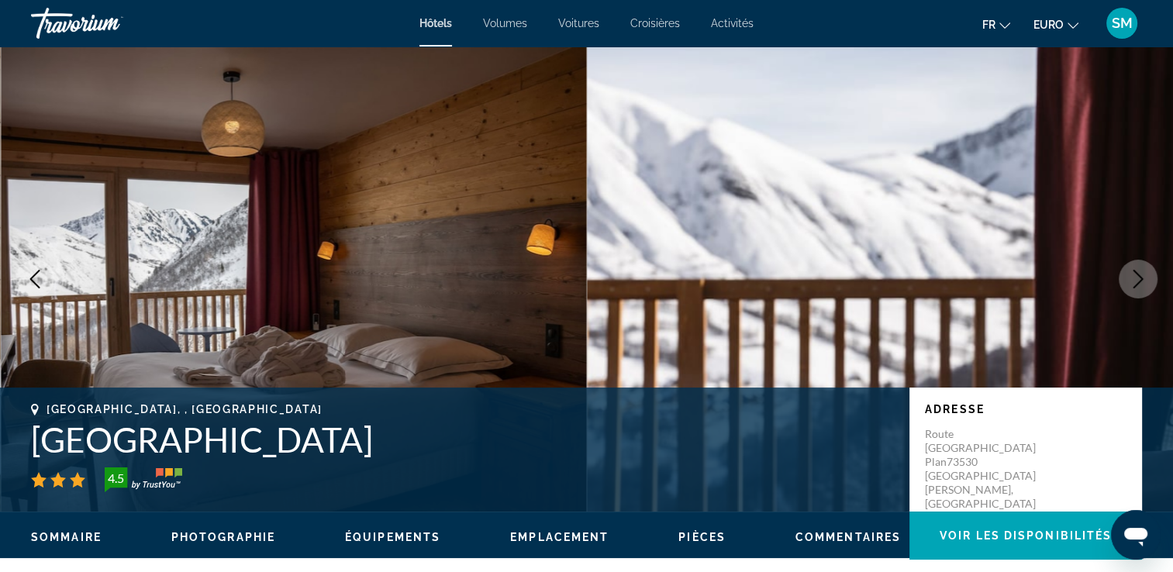
click at [1138, 277] on icon "Image suivante" at bounding box center [1138, 279] width 19 height 19
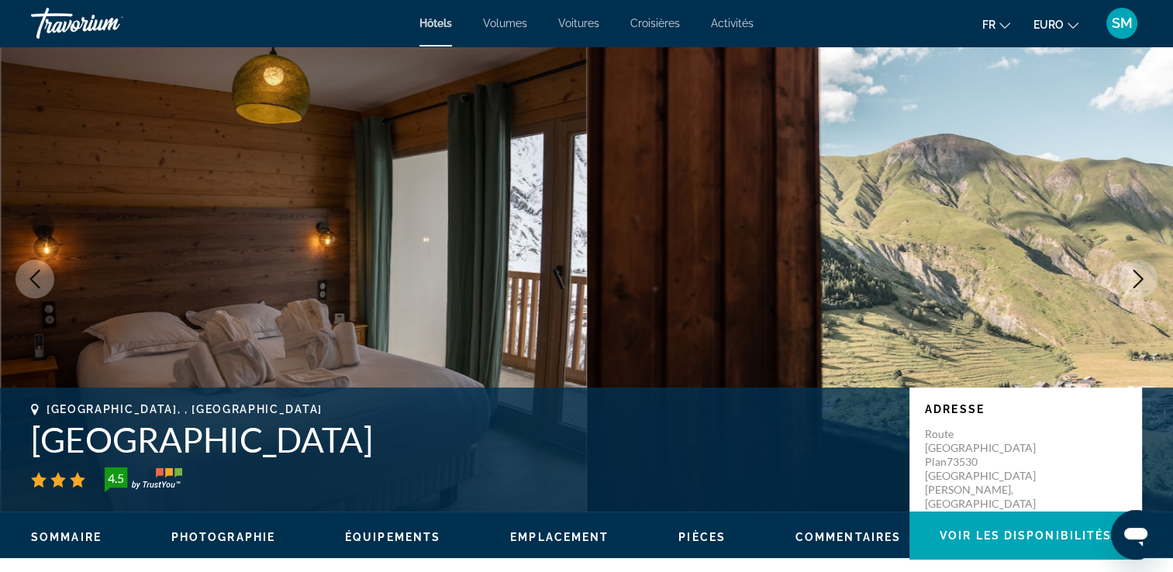
click at [1138, 277] on icon "Image suivante" at bounding box center [1138, 279] width 19 height 19
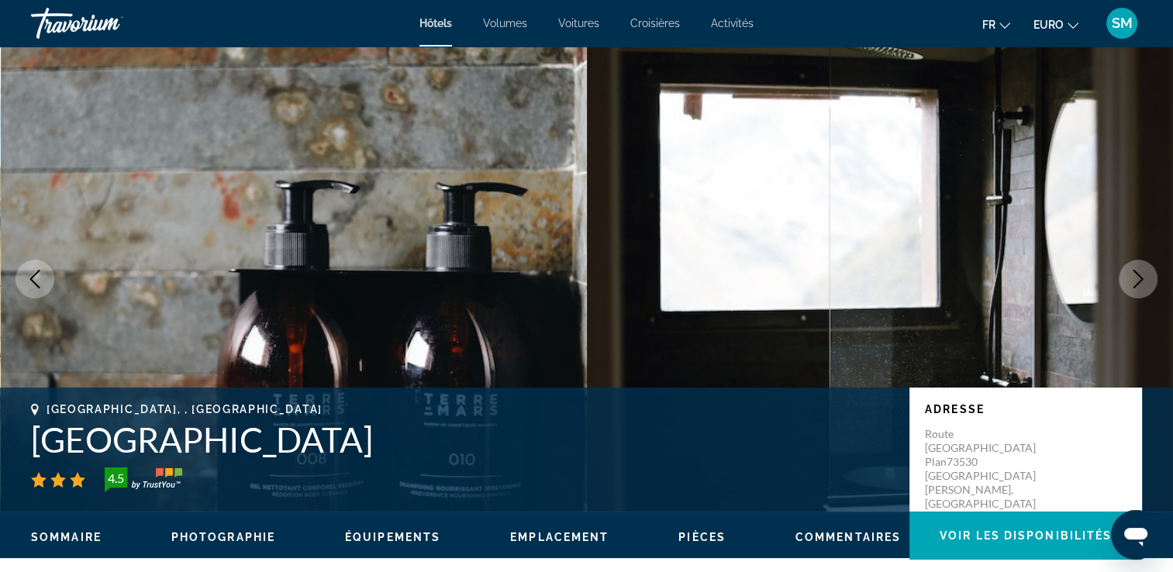
click at [1138, 277] on icon "Image suivante" at bounding box center [1138, 279] width 19 height 19
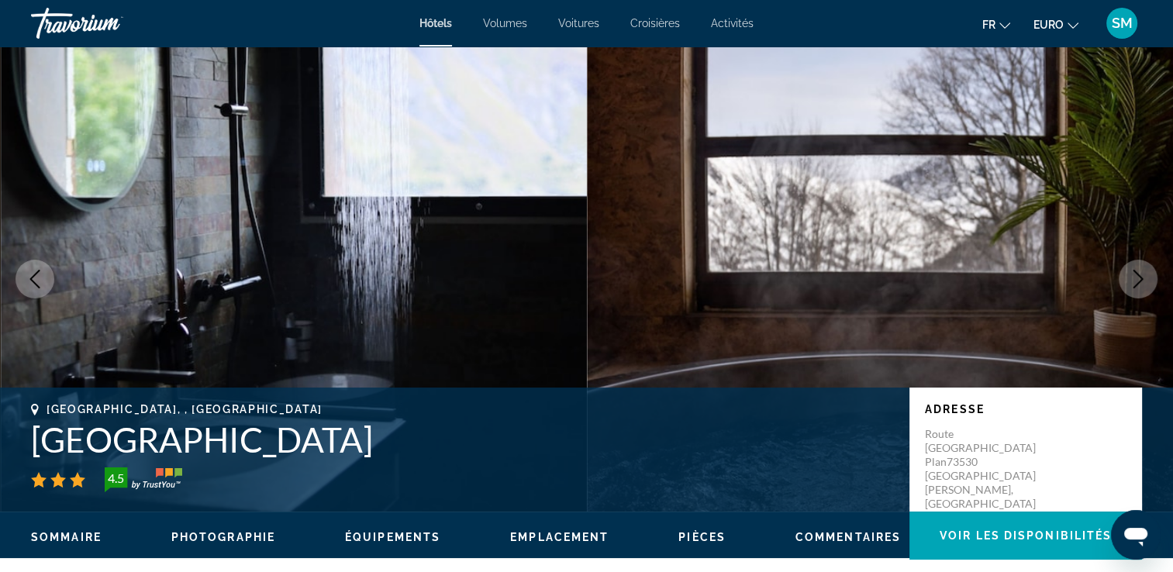
click at [1138, 277] on icon "Image suivante" at bounding box center [1138, 279] width 19 height 19
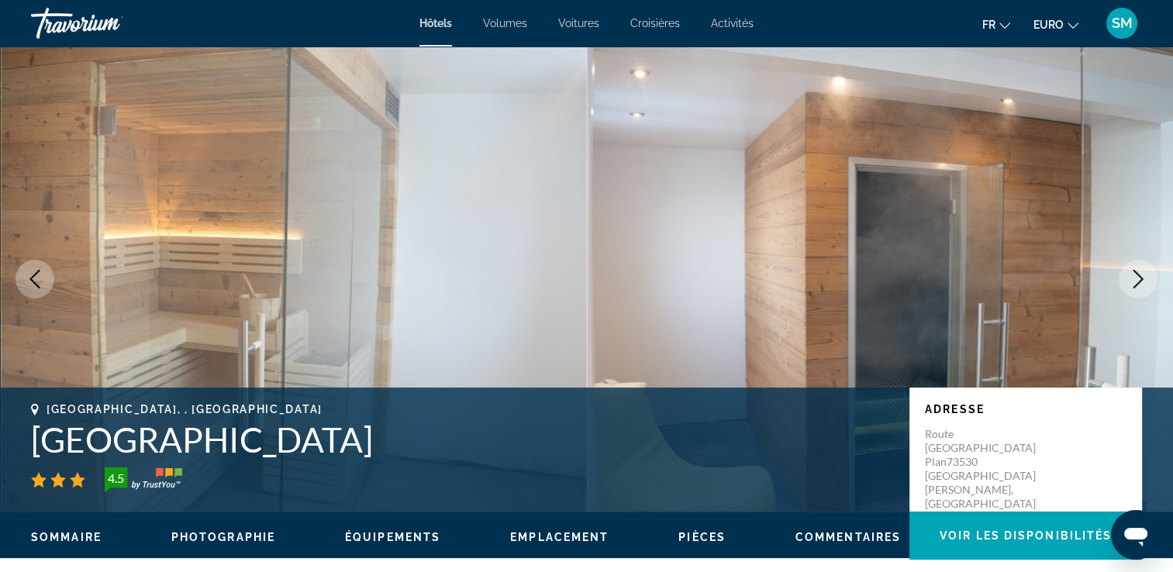
click at [1138, 277] on icon "Image suivante" at bounding box center [1138, 279] width 19 height 19
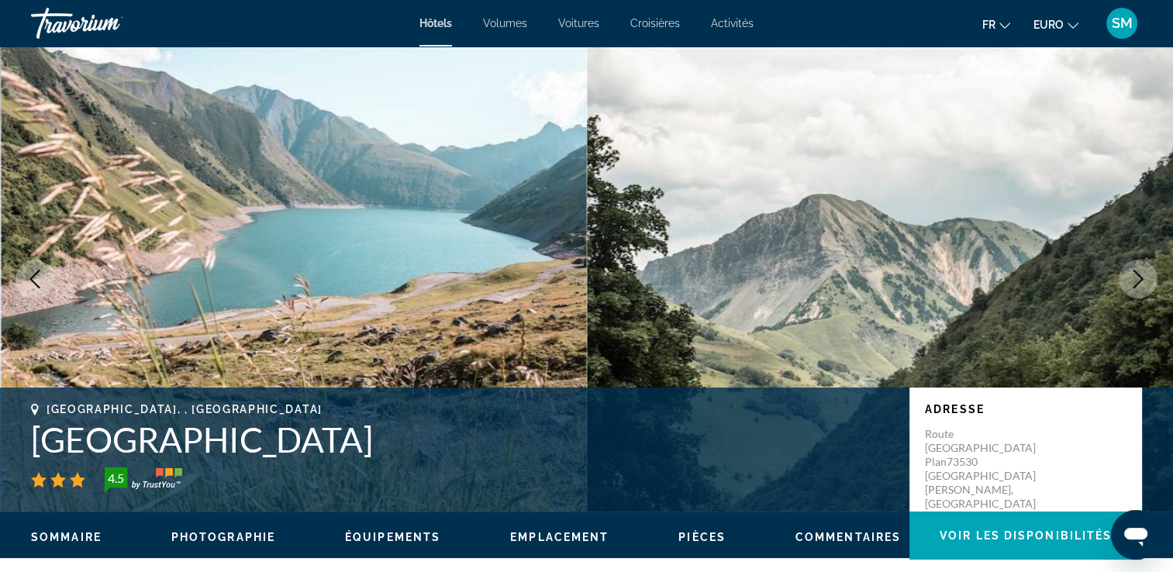
click at [1138, 277] on icon "Image suivante" at bounding box center [1138, 279] width 19 height 19
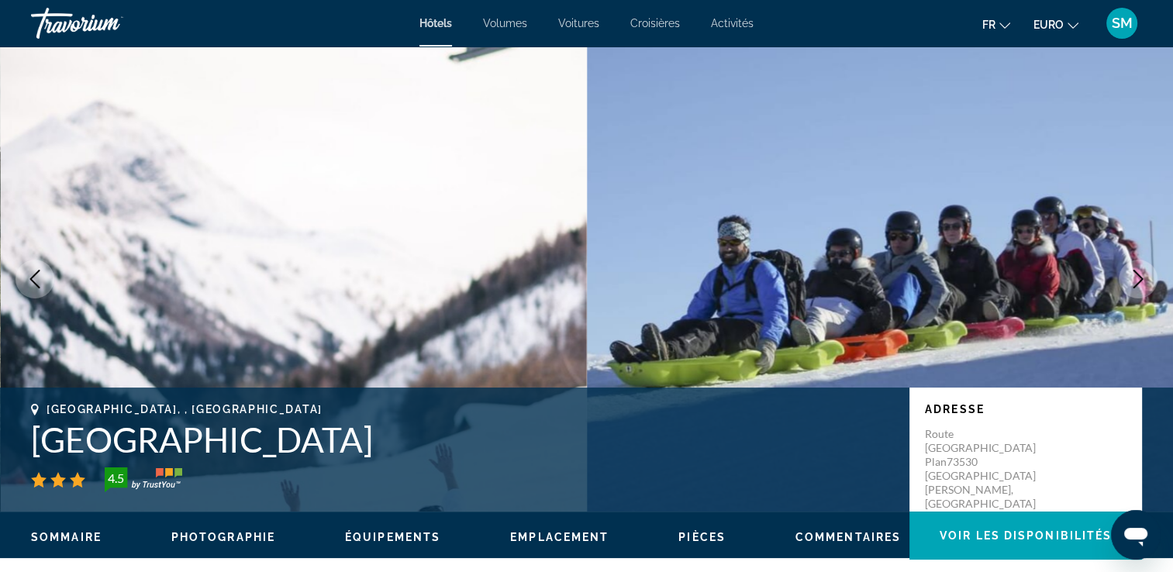
click at [1138, 277] on icon "Image suivante" at bounding box center [1138, 279] width 19 height 19
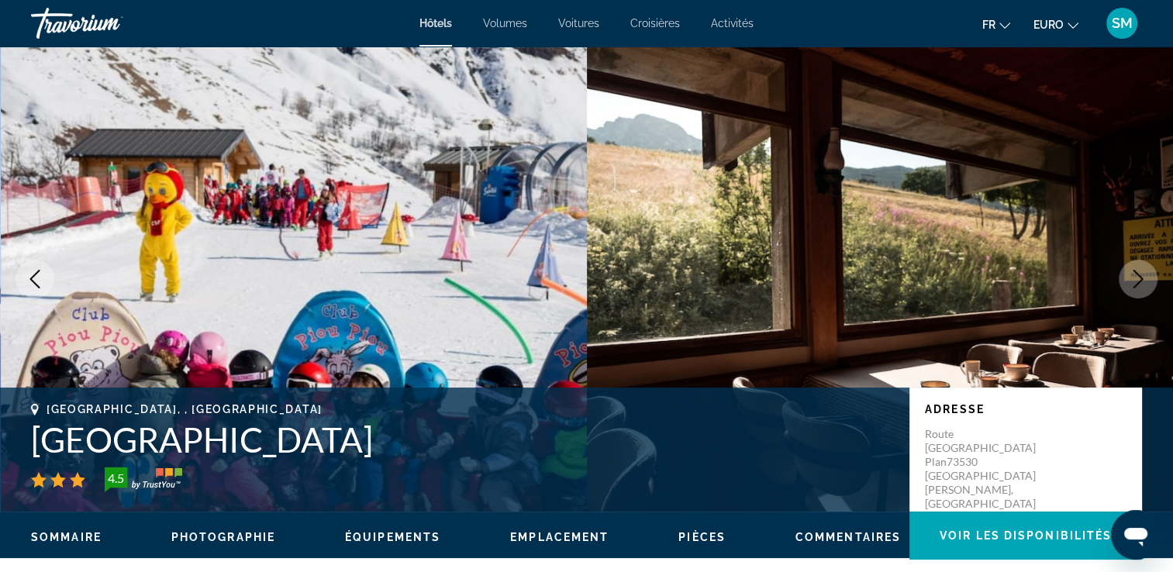
click at [1138, 277] on icon "Image suivante" at bounding box center [1138, 279] width 19 height 19
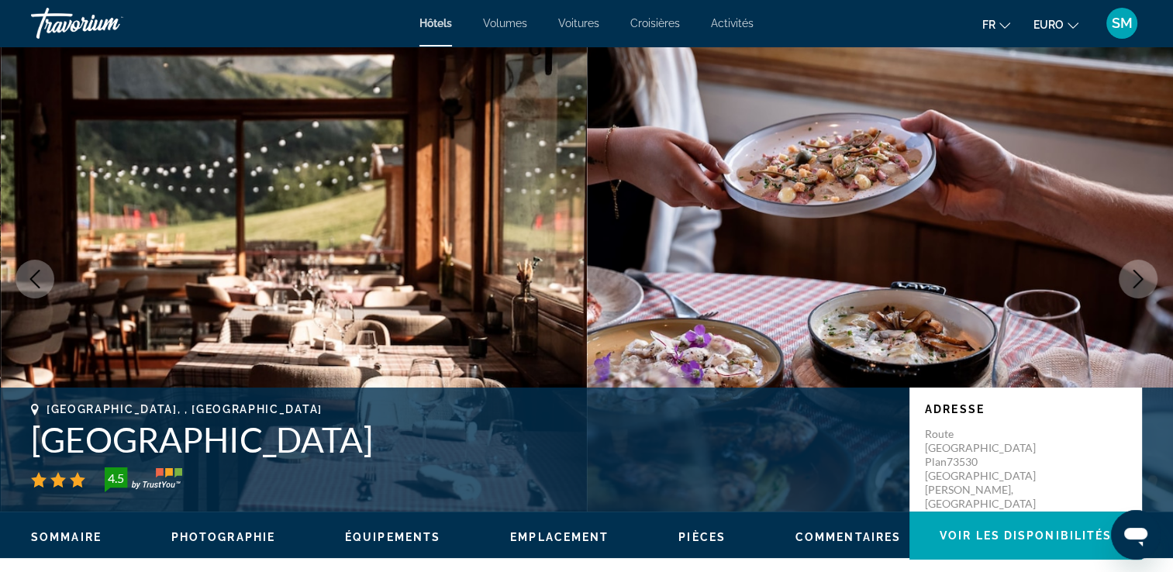
click at [1138, 277] on icon "Image suivante" at bounding box center [1138, 279] width 19 height 19
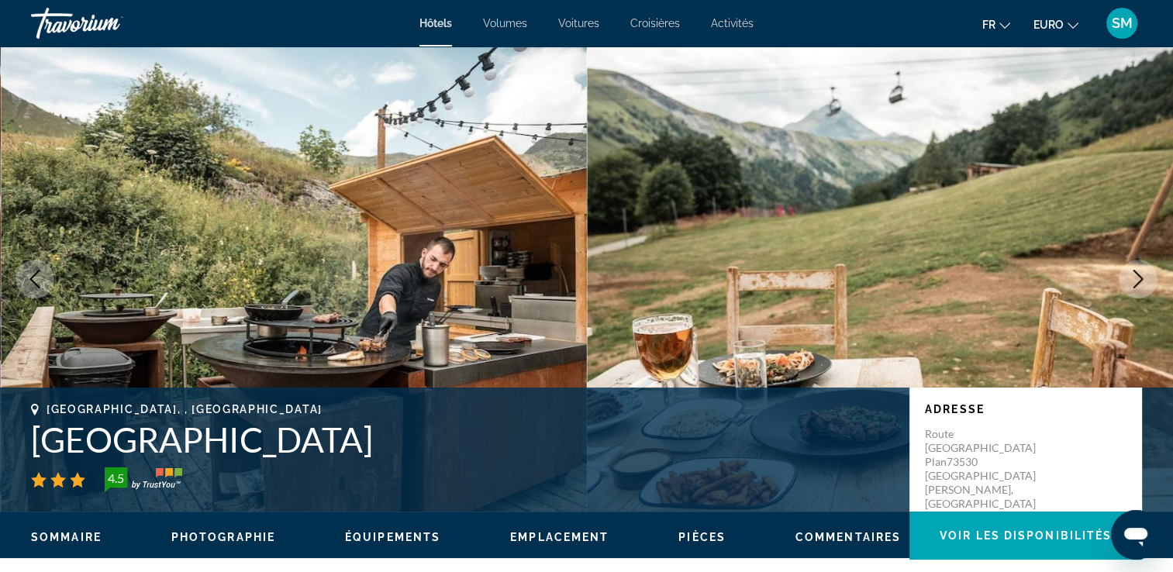
click at [1138, 277] on icon "Image suivante" at bounding box center [1138, 279] width 19 height 19
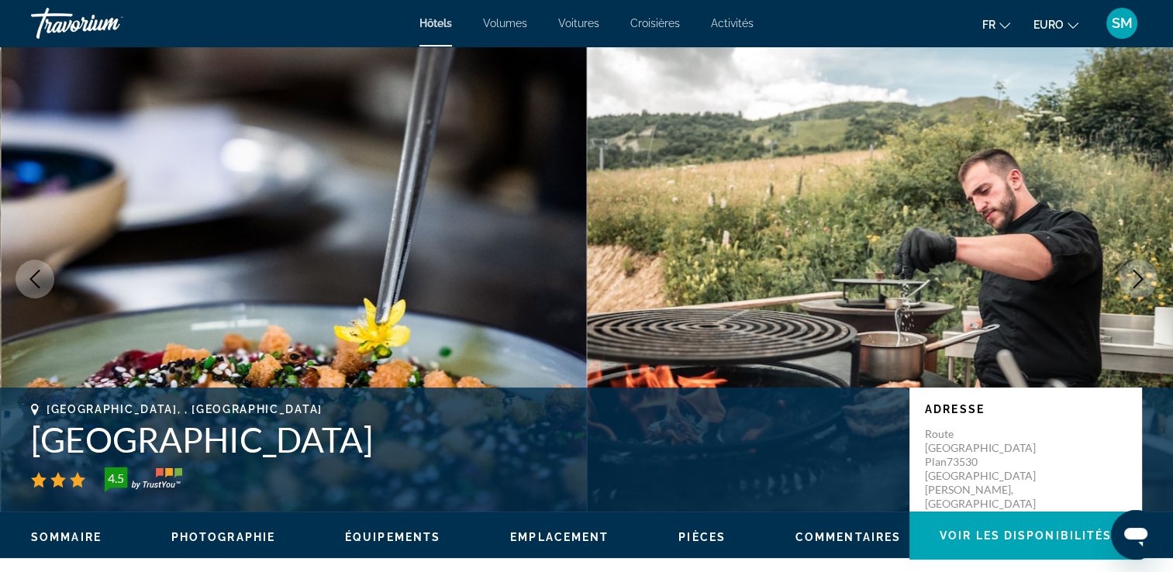
click at [1138, 277] on icon "Image suivante" at bounding box center [1138, 279] width 19 height 19
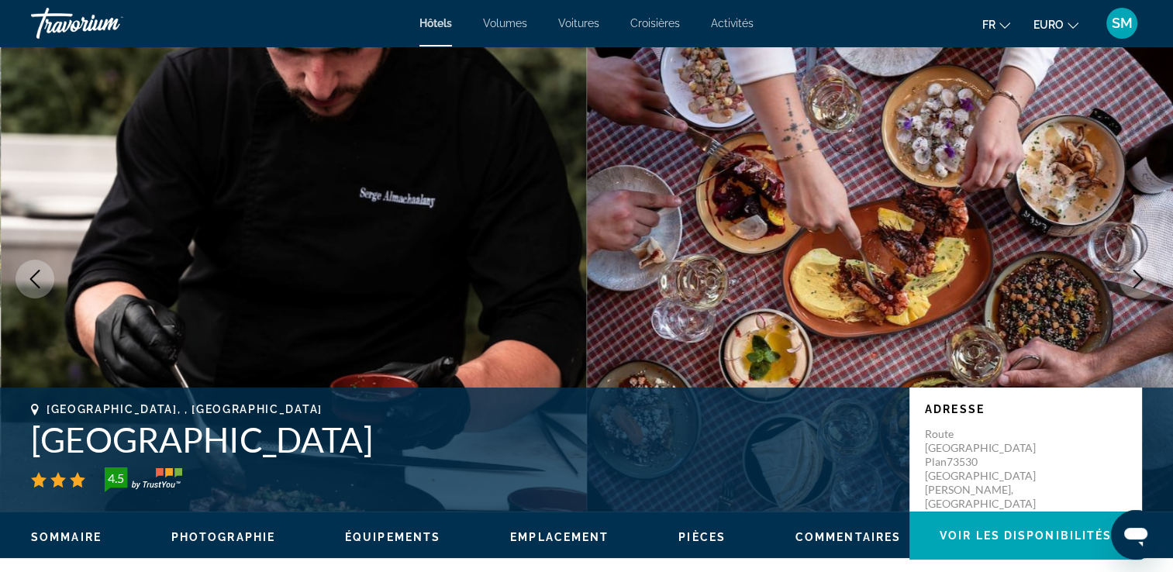
click at [1138, 277] on icon "Image suivante" at bounding box center [1138, 279] width 19 height 19
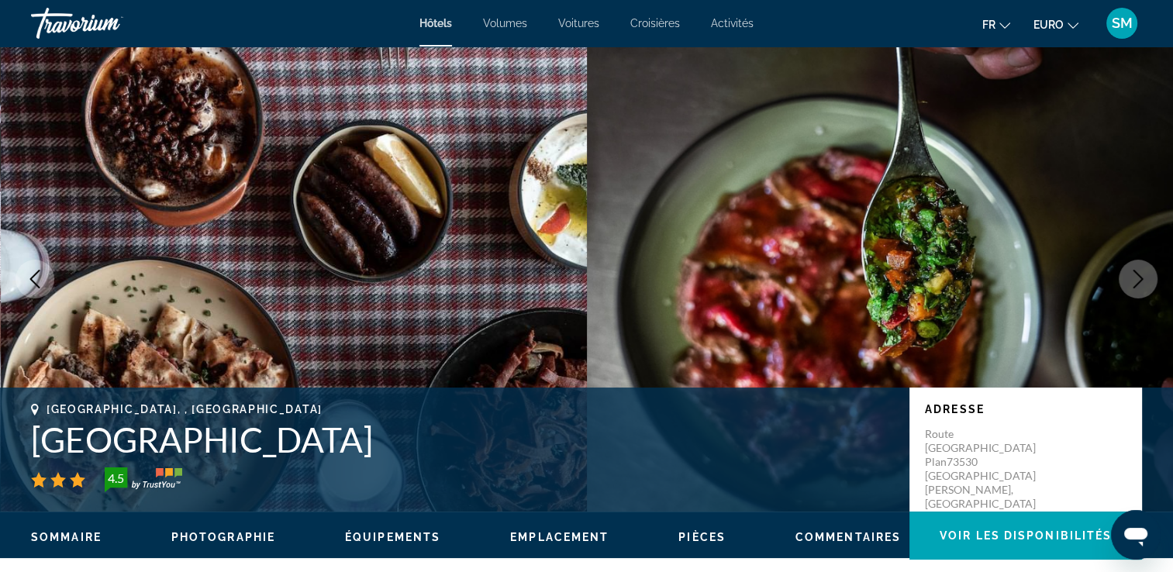
click at [1138, 277] on icon "Image suivante" at bounding box center [1138, 279] width 19 height 19
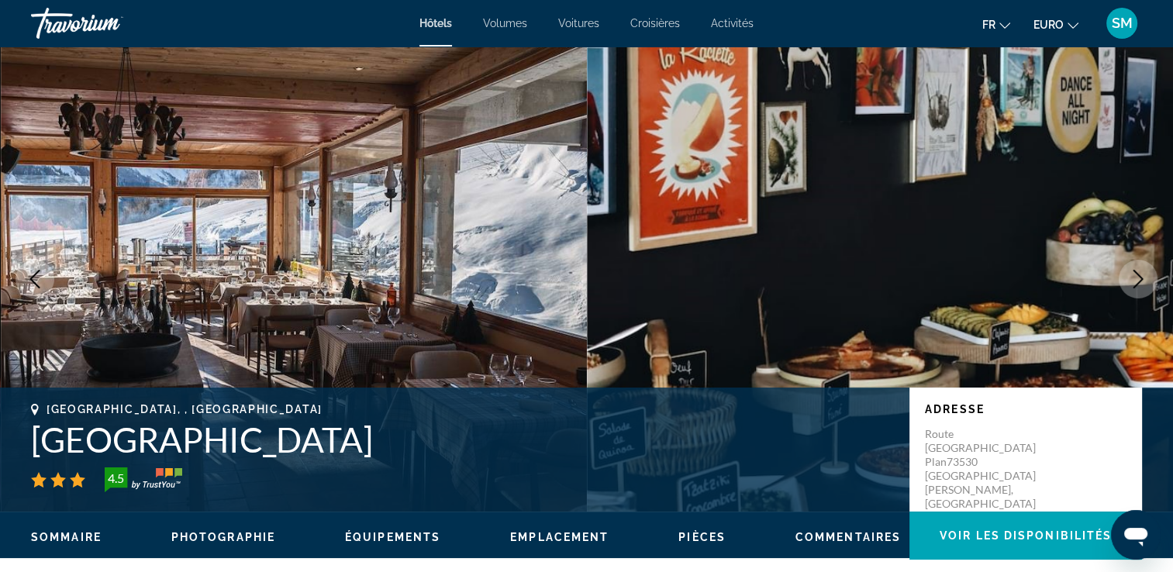
click at [1138, 277] on icon "Image suivante" at bounding box center [1138, 279] width 19 height 19
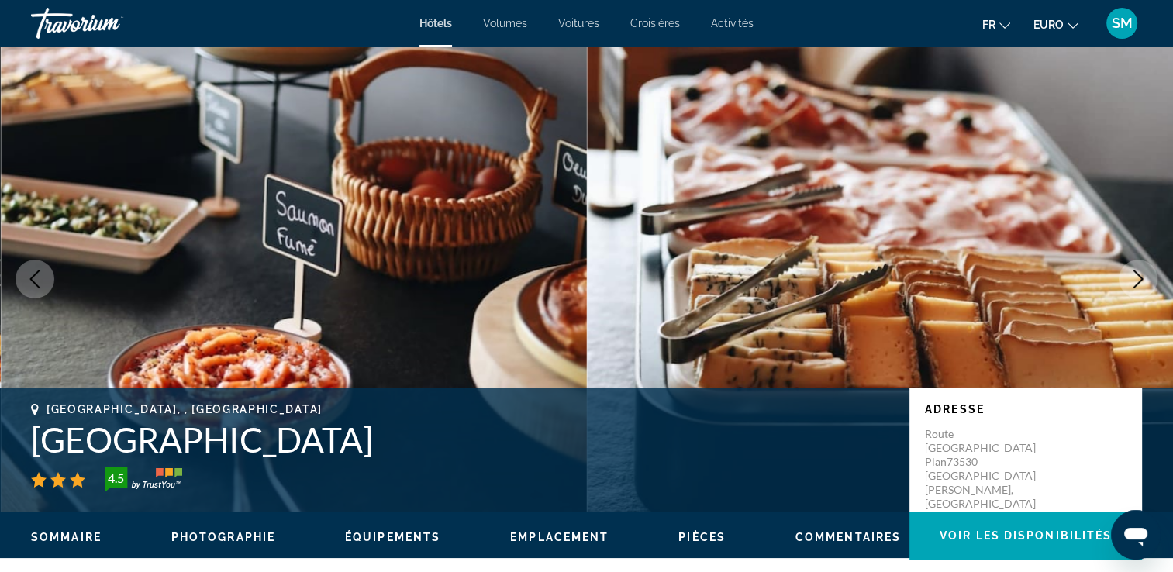
click at [1138, 277] on icon "Image suivante" at bounding box center [1138, 279] width 19 height 19
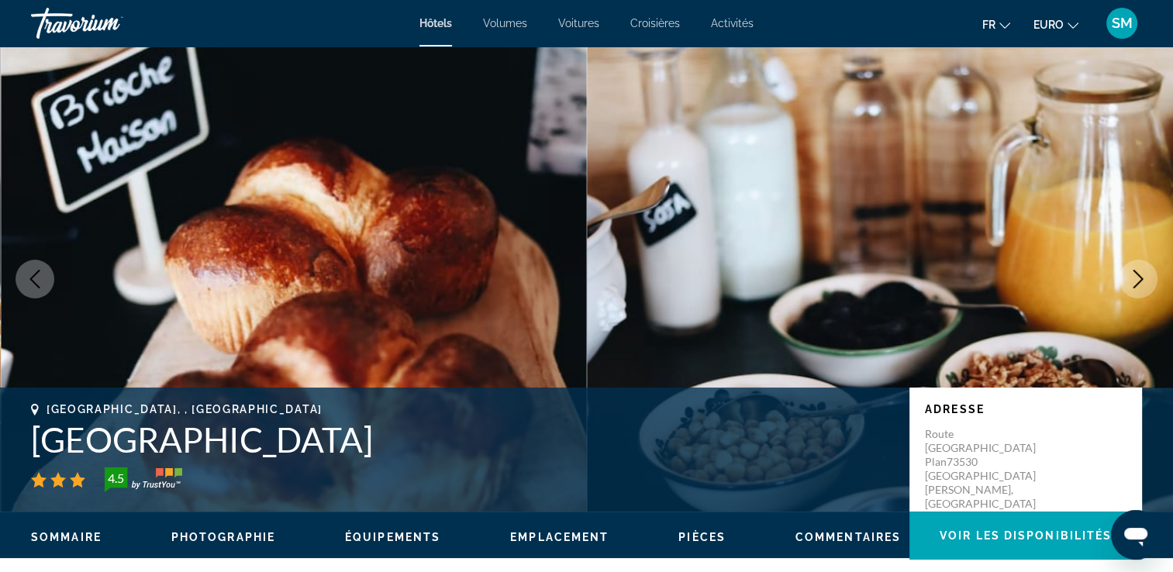
click at [1138, 277] on icon "Image suivante" at bounding box center [1138, 279] width 19 height 19
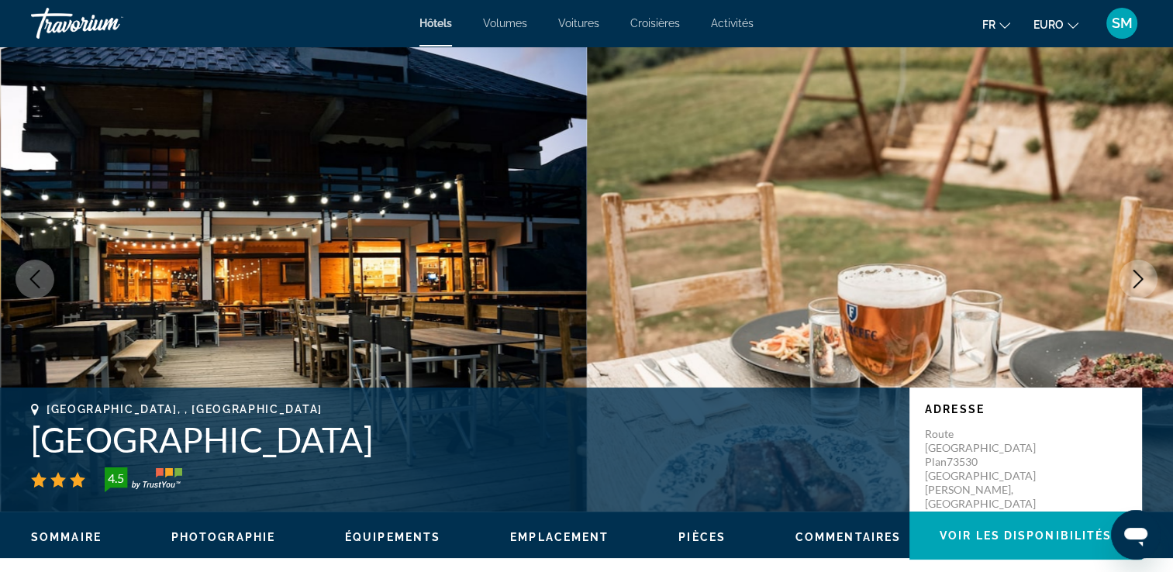
click at [1138, 277] on icon "Image suivante" at bounding box center [1138, 279] width 19 height 19
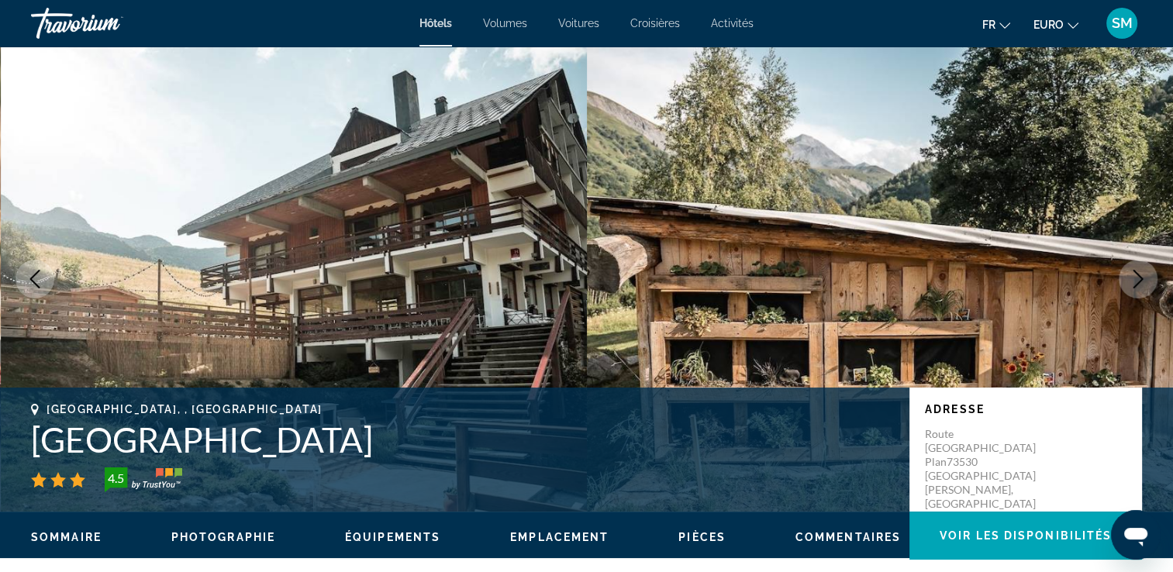
click at [1138, 277] on icon "Image suivante" at bounding box center [1138, 279] width 19 height 19
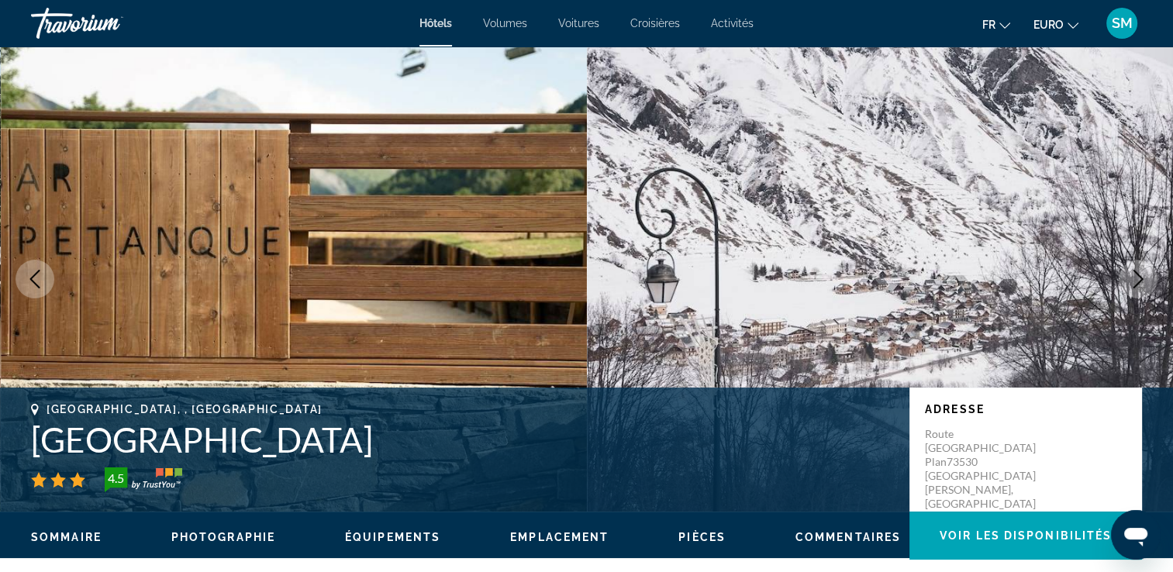
click at [1138, 277] on icon "Image suivante" at bounding box center [1138, 279] width 19 height 19
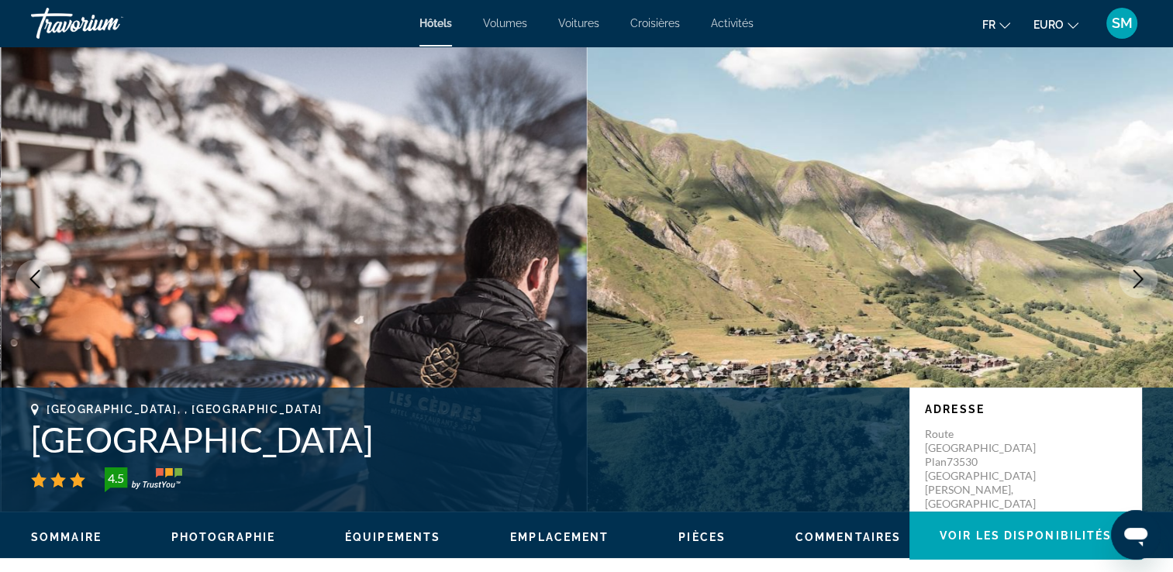
click at [1138, 277] on icon "Image suivante" at bounding box center [1138, 279] width 19 height 19
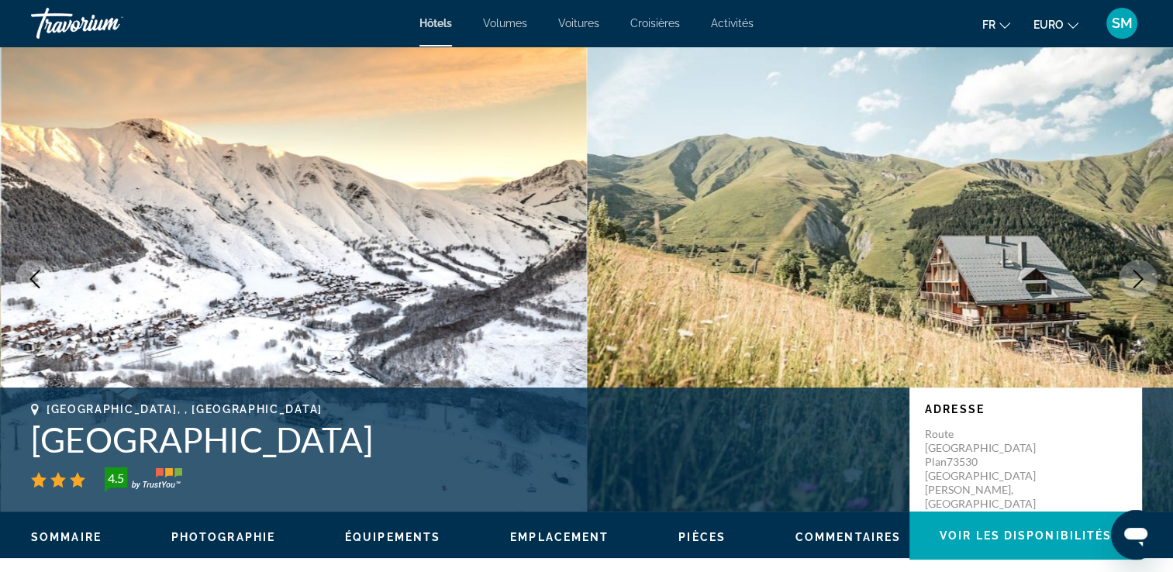
click at [1138, 277] on icon "Image suivante" at bounding box center [1138, 279] width 19 height 19
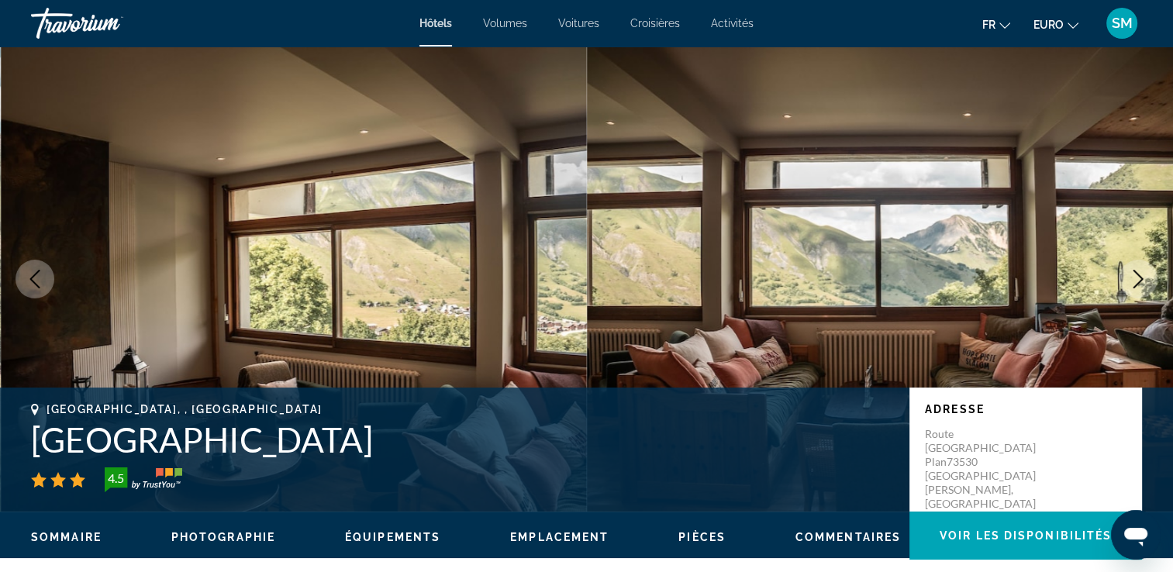
click at [1138, 277] on icon "Image suivante" at bounding box center [1138, 279] width 19 height 19
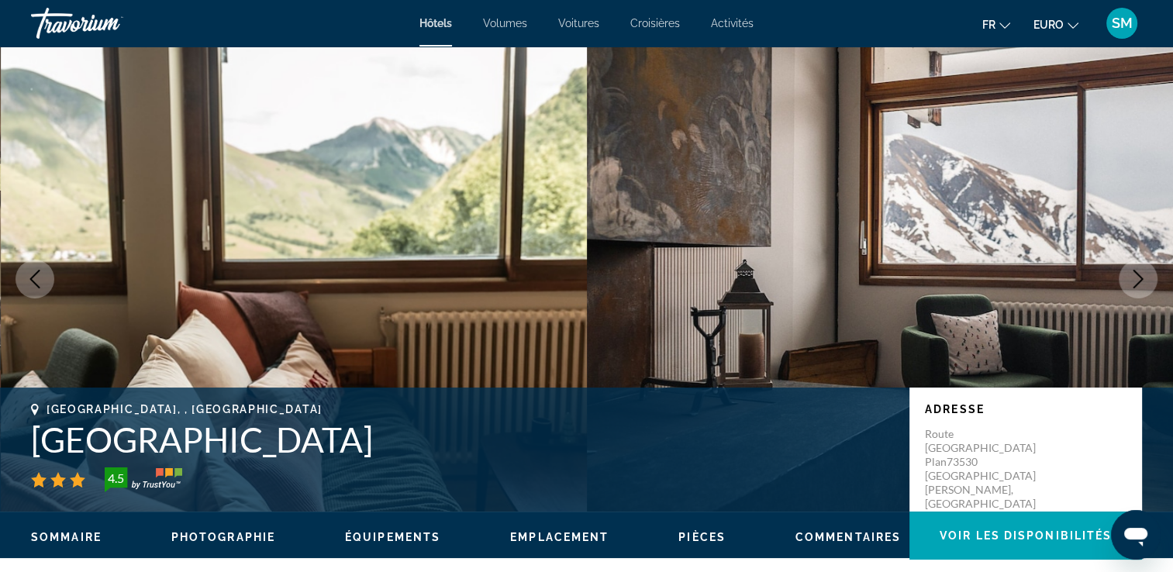
click at [1138, 278] on icon "Image suivante" at bounding box center [1138, 279] width 19 height 19
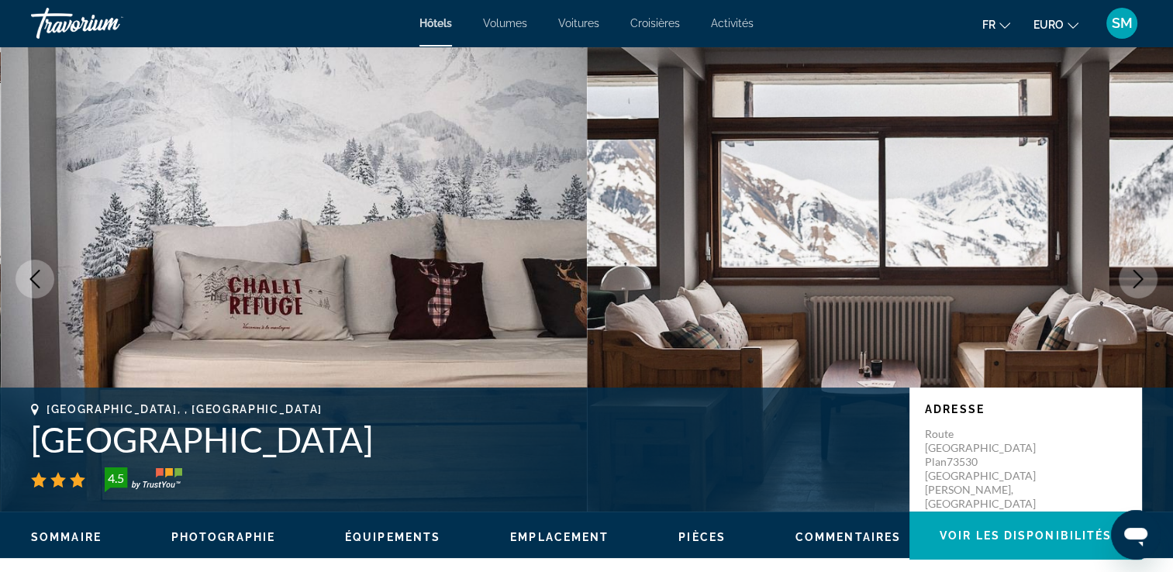
click at [1138, 278] on icon "Image suivante" at bounding box center [1138, 279] width 19 height 19
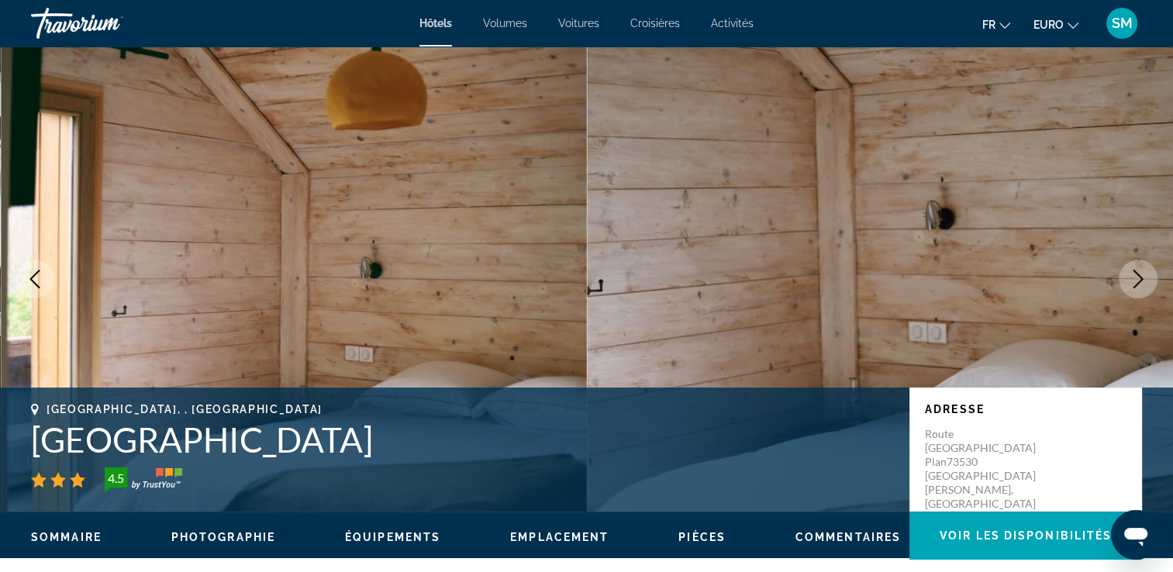
click at [1138, 278] on icon "Image suivante" at bounding box center [1138, 279] width 19 height 19
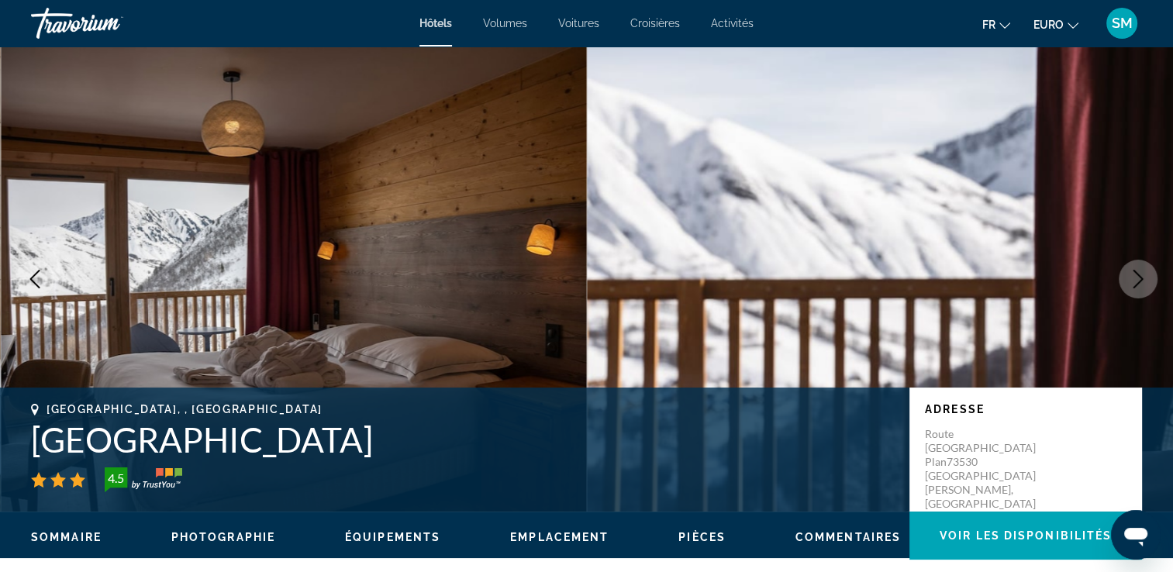
click at [1138, 278] on icon "Image suivante" at bounding box center [1138, 279] width 19 height 19
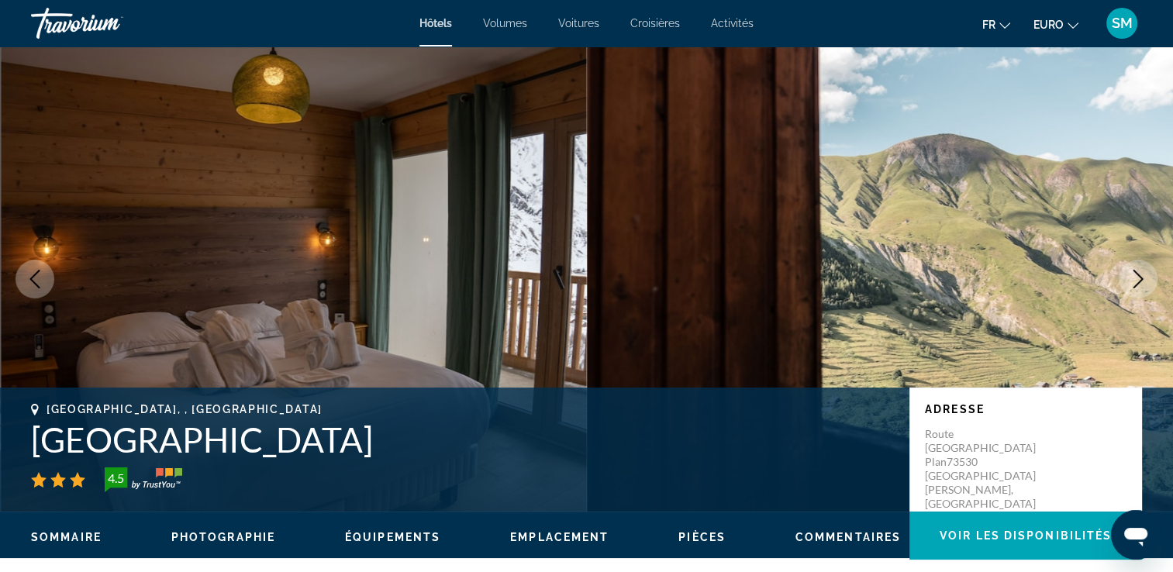
click at [1138, 278] on icon "Image suivante" at bounding box center [1138, 279] width 19 height 19
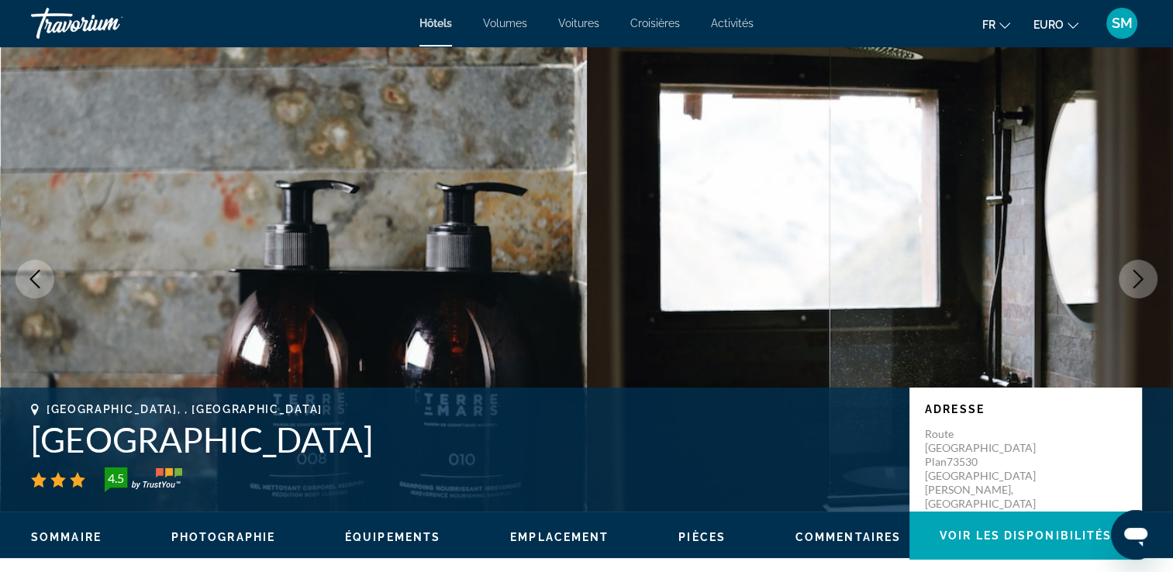
click at [1138, 278] on icon "Image suivante" at bounding box center [1138, 279] width 19 height 19
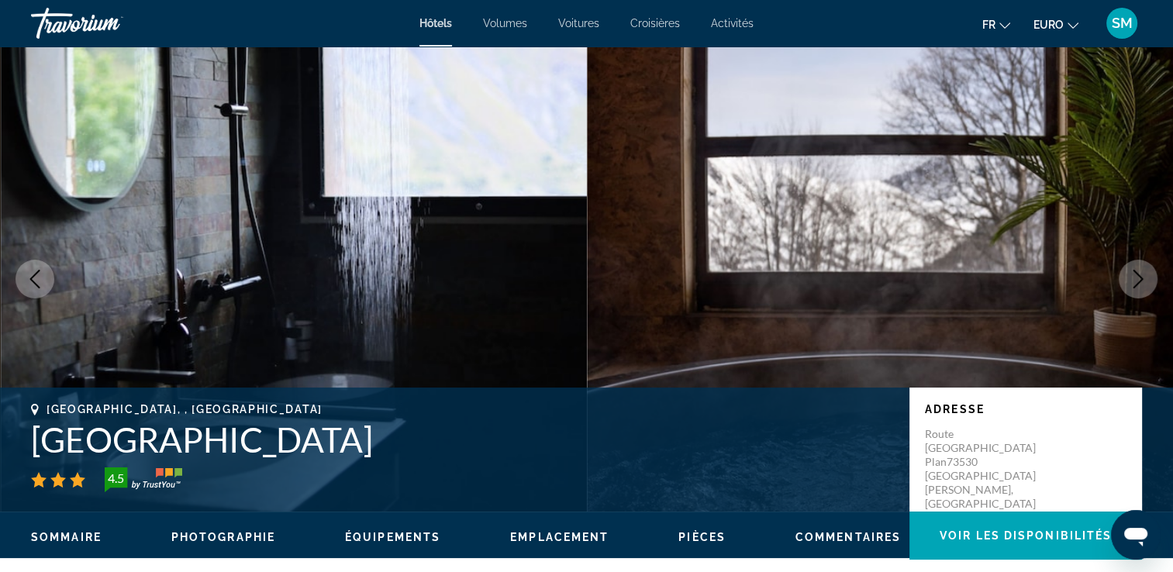
click at [1138, 278] on icon "Image suivante" at bounding box center [1138, 279] width 19 height 19
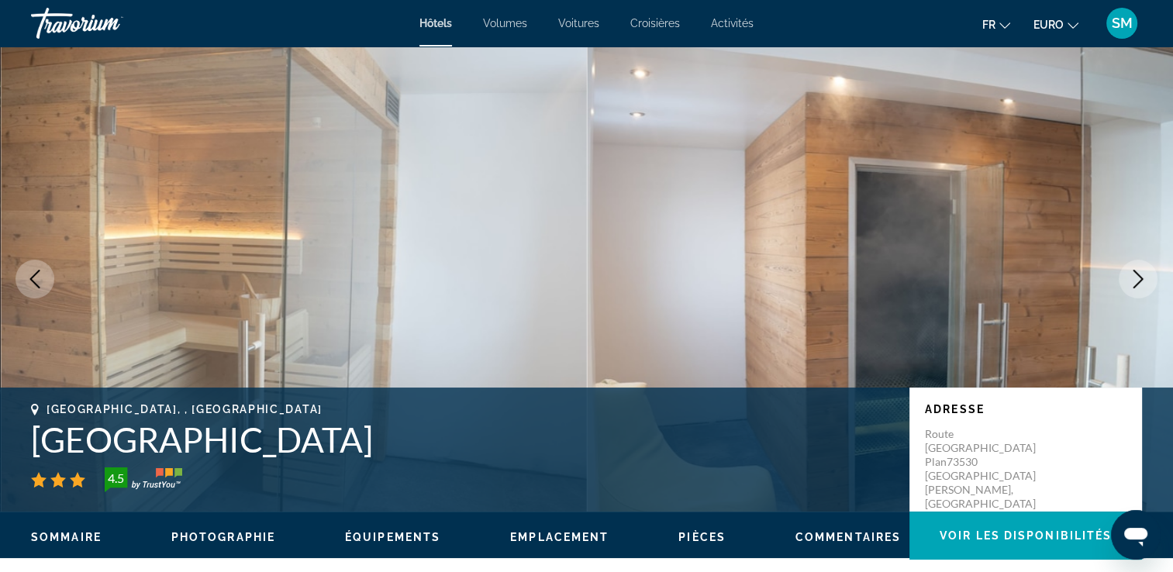
click at [1138, 278] on icon "Image suivante" at bounding box center [1138, 279] width 19 height 19
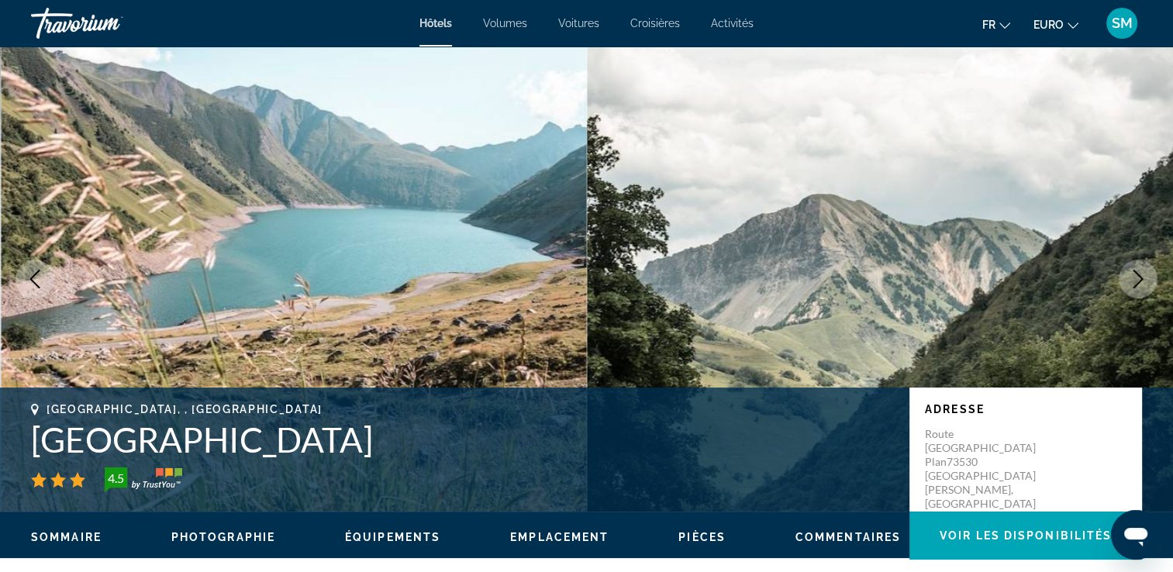
click at [1138, 278] on icon "Image suivante" at bounding box center [1138, 279] width 19 height 19
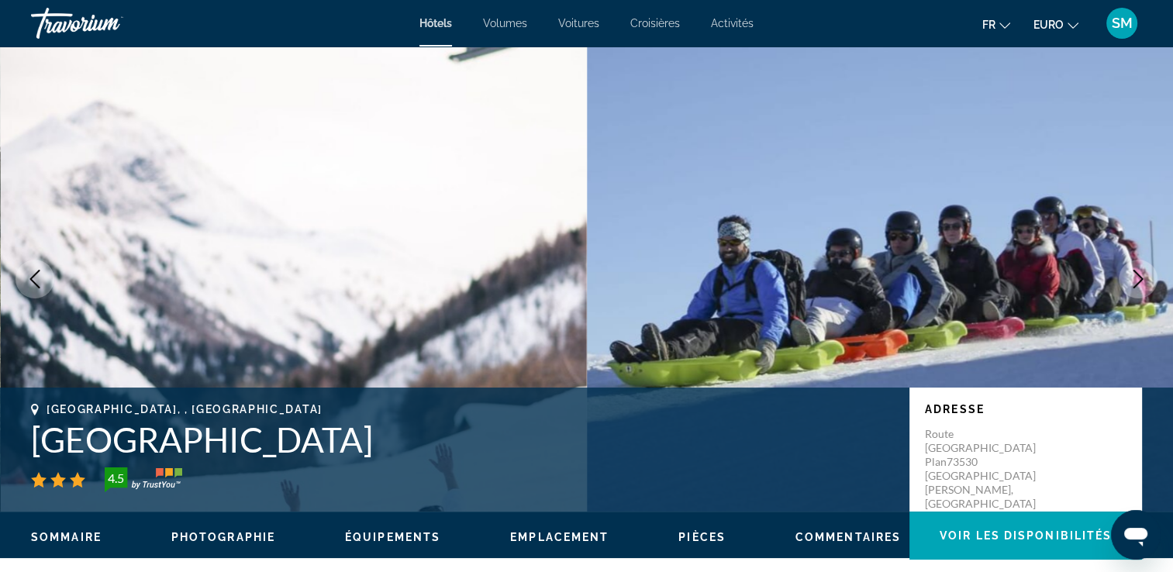
click at [1138, 278] on icon "Image suivante" at bounding box center [1138, 279] width 19 height 19
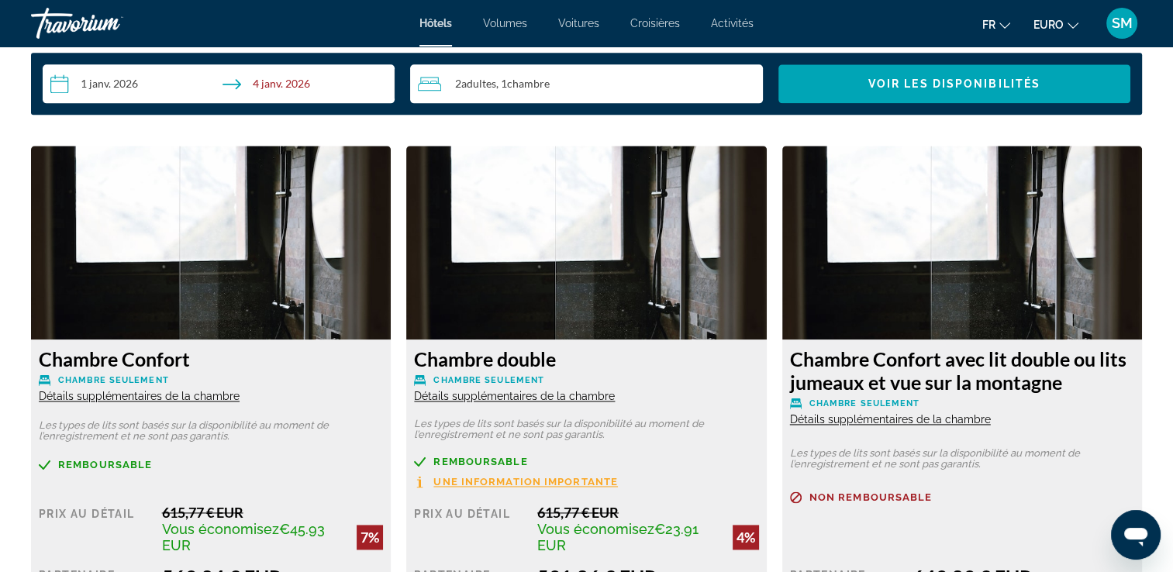
scroll to position [2054, 0]
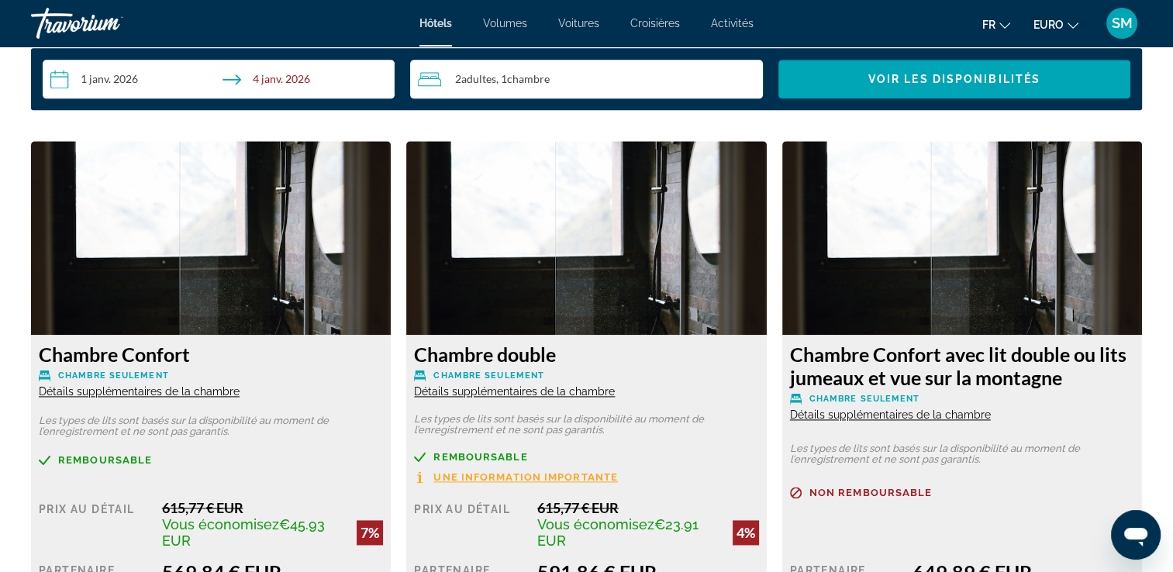
click at [726, 70] on div "2 Adulte Adultes , 1 Chambre pièces" at bounding box center [590, 79] width 344 height 19
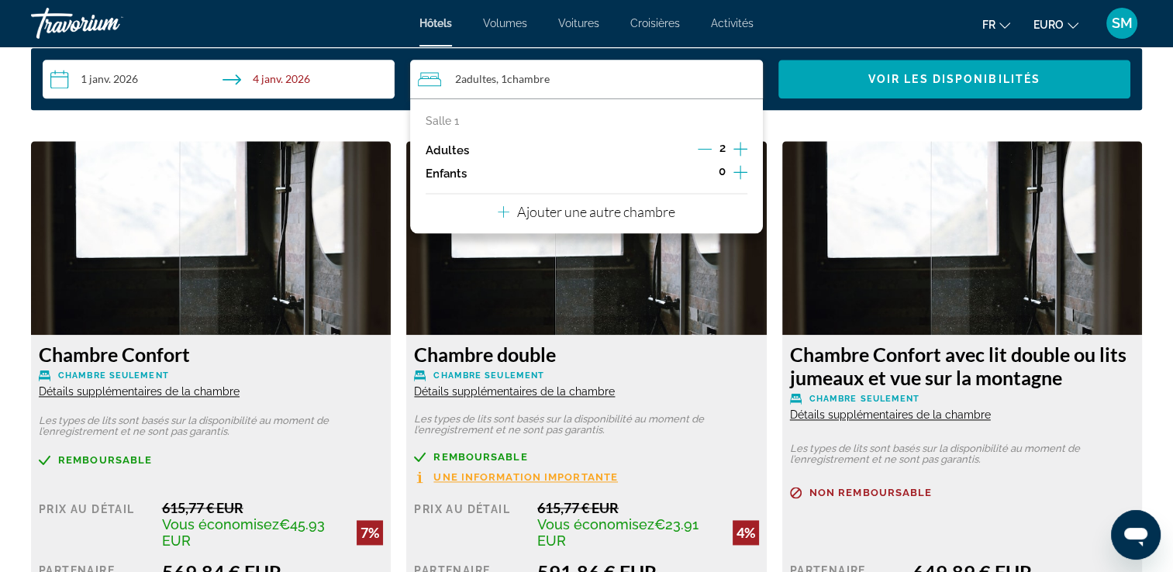
click at [736, 171] on icon "Augmenter les enfants" at bounding box center [741, 172] width 14 height 14
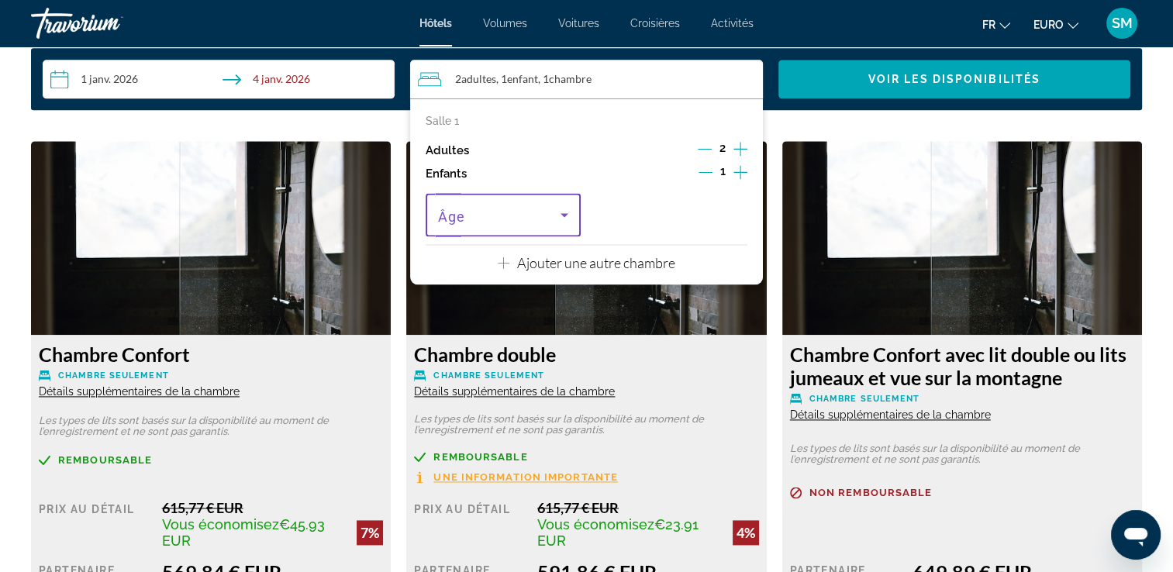
click at [529, 216] on span "Voyageurs : 2 adultes, 1 enfant" at bounding box center [499, 214] width 123 height 19
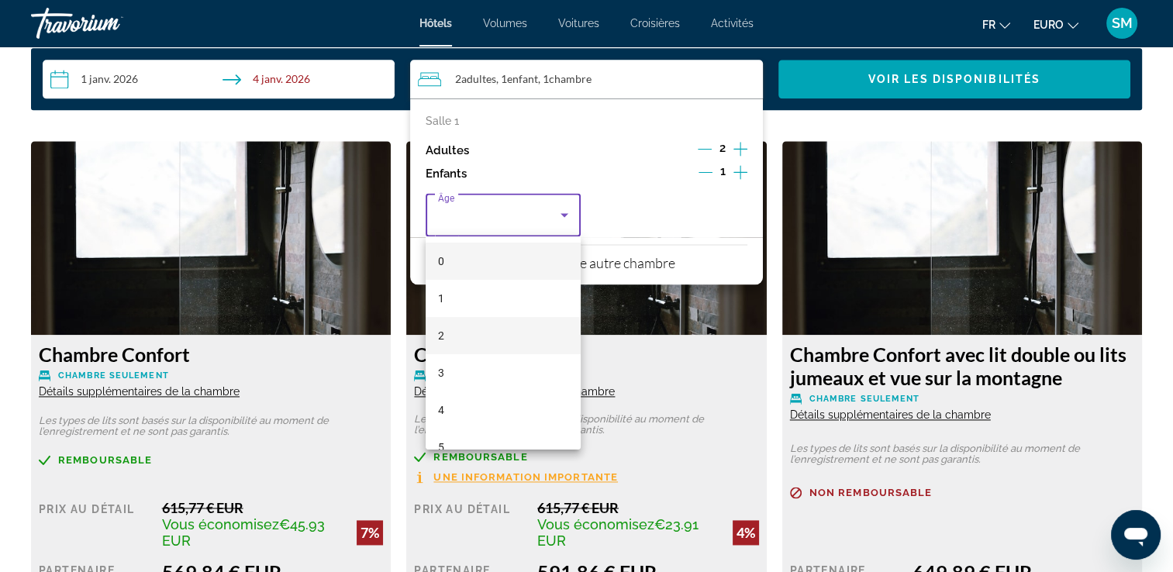
click at [516, 336] on mat-option "2" at bounding box center [503, 335] width 155 height 37
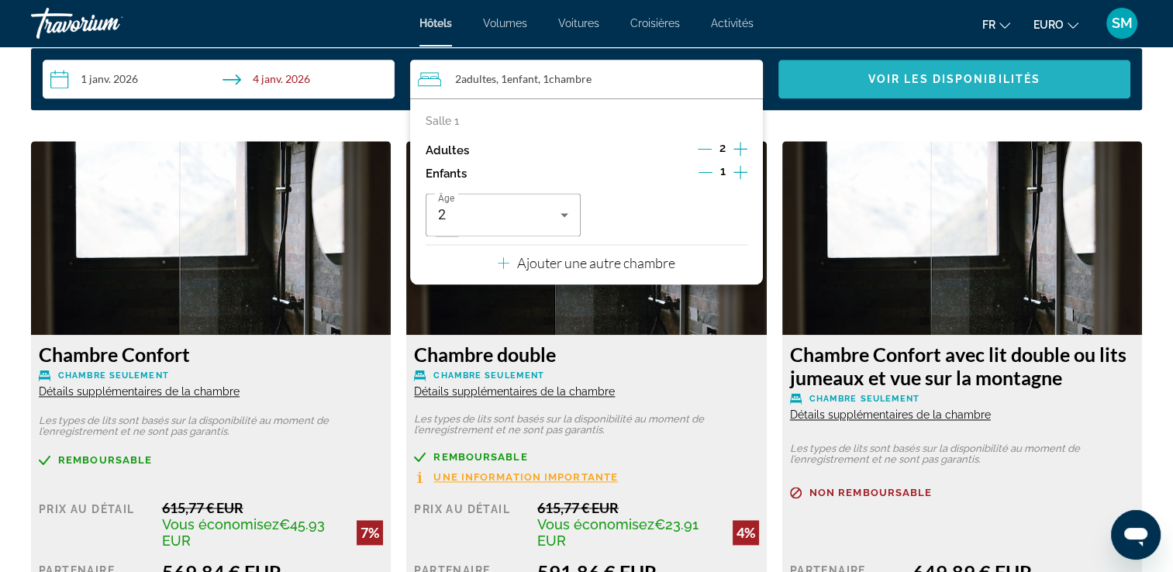
click at [937, 74] on span "Voir les disponibilités" at bounding box center [954, 79] width 172 height 12
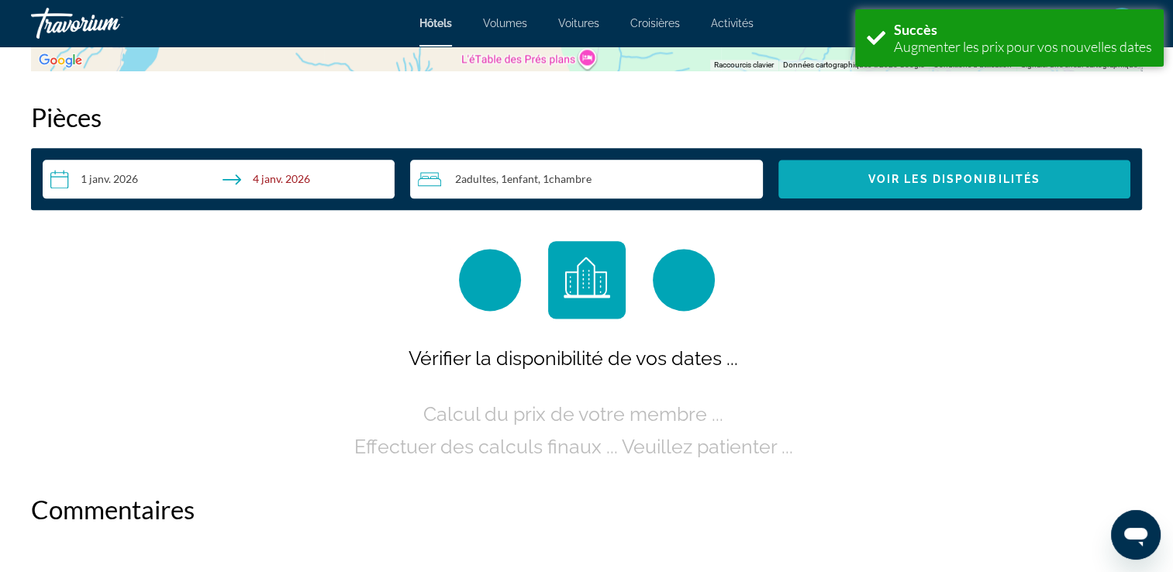
scroll to position [1963, 0]
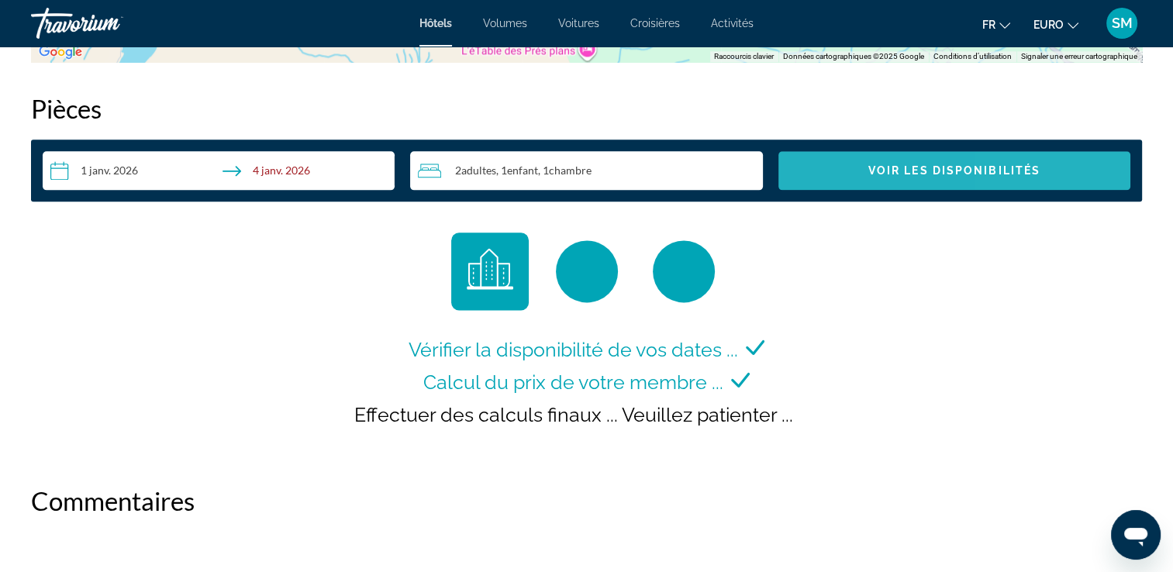
click at [1054, 160] on span "Widget de recherche" at bounding box center [955, 170] width 352 height 37
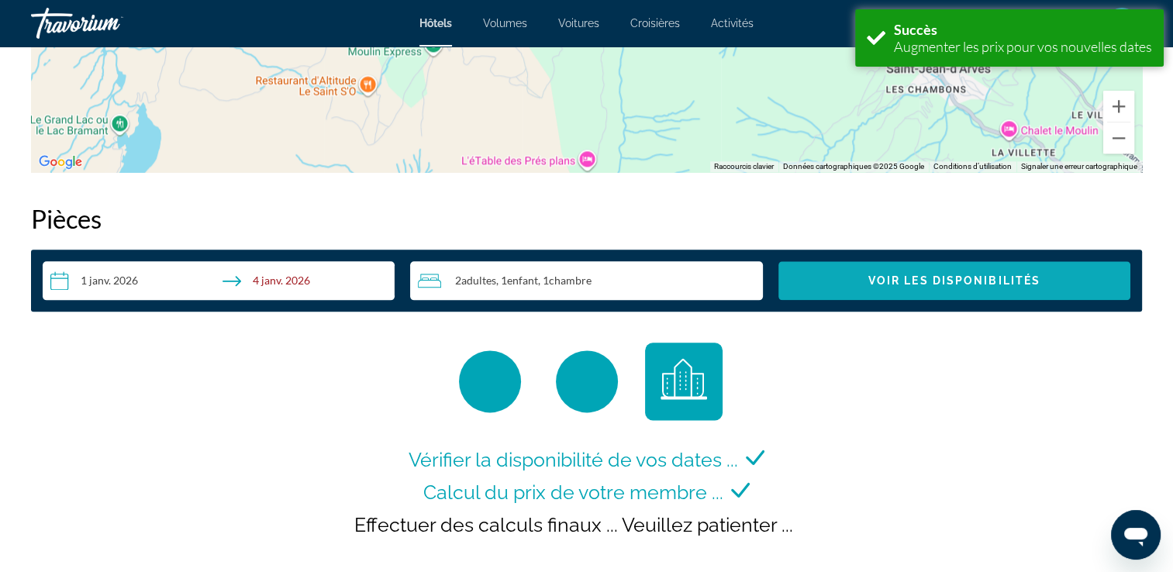
scroll to position [1963, 0]
